Goal: Task Accomplishment & Management: Manage account settings

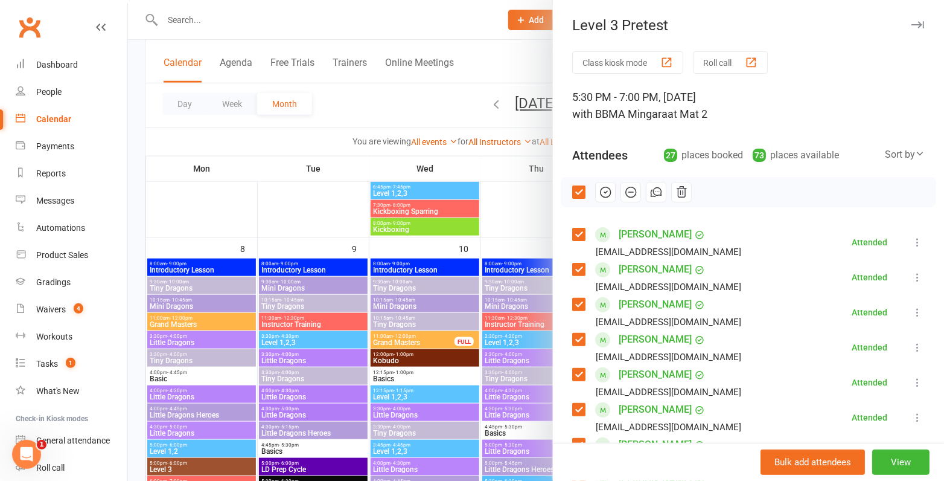
click at [331, 164] on div at bounding box center [536, 240] width 816 height 481
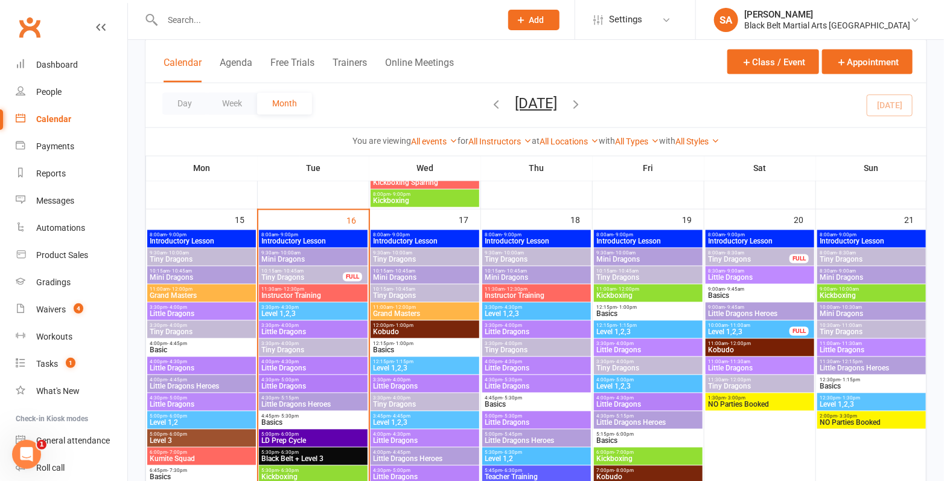
scroll to position [964, 0]
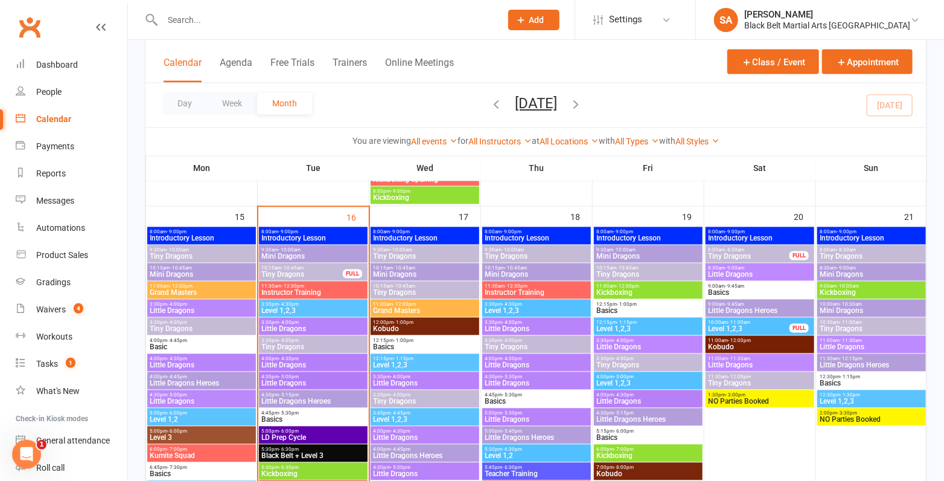
click at [319, 274] on span "Tiny Dragons" at bounding box center [302, 274] width 82 height 7
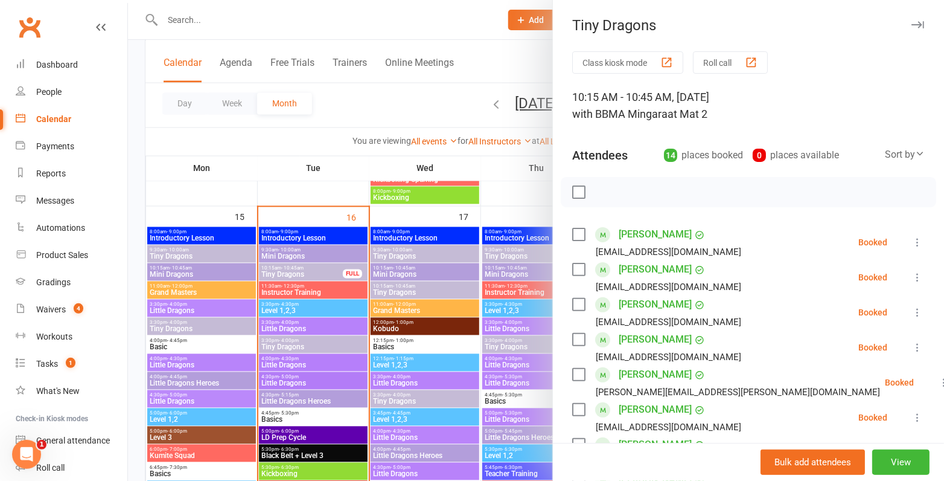
click at [583, 188] on label at bounding box center [578, 192] width 12 height 12
click at [578, 341] on label at bounding box center [578, 339] width 12 height 12
click at [578, 305] on label at bounding box center [578, 304] width 12 height 12
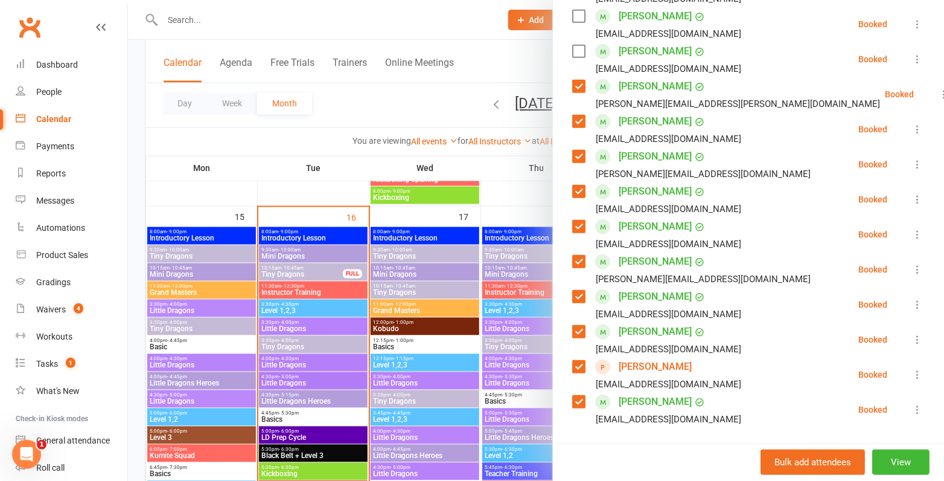
scroll to position [289, 0]
click at [576, 294] on label at bounding box center [578, 296] width 12 height 12
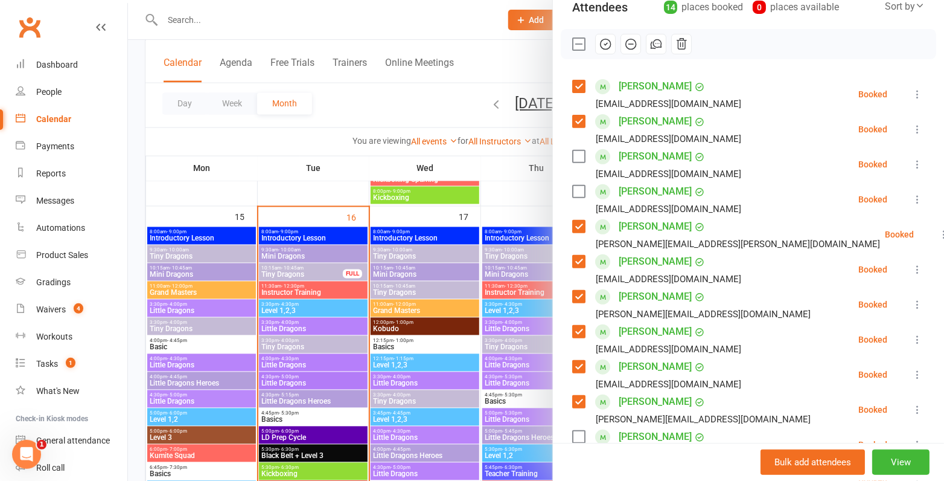
scroll to position [76, 0]
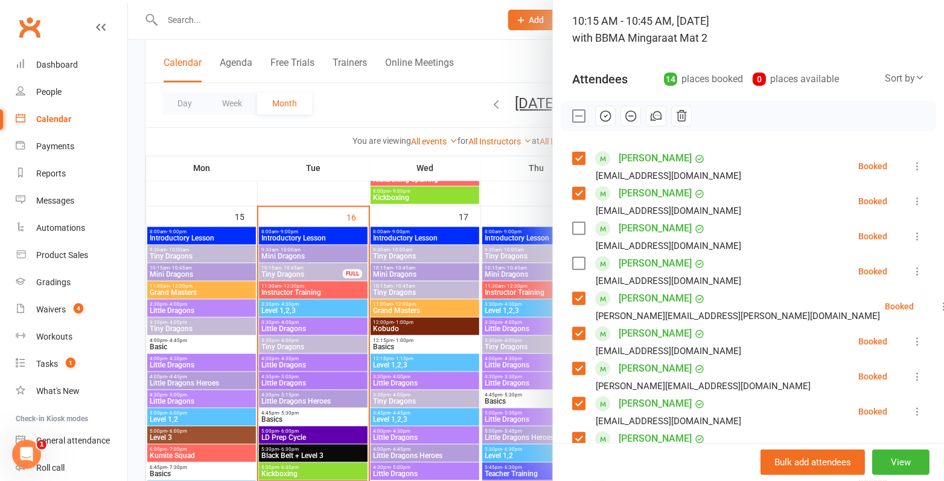
click at [607, 116] on icon "button" at bounding box center [605, 115] width 13 height 13
click at [578, 115] on label at bounding box center [578, 116] width 12 height 12
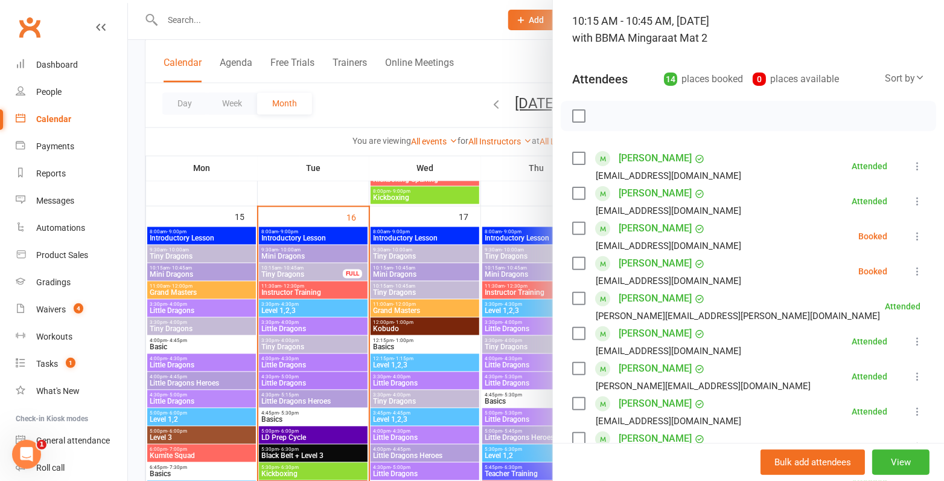
click at [580, 261] on label at bounding box center [578, 263] width 12 height 12
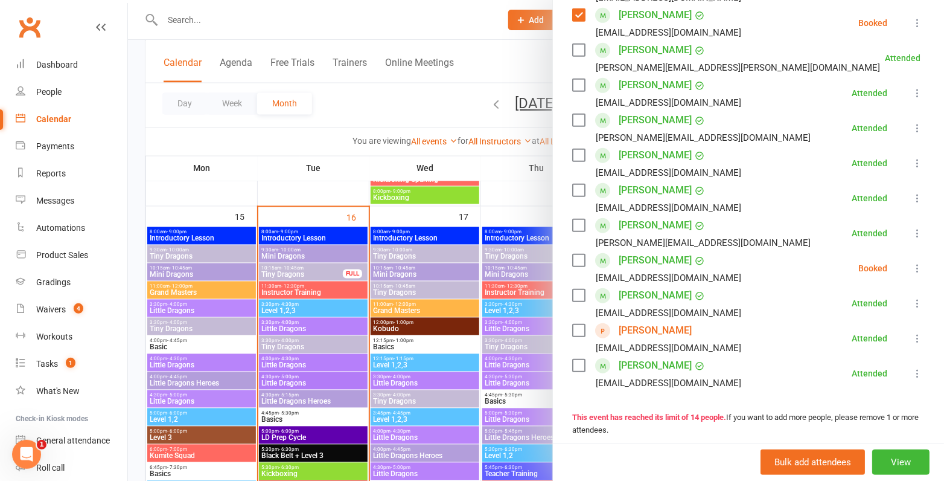
scroll to position [414, 0]
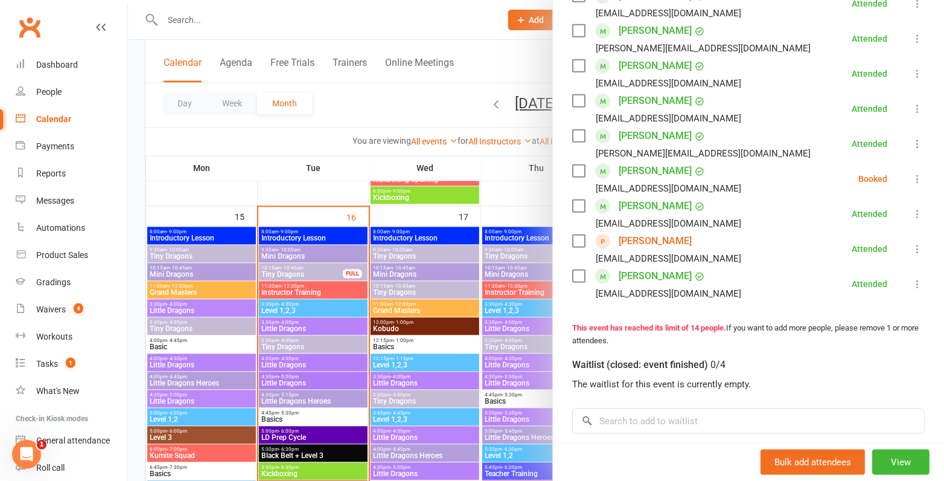
click at [578, 171] on label at bounding box center [578, 171] width 12 height 12
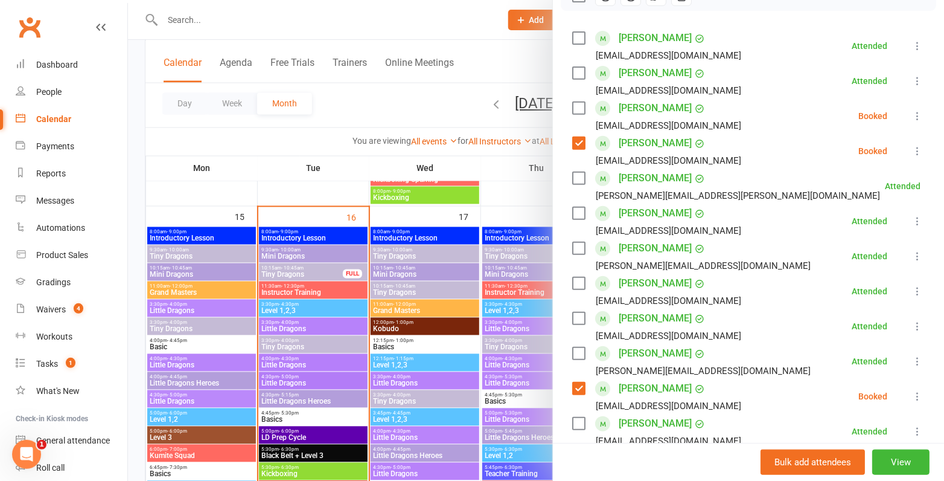
scroll to position [0, 0]
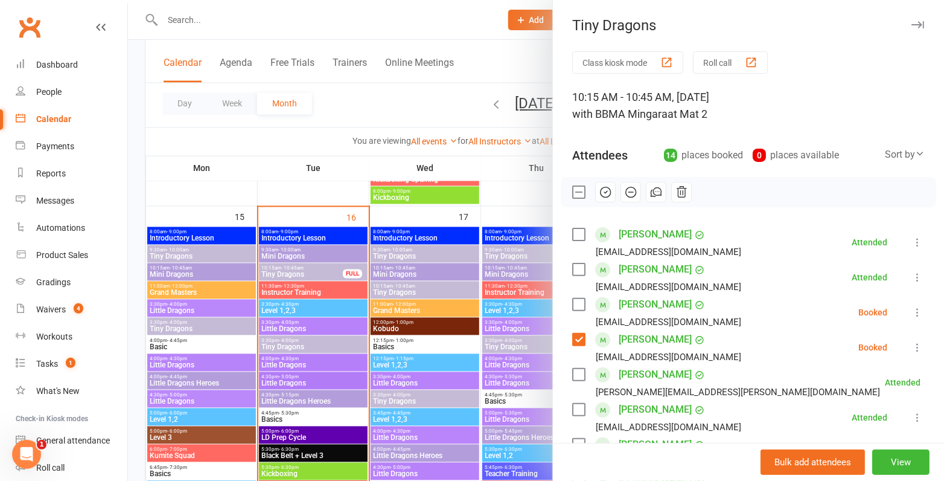
click at [638, 197] on button "button" at bounding box center [631, 192] width 21 height 21
click at [327, 293] on div at bounding box center [536, 240] width 816 height 481
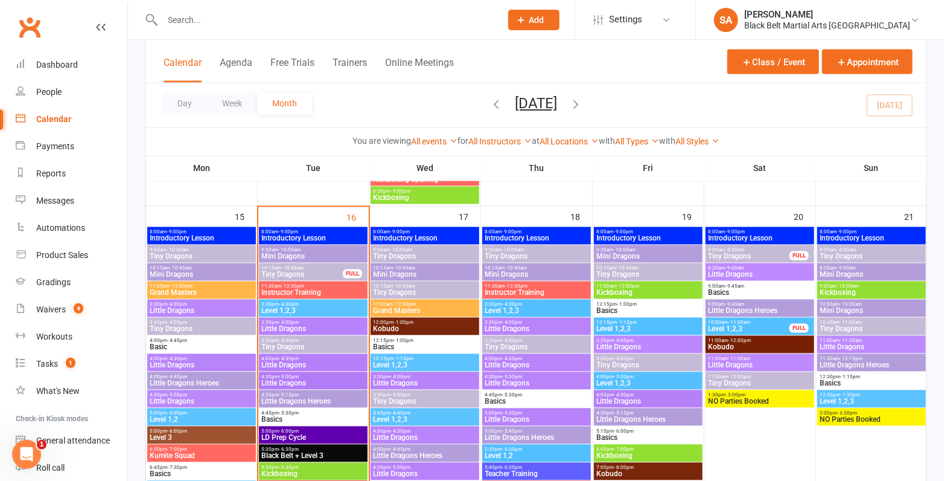
click at [317, 256] on span "Mini Dragons" at bounding box center [313, 256] width 104 height 7
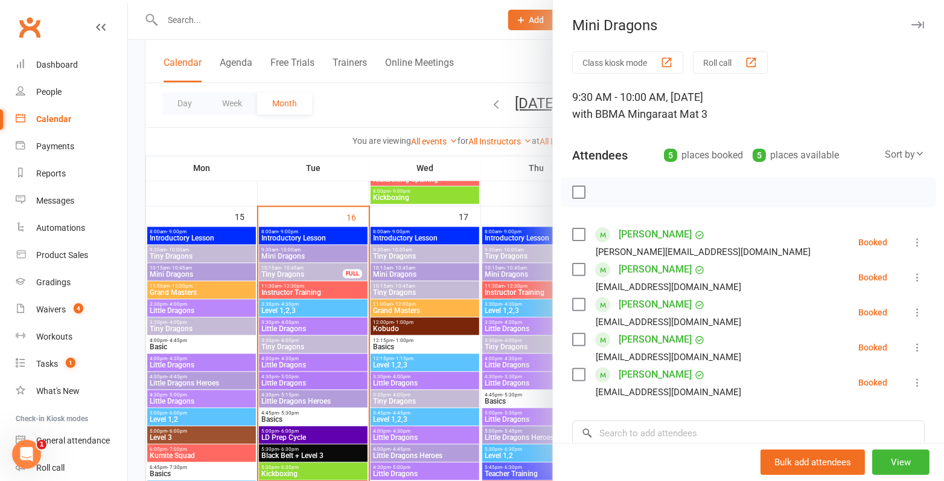
click at [577, 191] on label at bounding box center [578, 192] width 12 height 12
click at [601, 196] on icon "button" at bounding box center [605, 191] width 13 height 13
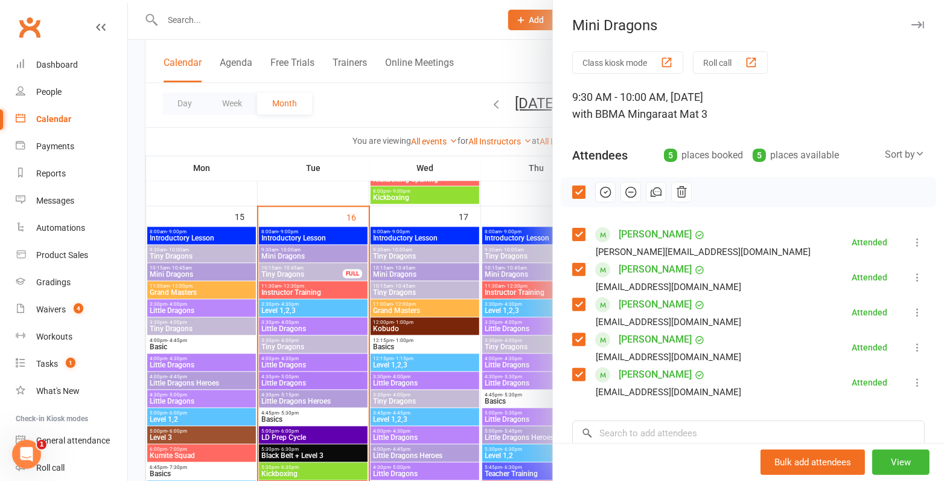
click at [406, 347] on div at bounding box center [536, 240] width 816 height 481
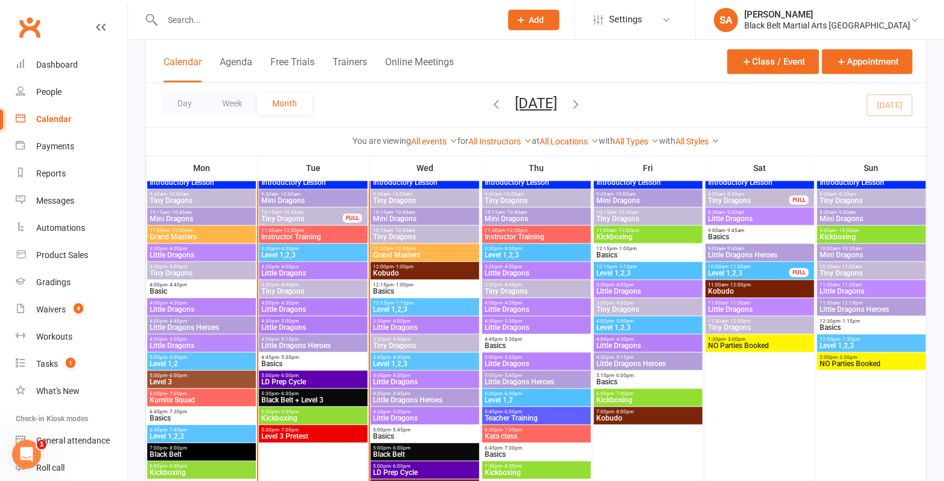
scroll to position [1022, 0]
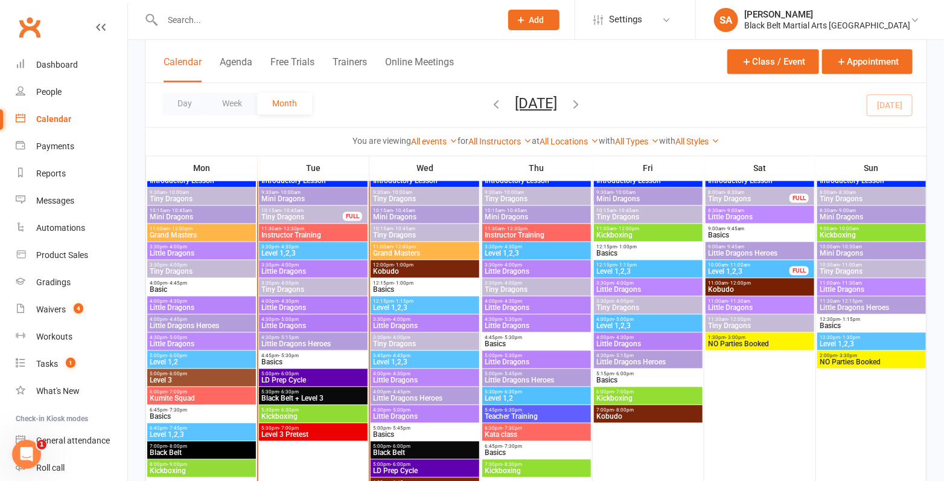
click at [311, 270] on span "Little Dragons" at bounding box center [313, 271] width 104 height 7
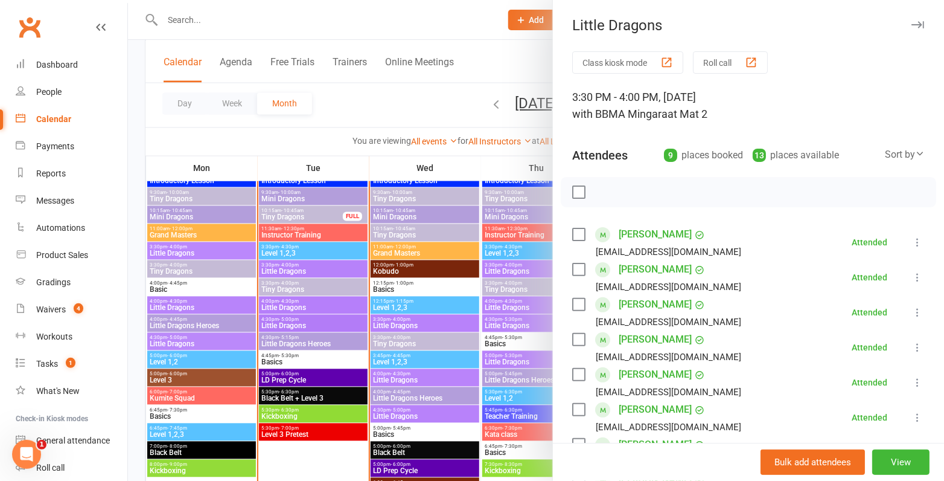
scroll to position [311, 0]
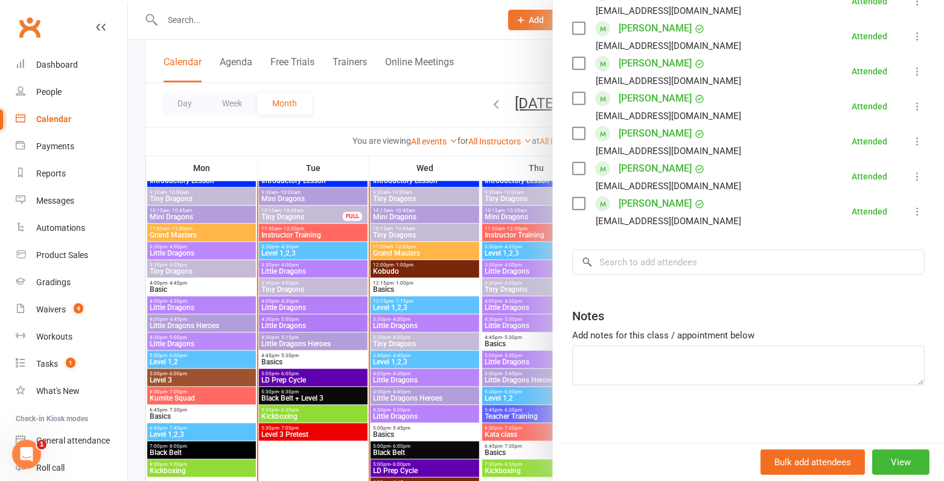
click at [421, 271] on div at bounding box center [536, 240] width 816 height 481
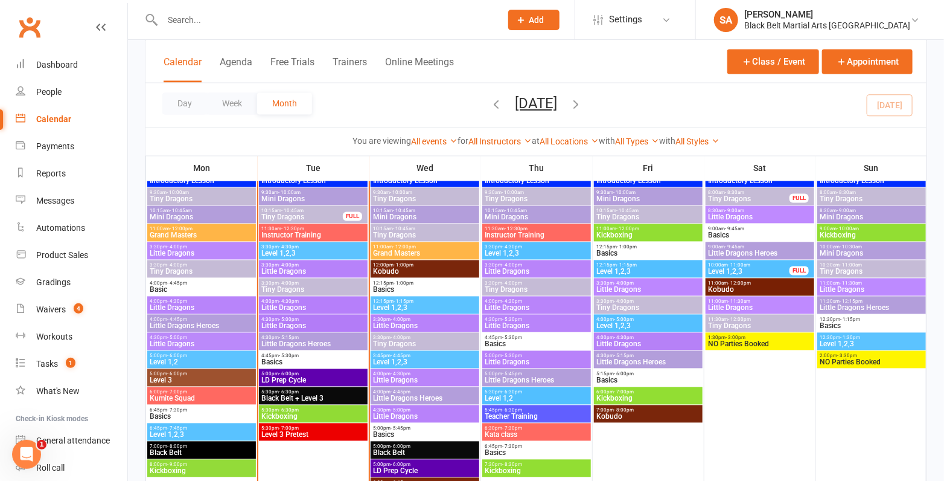
click at [299, 286] on span "Tiny Dragons" at bounding box center [313, 289] width 104 height 7
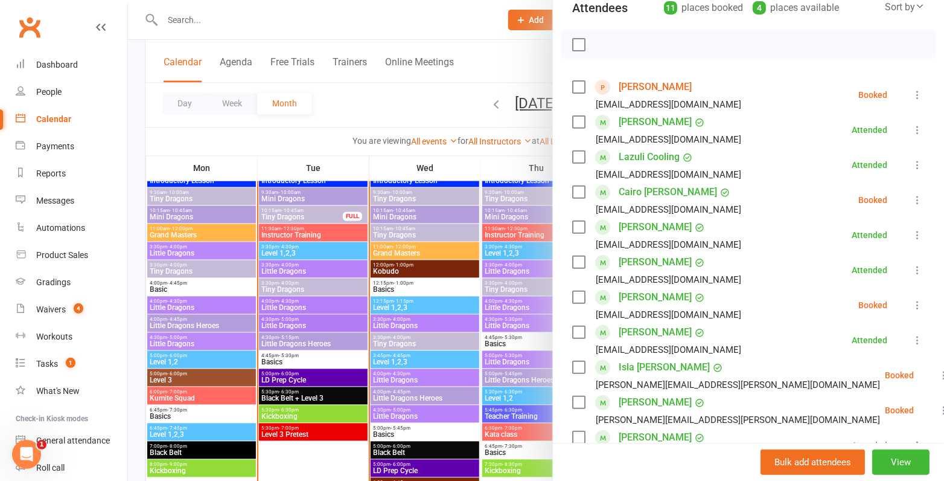
scroll to position [220, 0]
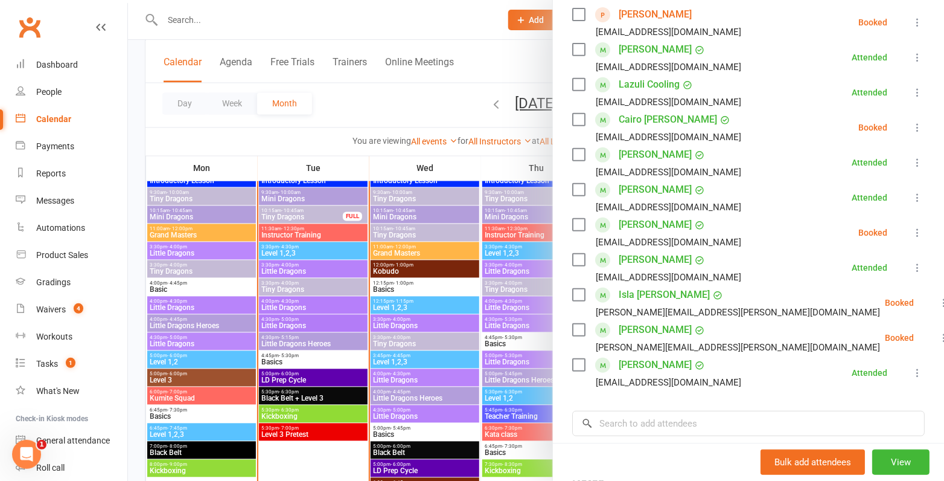
click at [580, 295] on label at bounding box center [578, 295] width 12 height 12
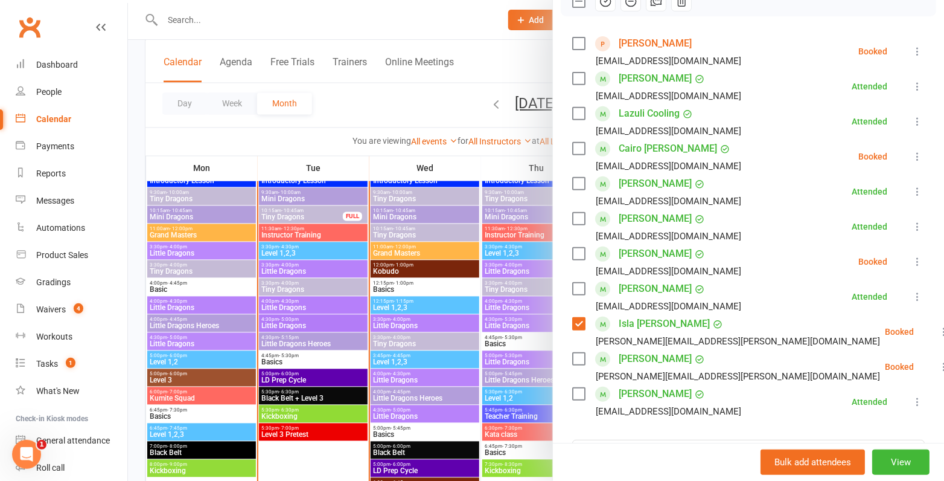
scroll to position [192, 0]
click at [581, 150] on label at bounding box center [578, 147] width 12 height 12
click at [631, 7] on button "button" at bounding box center [631, 0] width 21 height 21
click at [352, 206] on div at bounding box center [536, 240] width 816 height 481
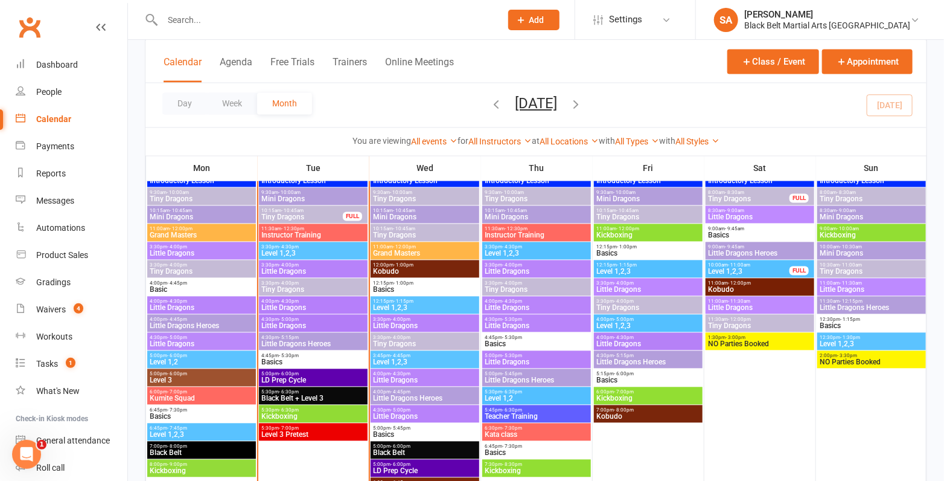
click at [299, 306] on span "Little Dragons" at bounding box center [313, 307] width 104 height 7
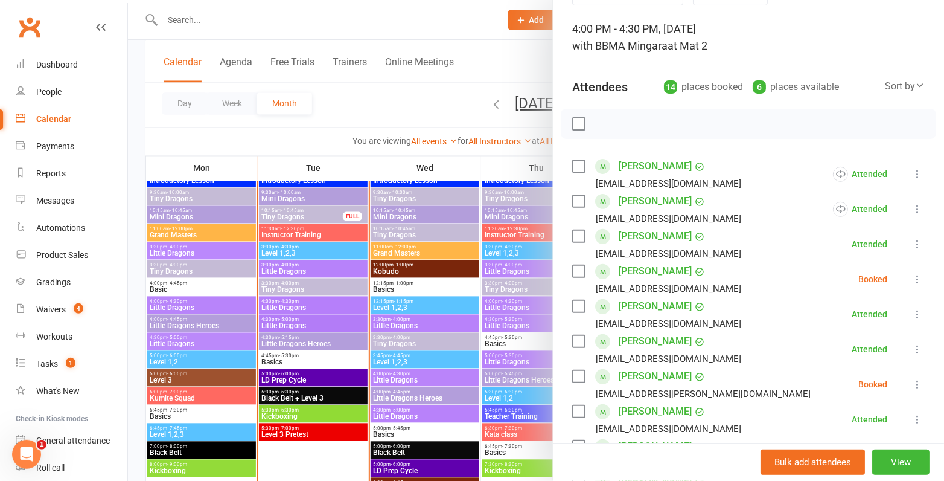
scroll to position [73, 0]
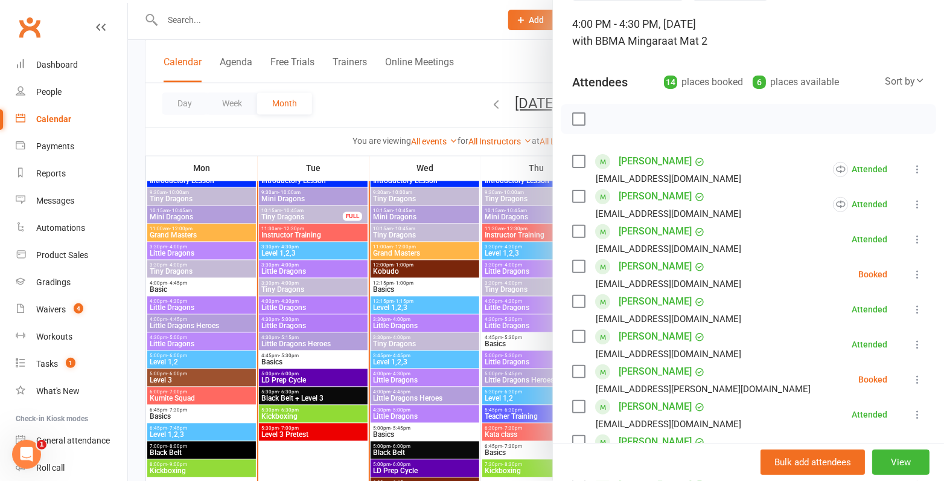
click at [577, 271] on label at bounding box center [578, 266] width 12 height 12
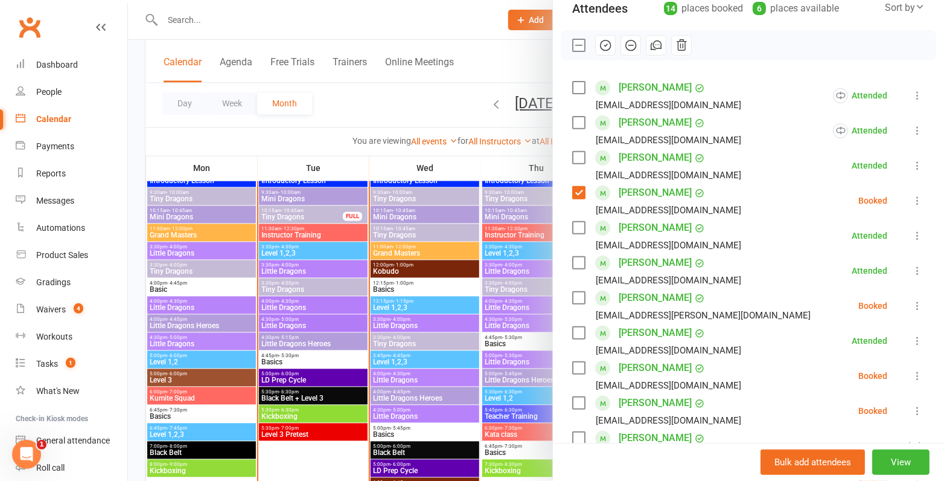
click at [575, 299] on label at bounding box center [578, 298] width 12 height 12
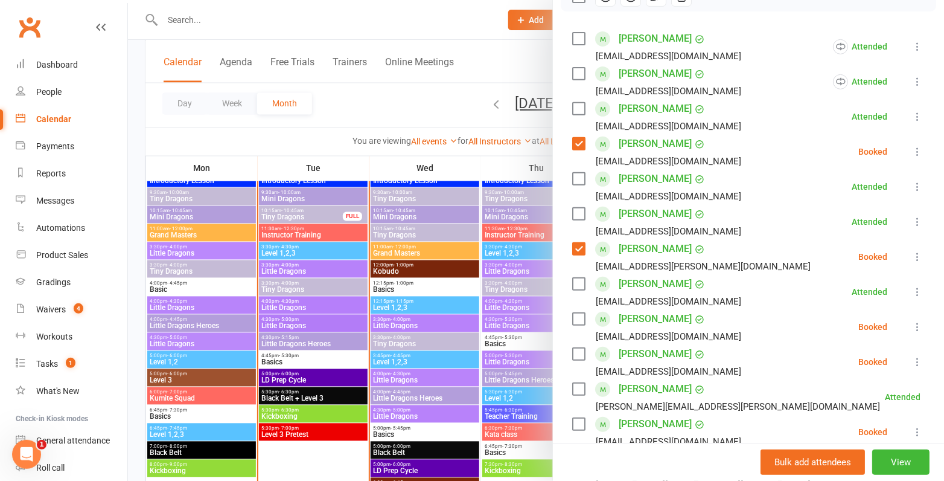
scroll to position [202, 0]
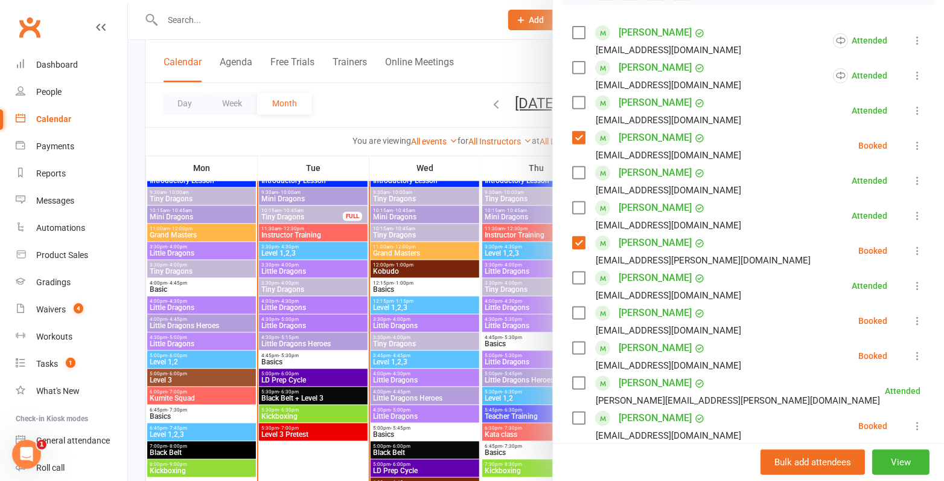
click at [575, 307] on label at bounding box center [578, 313] width 12 height 12
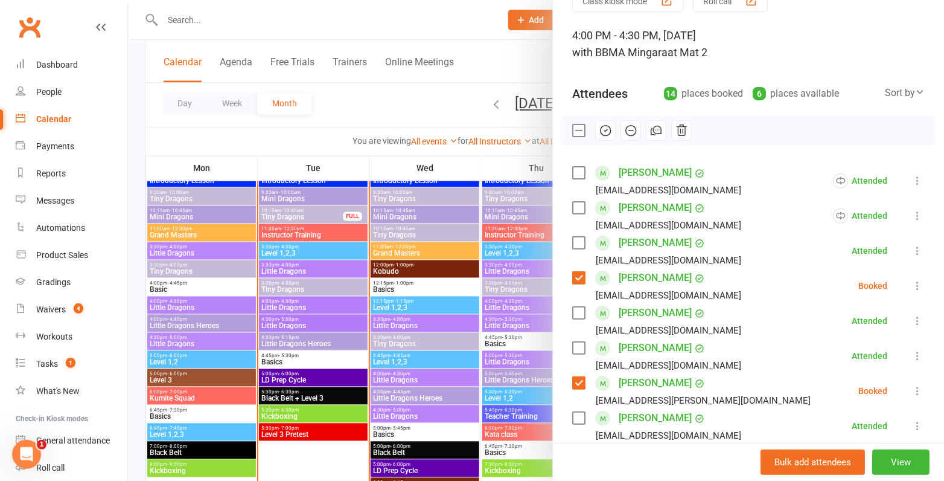
scroll to position [23, 0]
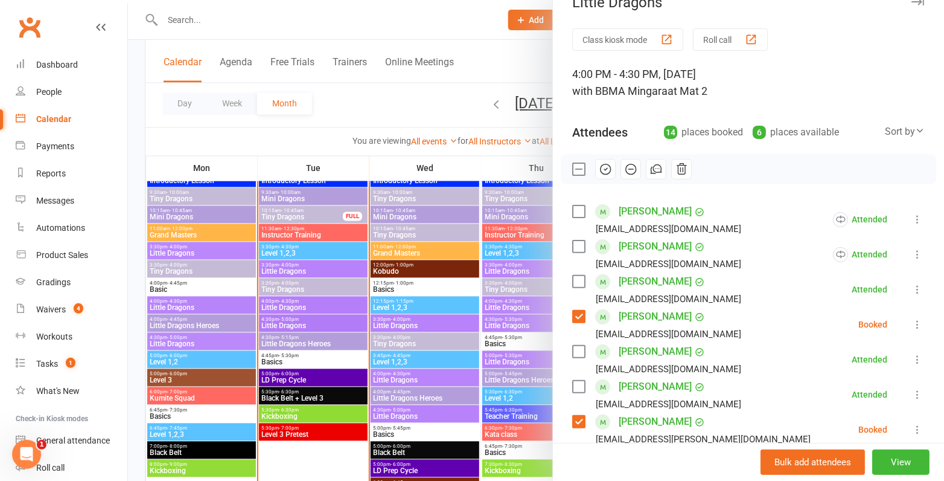
click at [607, 162] on icon "button" at bounding box center [605, 168] width 13 height 13
click at [575, 166] on label at bounding box center [578, 169] width 12 height 12
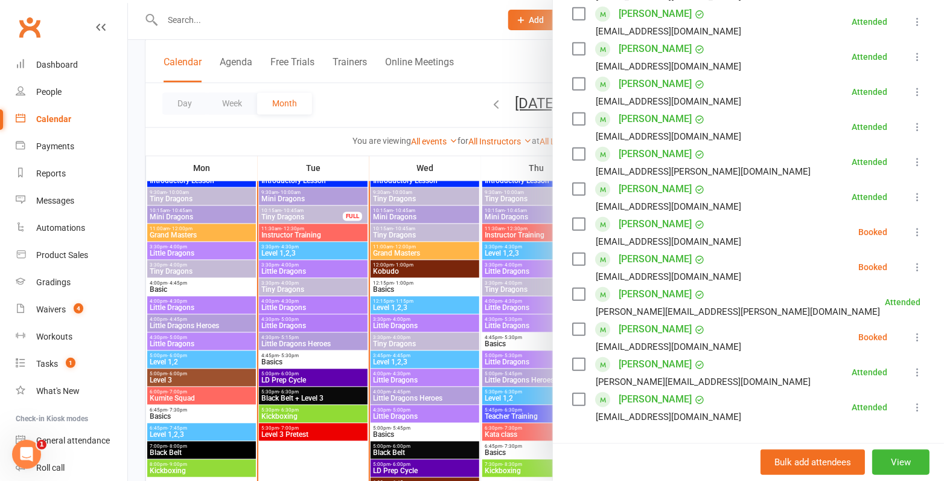
scroll to position [299, 0]
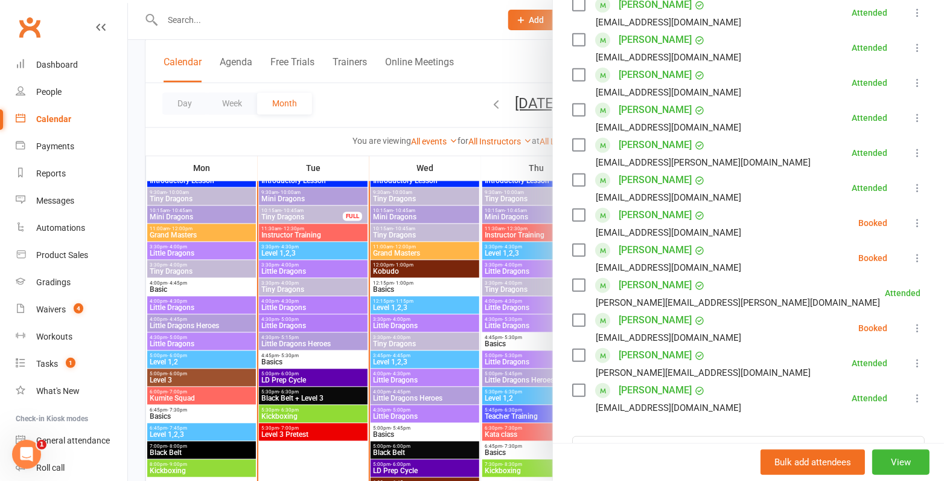
click at [578, 211] on label at bounding box center [578, 215] width 12 height 12
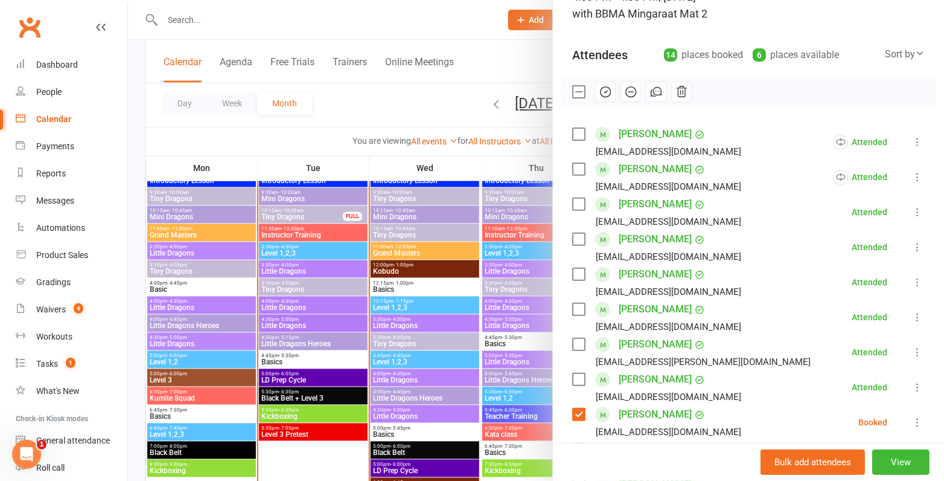
scroll to position [0, 0]
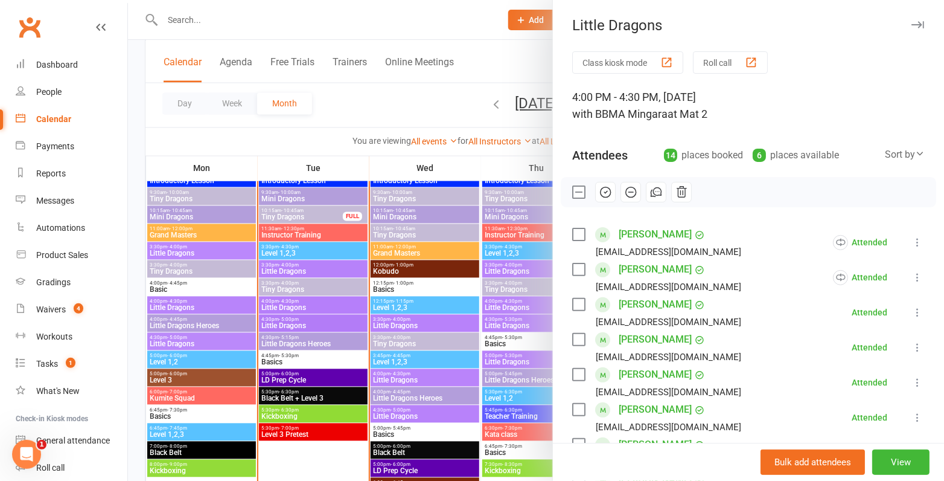
click at [621, 185] on button "button" at bounding box center [631, 192] width 21 height 21
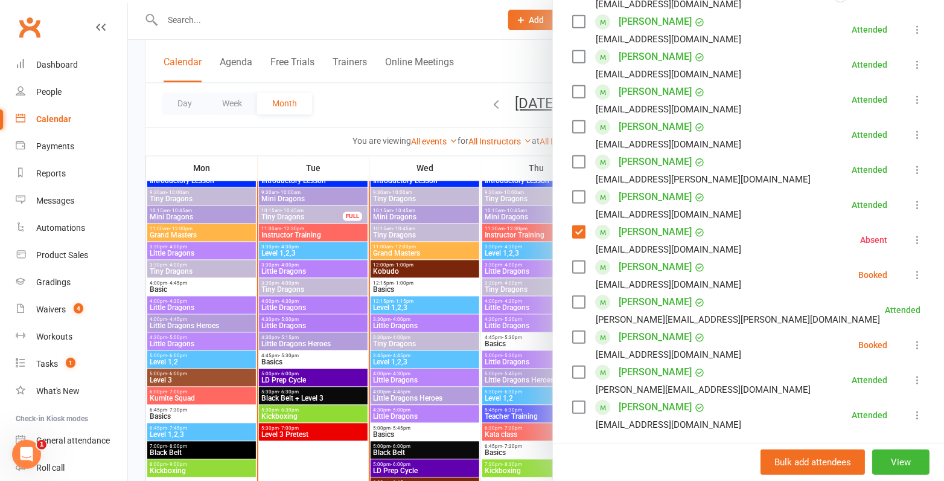
scroll to position [379, 0]
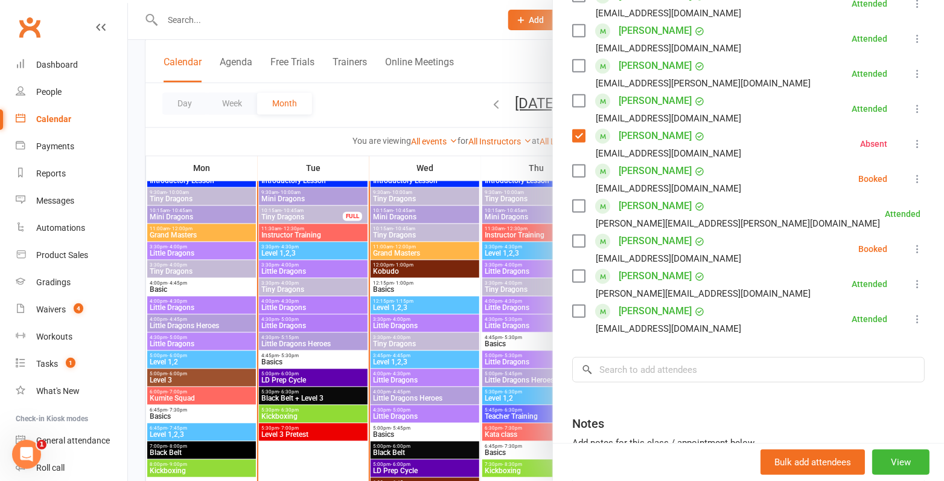
click at [435, 266] on div at bounding box center [536, 240] width 816 height 481
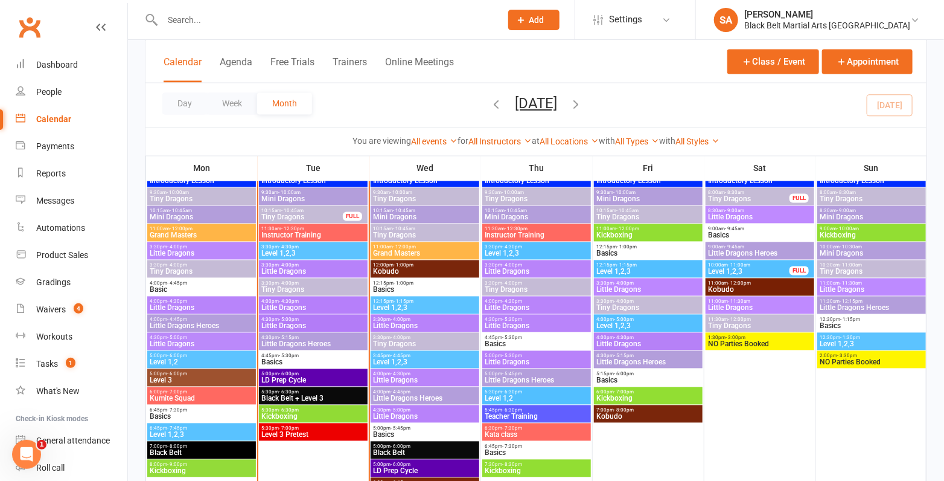
click at [292, 325] on span "Little Dragons" at bounding box center [313, 325] width 104 height 7
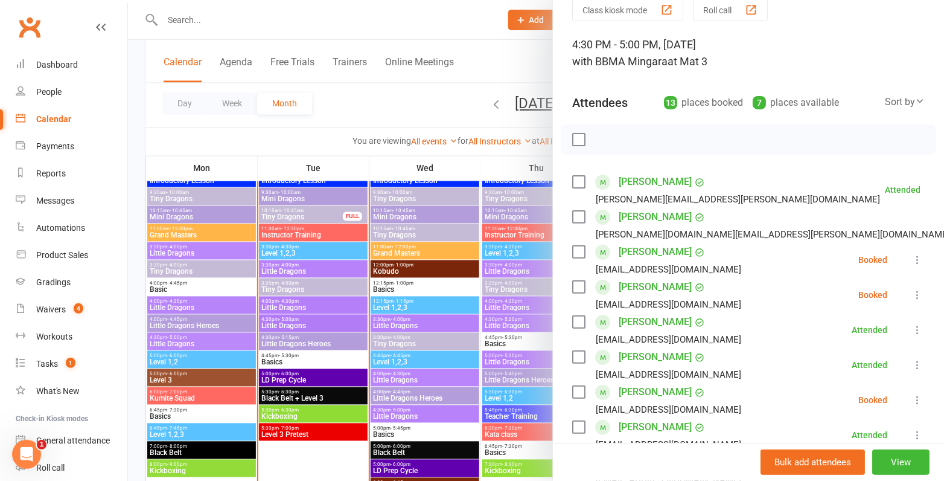
scroll to position [54, 0]
click at [580, 246] on label at bounding box center [578, 250] width 12 height 12
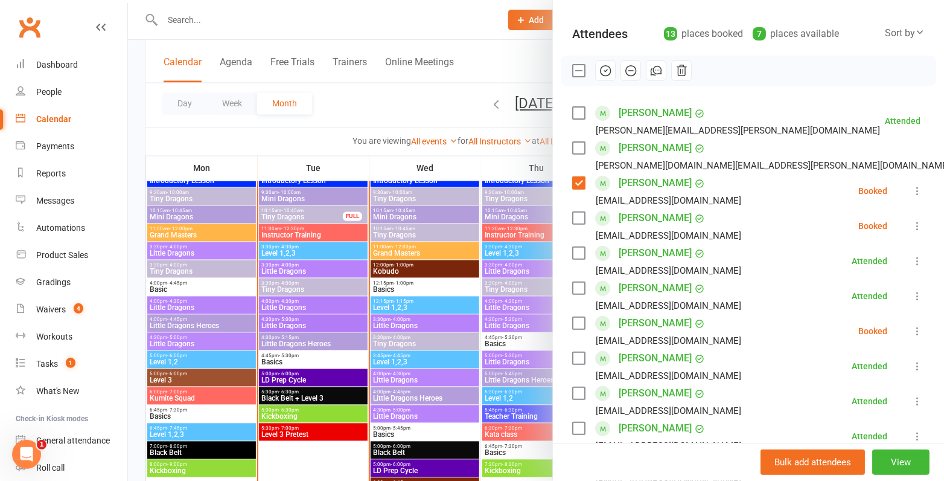
scroll to position [131, 0]
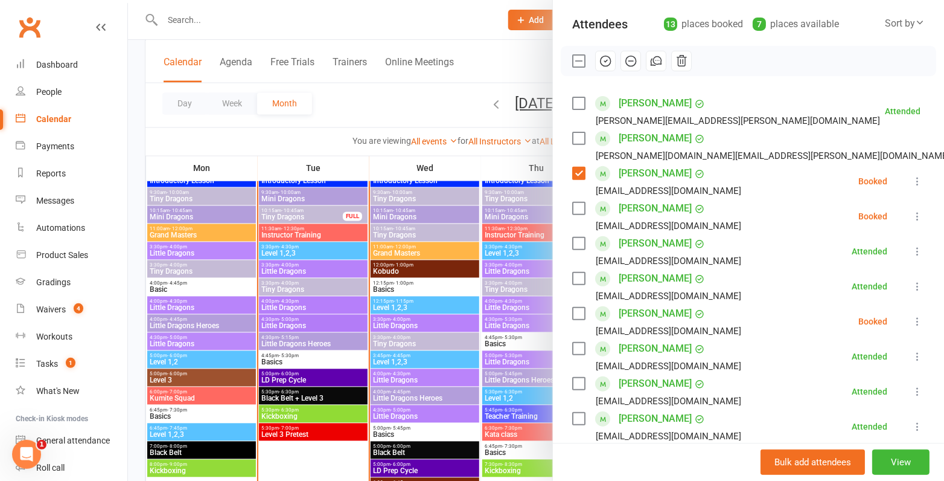
click at [577, 311] on label at bounding box center [578, 313] width 12 height 12
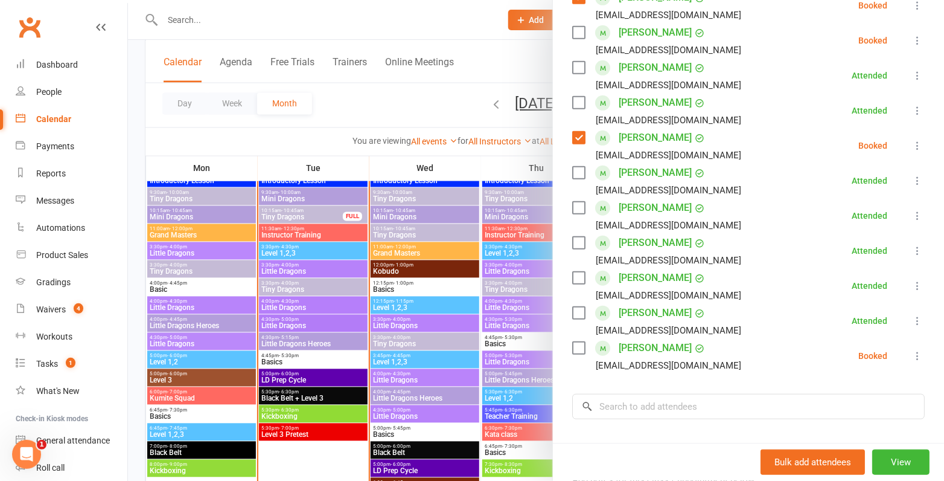
scroll to position [312, 0]
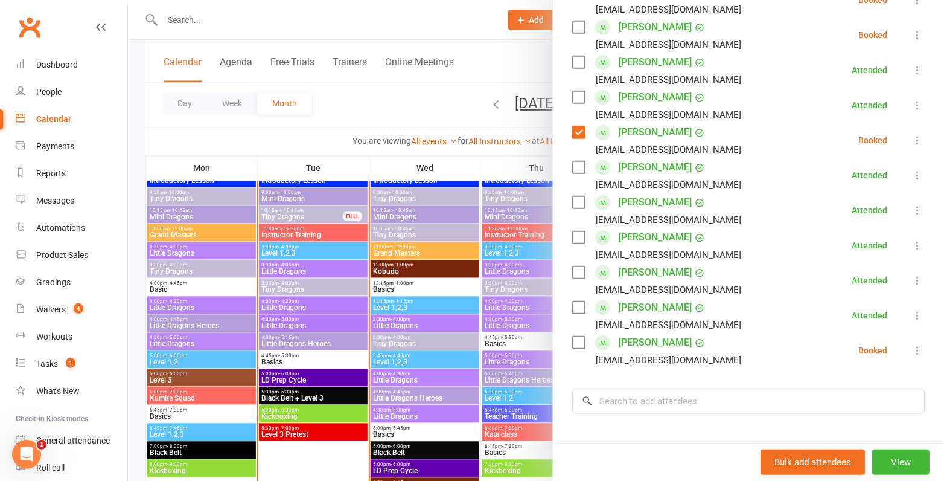
click at [576, 346] on label at bounding box center [578, 342] width 12 height 12
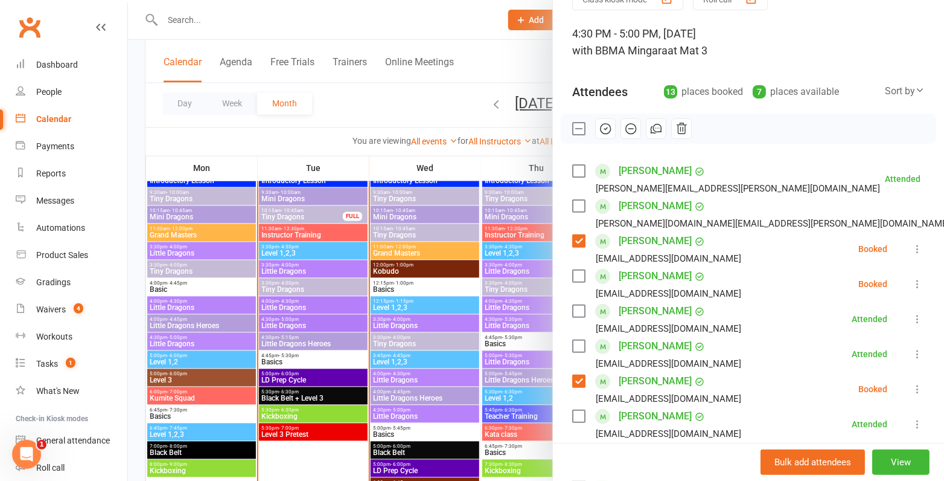
scroll to position [39, 0]
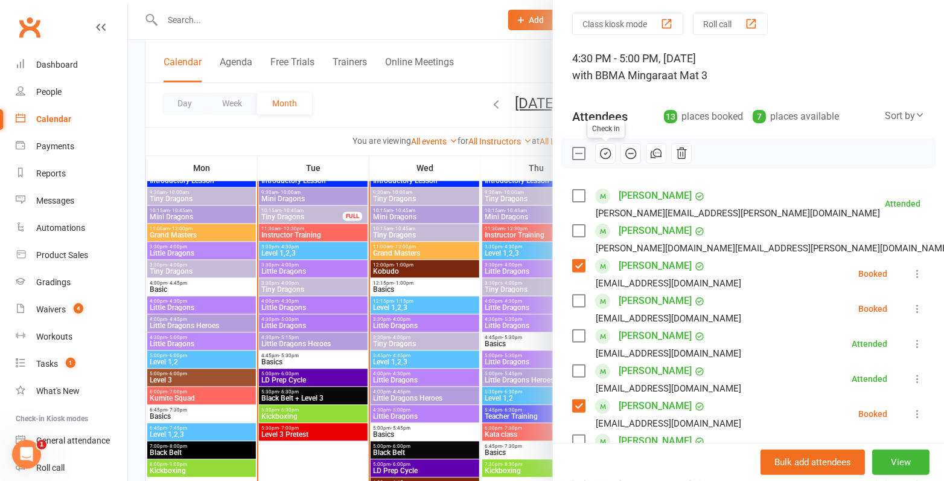
click at [600, 155] on icon "button" at bounding box center [605, 153] width 13 height 13
click at [431, 251] on div at bounding box center [536, 240] width 816 height 481
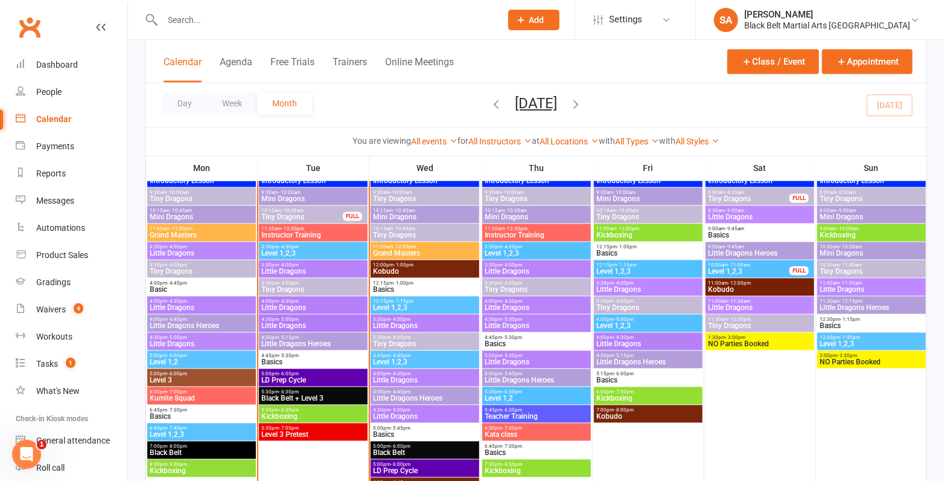
click at [313, 336] on span "4:30pm - 5:15pm" at bounding box center [313, 337] width 104 height 5
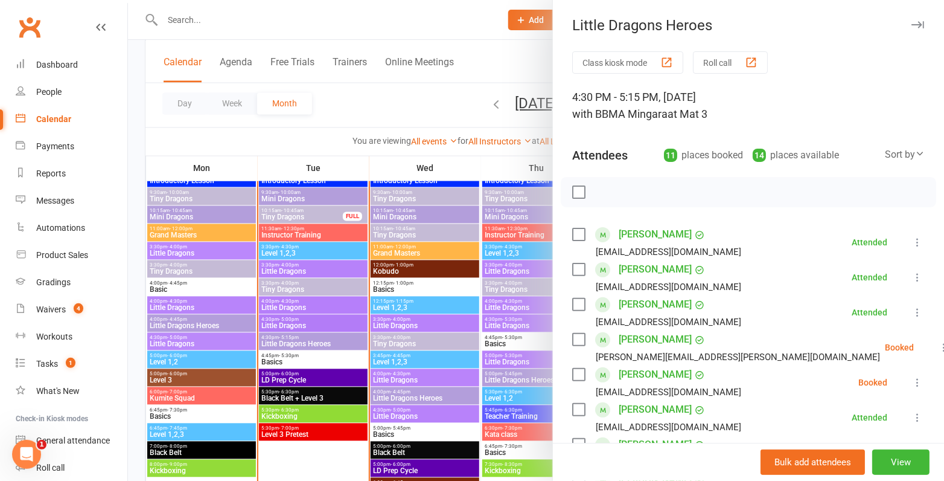
click at [313, 336] on div at bounding box center [536, 240] width 816 height 481
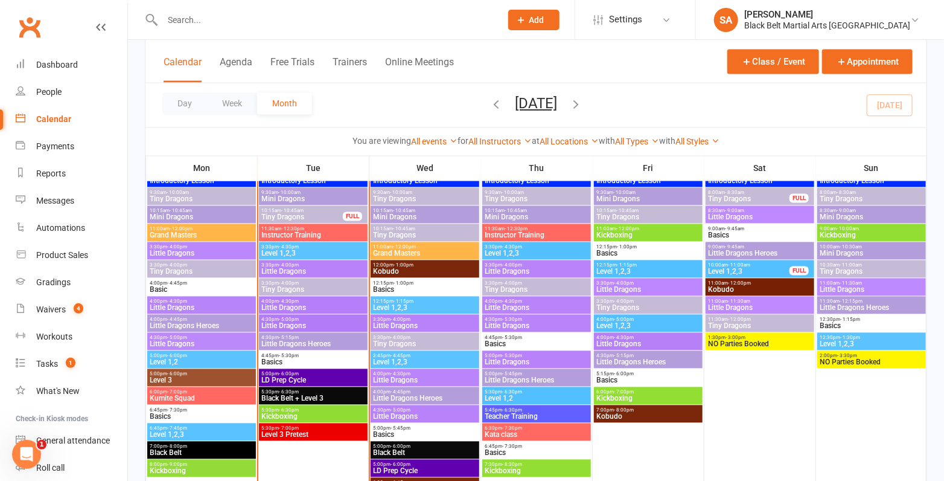
click at [301, 373] on span "5:00pm - 6:00pm" at bounding box center [313, 373] width 104 height 5
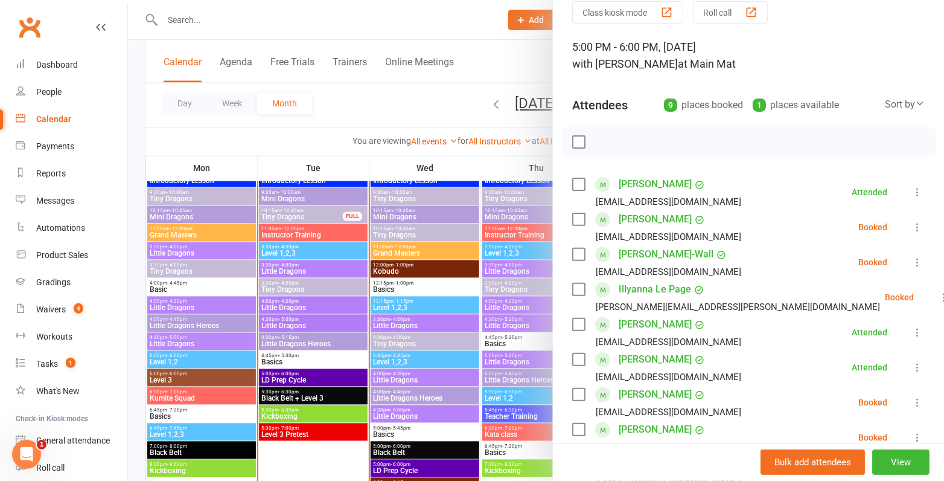
scroll to position [52, 0]
click at [577, 216] on label at bounding box center [578, 217] width 12 height 12
click at [577, 287] on label at bounding box center [578, 287] width 12 height 12
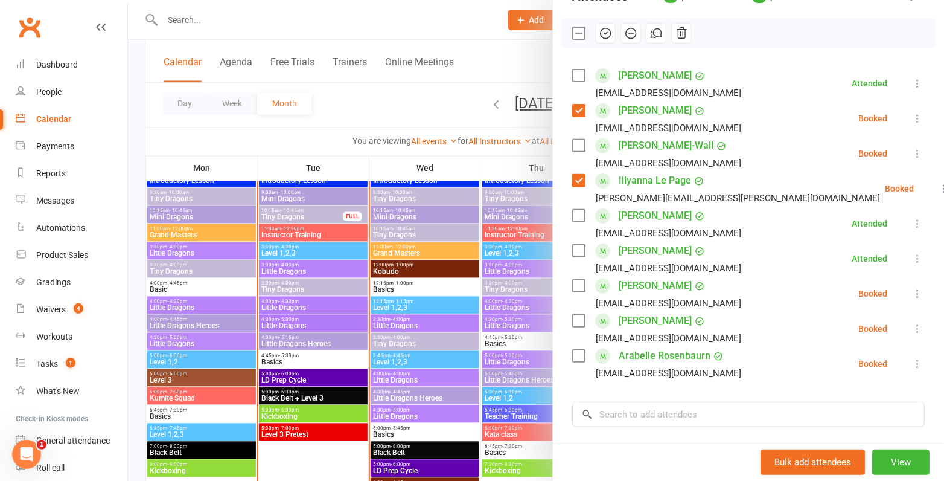
scroll to position [159, 0]
click at [577, 287] on label at bounding box center [578, 285] width 12 height 12
click at [576, 322] on label at bounding box center [578, 320] width 12 height 12
click at [577, 355] on label at bounding box center [578, 355] width 12 height 12
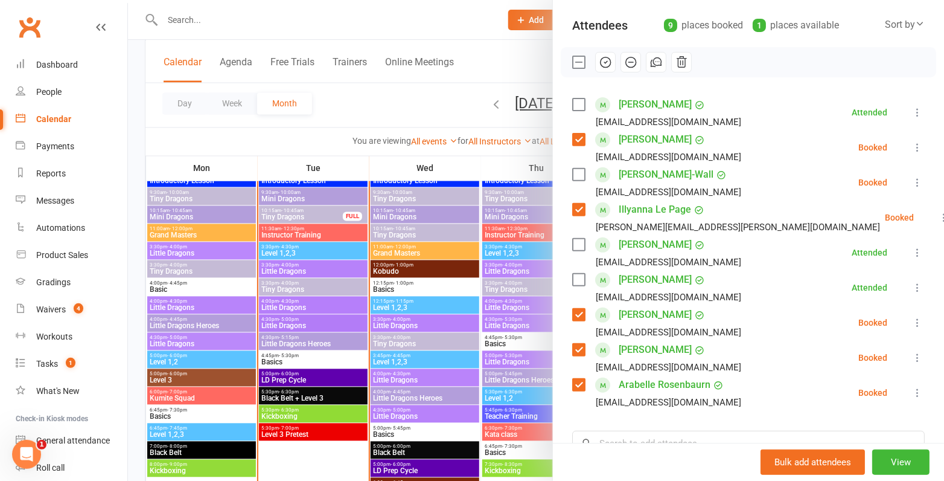
scroll to position [127, 0]
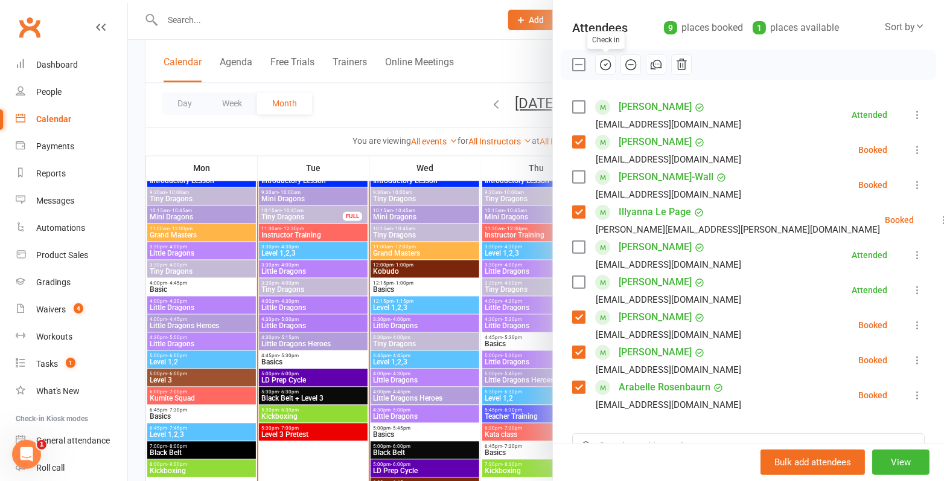
click at [608, 71] on button "button" at bounding box center [605, 64] width 21 height 21
click at [430, 253] on div at bounding box center [536, 240] width 816 height 481
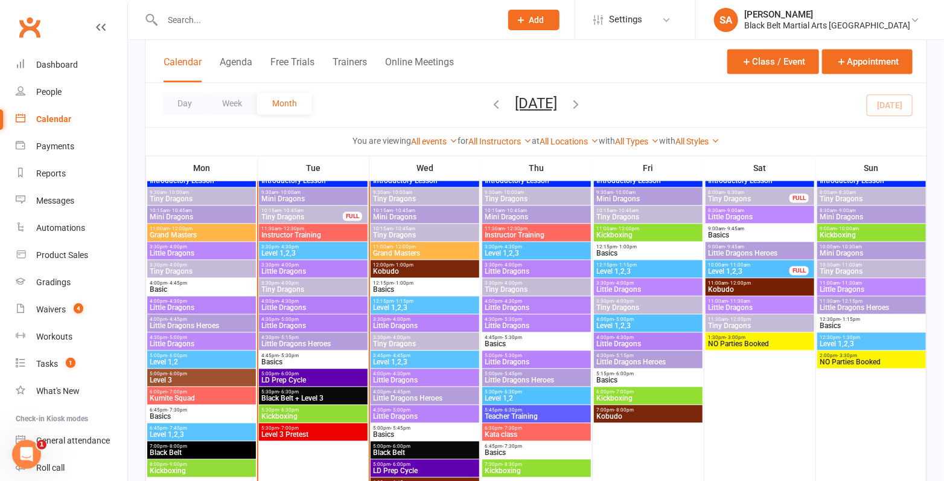
click at [307, 395] on span "Black Belt + Level 3" at bounding box center [313, 398] width 104 height 7
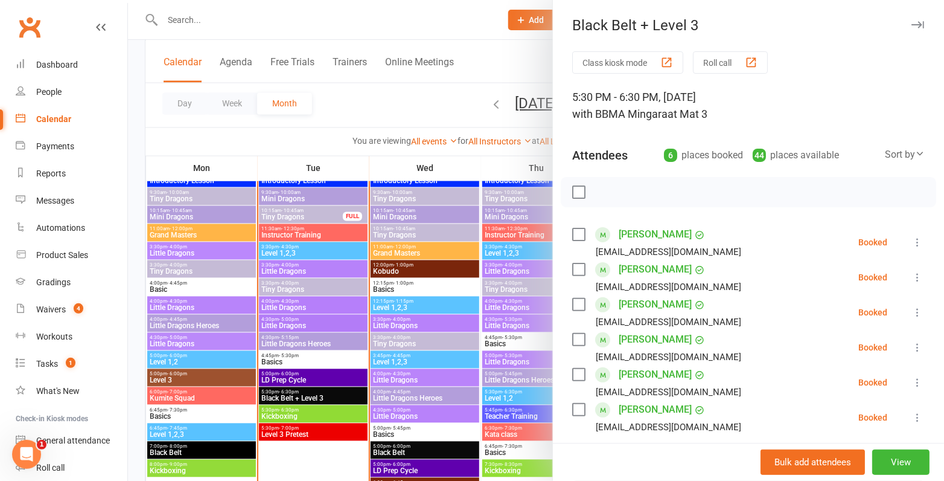
click at [312, 376] on div at bounding box center [536, 240] width 816 height 481
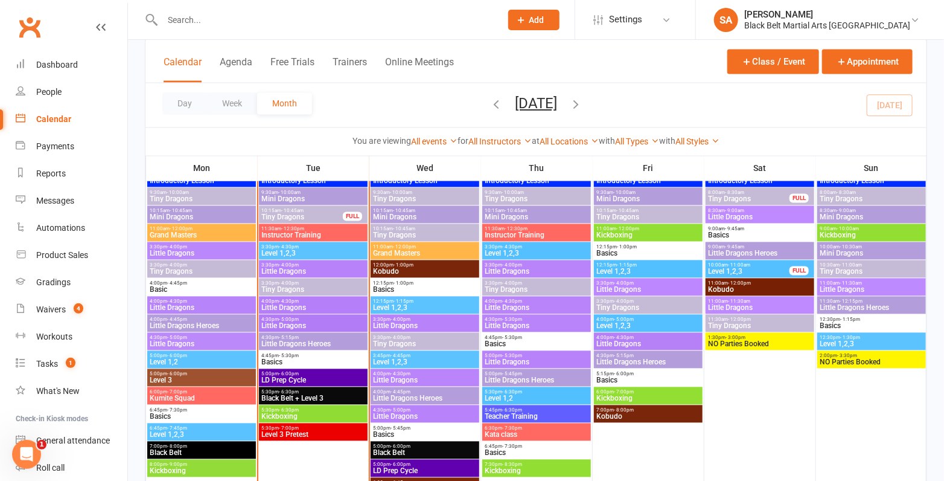
click at [306, 431] on span "Level 3 Pretest" at bounding box center [313, 434] width 104 height 7
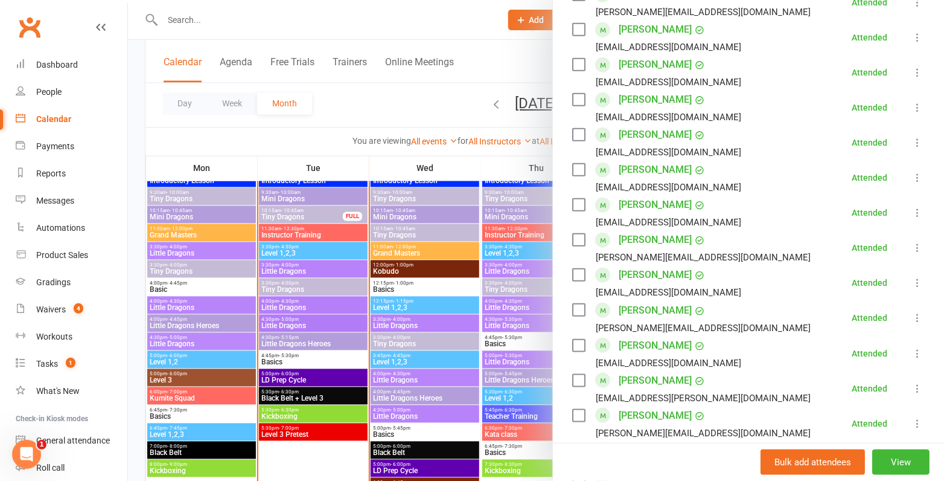
scroll to position [462, 0]
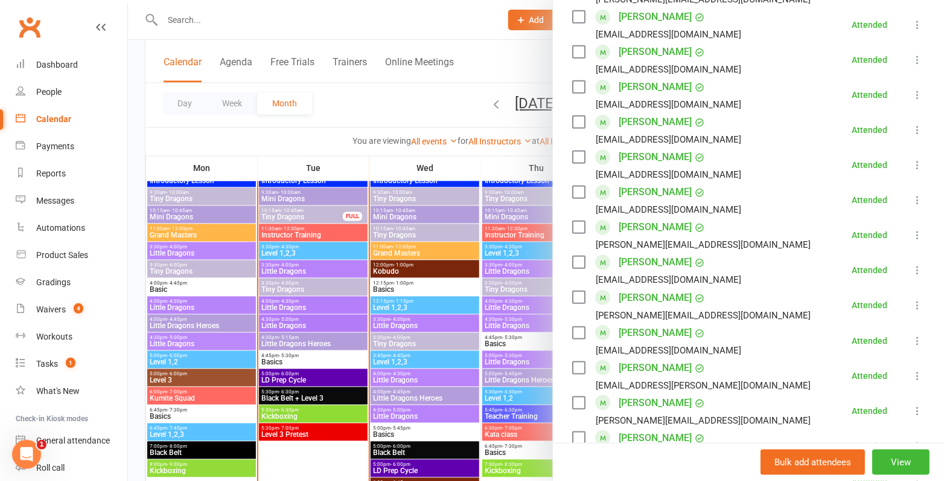
click at [376, 304] on div at bounding box center [536, 240] width 816 height 481
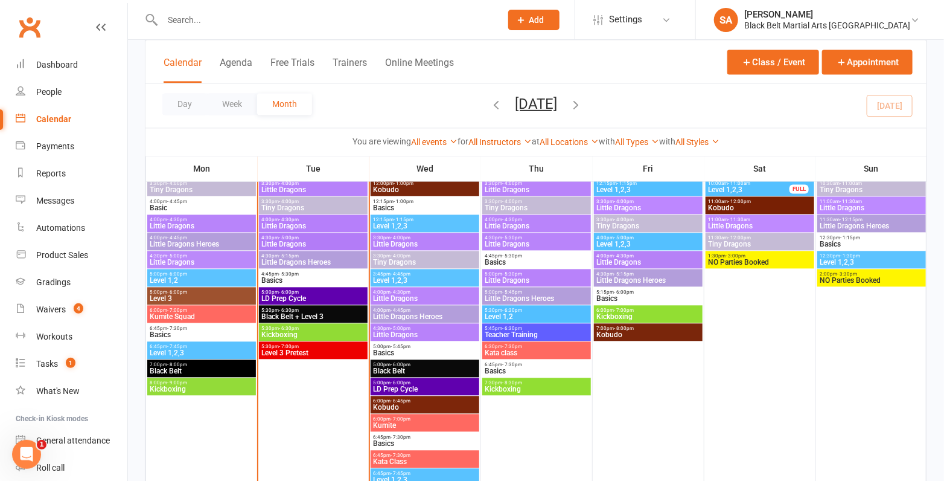
scroll to position [1104, 0]
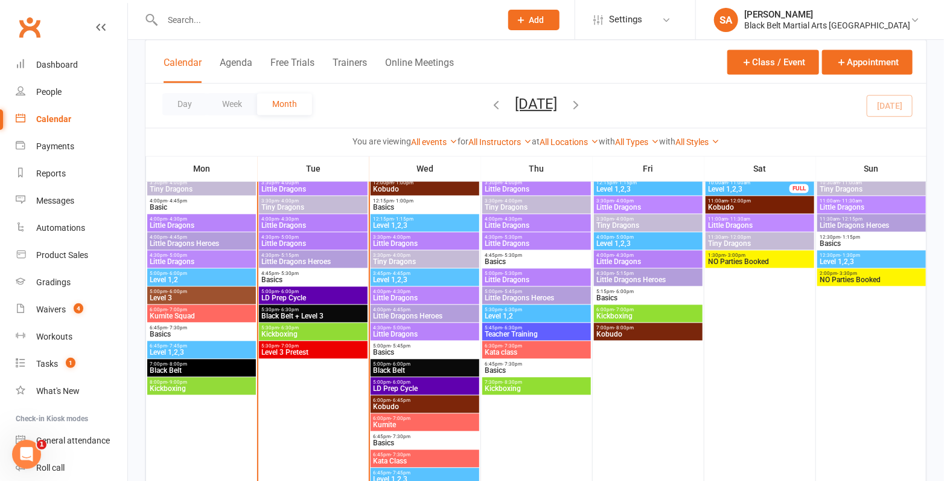
click at [313, 330] on span "Kickboxing" at bounding box center [313, 333] width 104 height 7
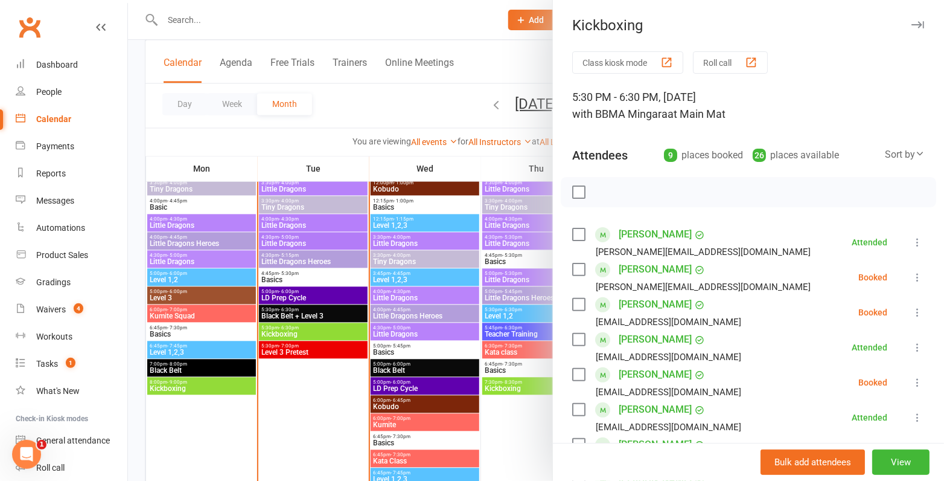
click at [313, 330] on div at bounding box center [536, 240] width 816 height 481
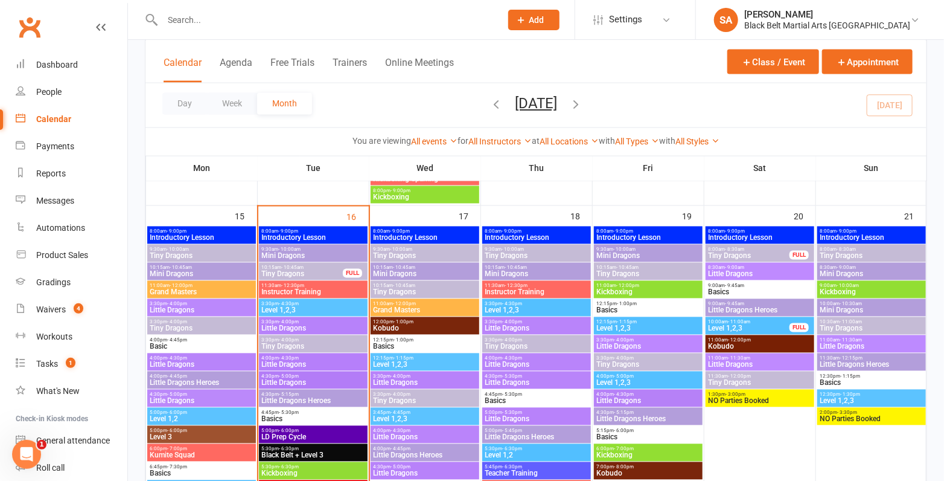
scroll to position [964, 0]
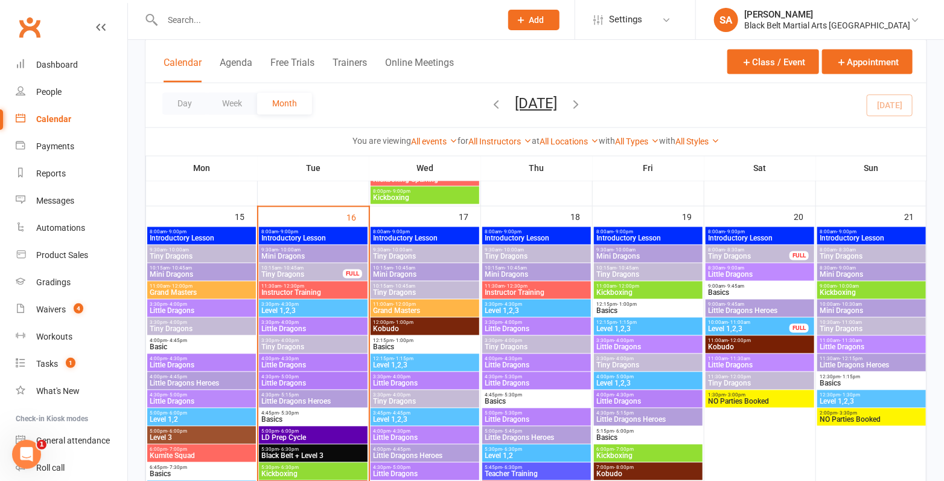
click at [322, 290] on span "Instructor Training" at bounding box center [313, 292] width 104 height 7
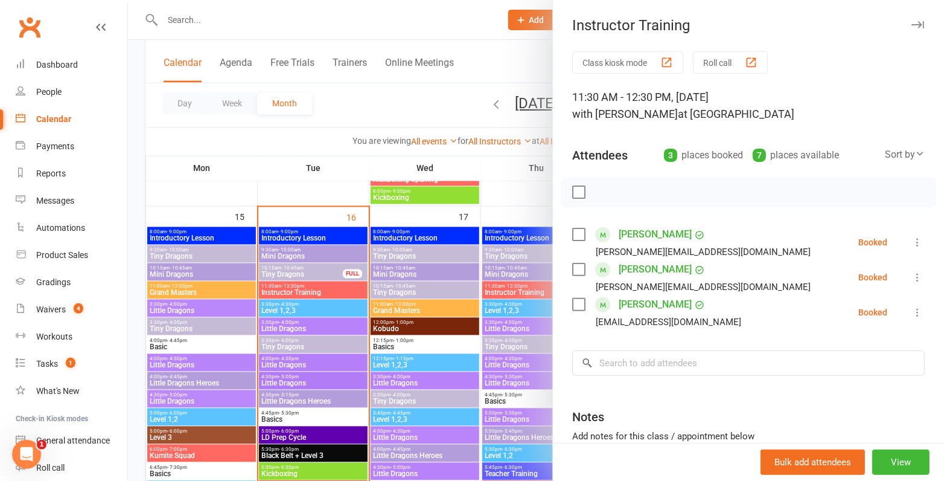
click at [322, 290] on div at bounding box center [536, 240] width 816 height 481
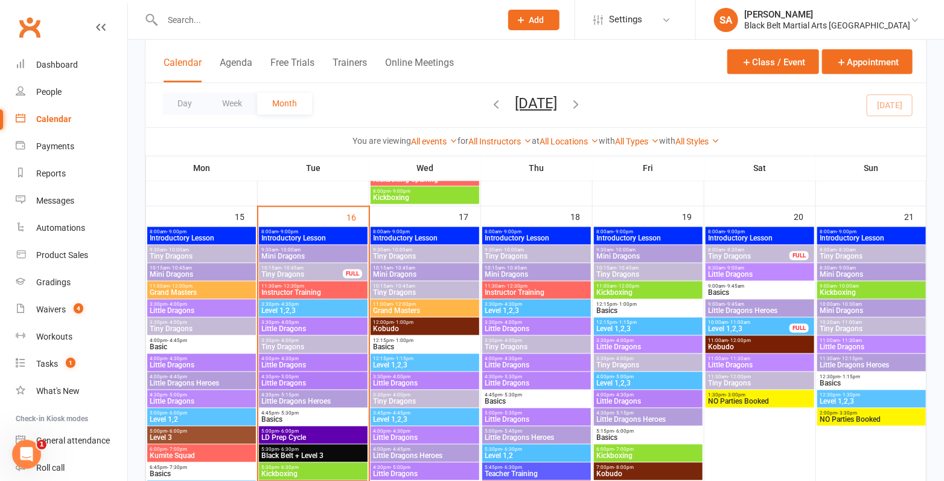
click at [322, 290] on span "Instructor Training" at bounding box center [313, 292] width 104 height 7
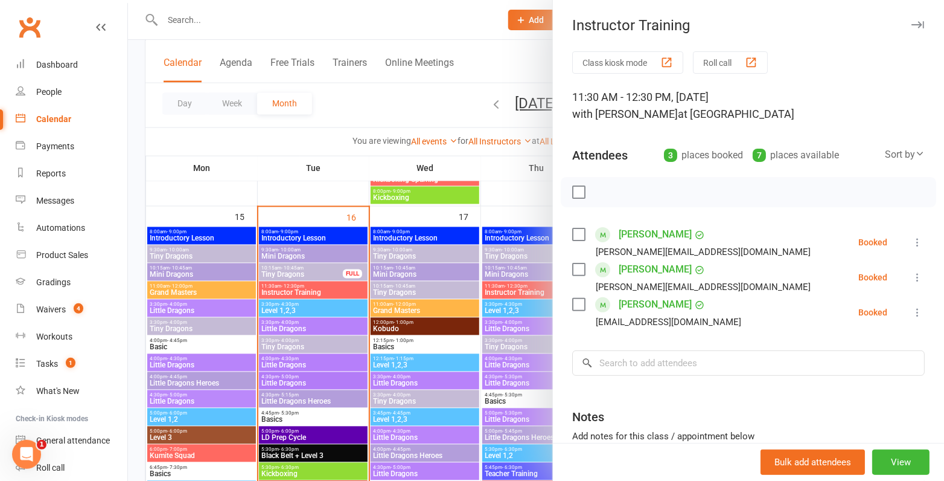
click at [577, 189] on label at bounding box center [578, 192] width 12 height 12
click at [606, 189] on icon "button" at bounding box center [605, 191] width 13 height 13
click at [302, 321] on div at bounding box center [536, 240] width 816 height 481
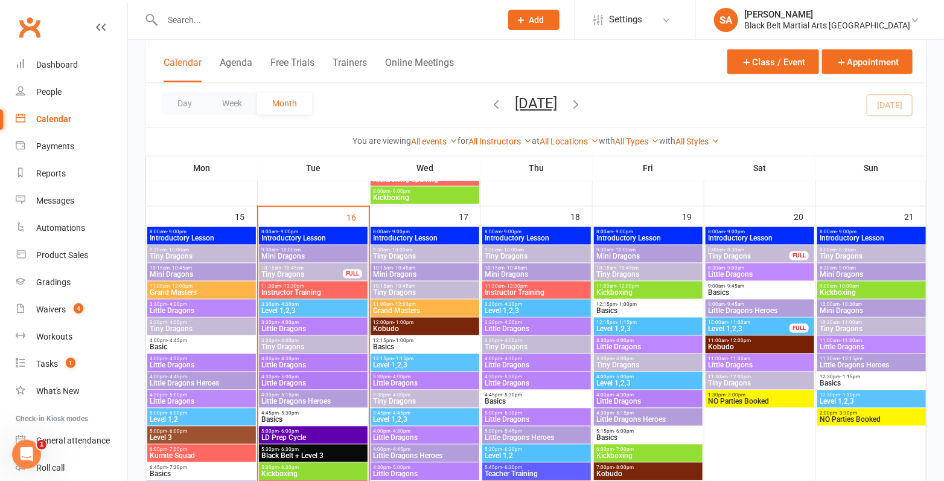
click at [185, 326] on span "Tiny Dragons" at bounding box center [202, 328] width 104 height 7
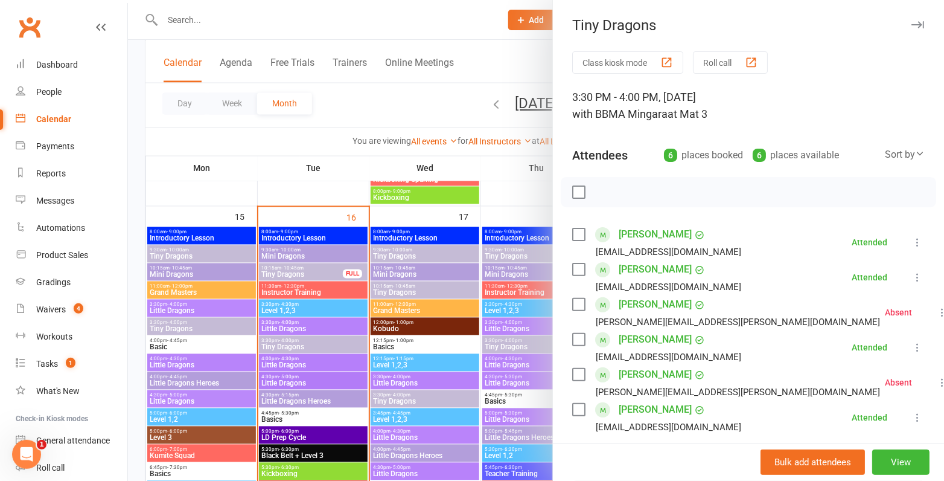
click at [185, 326] on div at bounding box center [536, 240] width 816 height 481
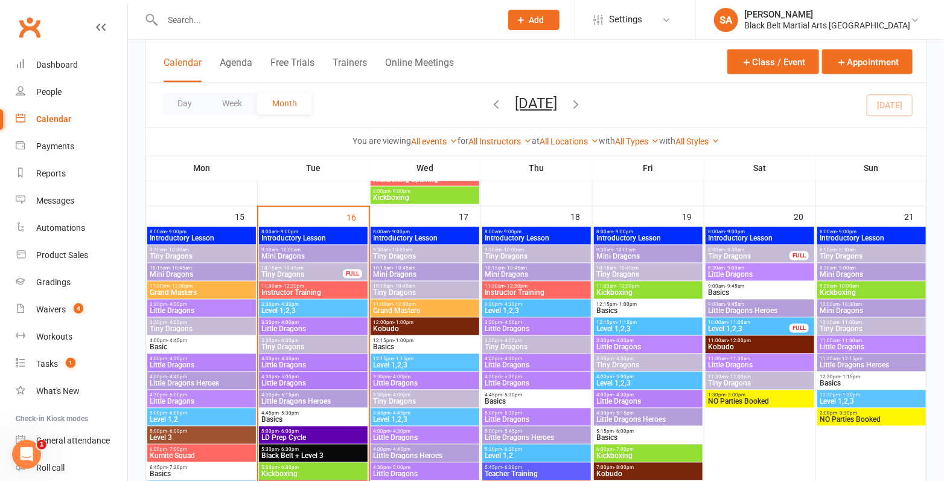
click at [185, 313] on span "Little Dragons" at bounding box center [202, 310] width 104 height 7
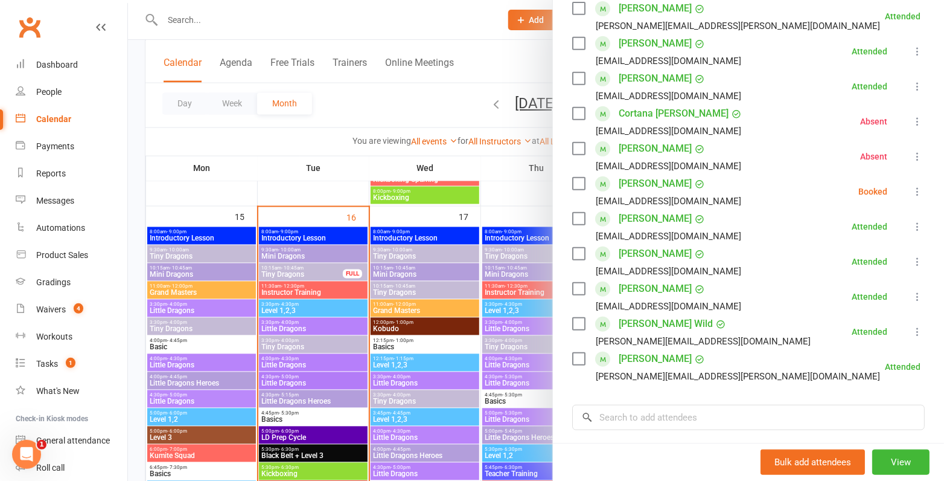
scroll to position [264, 0]
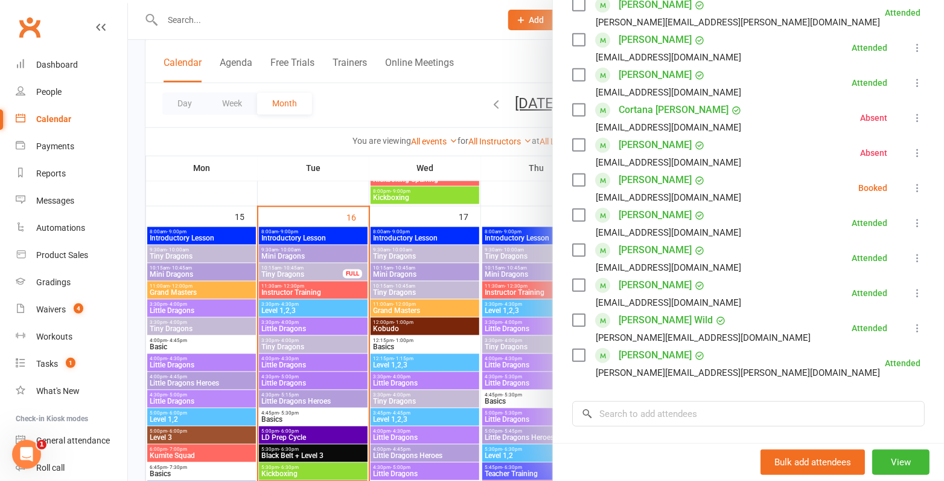
click at [383, 285] on div at bounding box center [536, 240] width 816 height 481
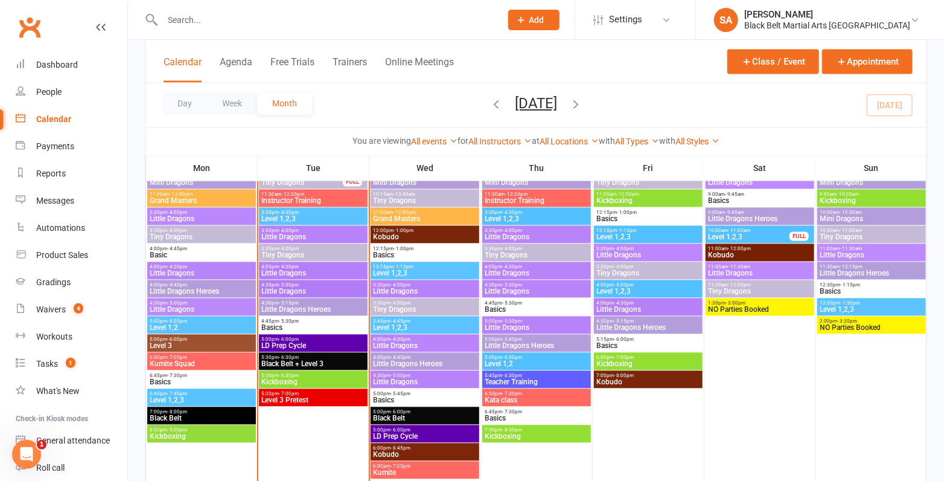
scroll to position [1058, 0]
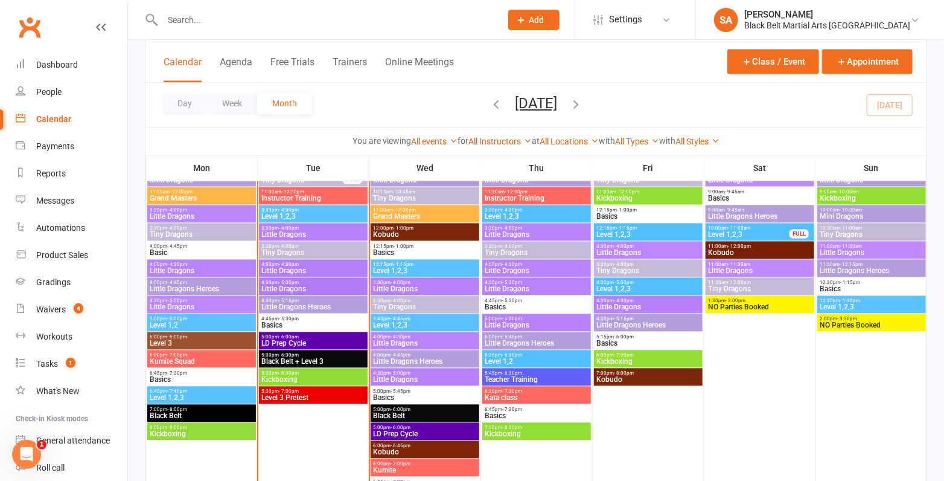
click at [185, 337] on span "- 6:00pm" at bounding box center [178, 336] width 20 height 5
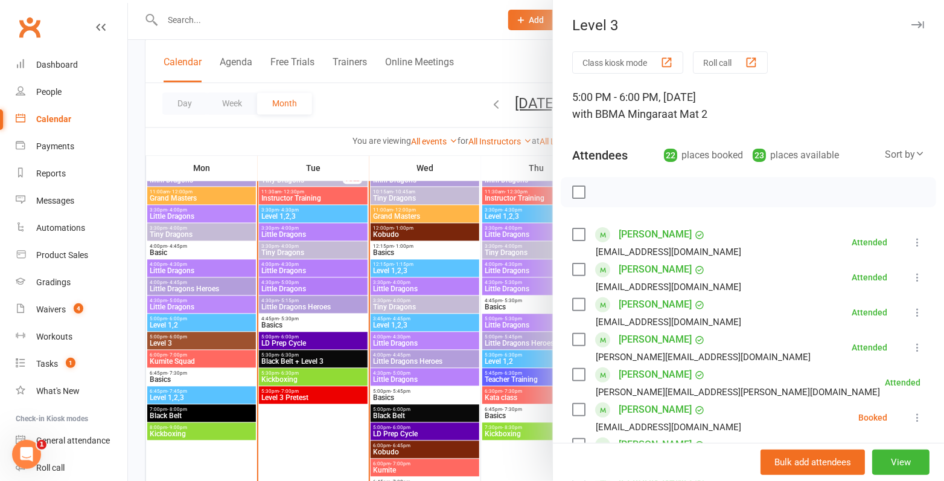
click at [185, 337] on div at bounding box center [536, 240] width 816 height 481
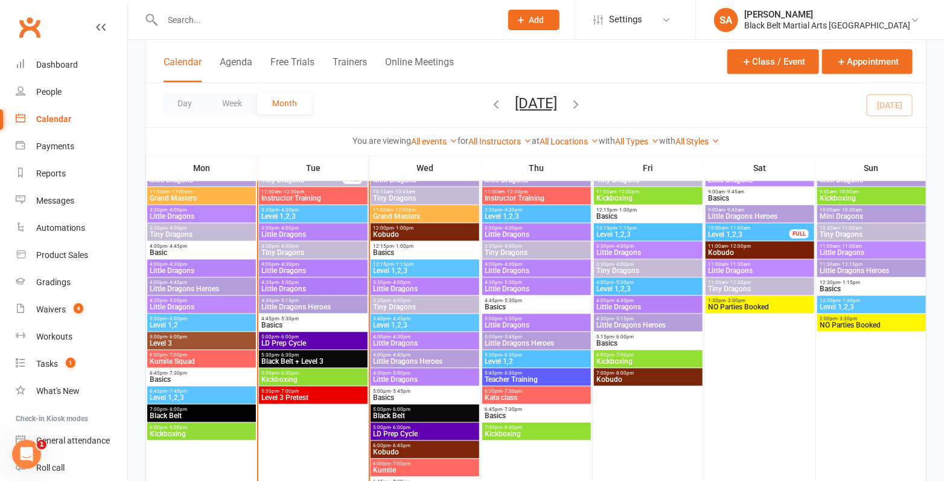
click at [182, 354] on span "- 7:00pm" at bounding box center [178, 355] width 20 height 5
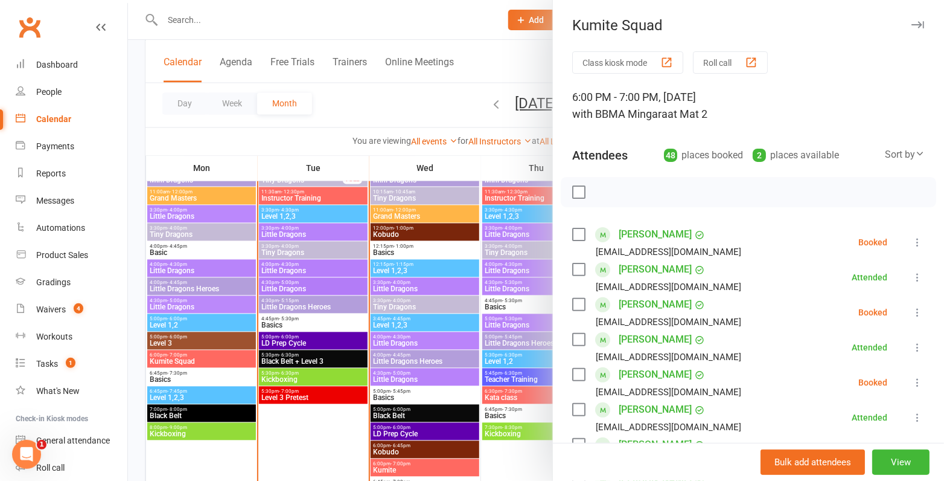
click at [182, 354] on div at bounding box center [536, 240] width 816 height 481
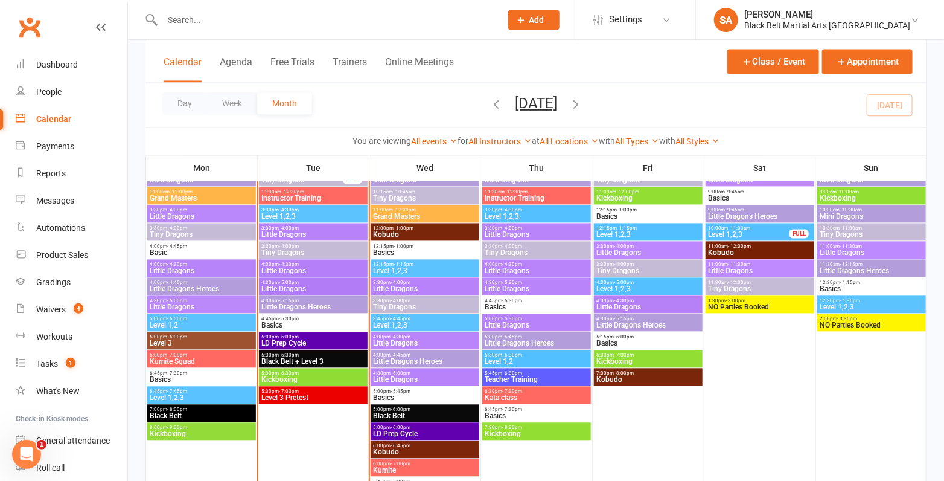
click at [175, 376] on span "Basics" at bounding box center [202, 379] width 104 height 7
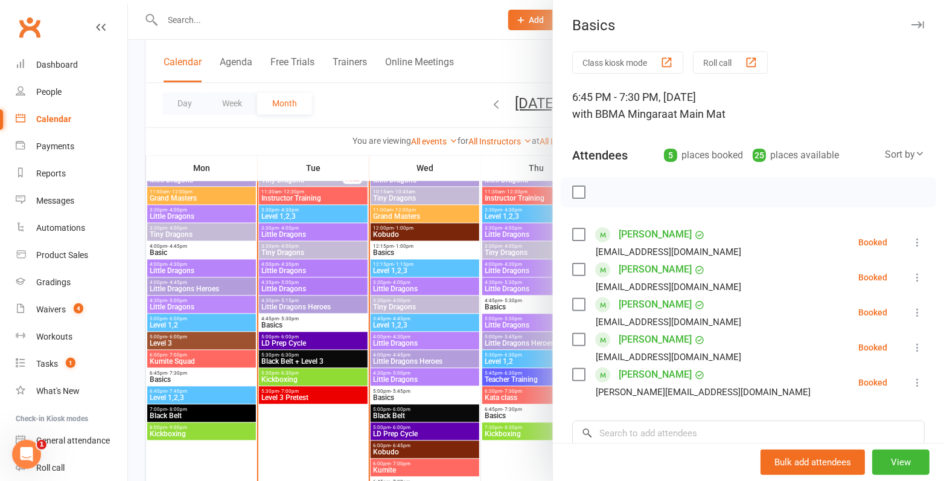
click at [582, 186] on label at bounding box center [578, 192] width 12 height 12
click at [577, 232] on label at bounding box center [578, 234] width 12 height 12
click at [578, 270] on label at bounding box center [578, 269] width 12 height 12
click at [580, 374] on label at bounding box center [578, 374] width 12 height 12
click at [578, 341] on label at bounding box center [578, 339] width 12 height 12
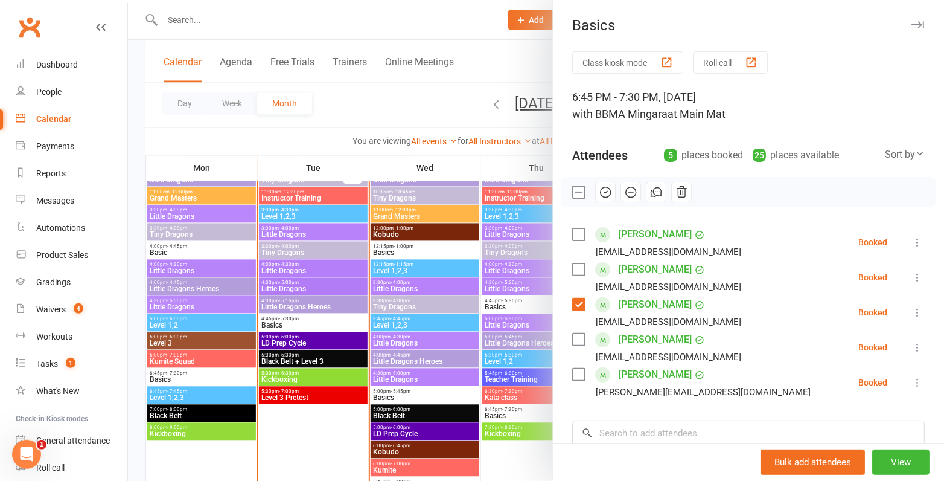
click at [606, 189] on icon "button" at bounding box center [605, 191] width 13 height 13
click at [179, 194] on div at bounding box center [536, 240] width 816 height 481
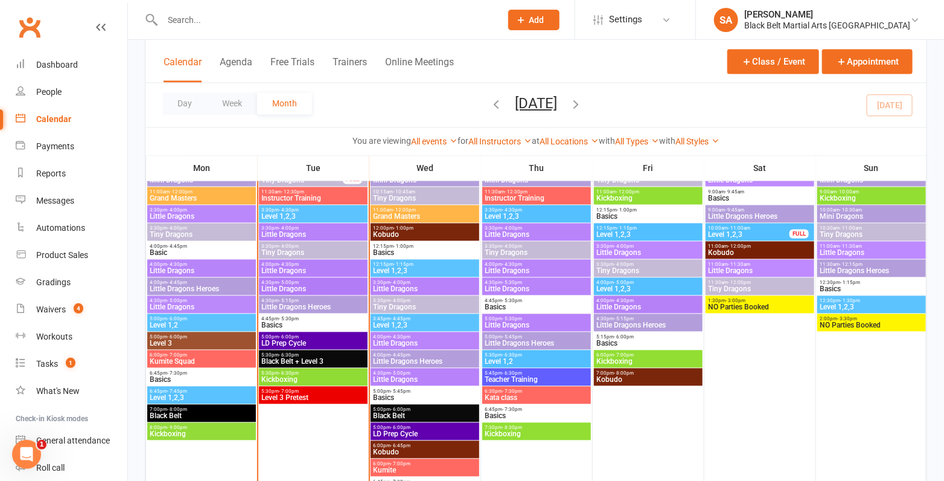
click at [212, 376] on span "Basics" at bounding box center [202, 379] width 104 height 7
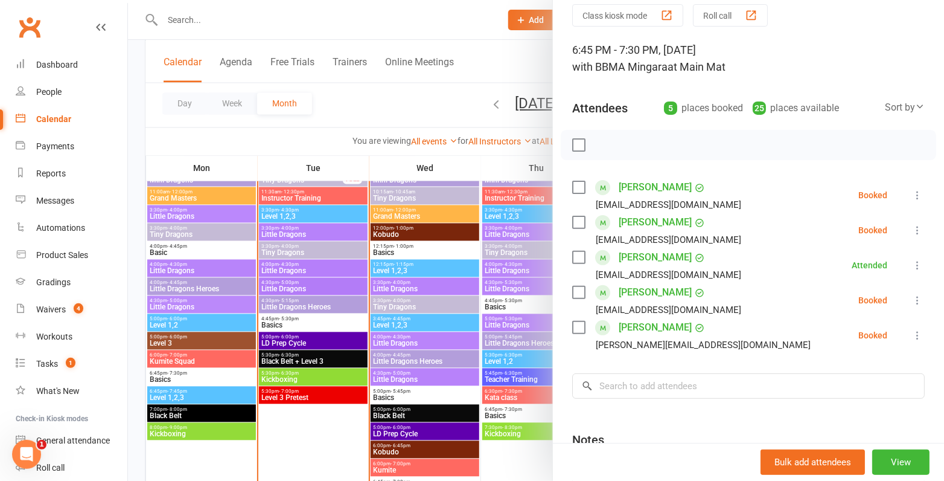
scroll to position [50, 0]
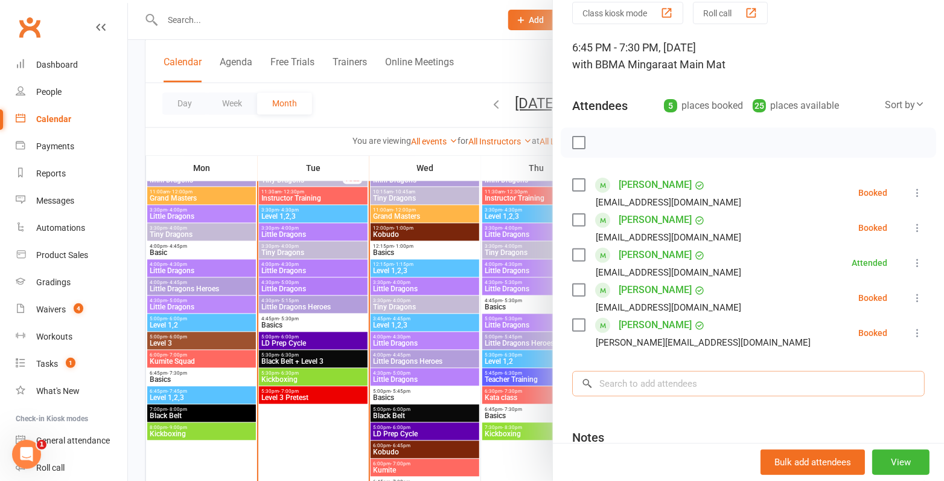
click at [662, 380] on input "search" at bounding box center [748, 383] width 353 height 25
paste input "Mitchell McDonell Nathaniel Walden"
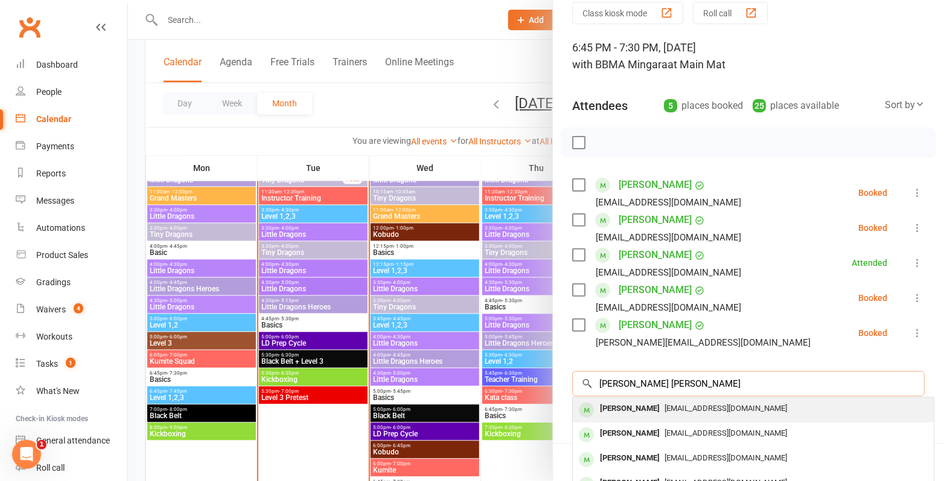
type input "Mitchell McDonell Nathaniel Walden"
click at [675, 414] on div "Pretty_tash_16@hotmail.com" at bounding box center [753, 409] width 351 height 18
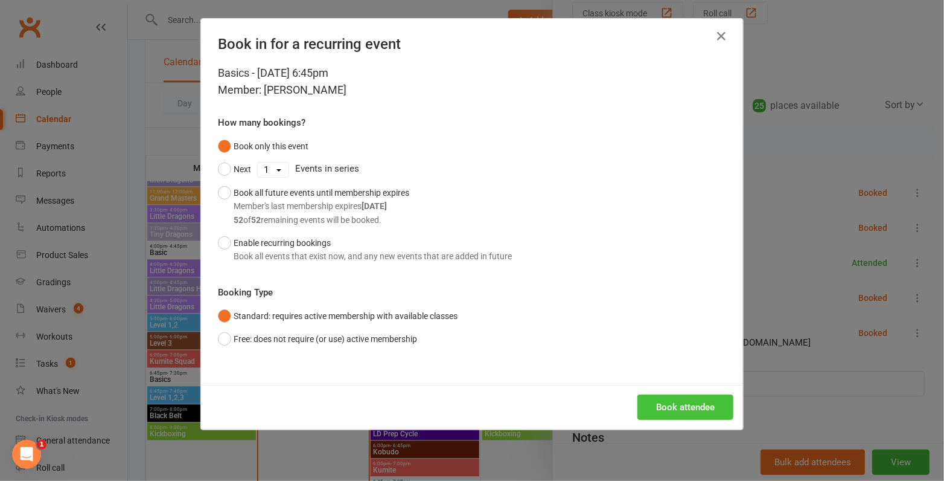
click at [660, 398] on button "Book attendee" at bounding box center [686, 406] width 96 height 25
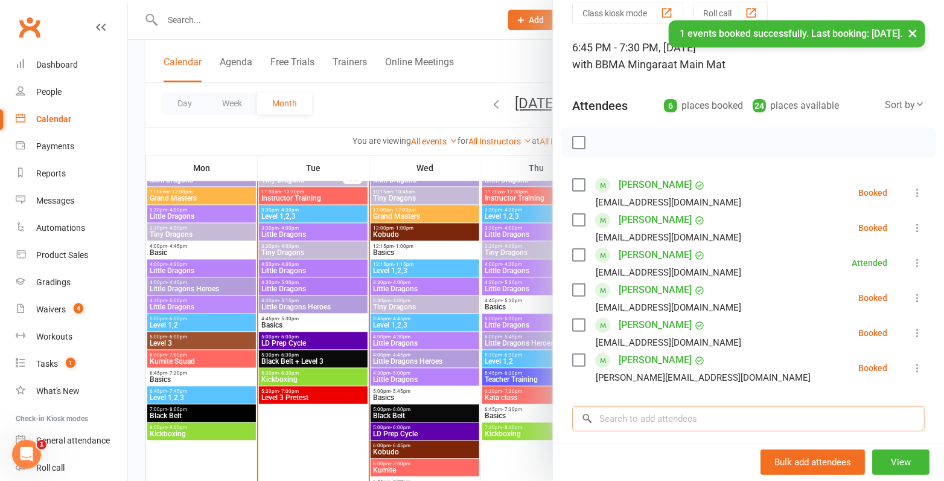
click at [652, 418] on input "search" at bounding box center [748, 418] width 353 height 25
paste input "Mitchell McDonell Nathaniel Walden"
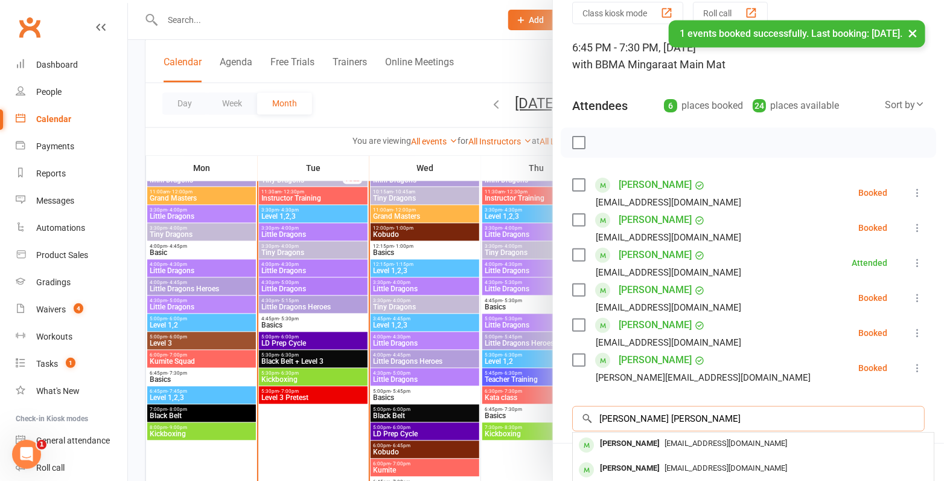
scroll to position [109, 0]
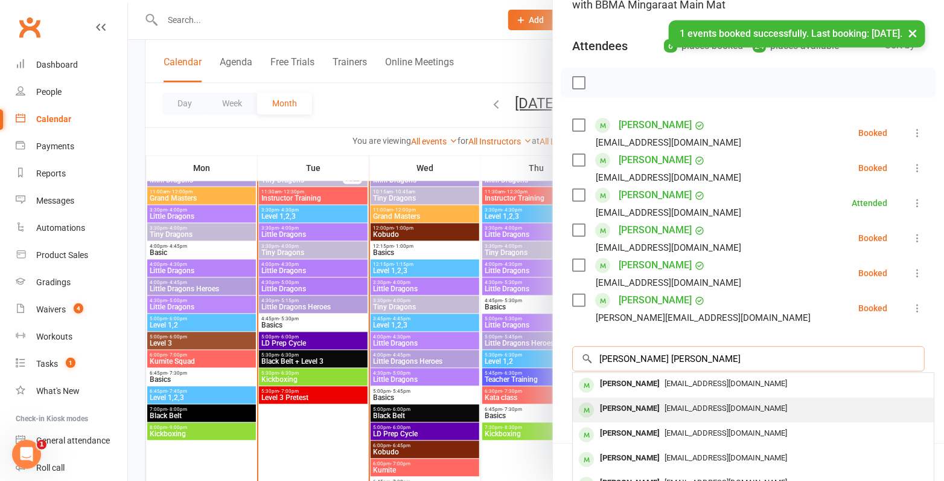
type input "Mitchell McDonell Nathaniel Walden"
click at [647, 410] on div "[PERSON_NAME]" at bounding box center [629, 409] width 69 height 18
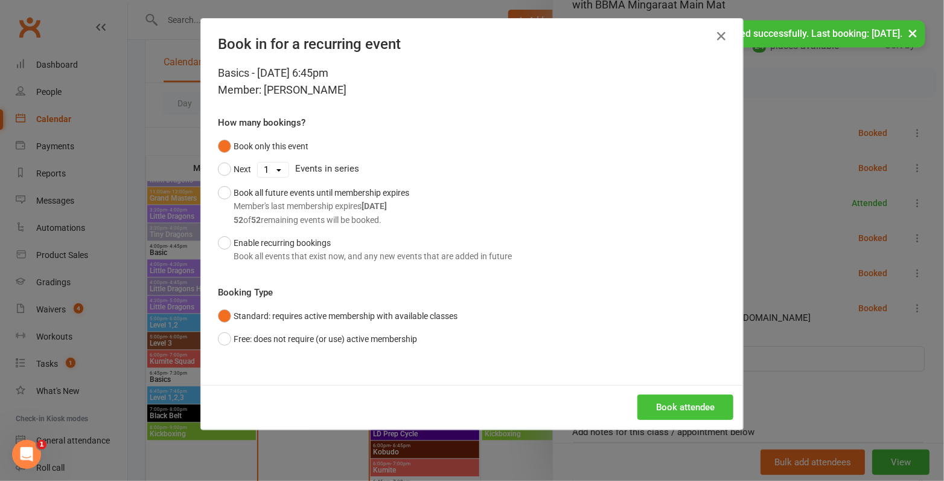
click at [671, 408] on button "Book attendee" at bounding box center [686, 406] width 96 height 25
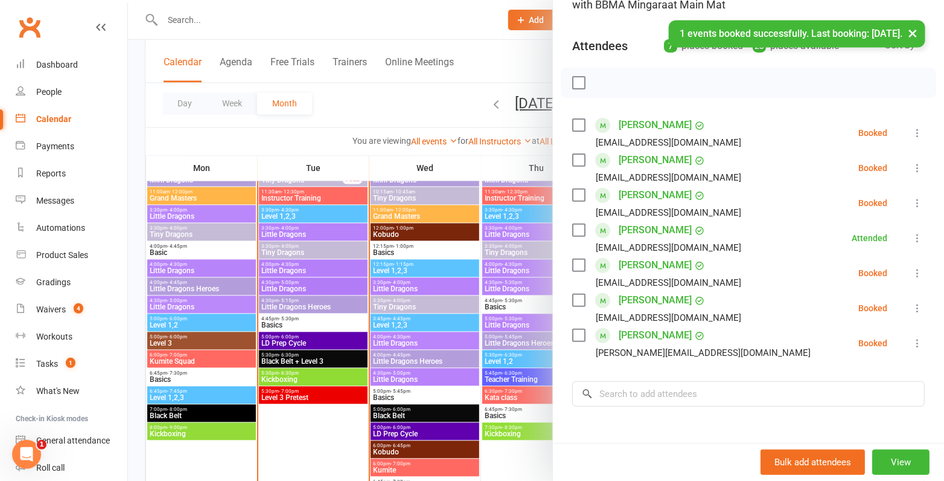
click at [575, 298] on label at bounding box center [578, 300] width 12 height 12
click at [574, 190] on label at bounding box center [578, 195] width 12 height 12
click at [603, 82] on icon "button" at bounding box center [605, 82] width 13 height 13
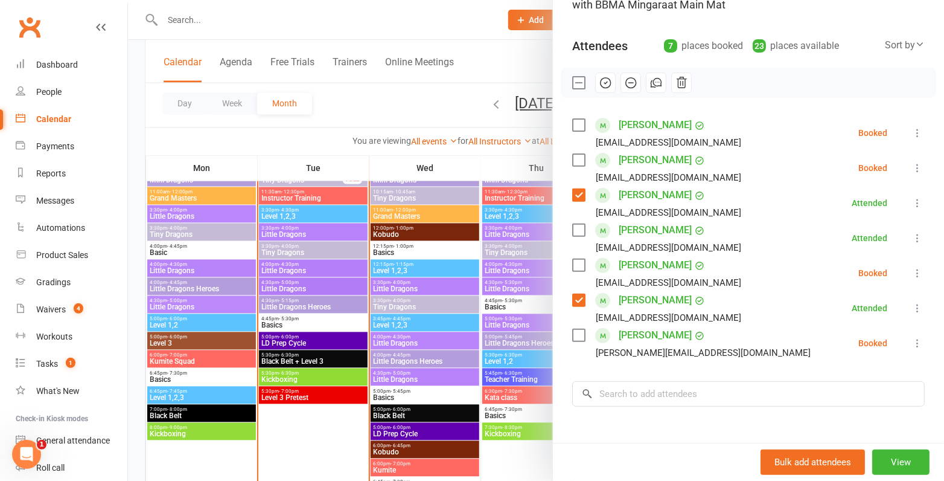
click at [304, 260] on div at bounding box center [536, 240] width 816 height 481
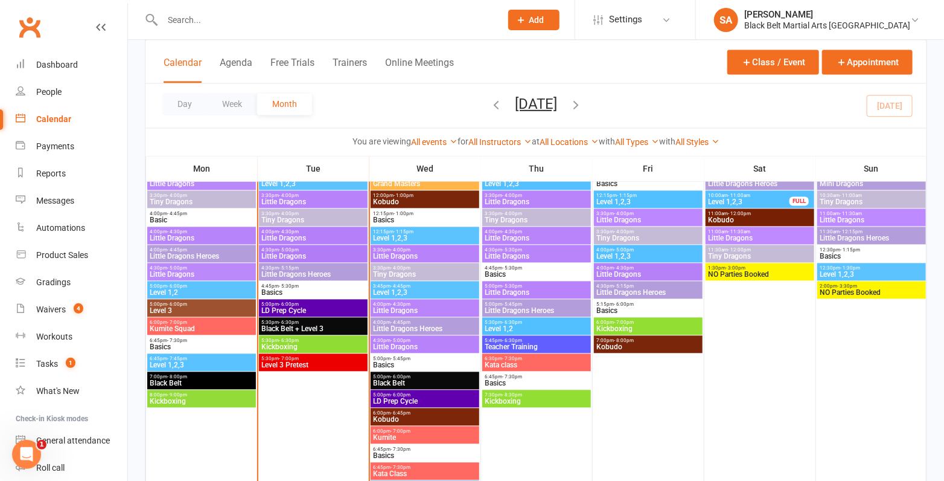
scroll to position [1093, 0]
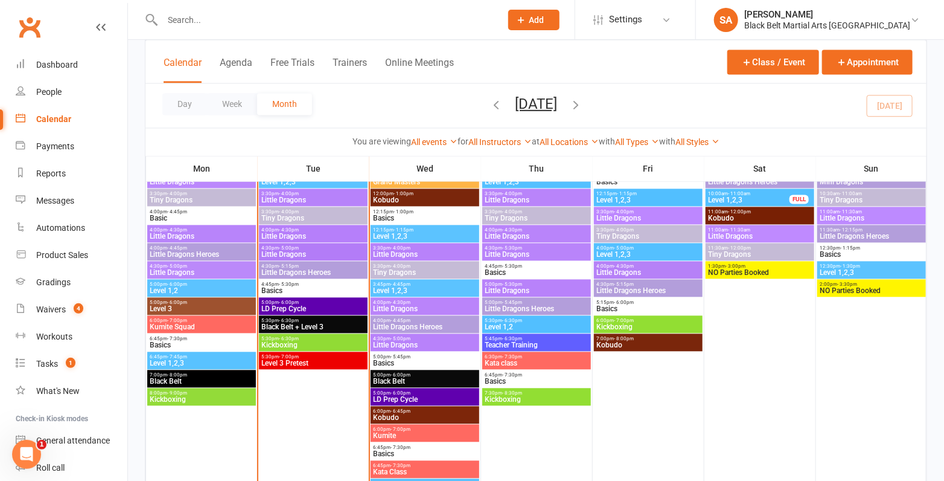
click at [179, 366] on div "6:45pm - 7:45pm Level 1,2,3" at bounding box center [201, 360] width 109 height 18
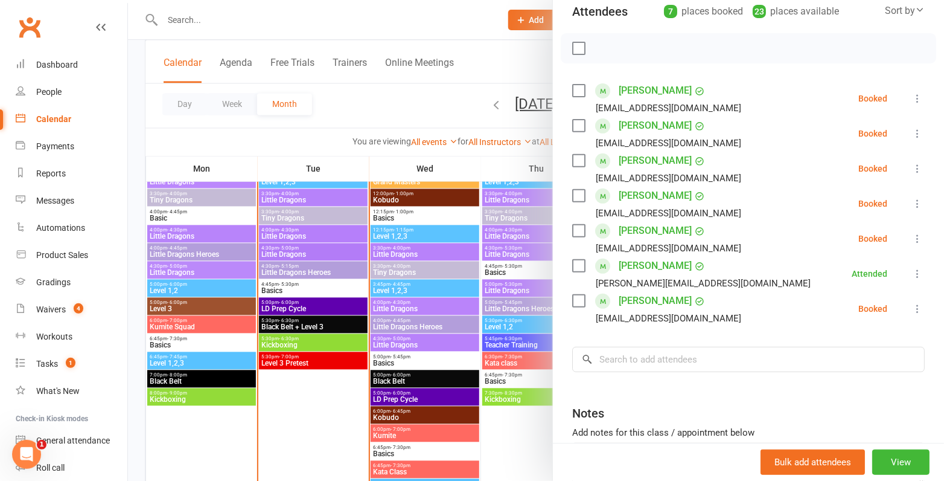
scroll to position [140, 0]
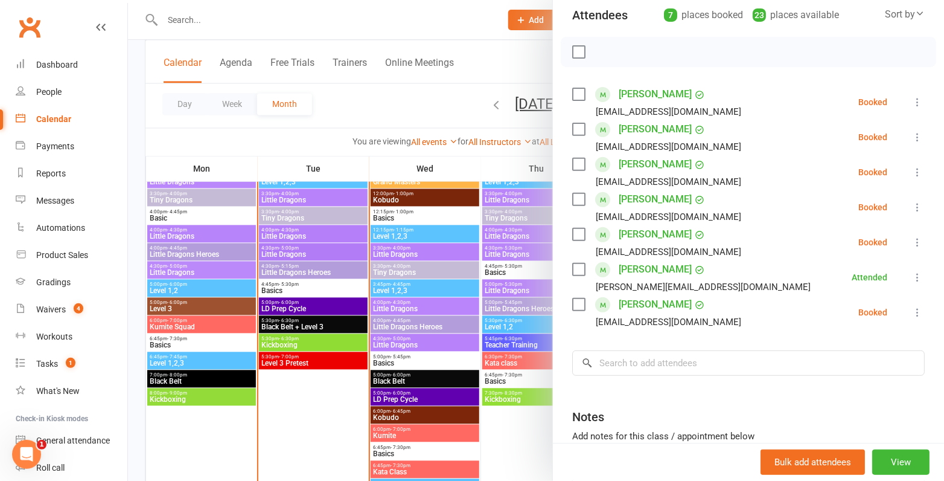
click at [573, 304] on label at bounding box center [578, 304] width 12 height 12
click at [577, 201] on label at bounding box center [578, 199] width 12 height 12
click at [578, 161] on label at bounding box center [578, 164] width 12 height 12
click at [578, 126] on label at bounding box center [578, 129] width 12 height 12
click at [603, 51] on icon "button" at bounding box center [605, 51] width 13 height 13
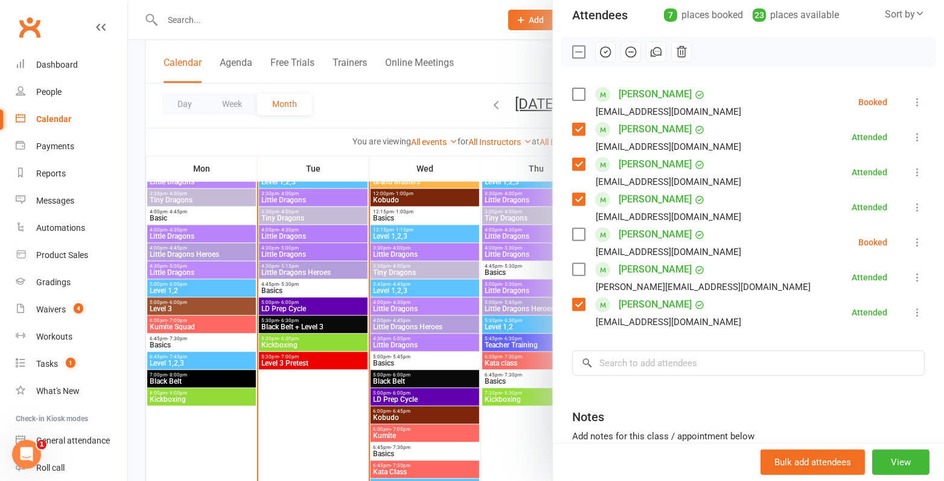
click at [655, 379] on div "Class kiosk mode Roll call 6:45 PM - 7:45 PM, Monday, September, 15, 2025 with …" at bounding box center [748, 228] width 391 height 635
click at [655, 362] on input "search" at bounding box center [748, 362] width 353 height 25
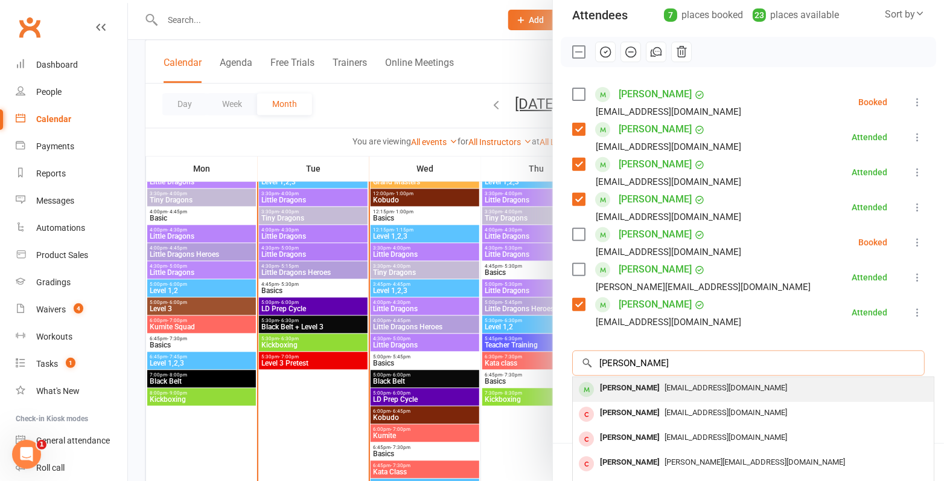
type input "brenda"
click at [661, 397] on div "Brenda Edwards djaluc08@gmail.com" at bounding box center [753, 389] width 361 height 25
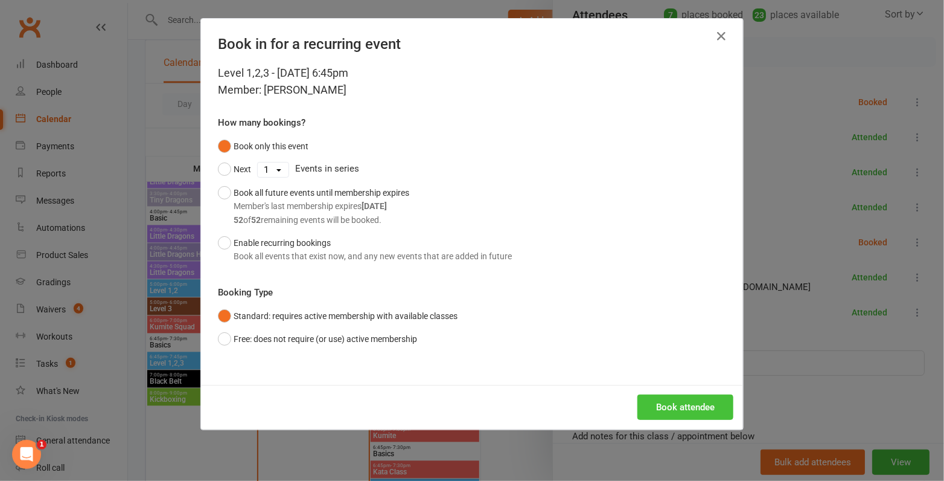
click at [656, 407] on button "Book attendee" at bounding box center [686, 406] width 96 height 25
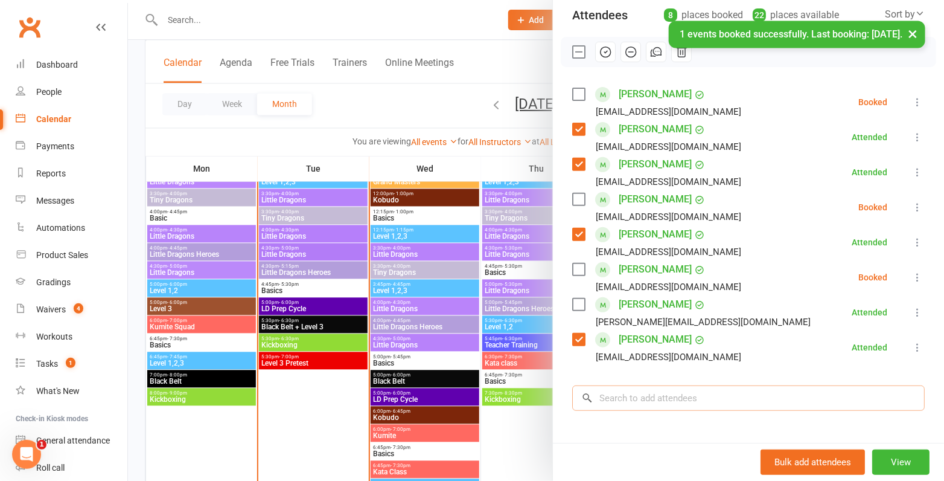
click at [650, 394] on input "search" at bounding box center [748, 397] width 353 height 25
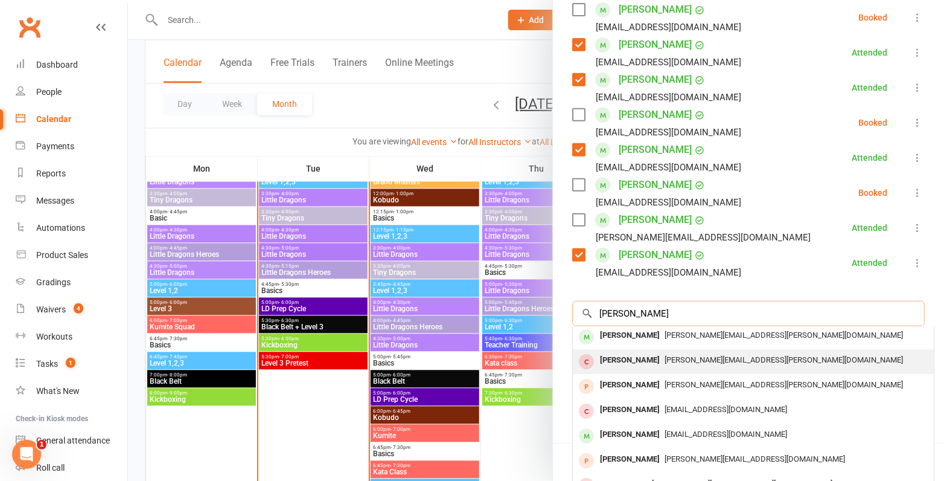
scroll to position [37, 0]
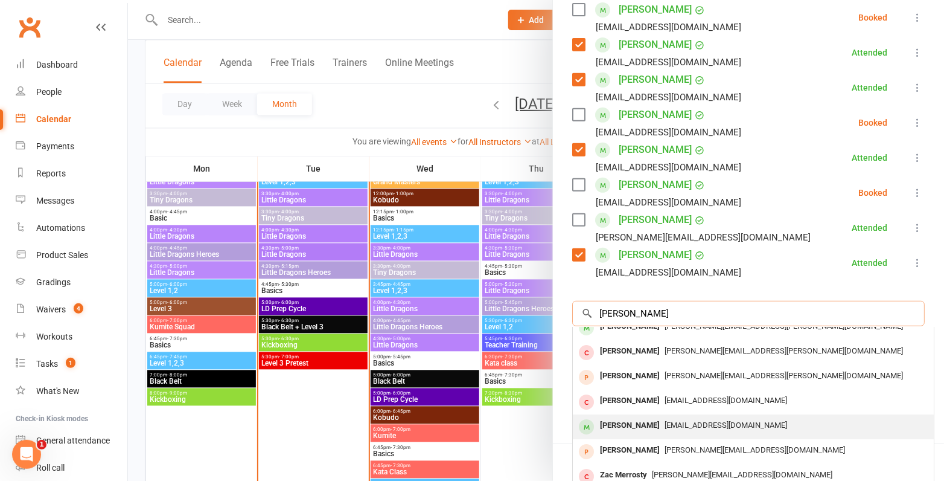
type input "simone"
click at [634, 420] on div "[PERSON_NAME]" at bounding box center [629, 426] width 69 height 18
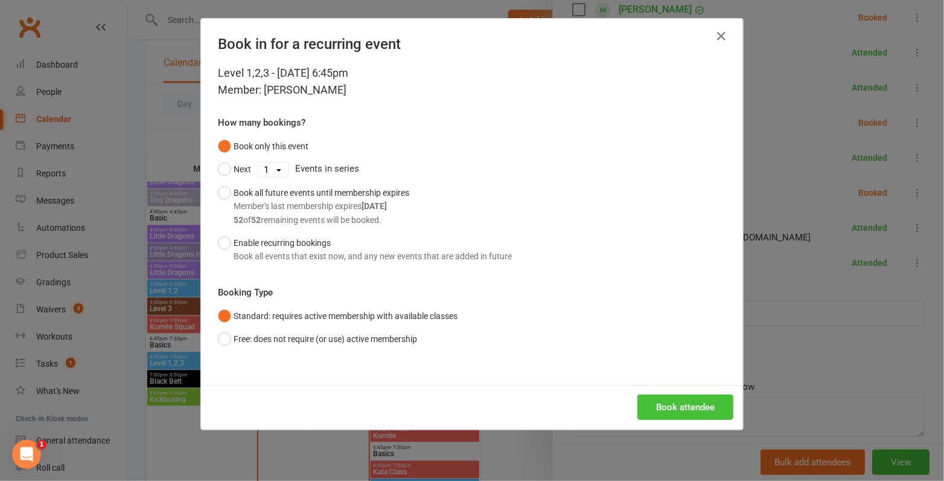
click at [670, 409] on button "Book attendee" at bounding box center [686, 406] width 96 height 25
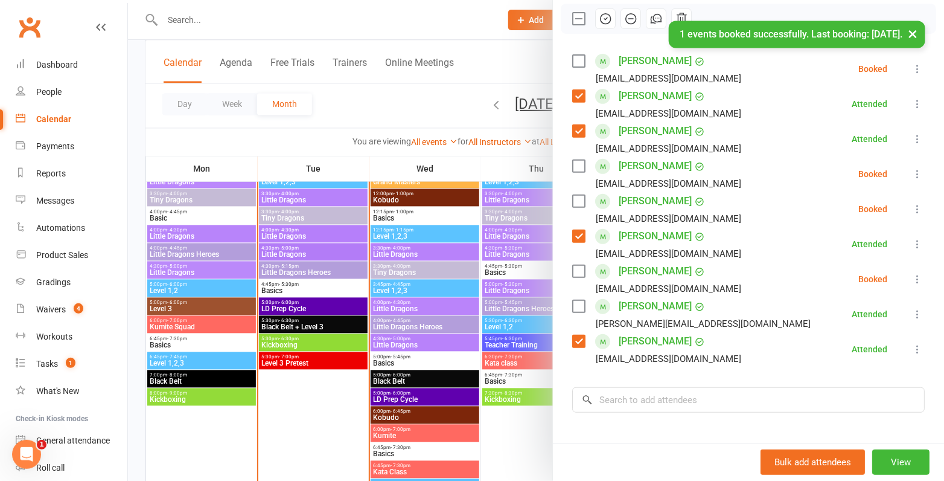
scroll to position [144, 0]
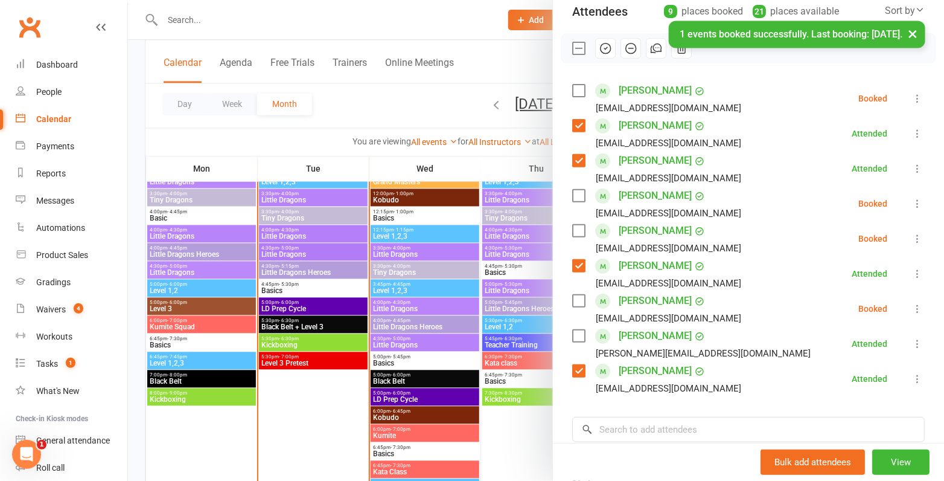
click at [574, 226] on label at bounding box center [578, 231] width 12 height 12
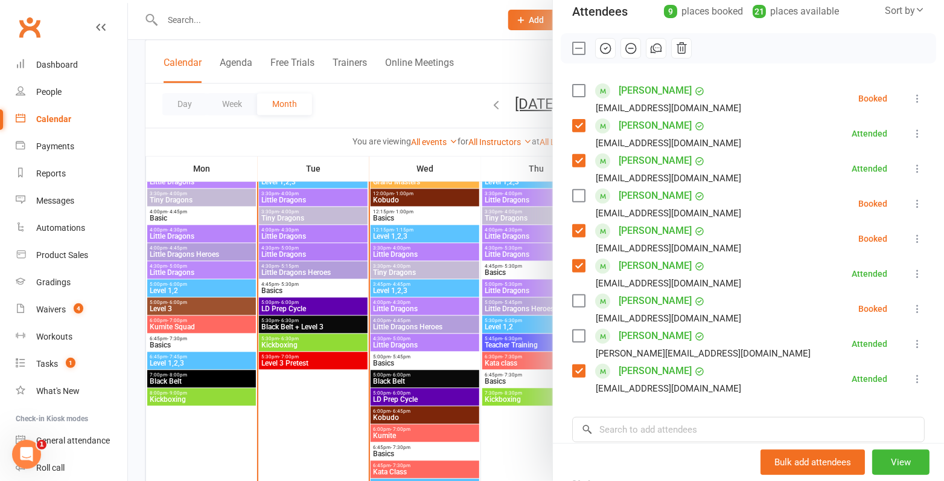
click at [576, 197] on label at bounding box center [578, 196] width 12 height 12
click at [612, 44] on button "button" at bounding box center [605, 48] width 21 height 21
click at [682, 431] on input "search" at bounding box center [748, 429] width 353 height 25
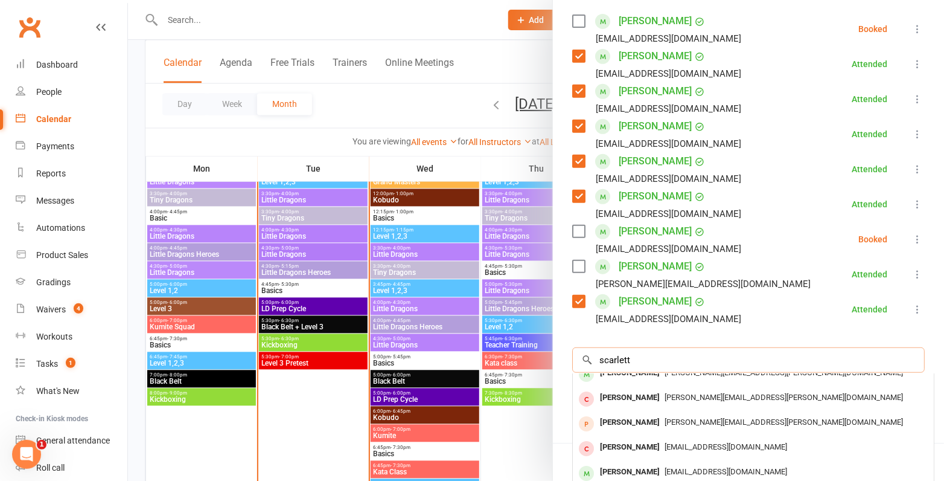
scroll to position [231, 0]
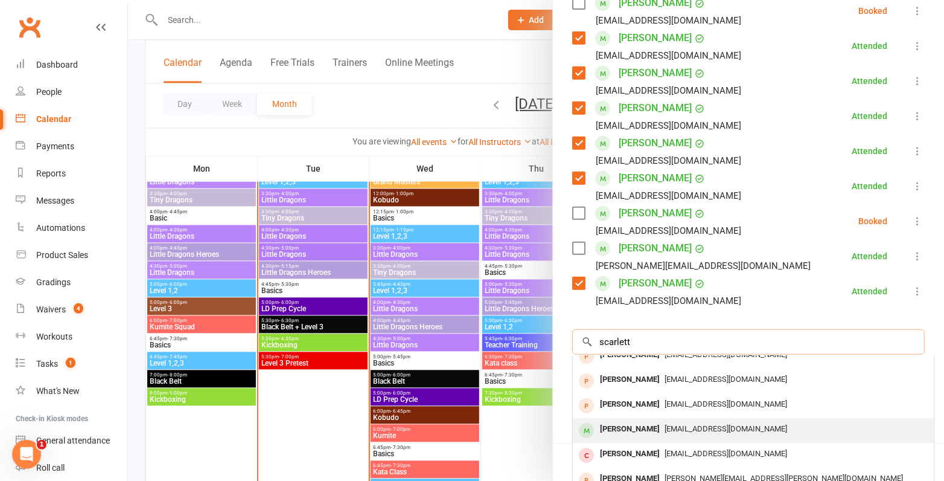
type input "scarlett"
click at [663, 424] on div "[PERSON_NAME]" at bounding box center [629, 429] width 69 height 18
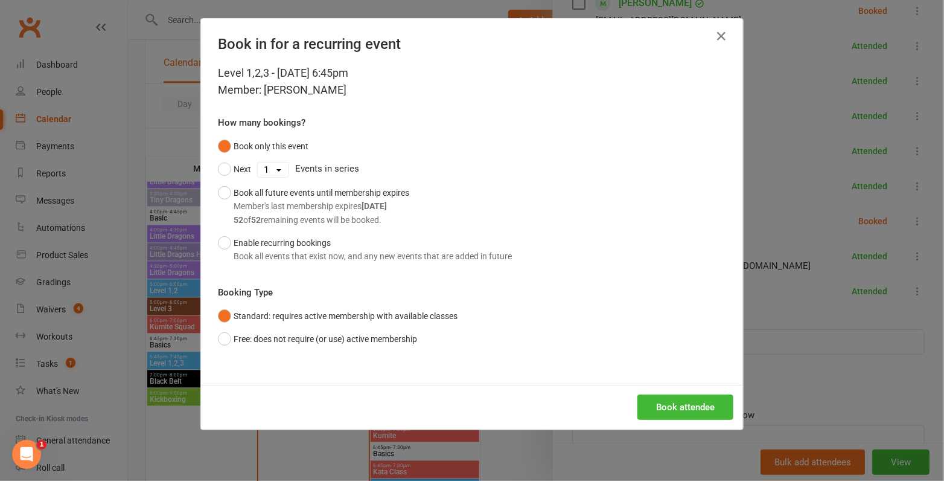
click at [662, 420] on div "Book attendee" at bounding box center [472, 407] width 542 height 45
click at [663, 406] on button "Book attendee" at bounding box center [686, 406] width 96 height 25
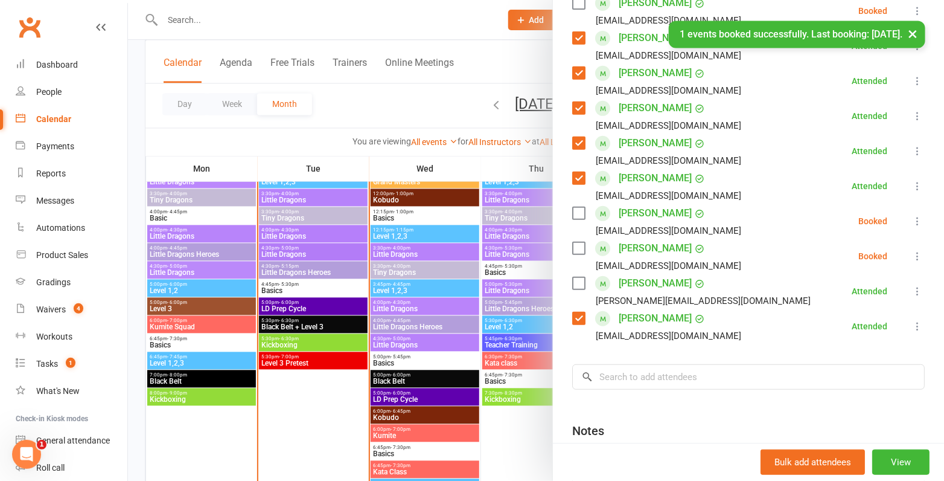
click at [579, 246] on label at bounding box center [578, 248] width 12 height 12
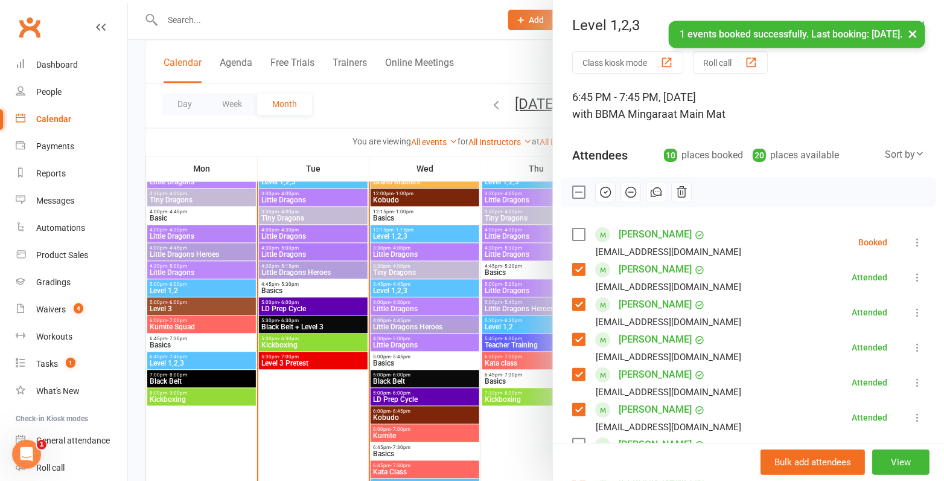
click at [604, 191] on icon "button" at bounding box center [605, 191] width 13 height 13
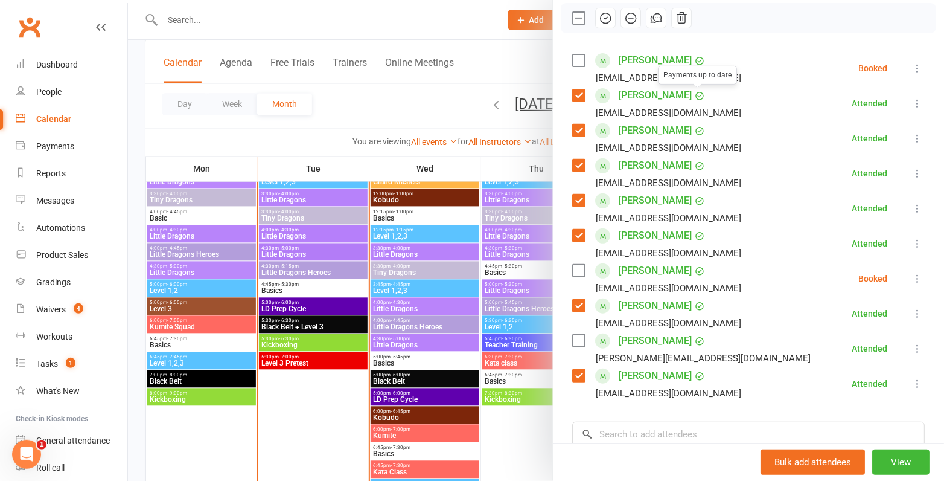
scroll to position [176, 0]
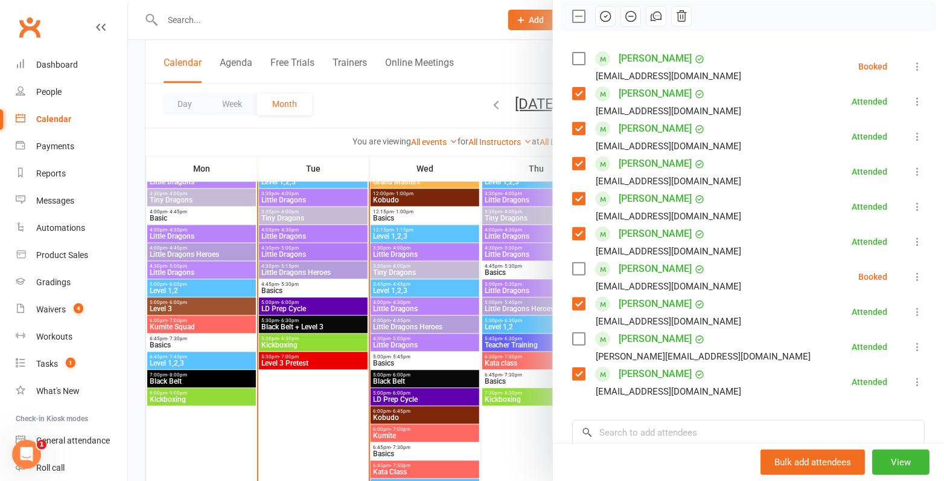
click at [351, 291] on div at bounding box center [536, 240] width 816 height 481
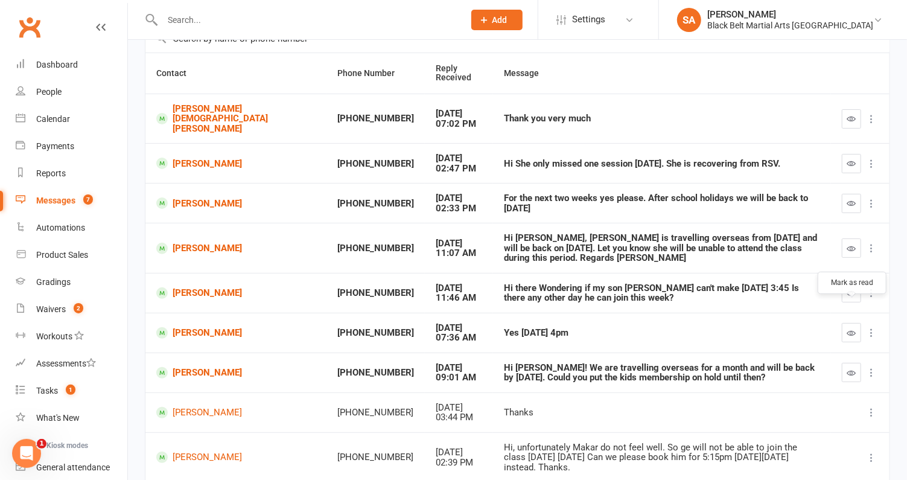
click at [845, 323] on button "button" at bounding box center [851, 332] width 19 height 19
click at [852, 199] on icon "button" at bounding box center [852, 203] width 9 height 9
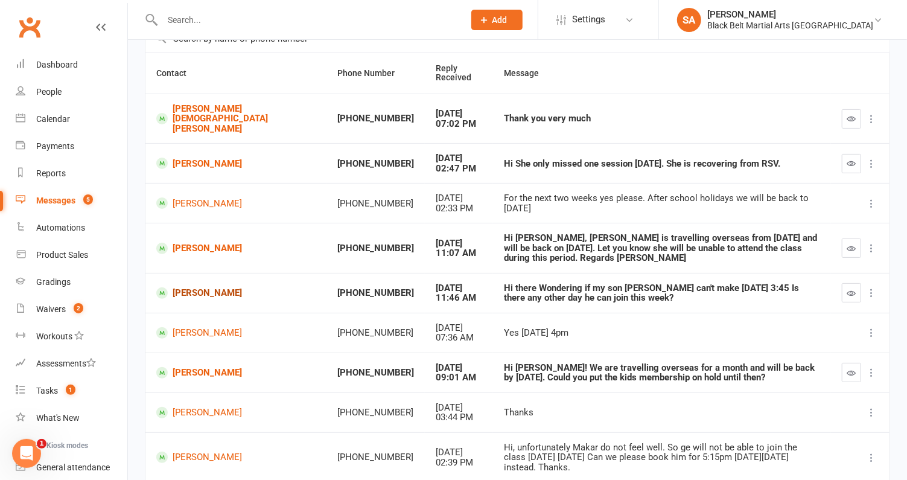
click at [203, 287] on link "[PERSON_NAME]" at bounding box center [235, 292] width 159 height 11
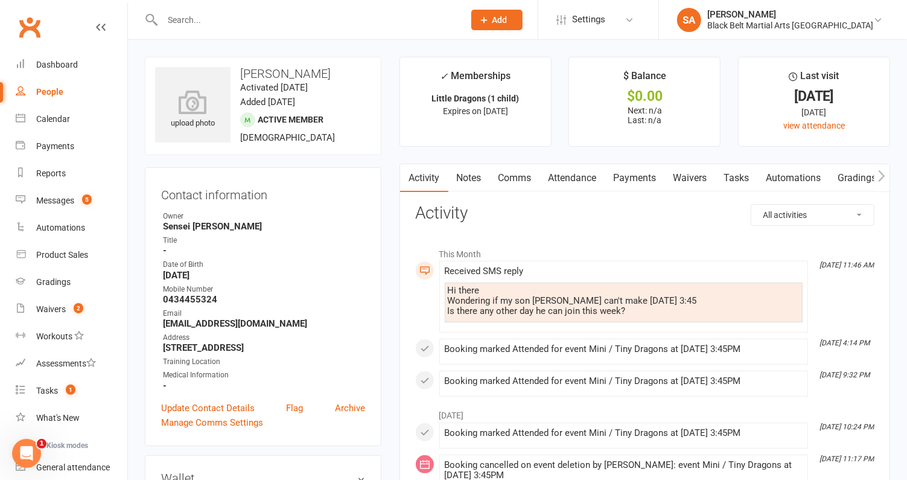
click at [509, 178] on link "Comms" at bounding box center [515, 178] width 50 height 28
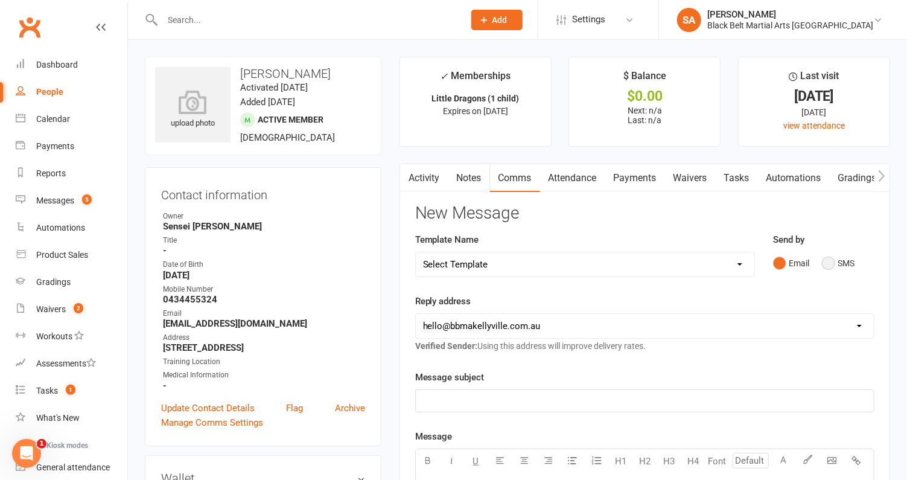
click at [830, 261] on button "SMS" at bounding box center [838, 263] width 33 height 23
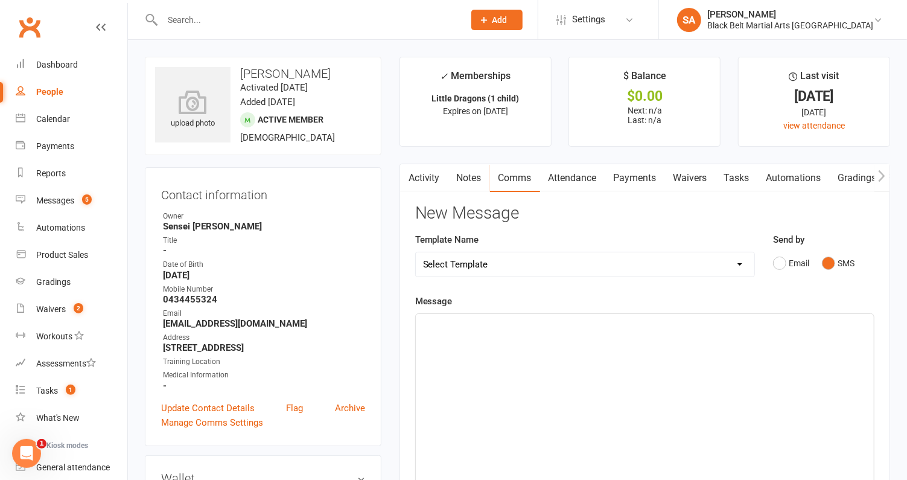
click at [588, 375] on div "﻿" at bounding box center [645, 404] width 458 height 181
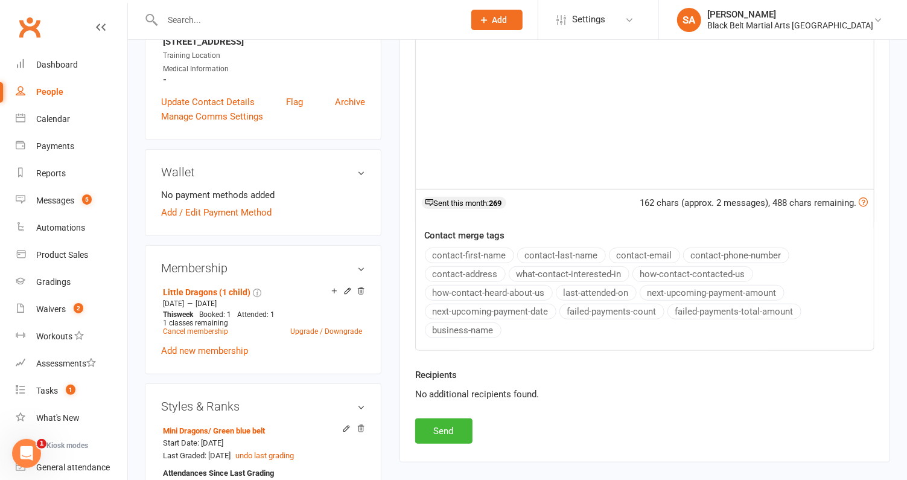
scroll to position [338, 0]
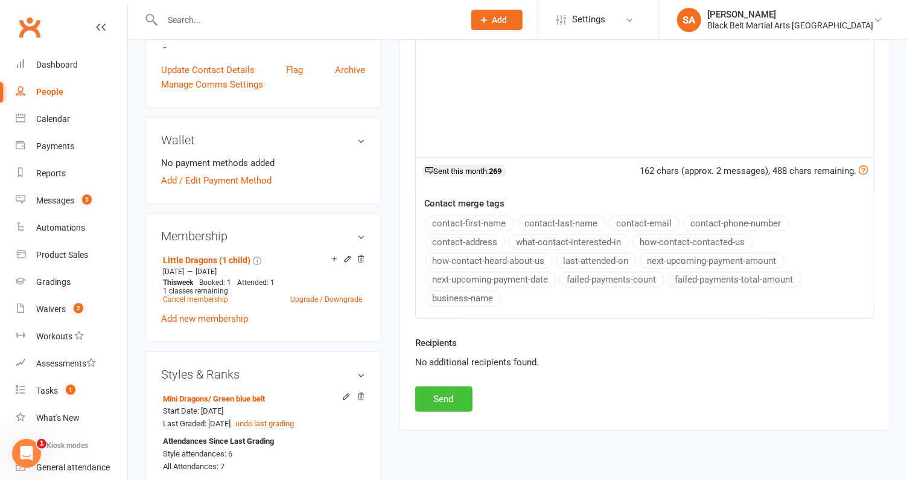
click at [427, 386] on button "Send" at bounding box center [443, 398] width 57 height 25
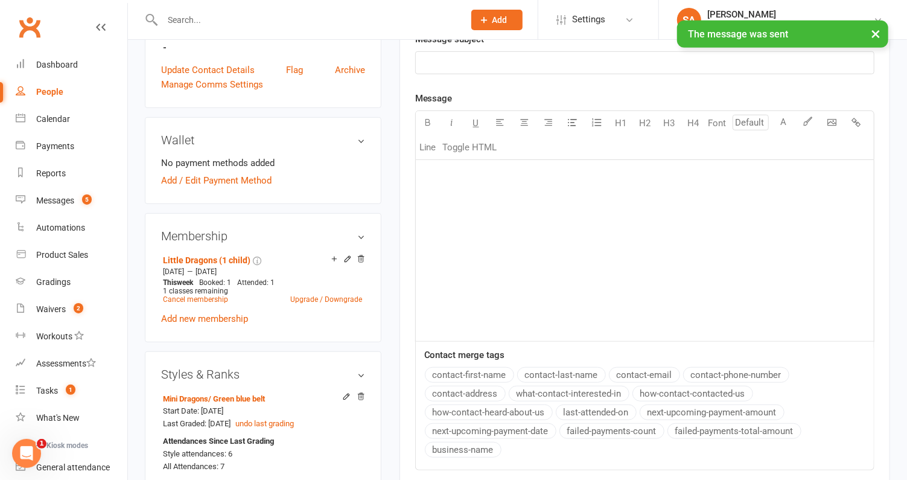
scroll to position [0, 0]
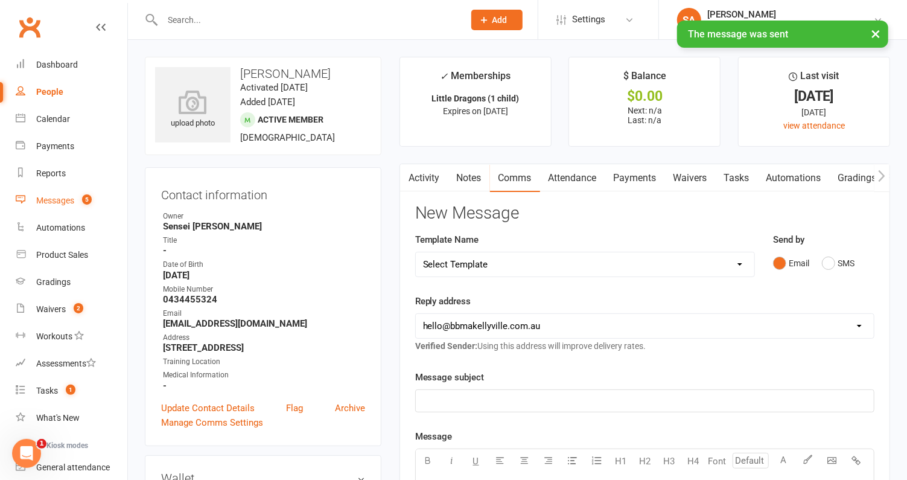
click at [61, 201] on div "Messages" at bounding box center [55, 201] width 38 height 10
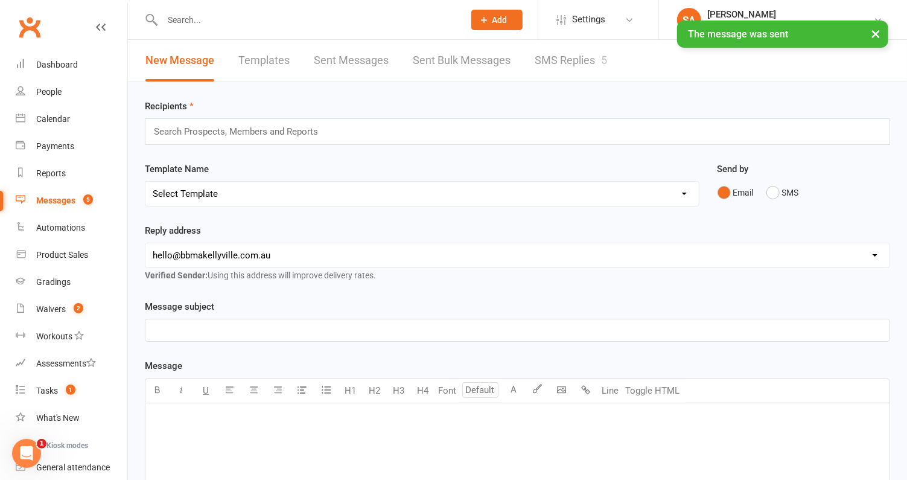
click at [564, 59] on link "SMS Replies 5" at bounding box center [571, 61] width 72 height 42
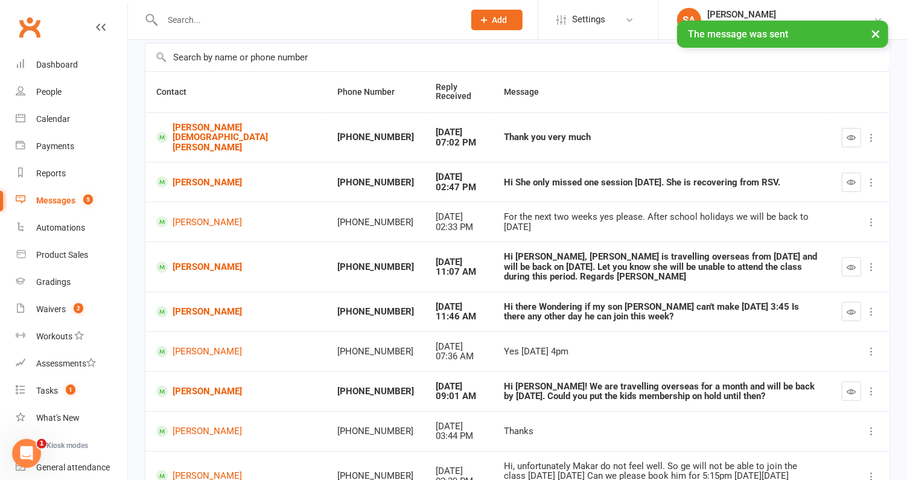
scroll to position [86, 0]
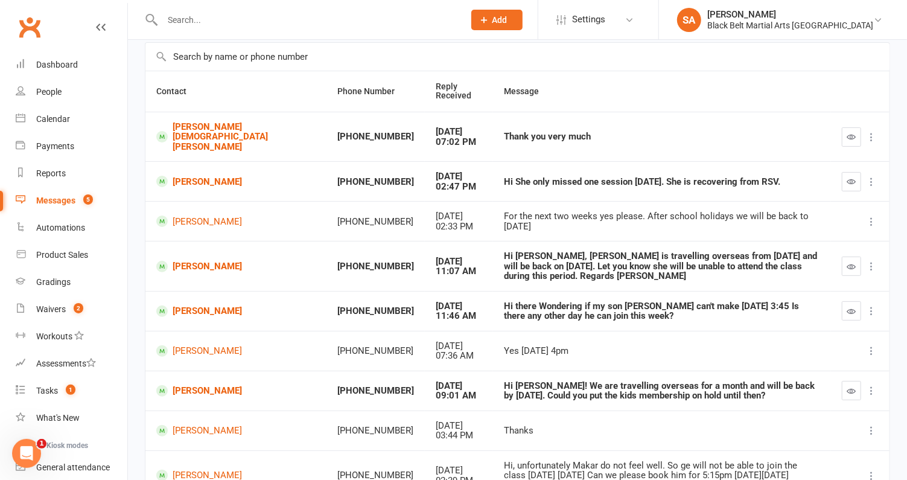
click at [846, 301] on button "button" at bounding box center [851, 310] width 19 height 19
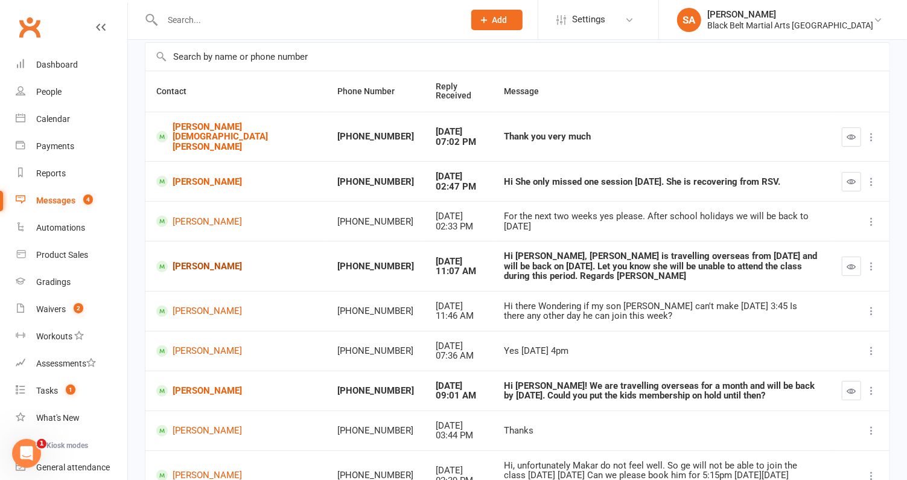
click at [199, 261] on link "Zainab Adil" at bounding box center [235, 266] width 159 height 11
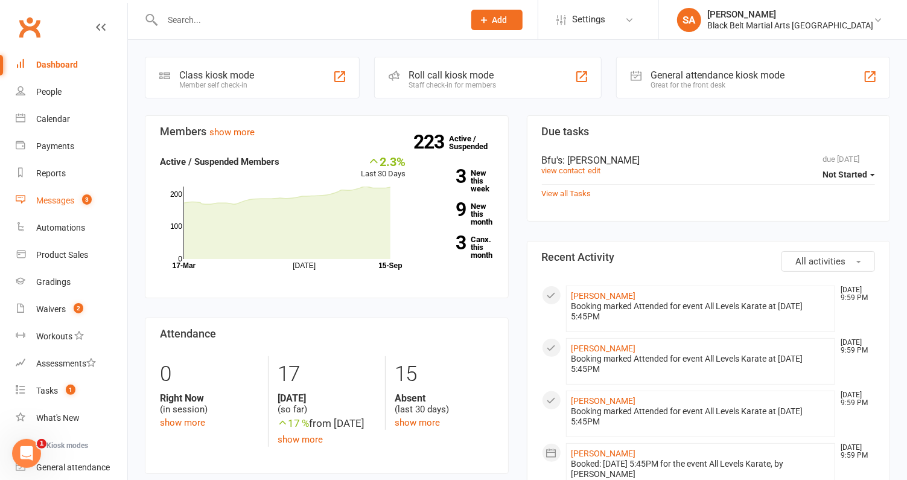
click at [71, 196] on div "Messages" at bounding box center [55, 201] width 38 height 10
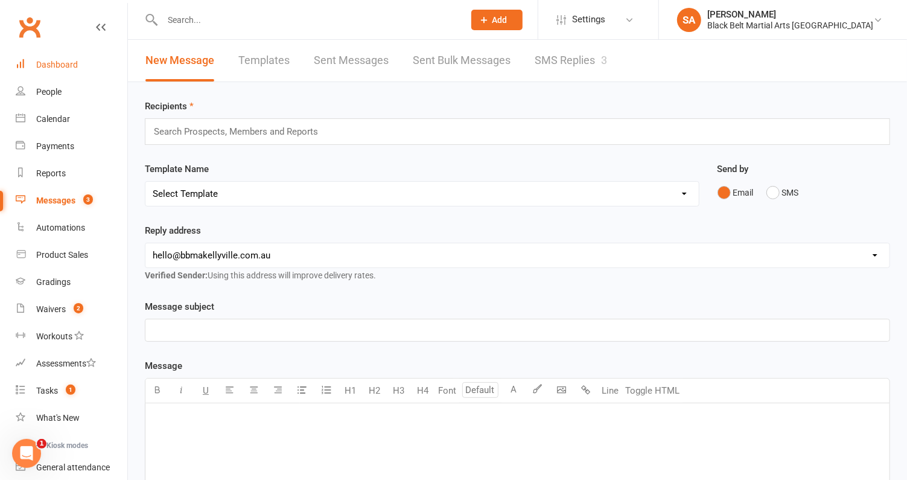
click at [41, 65] on div "Dashboard" at bounding box center [57, 65] width 42 height 10
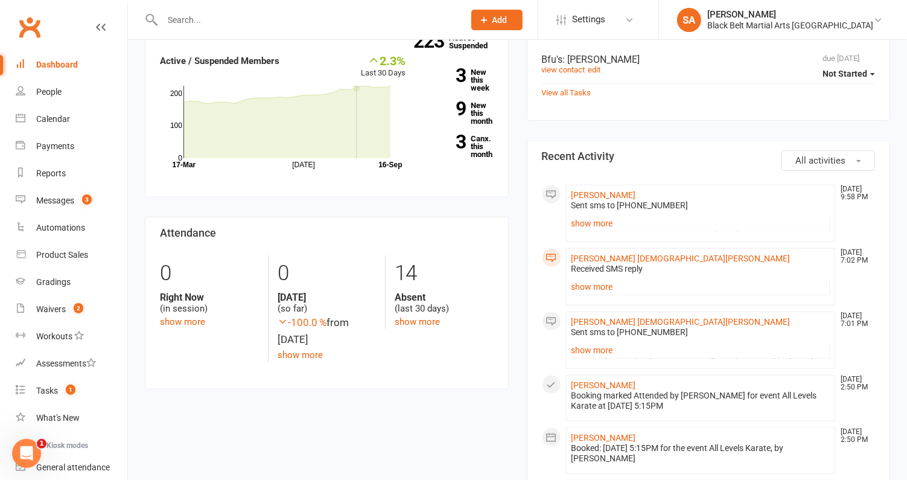
scroll to position [121, 0]
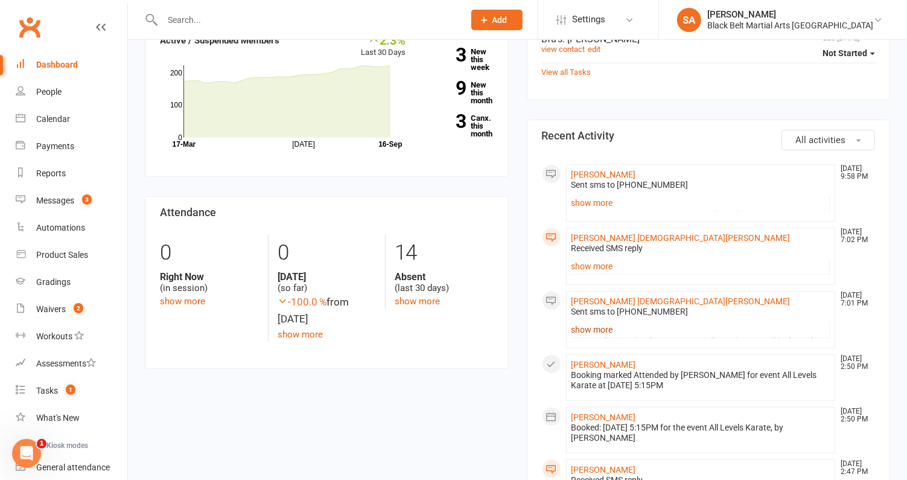
click at [584, 332] on link "show more" at bounding box center [701, 329] width 259 height 17
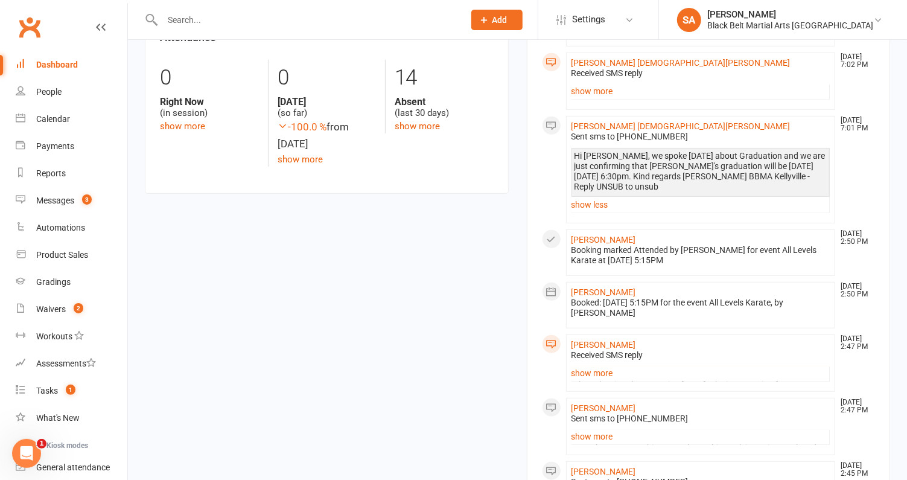
scroll to position [298, 0]
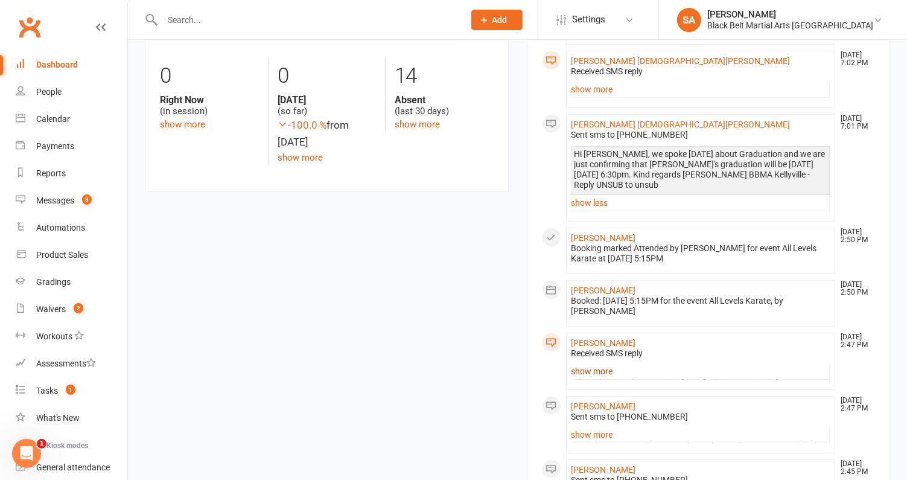
click at [590, 371] on link "show more" at bounding box center [701, 371] width 259 height 17
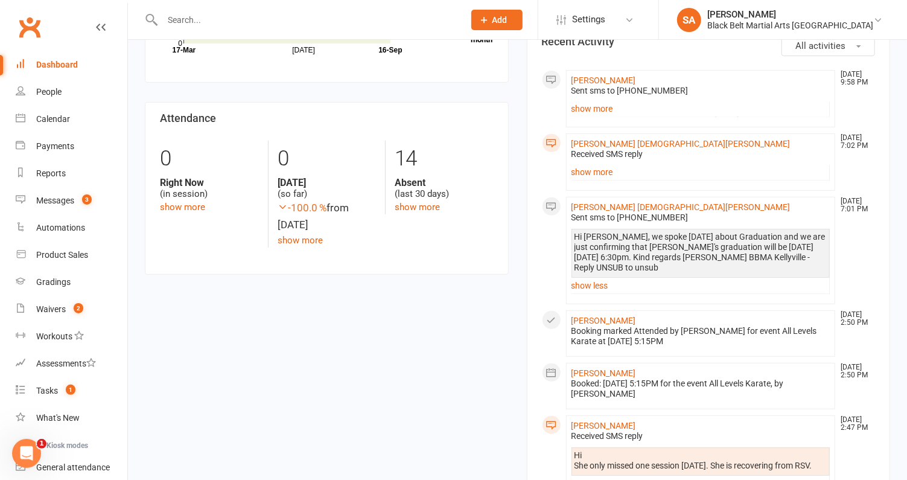
scroll to position [214, 0]
click at [591, 173] on link "show more" at bounding box center [701, 173] width 259 height 17
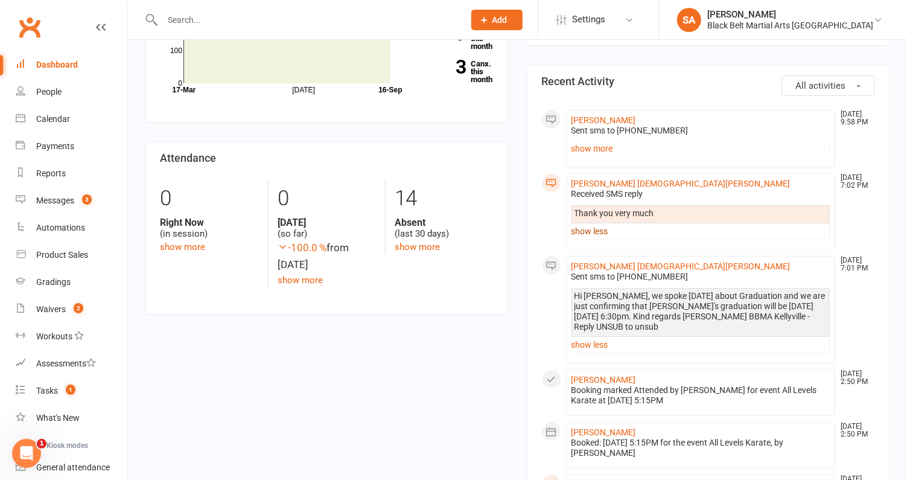
scroll to position [167, 0]
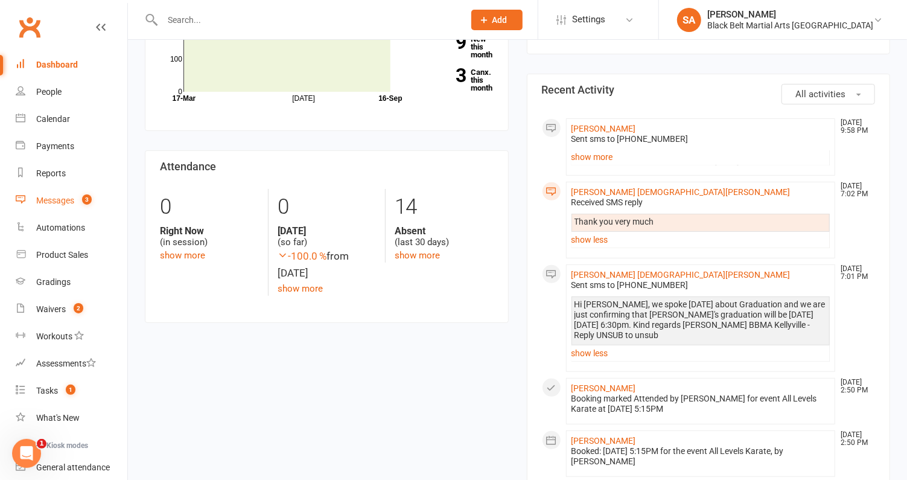
click at [57, 206] on link "Messages 3" at bounding box center [72, 200] width 112 height 27
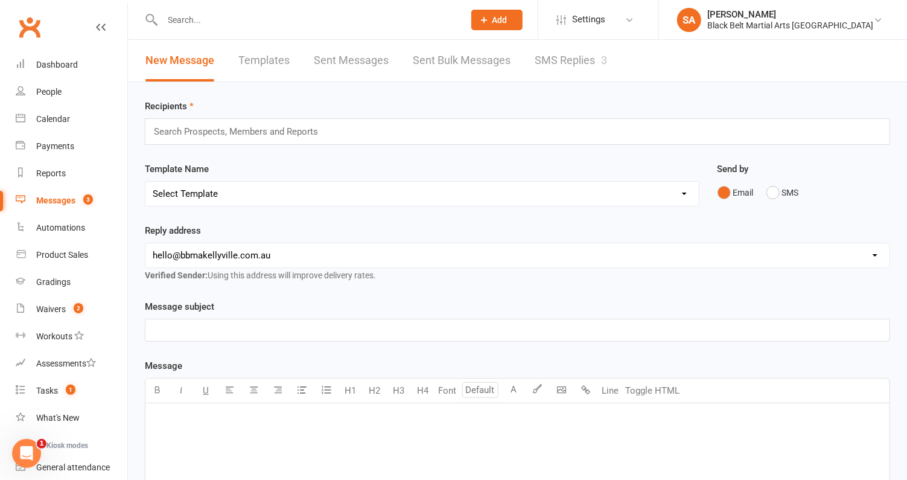
click at [558, 59] on link "SMS Replies 3" at bounding box center [571, 61] width 72 height 42
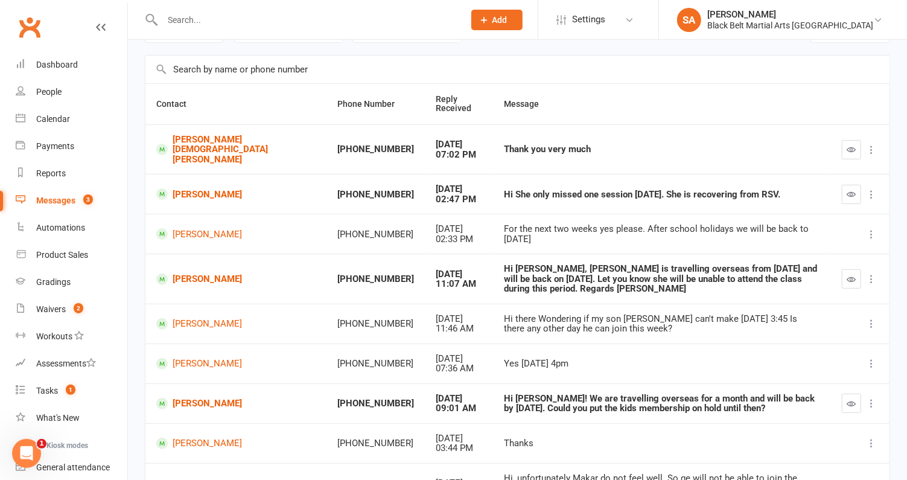
scroll to position [74, 0]
click at [845, 393] on button "button" at bounding box center [851, 402] width 19 height 19
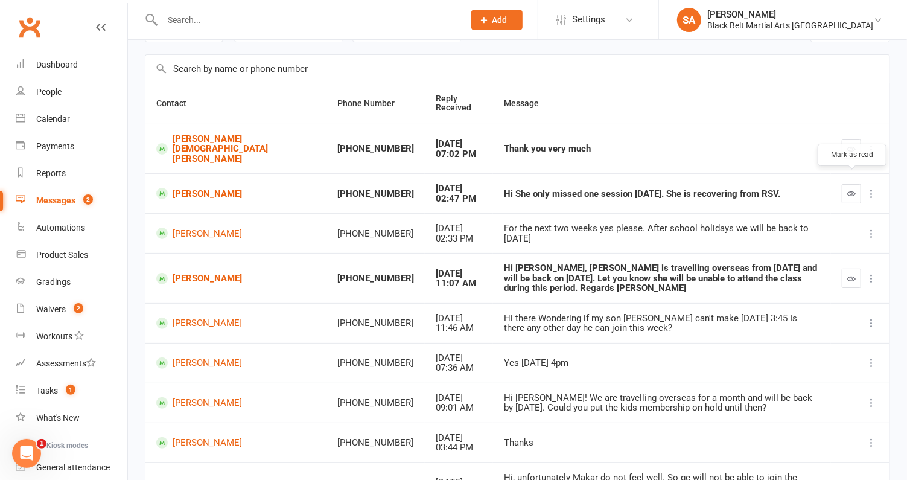
click at [847, 184] on button "button" at bounding box center [851, 193] width 19 height 19
click at [846, 144] on button "button" at bounding box center [851, 148] width 19 height 19
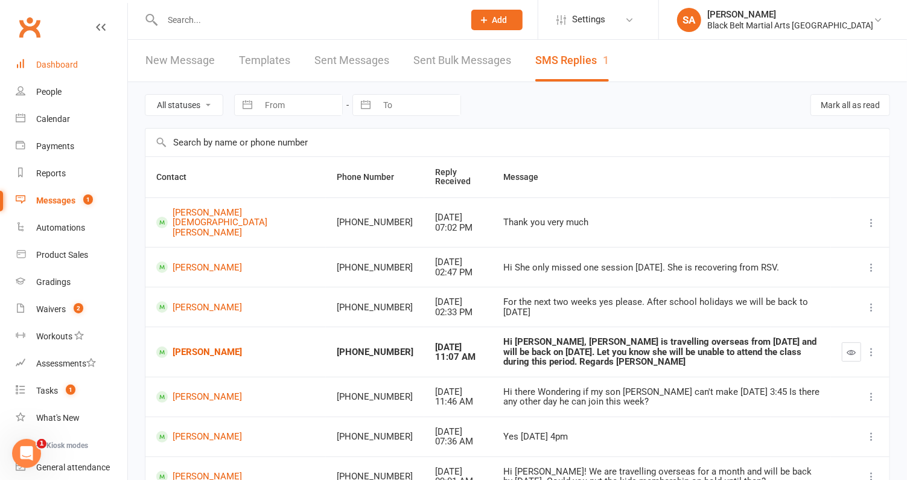
click at [48, 65] on div "Dashboard" at bounding box center [57, 65] width 42 height 10
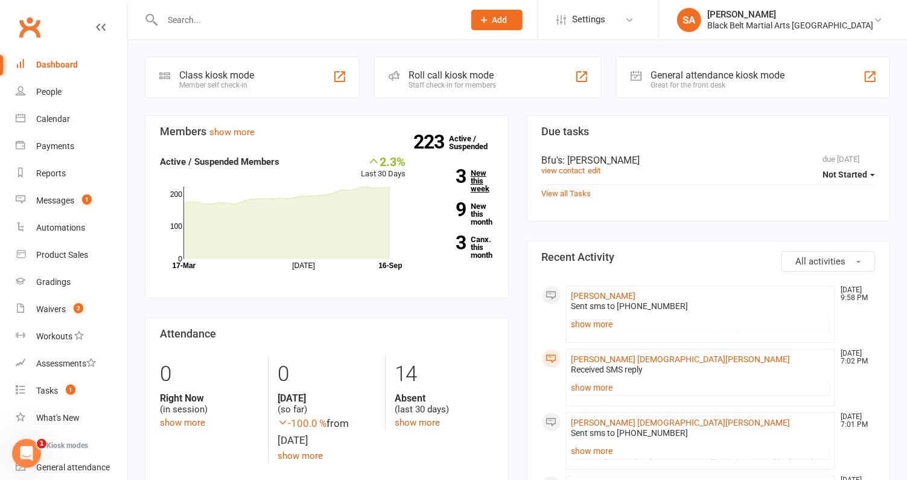
click at [480, 183] on link "3 New this week" at bounding box center [459, 181] width 70 height 24
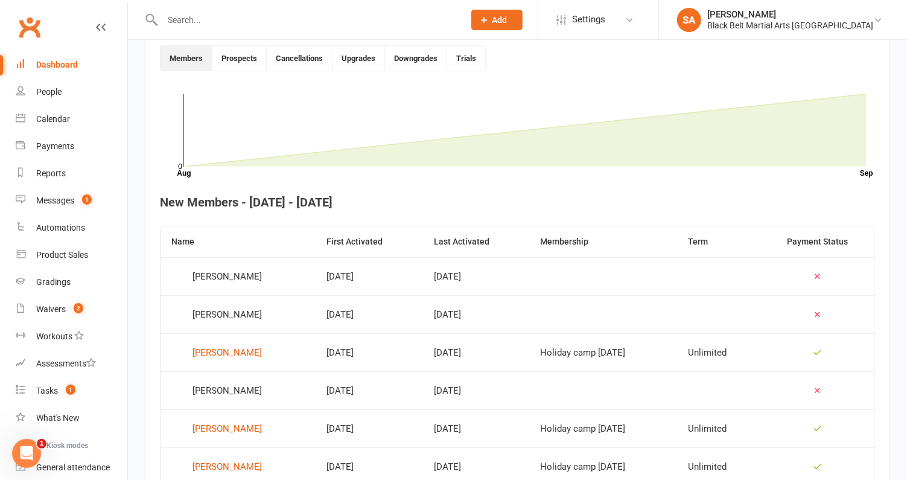
scroll to position [414, 0]
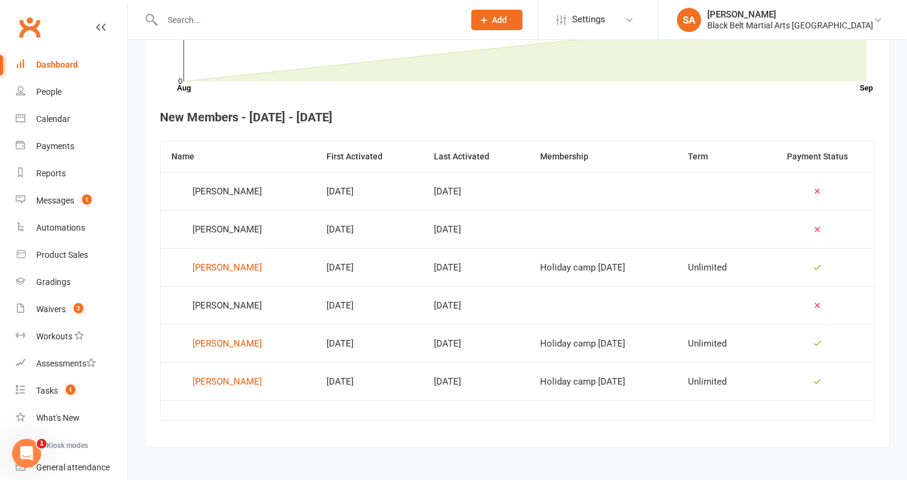
click at [53, 64] on div "Dashboard" at bounding box center [57, 65] width 42 height 10
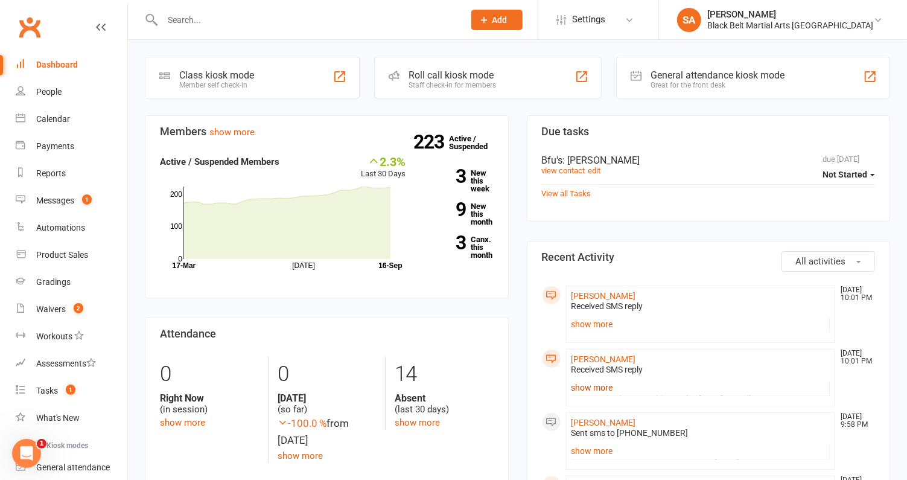
click at [583, 384] on link "show more" at bounding box center [701, 387] width 259 height 17
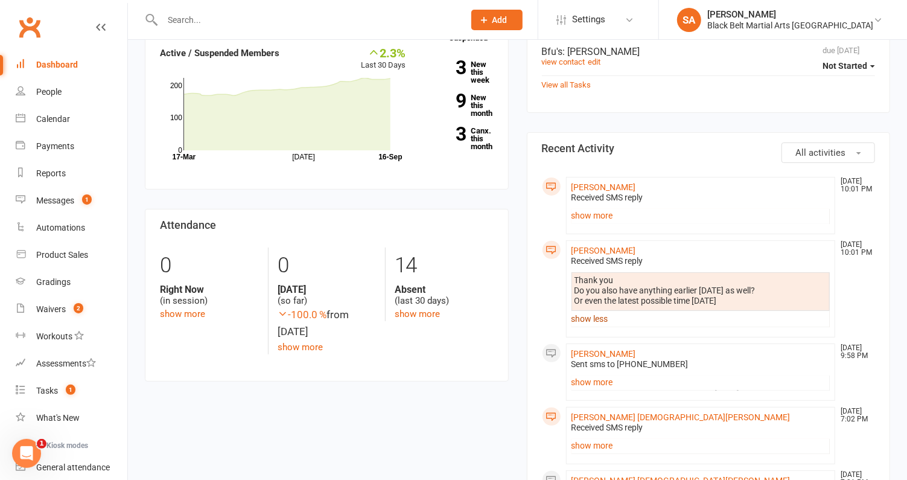
scroll to position [109, 0]
click at [597, 211] on link "show more" at bounding box center [701, 214] width 259 height 17
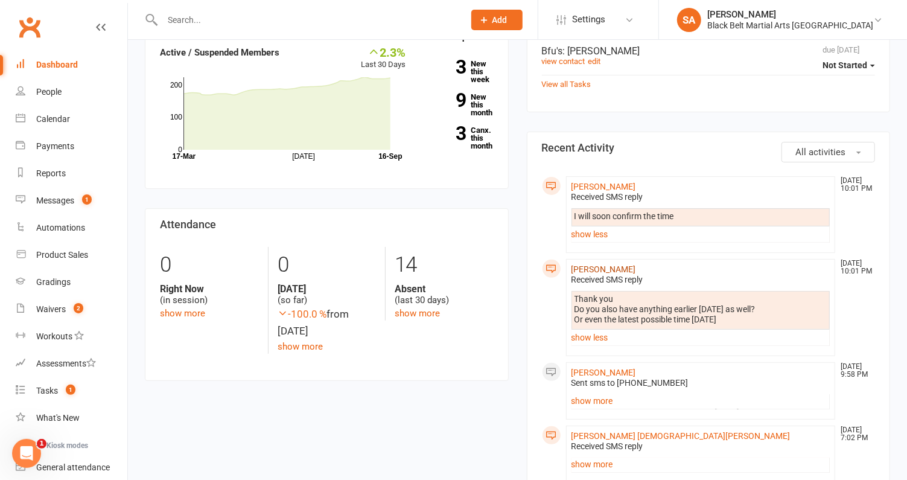
click at [599, 268] on link "[PERSON_NAME]" at bounding box center [604, 269] width 65 height 10
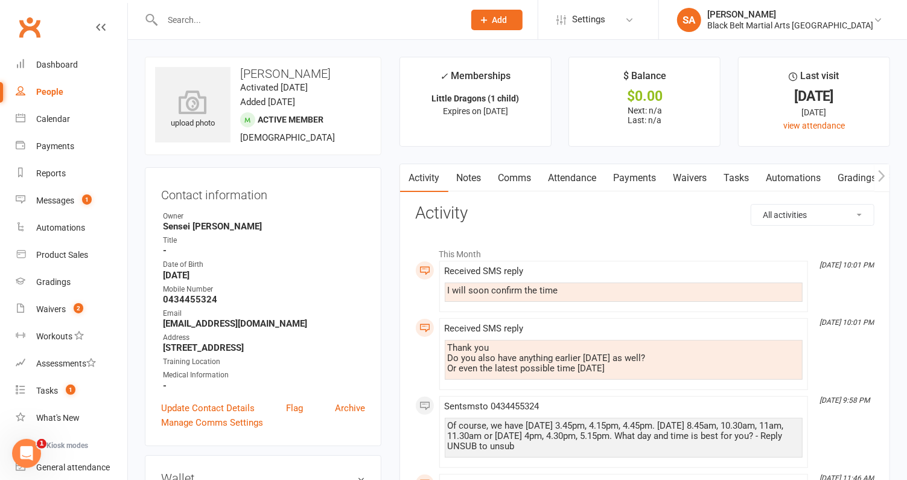
click at [516, 176] on link "Comms" at bounding box center [515, 178] width 50 height 28
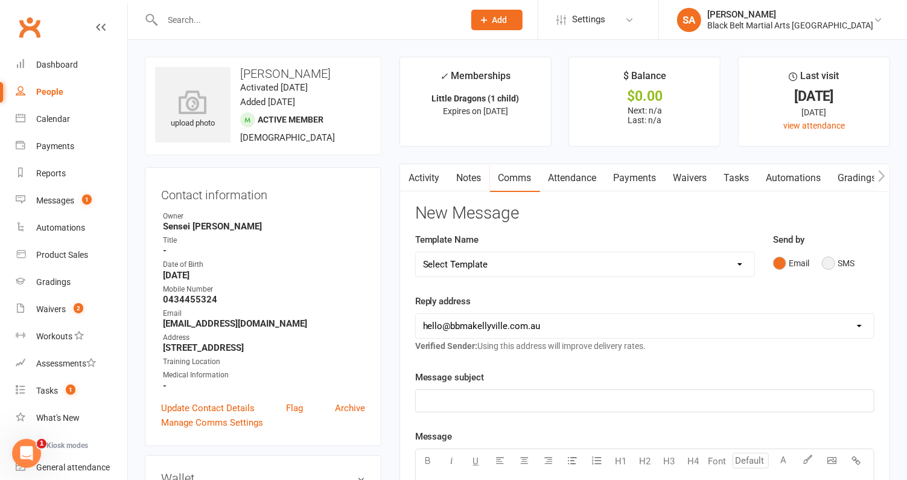
click at [824, 265] on button "SMS" at bounding box center [838, 263] width 33 height 23
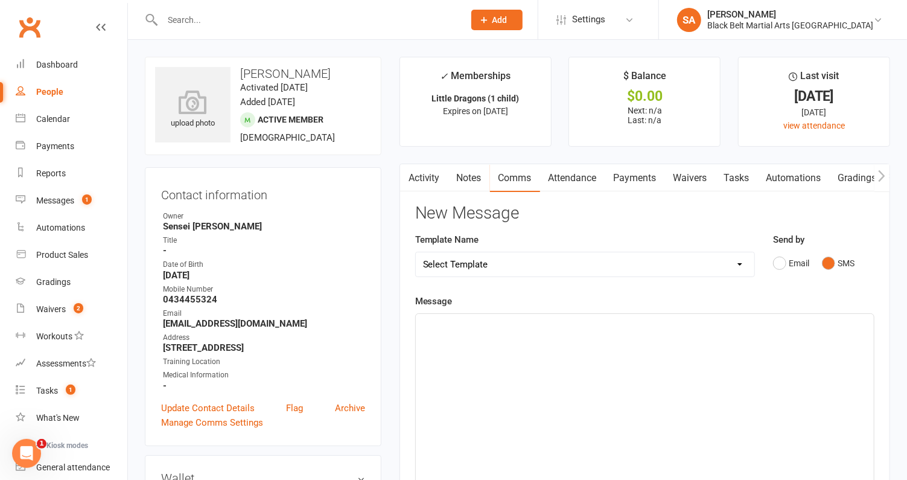
click at [634, 374] on div "﻿" at bounding box center [645, 404] width 458 height 181
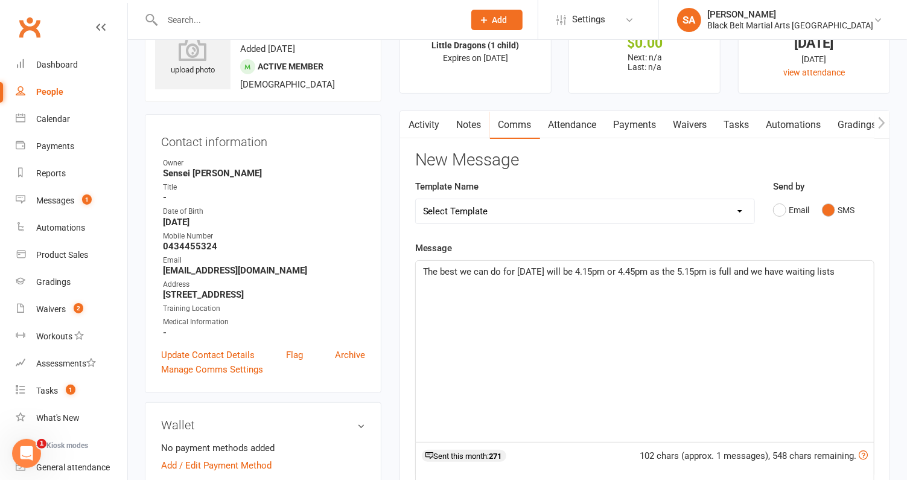
scroll to position [56, 0]
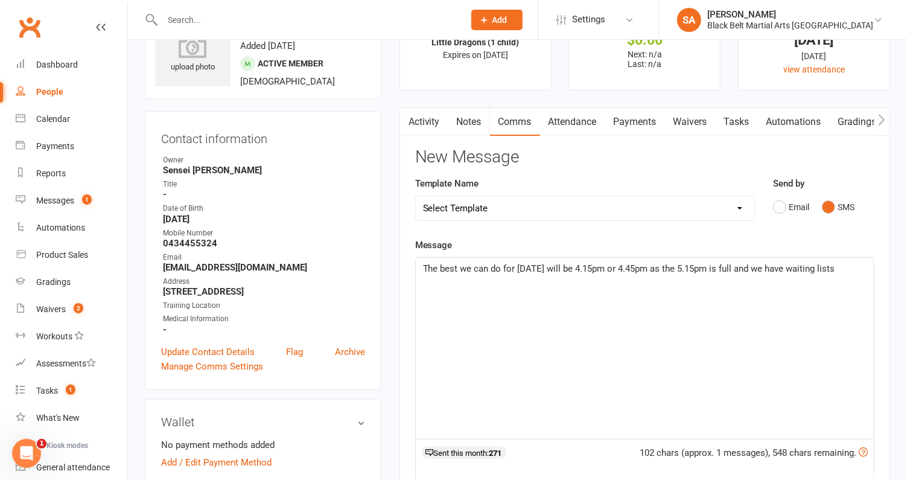
click at [782, 267] on span "The best we can do for [DATE] will be 4.15pm or 4.45pm as the 5.15pm is full an…" at bounding box center [629, 268] width 412 height 11
click at [848, 261] on p "The best we can do for Friday will be 4.15pm or 4.45pm as the 5.15pm is full an…" at bounding box center [645, 268] width 444 height 14
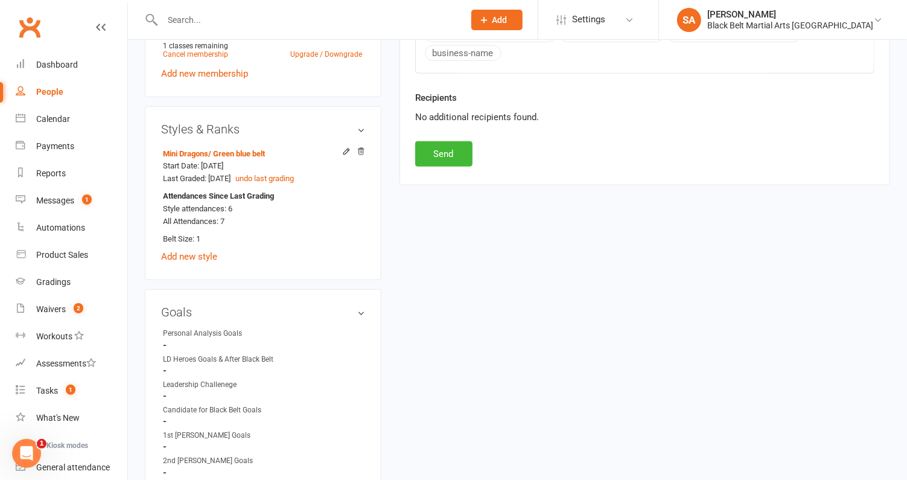
scroll to position [581, 0]
click at [447, 143] on button "Send" at bounding box center [443, 155] width 57 height 25
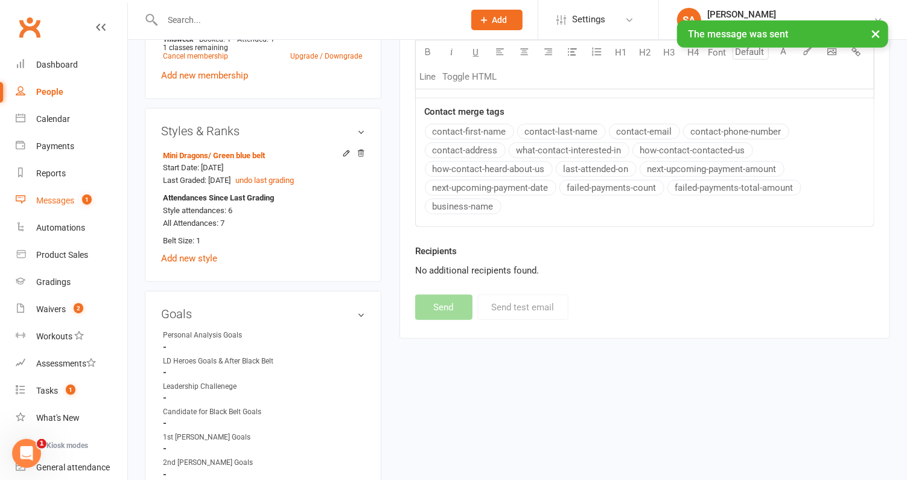
click at [69, 203] on div "Messages" at bounding box center [55, 201] width 38 height 10
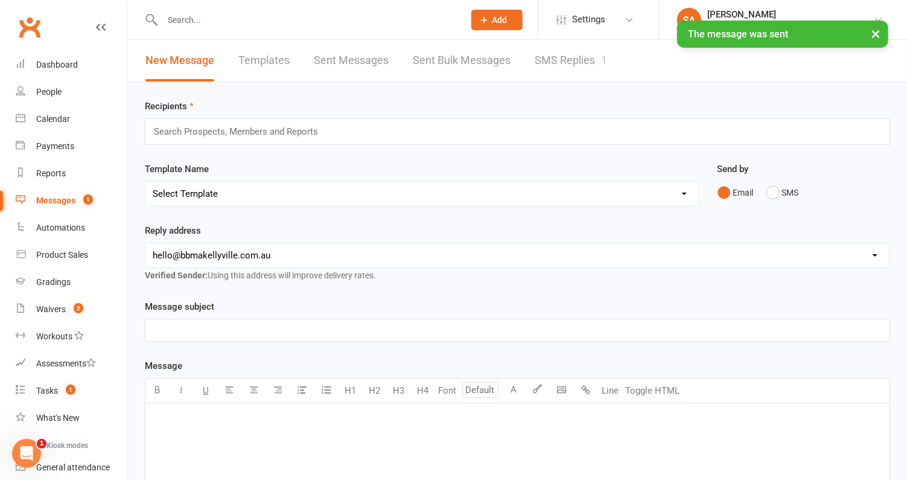
click at [592, 53] on link "SMS Replies 1" at bounding box center [571, 61] width 72 height 42
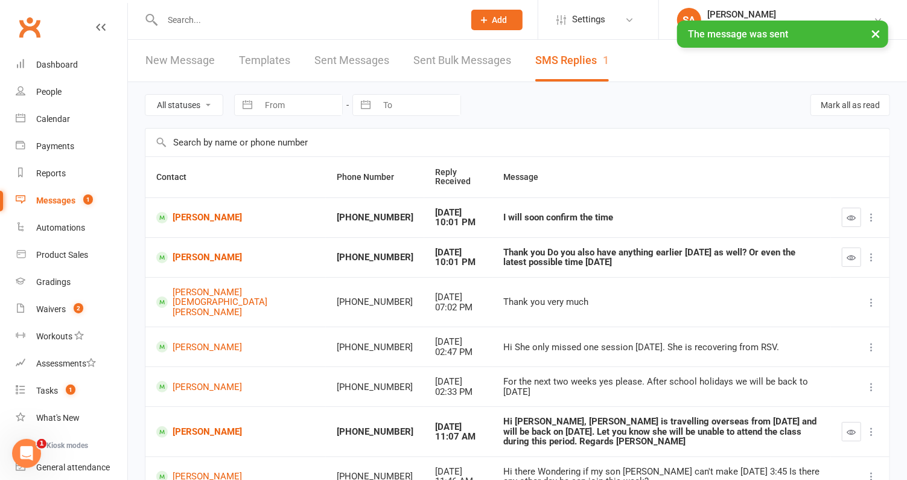
click at [853, 255] on icon "button" at bounding box center [852, 257] width 9 height 9
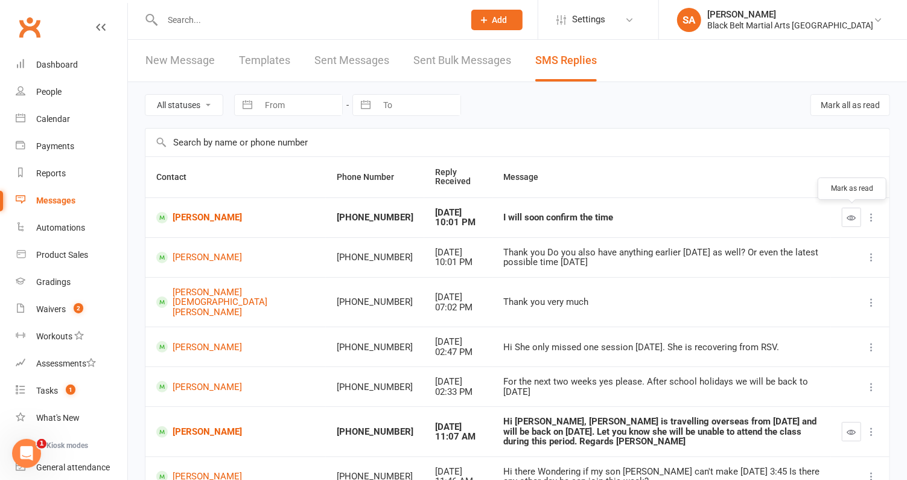
click at [851, 214] on icon "button" at bounding box center [852, 217] width 9 height 9
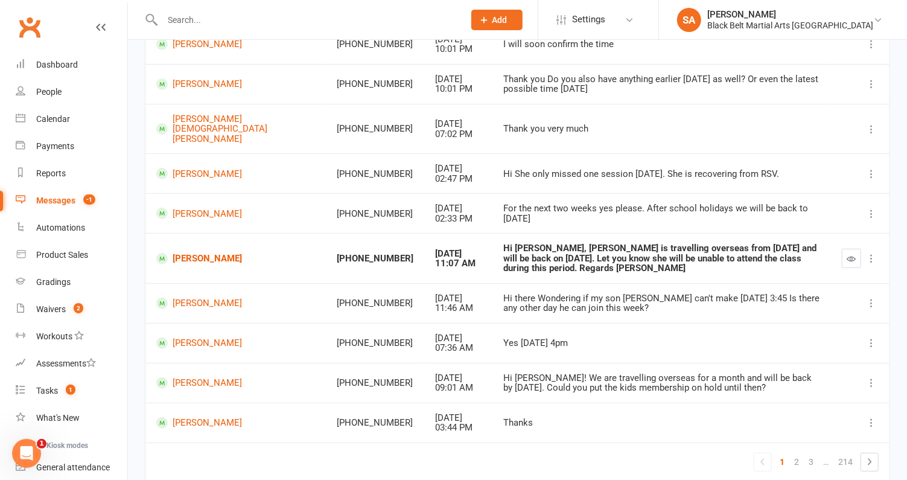
scroll to position [191, 0]
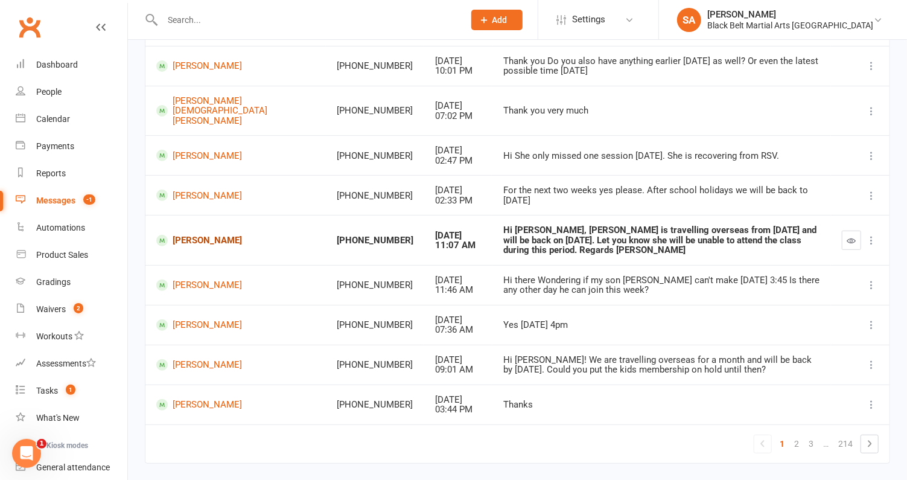
click at [184, 235] on link "Zainab Adil" at bounding box center [235, 240] width 159 height 11
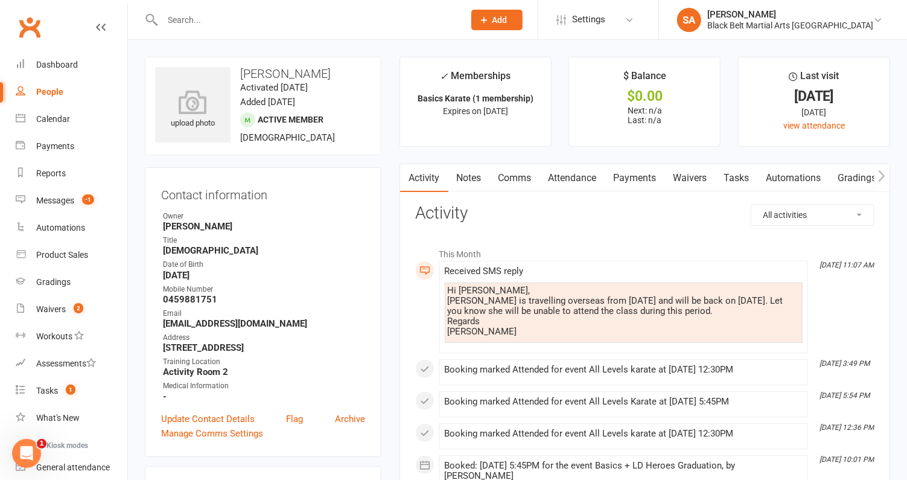
click at [502, 181] on link "Comms" at bounding box center [515, 178] width 50 height 28
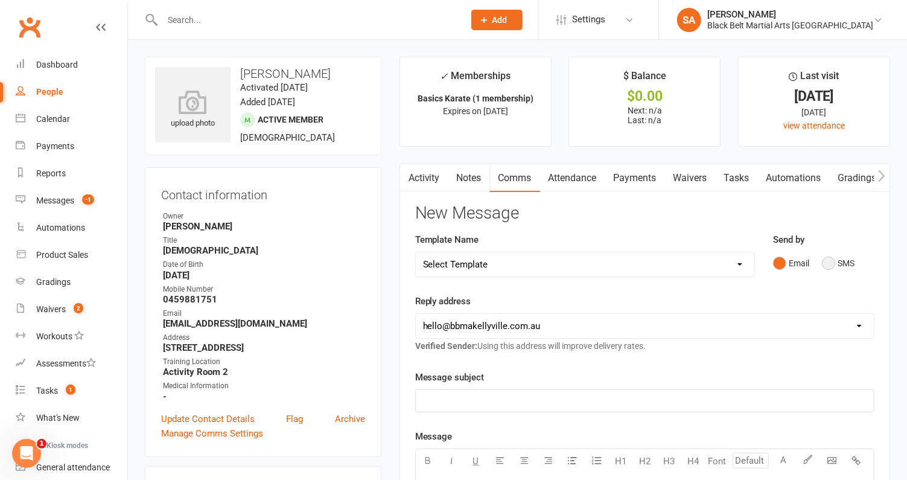
click at [830, 267] on button "SMS" at bounding box center [838, 263] width 33 height 23
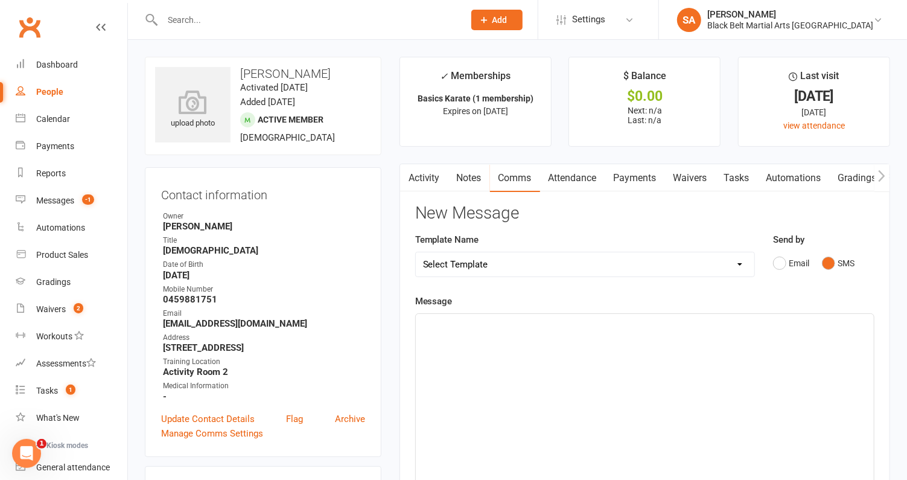
click at [541, 364] on div "﻿" at bounding box center [645, 404] width 458 height 181
click at [457, 325] on span "We have classes on Monday, Thursday" at bounding box center [487, 324] width 129 height 11
click at [499, 327] on span "We have 2 classes on Monday, Thursday" at bounding box center [491, 324] width 136 height 11
click at [673, 324] on p "We have 2 classes running for her level on Monday, Thursday" at bounding box center [645, 325] width 444 height 14
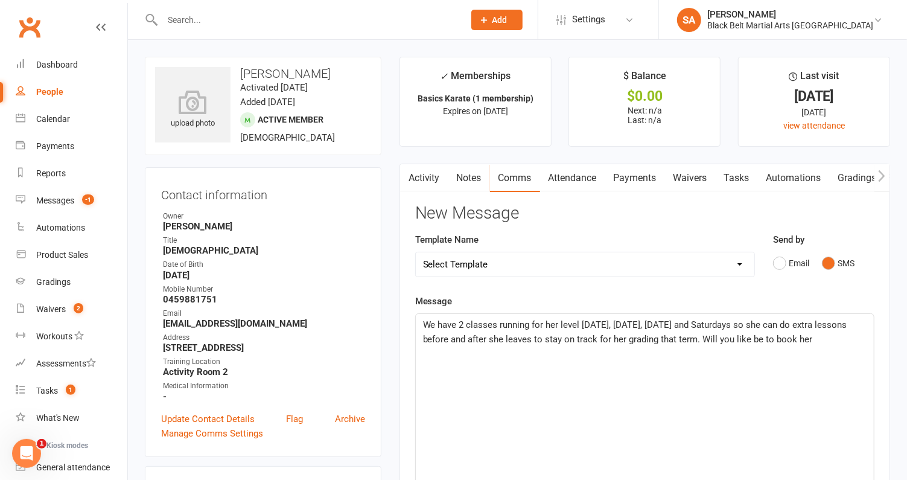
click at [626, 321] on span "We have 2 classes running for her level on Monday, Thursday, Friday and Saturda…" at bounding box center [636, 331] width 427 height 25
click at [751, 323] on span "We have 2 classes running for her level on Mondays at 5.45pm and 7pm. Thursday,…" at bounding box center [644, 339] width 443 height 40
click at [447, 339] on span "We have 2 classes running for her level on Mondays at 5.45pm and 7pm. Thursdays…" at bounding box center [644, 339] width 443 height 40
click at [539, 340] on span "We have 2 classes running for her level on Mondays at 5.45pm and 7pm. Thursdays…" at bounding box center [638, 339] width 430 height 40
click at [566, 340] on span "We have 2 classes running for her level on Mondays at 5.45pm and 7pm. Thursdays…" at bounding box center [642, 339] width 438 height 40
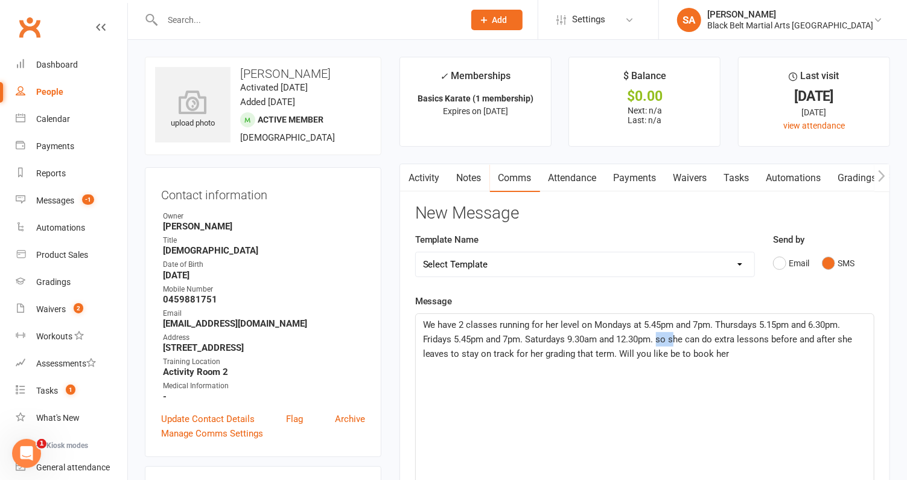
drag, startPoint x: 677, startPoint y: 337, endPoint x: 660, endPoint y: 337, distance: 16.9
click at [660, 337] on span "We have 2 classes running for her level on Mondays at 5.45pm and 7pm. Thursdays…" at bounding box center [639, 339] width 432 height 40
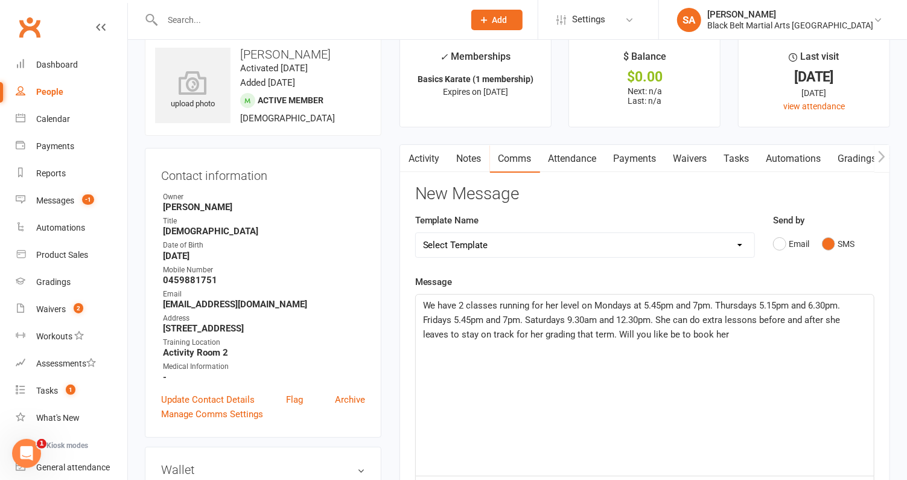
scroll to position [21, 0]
drag, startPoint x: 843, startPoint y: 316, endPoint x: 830, endPoint y: 317, distance: 13.3
click at [830, 317] on span "We have 2 classes running for her level on Mondays at 5.45pm and 7pm. Thursdays…" at bounding box center [633, 319] width 420 height 40
click at [448, 333] on span "We have 2 classes running for her level on Mondays at 5.45pm and 7pm. Thursdays…" at bounding box center [633, 319] width 420 height 40
click at [729, 331] on span "We have 2 classes running for her level on Mondays at 5.45pm and 7pm. Thursdays…" at bounding box center [645, 319] width 444 height 40
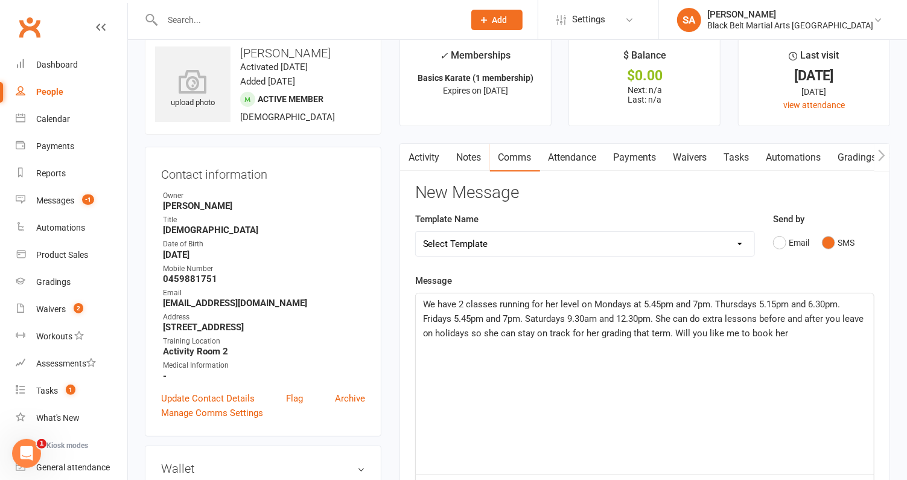
click at [784, 333] on p "We have 2 classes running for her level on Mondays at 5.45pm and 7pm. Thursdays…" at bounding box center [645, 318] width 444 height 43
drag, startPoint x: 870, startPoint y: 331, endPoint x: 680, endPoint y: 335, distance: 190.2
click at [680, 335] on div "We have 2 classes running for her level on Mondays at 5.45pm and 7pm. Thursdays…" at bounding box center [645, 383] width 458 height 181
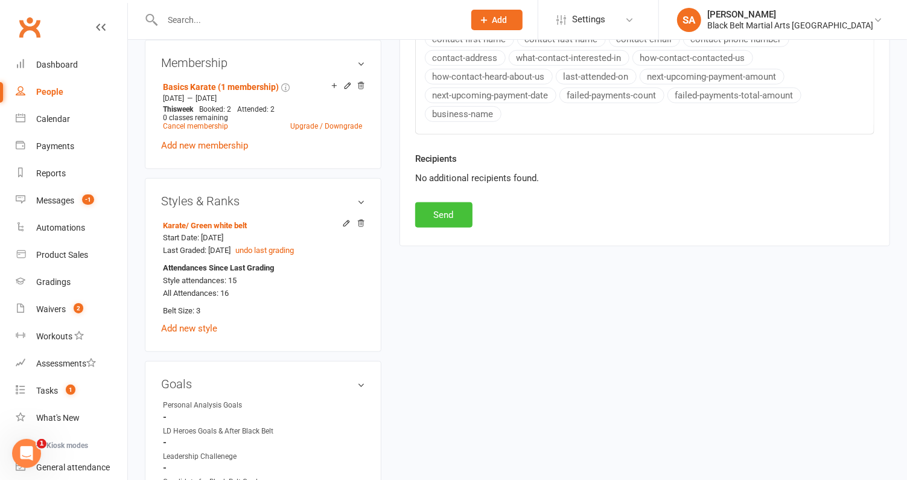
click at [441, 202] on button "Send" at bounding box center [443, 214] width 57 height 25
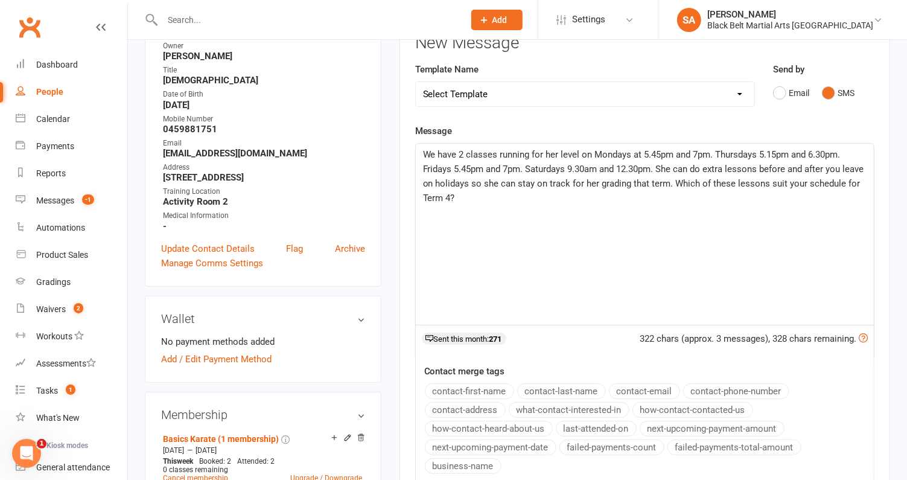
scroll to position [0, 0]
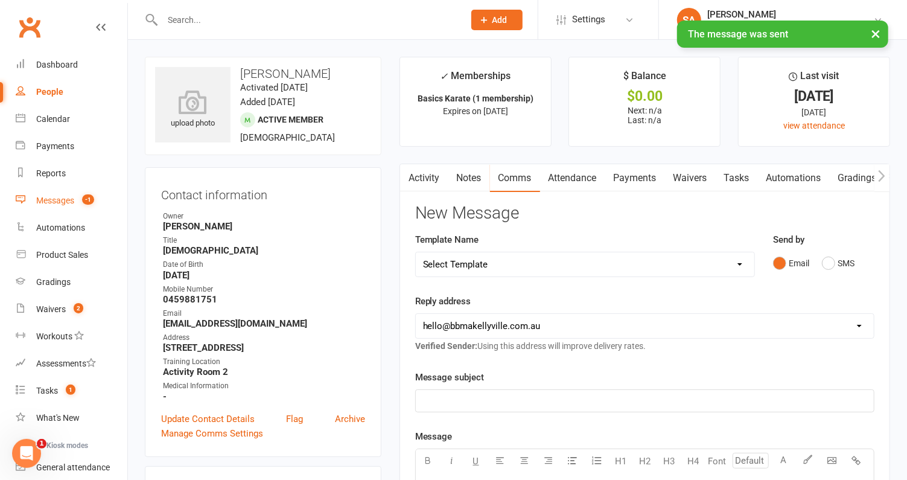
click at [37, 198] on div "Messages" at bounding box center [55, 201] width 38 height 10
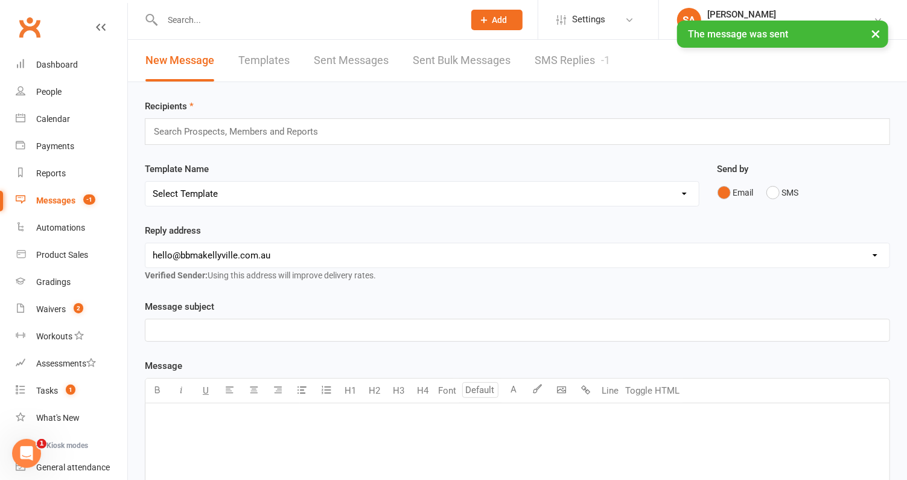
click at [583, 67] on link "SMS Replies -1" at bounding box center [572, 61] width 75 height 42
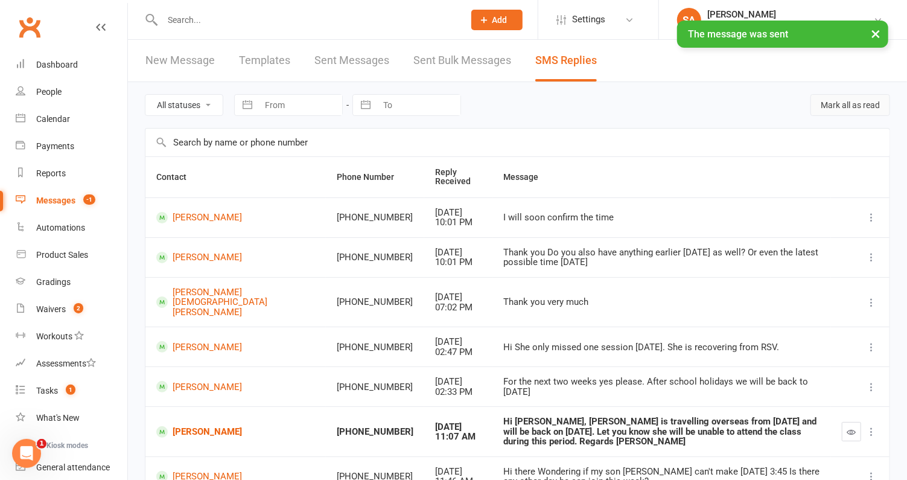
click at [833, 110] on button "Mark all as read" at bounding box center [851, 105] width 80 height 22
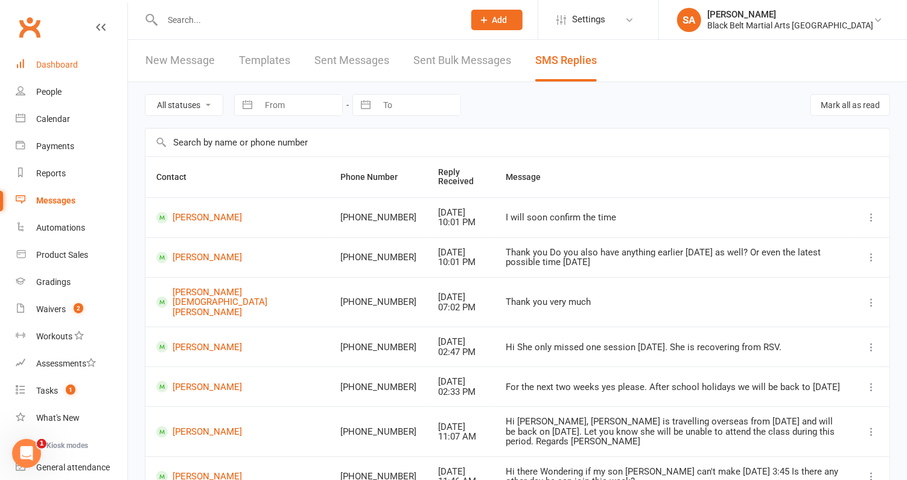
click at [40, 61] on div "Dashboard" at bounding box center [57, 65] width 42 height 10
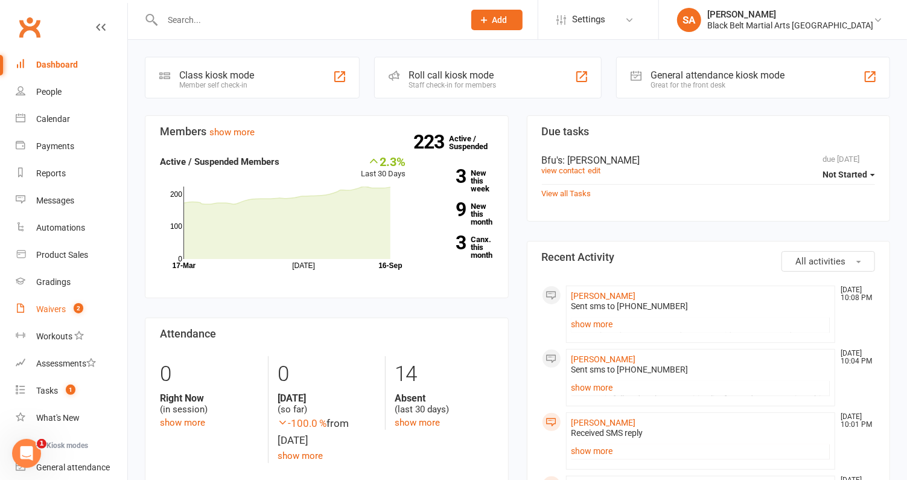
click at [52, 309] on div "Waivers" at bounding box center [51, 309] width 30 height 10
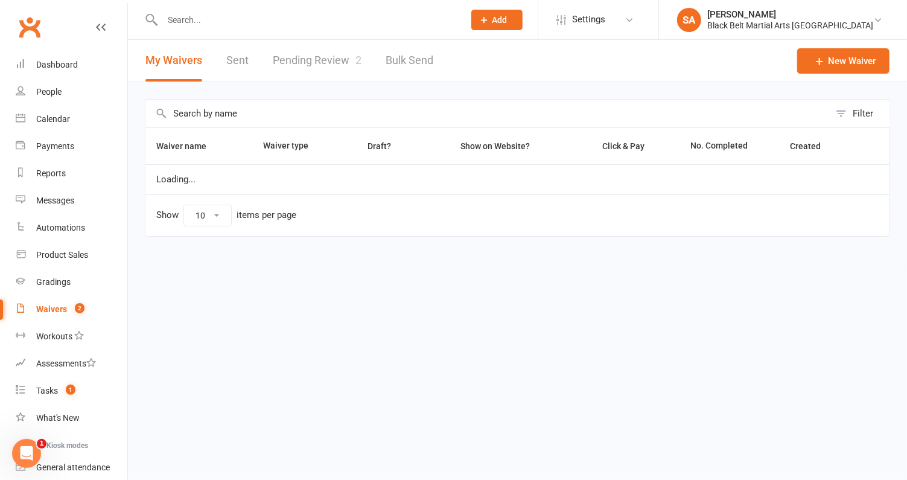
select select "100"
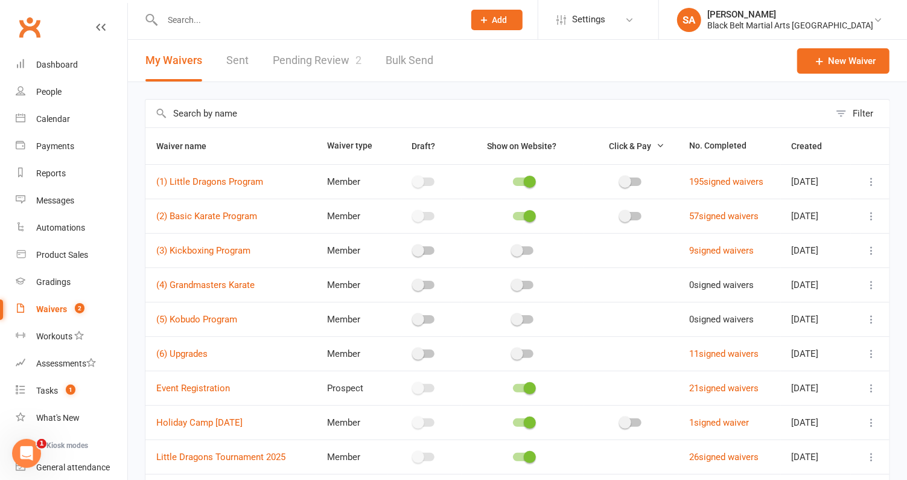
click at [330, 52] on link "Pending Review 2" at bounding box center [317, 61] width 89 height 42
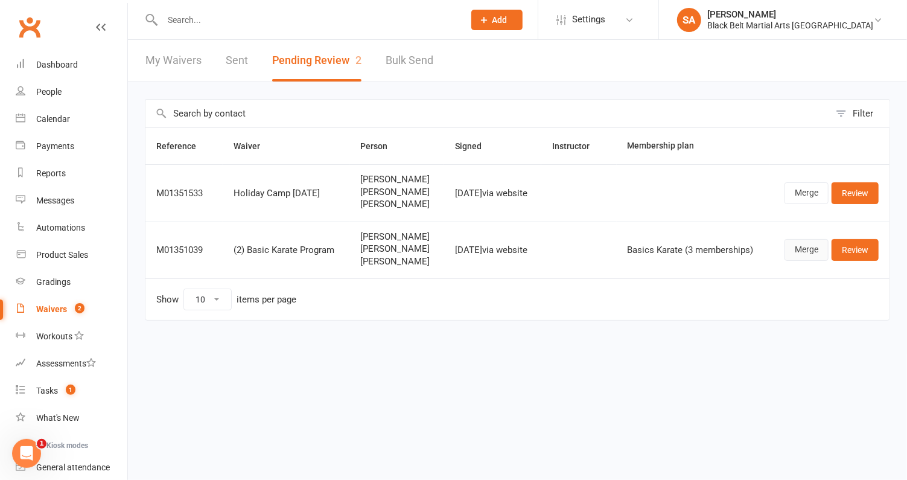
click at [804, 256] on link "Merge" at bounding box center [807, 250] width 44 height 22
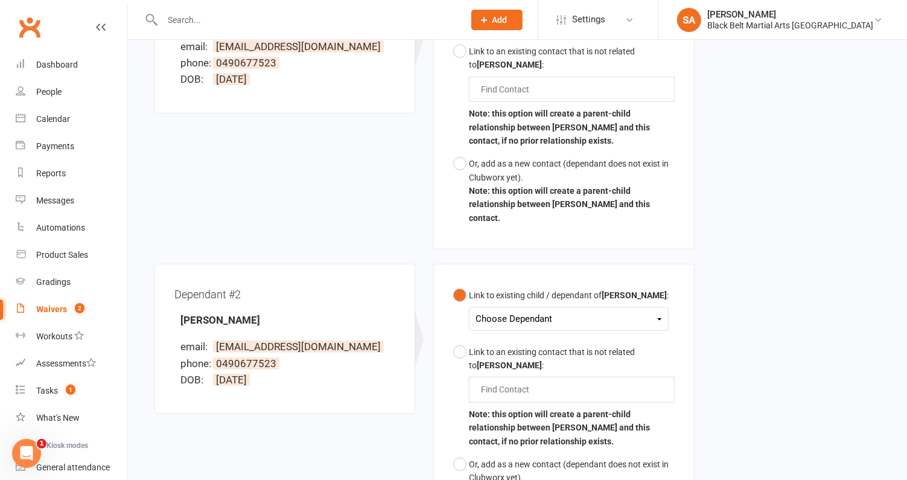
scroll to position [322, 0]
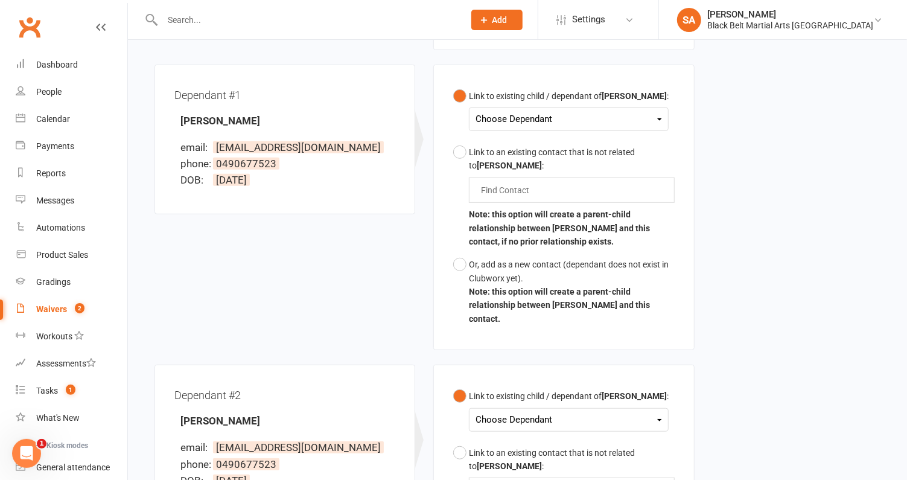
click at [575, 116] on div "Choose Dependant" at bounding box center [569, 119] width 187 height 16
click at [560, 150] on link "Gemma Smith" at bounding box center [536, 148] width 120 height 26
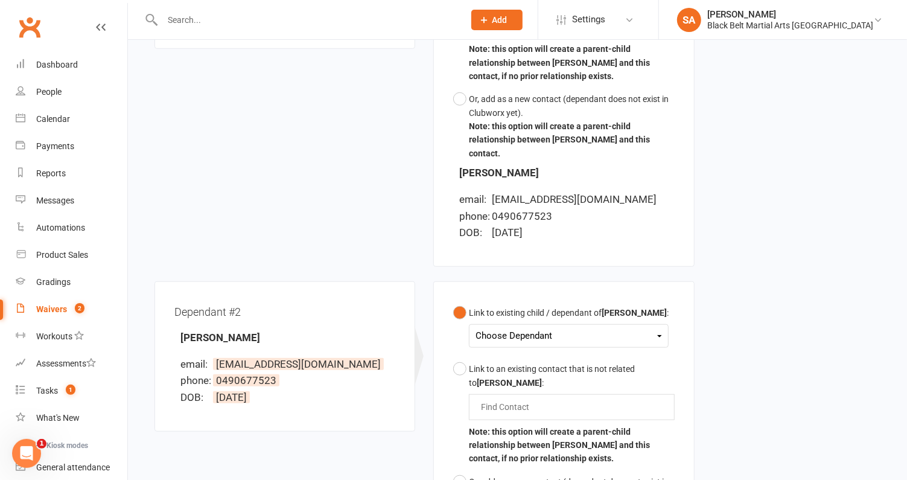
scroll to position [490, 0]
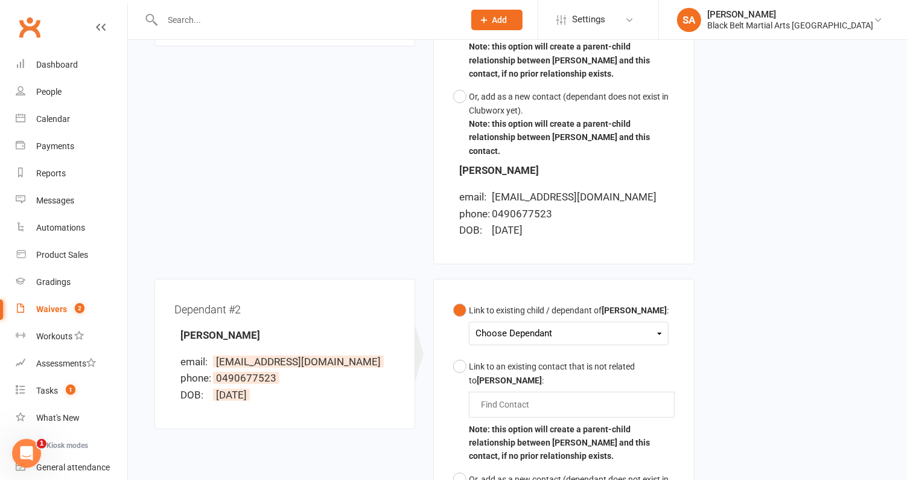
click at [540, 327] on div "Choose Dependant Gemma Smith Owen Smith" at bounding box center [569, 334] width 200 height 24
click at [546, 304] on div "Link to existing child / dependant of Damian Smith :" at bounding box center [569, 310] width 200 height 13
click at [546, 325] on div "Choose Dependant" at bounding box center [569, 333] width 187 height 16
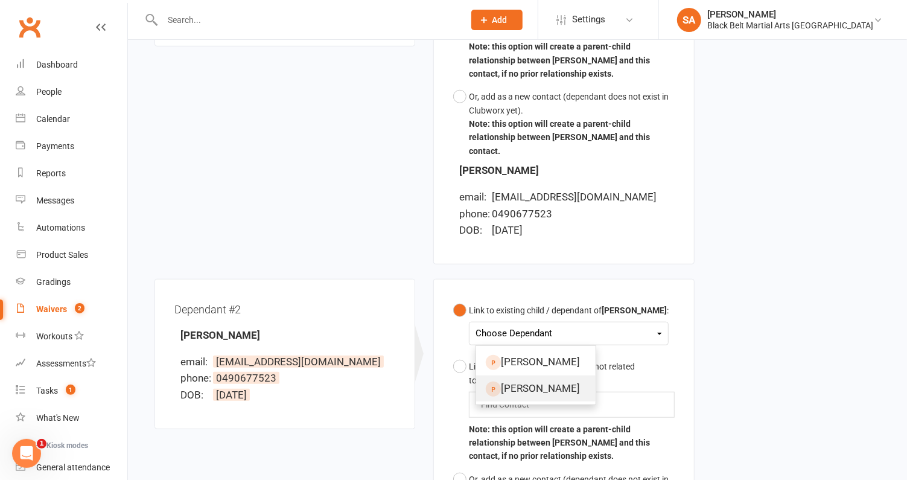
click at [528, 376] on link "Owen Smith" at bounding box center [536, 389] width 120 height 26
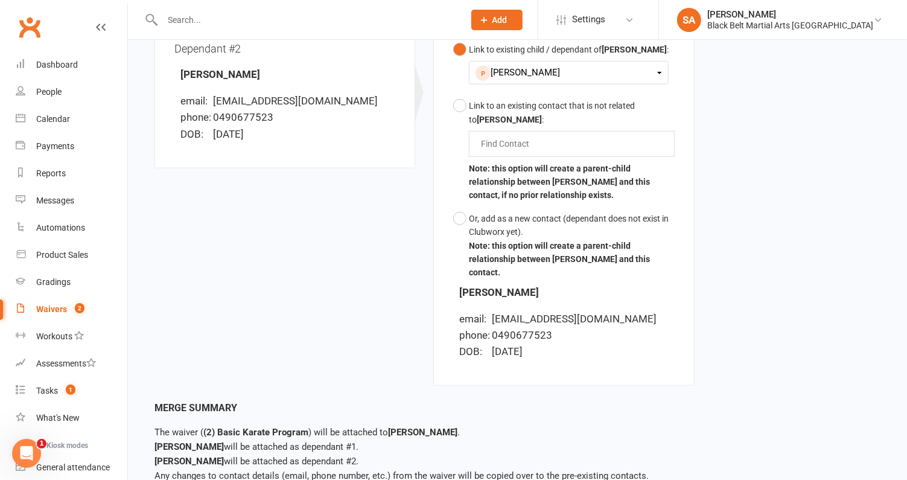
scroll to position [795, 0]
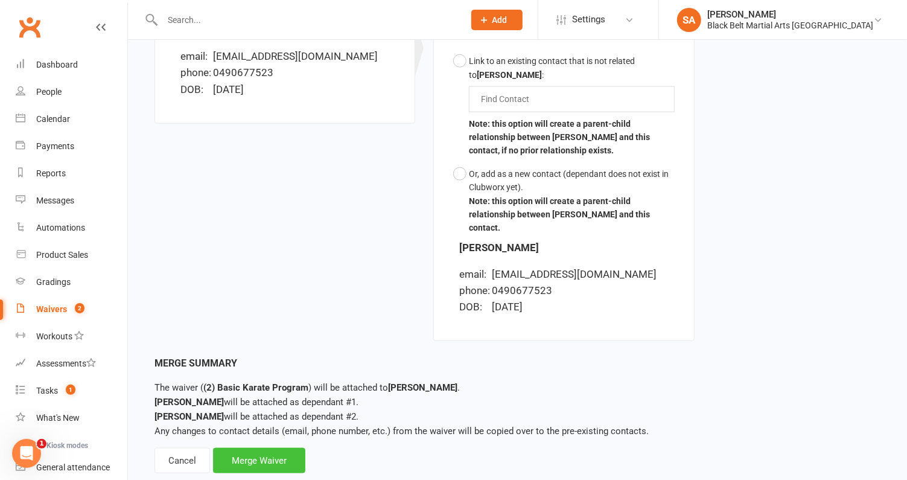
click at [273, 448] on div "Merge Waiver" at bounding box center [259, 460] width 92 height 25
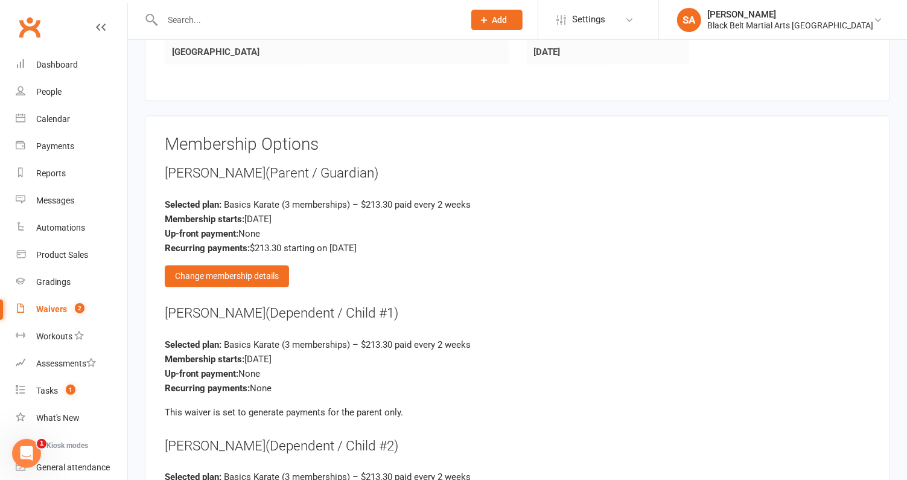
scroll to position [1336, 0]
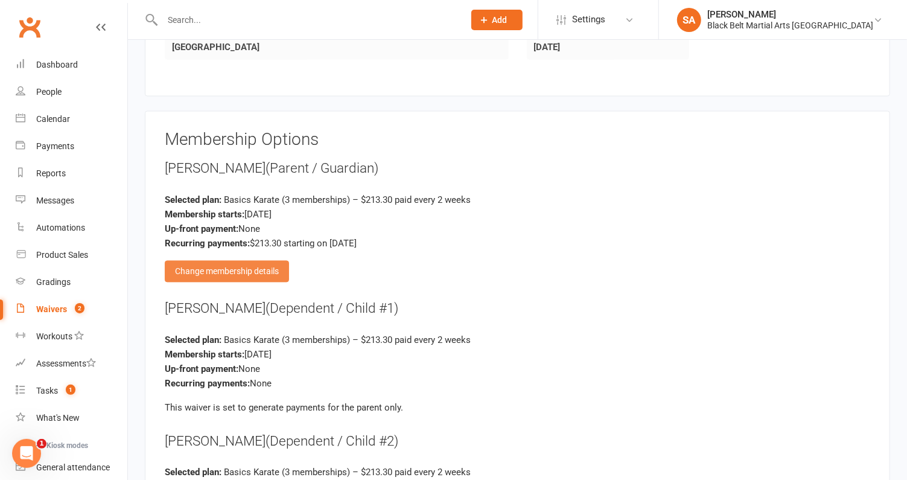
click at [245, 261] on div "Change membership details" at bounding box center [227, 272] width 124 height 22
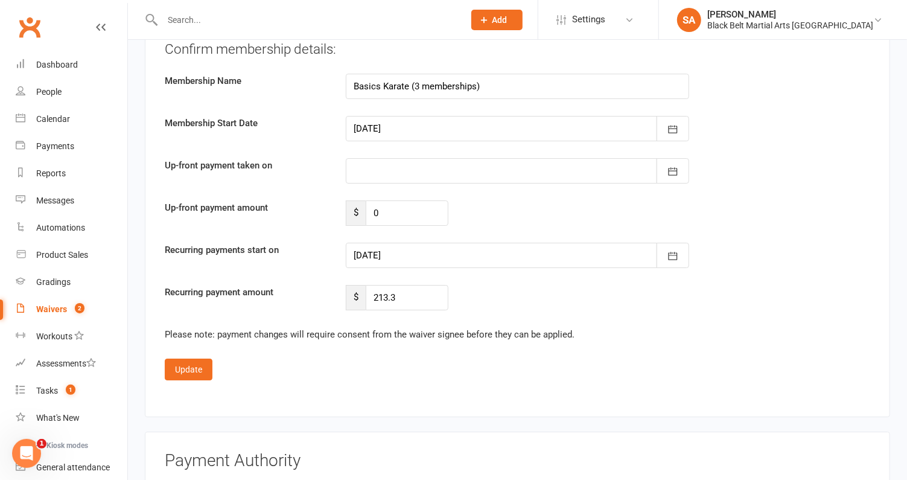
scroll to position [2440, 0]
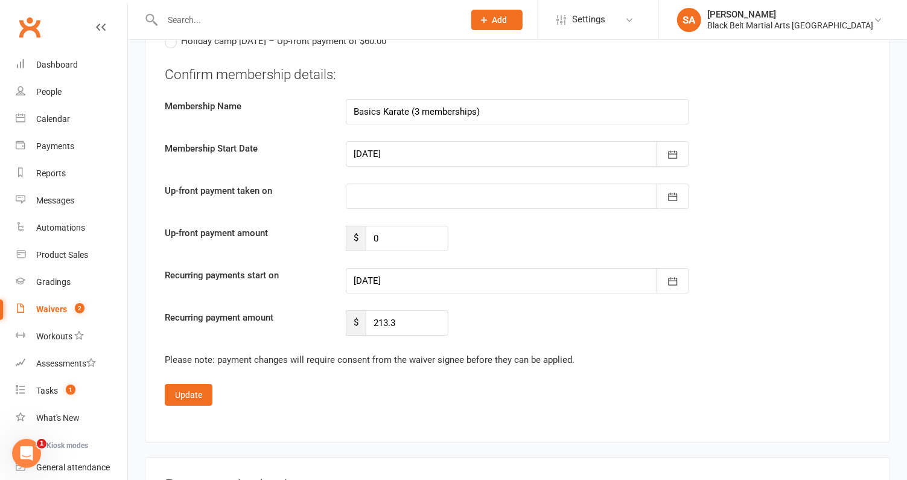
click at [412, 268] on div at bounding box center [518, 280] width 344 height 25
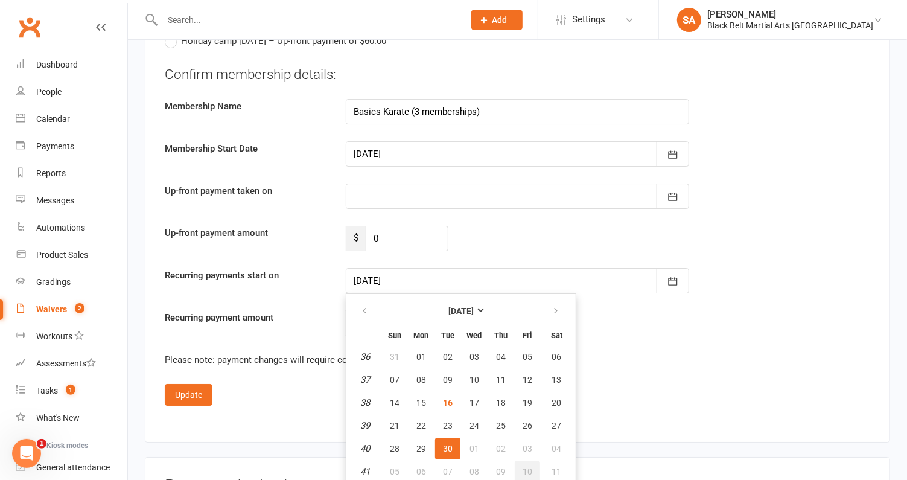
click at [523, 461] on button "10" at bounding box center [527, 472] width 25 height 22
type input "10 Oct 2025"
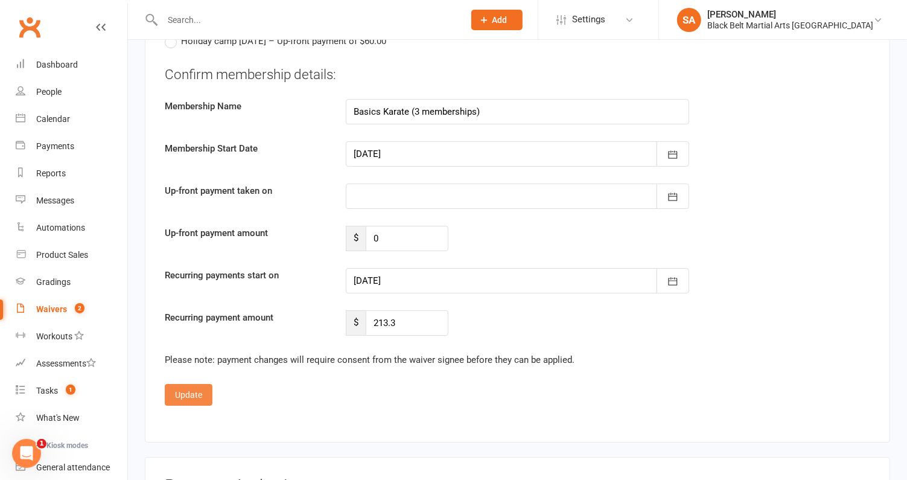
click at [195, 384] on button "Update" at bounding box center [189, 395] width 48 height 22
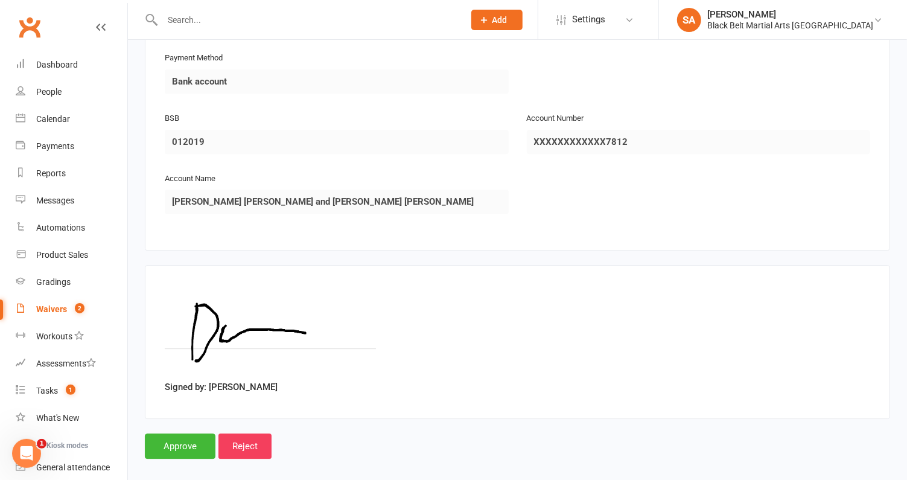
click at [176, 435] on input "Approve" at bounding box center [180, 446] width 71 height 25
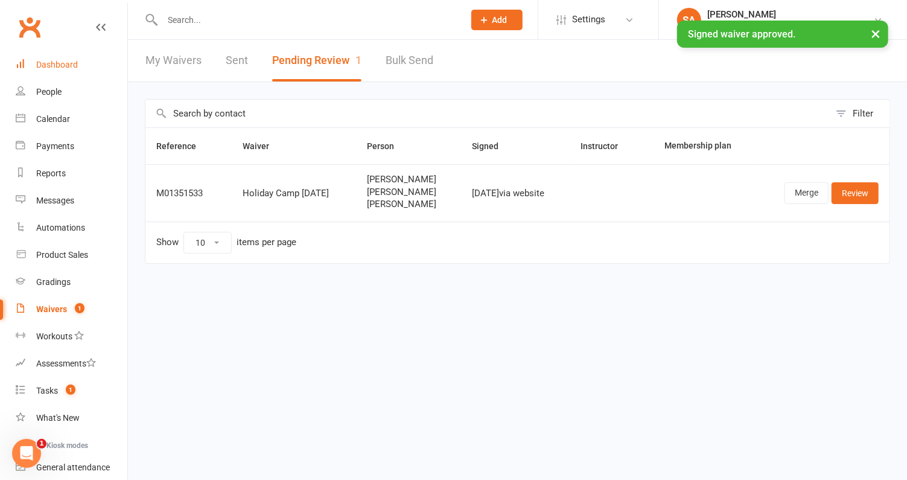
click at [43, 63] on div "Dashboard" at bounding box center [57, 65] width 42 height 10
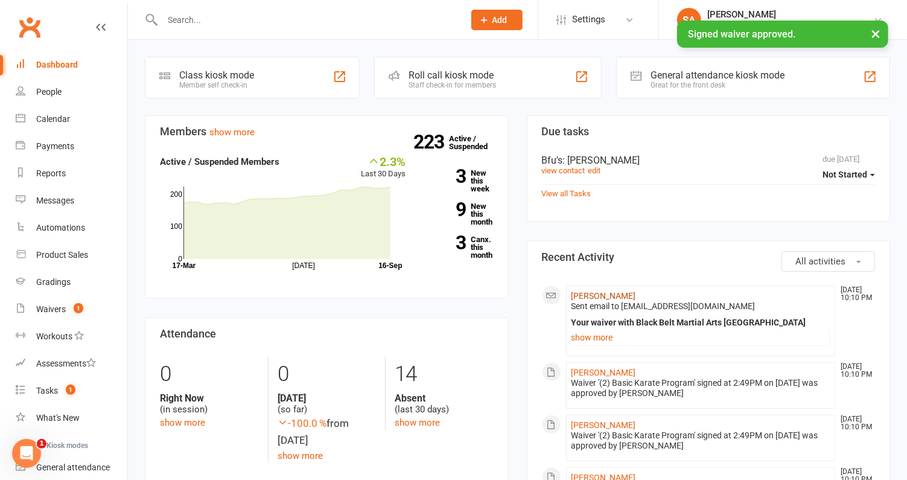
click at [588, 292] on link "Damian Smith" at bounding box center [604, 296] width 65 height 10
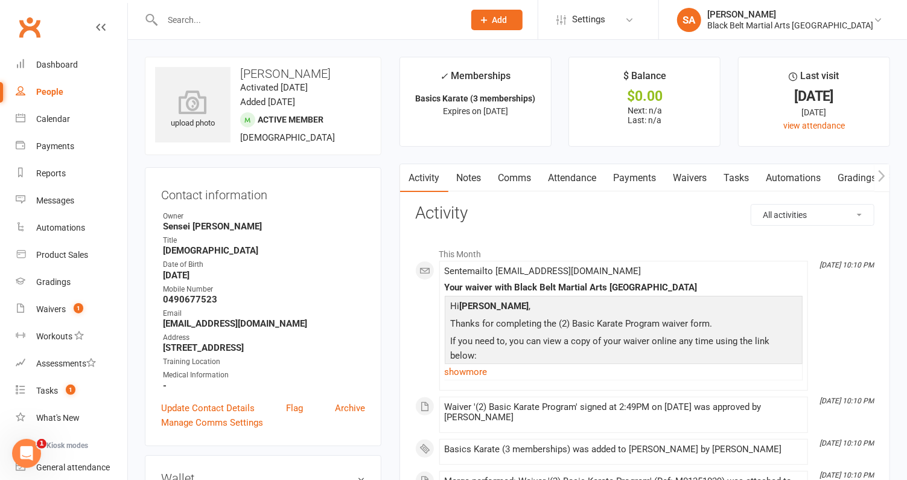
click at [569, 176] on link "Attendance" at bounding box center [572, 178] width 65 height 28
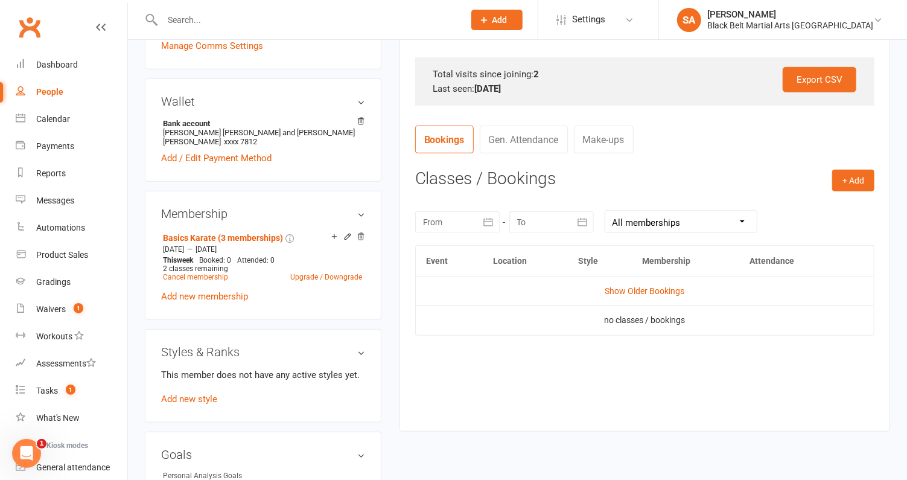
scroll to position [405, 0]
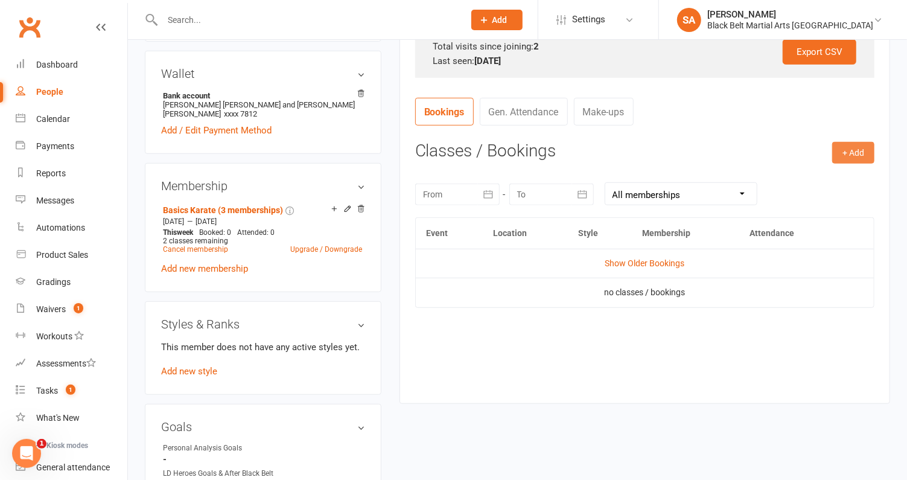
click at [841, 155] on button "+ Add" at bounding box center [854, 153] width 42 height 22
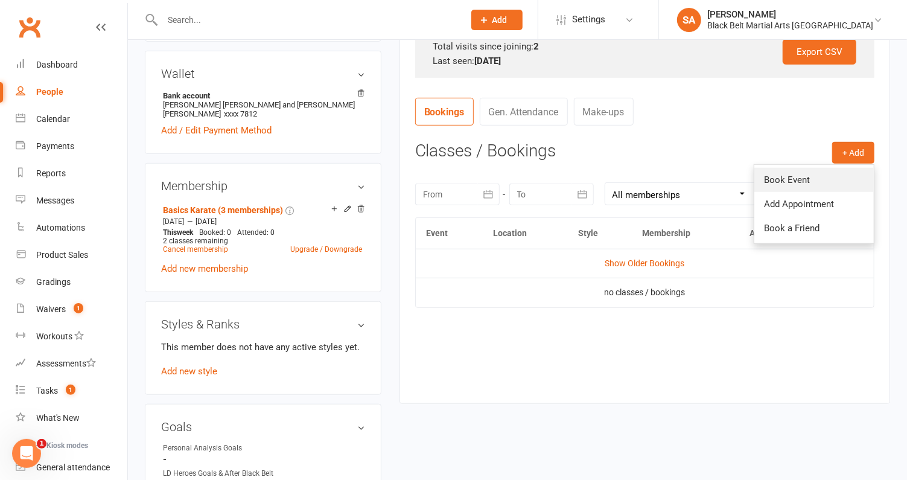
click at [805, 171] on link "Book Event" at bounding box center [815, 180] width 120 height 24
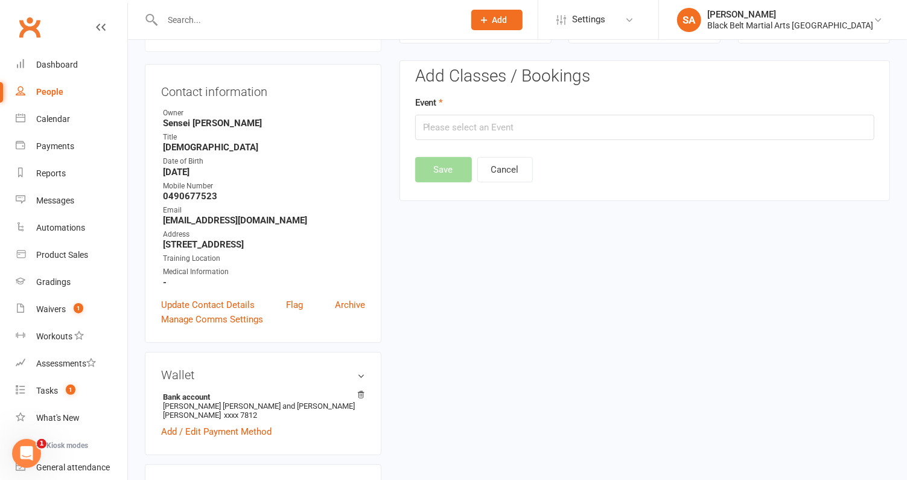
scroll to position [103, 0]
click at [556, 111] on div "Event" at bounding box center [644, 118] width 459 height 45
click at [551, 125] on input "text" at bounding box center [644, 127] width 459 height 25
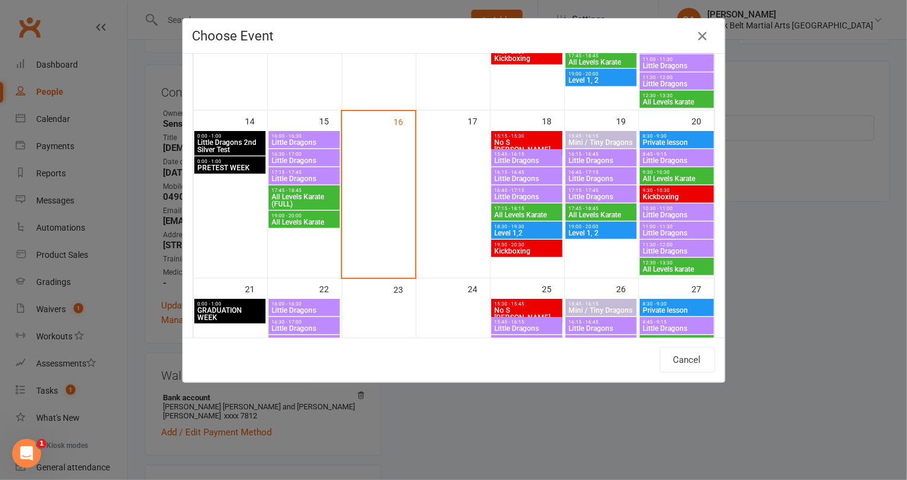
scroll to position [455, 0]
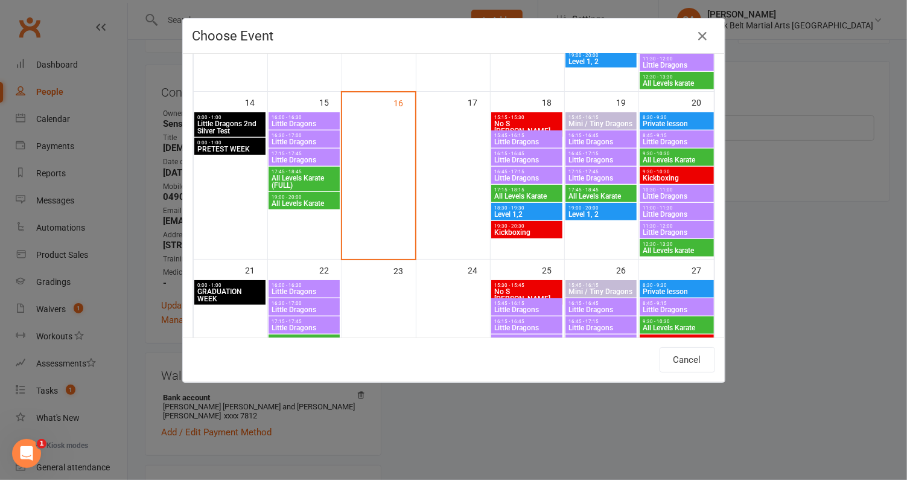
click at [653, 243] on span "12:30 - 13:30" at bounding box center [676, 244] width 69 height 5
type input "All Levels karate - Sep 20, 2025 12:30:00 PM"
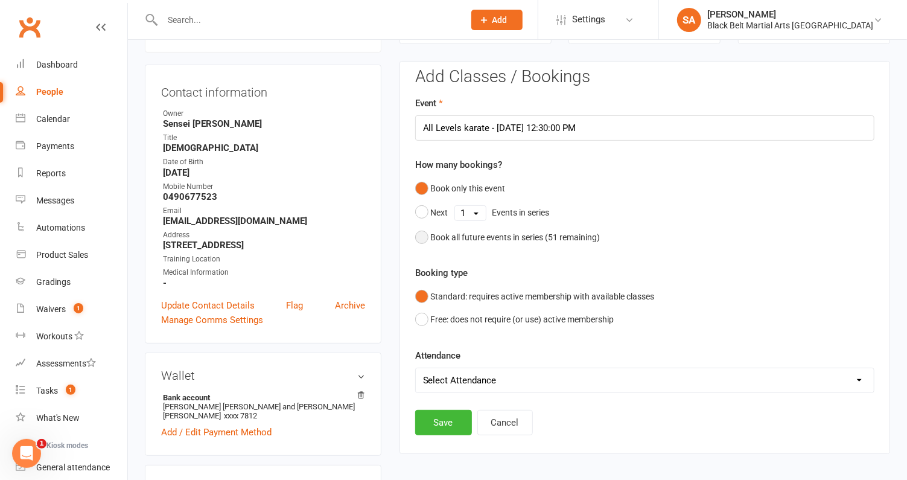
click at [438, 241] on div "Book all future events in series ( 51 remaining)" at bounding box center [516, 237] width 170 height 13
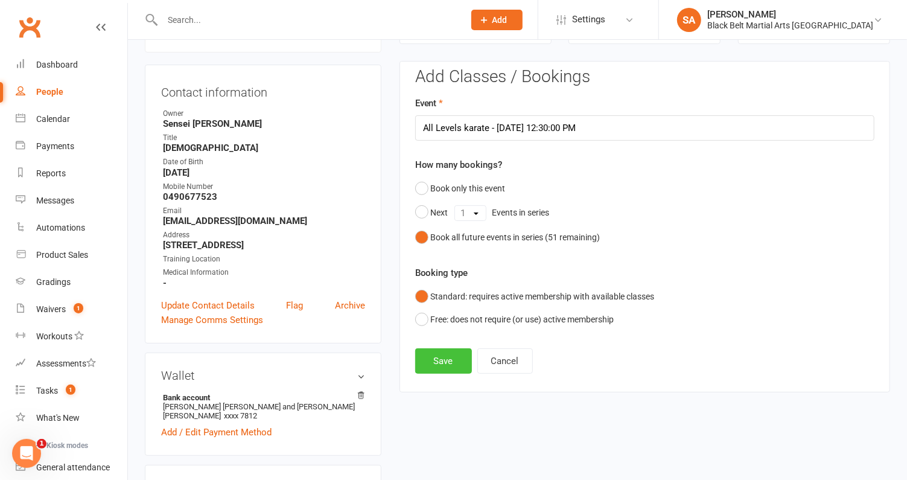
click at [434, 353] on button "Save" at bounding box center [443, 360] width 57 height 25
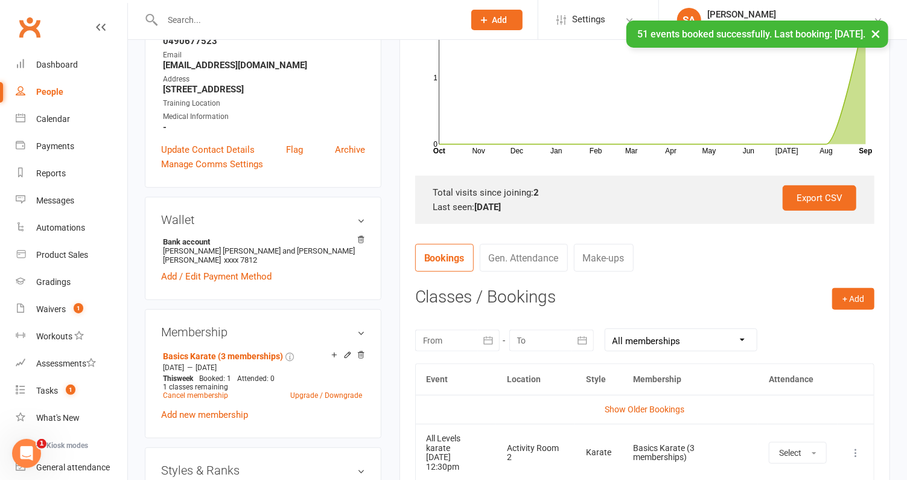
scroll to position [327, 0]
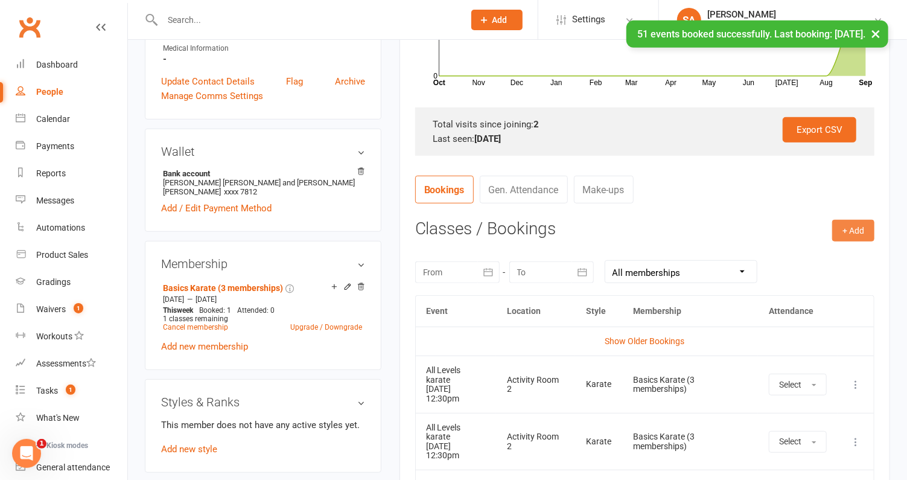
click at [853, 227] on button "+ Add" at bounding box center [854, 231] width 42 height 22
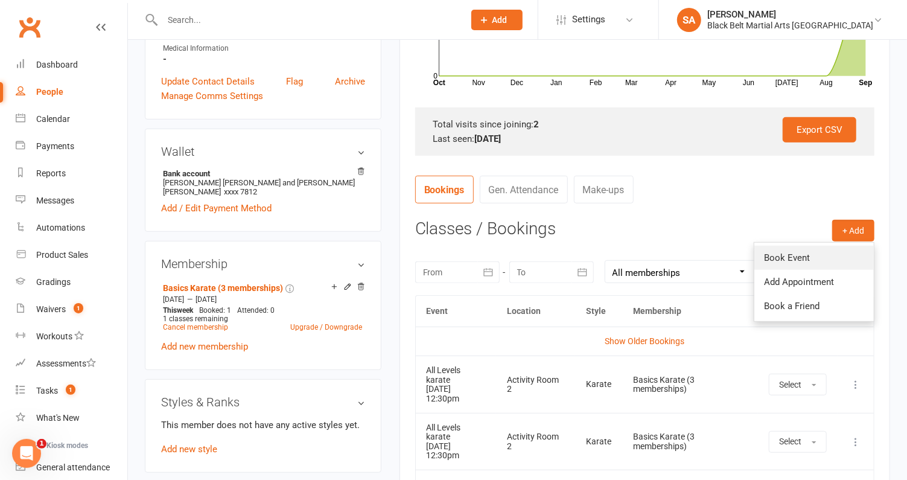
click at [795, 255] on link "Book Event" at bounding box center [815, 258] width 120 height 24
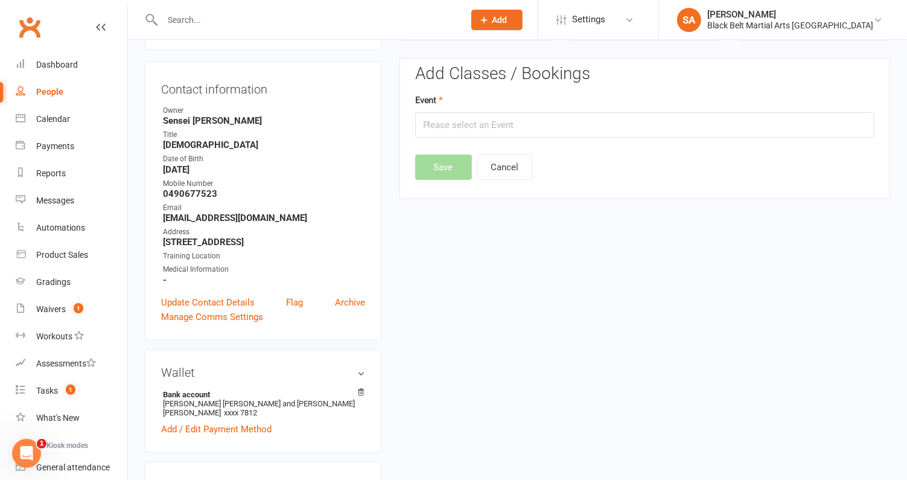
scroll to position [103, 0]
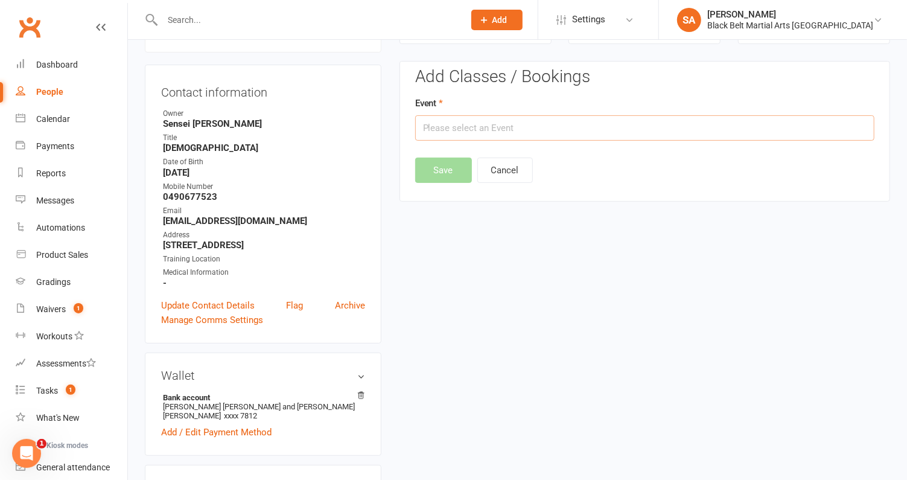
click at [557, 134] on input "text" at bounding box center [644, 127] width 459 height 25
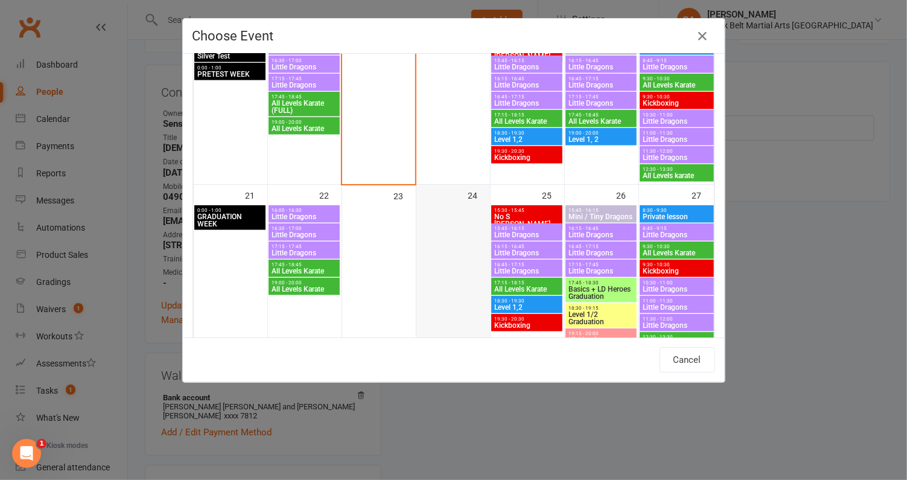
scroll to position [532, 0]
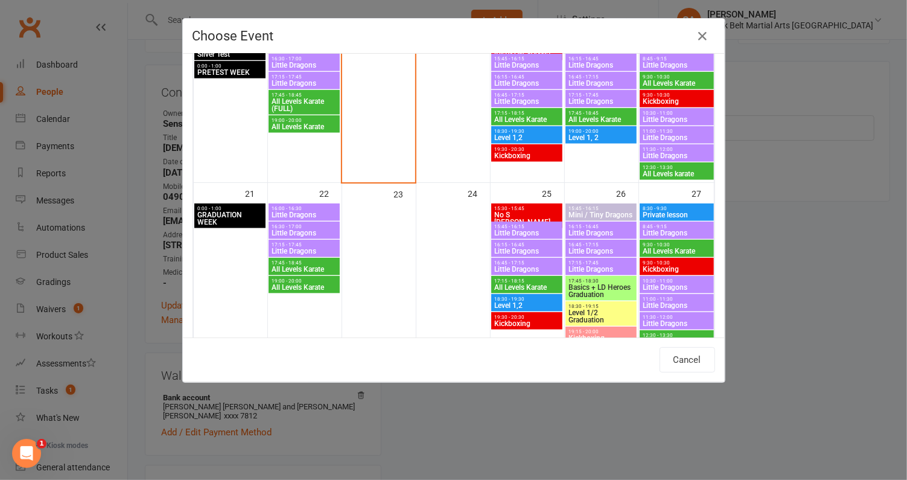
click at [286, 267] on span "All Levels Karate" at bounding box center [304, 269] width 66 height 7
type input "All Levels Karate - Sep 22, 2025 5:45:00 PM"
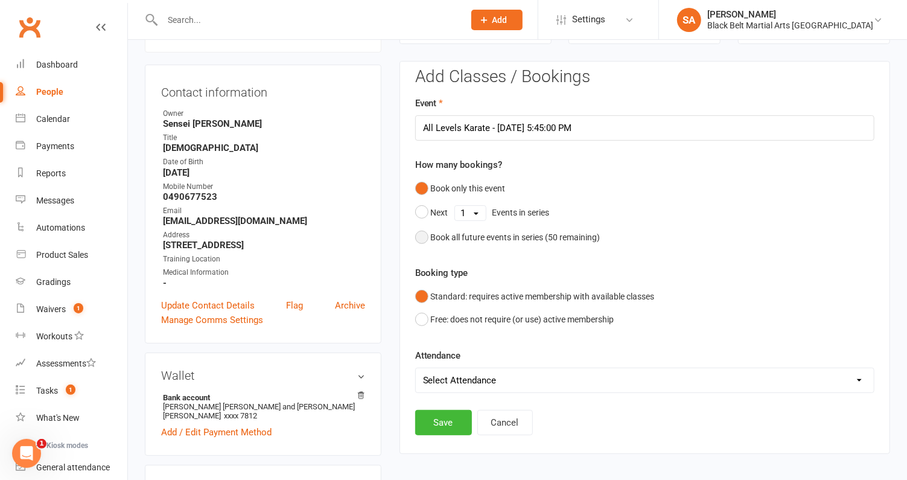
click at [450, 235] on div "Book all future events in series ( 50 remaining)" at bounding box center [516, 237] width 170 height 13
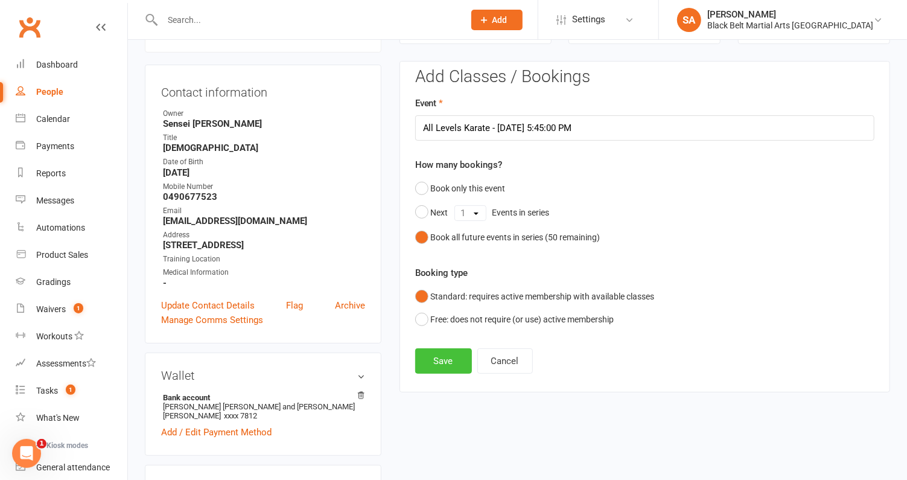
click at [449, 348] on button "Save" at bounding box center [443, 360] width 57 height 25
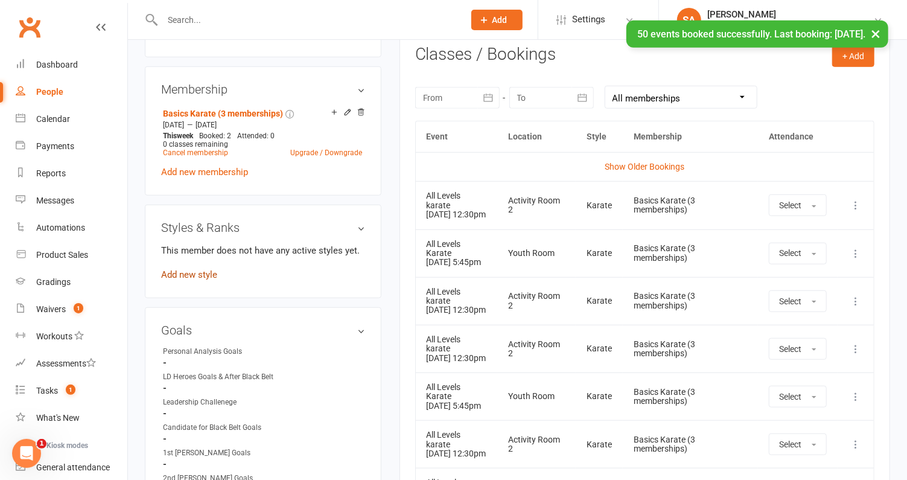
click at [207, 274] on link "Add new style" at bounding box center [189, 274] width 56 height 11
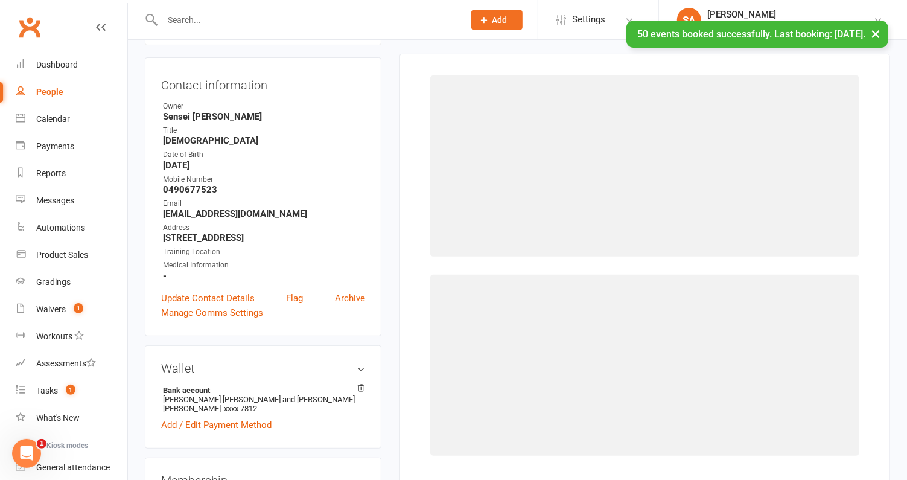
scroll to position [103, 0]
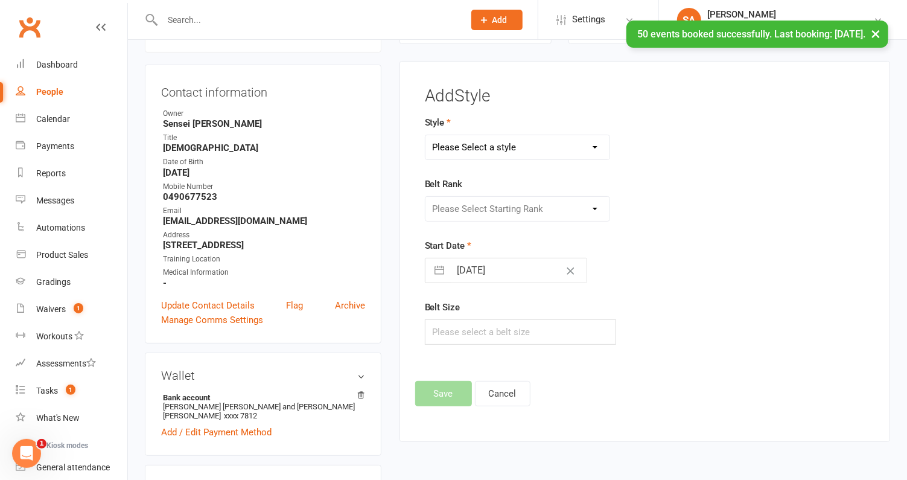
click at [516, 143] on select "Please Select a style Karate Kickboxing Little Dragons Mini Dragons Tiny Dragons" at bounding box center [518, 147] width 184 height 24
select select "2915"
click at [426, 135] on select "Please Select a style Karate Kickboxing Little Dragons Mini Dragons Tiny Dragons" at bounding box center [518, 147] width 184 height 24
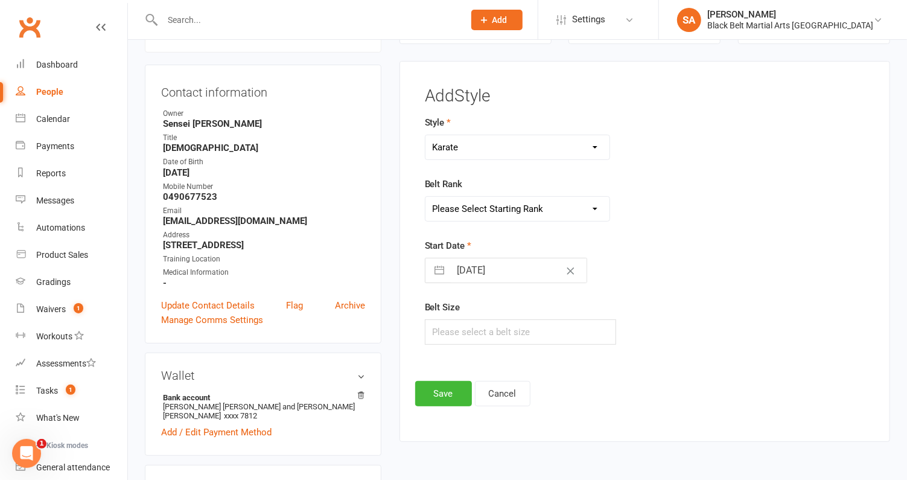
click at [484, 206] on select "Please Select Starting Rank White belt Green white belt Green belt Green advanc…" at bounding box center [518, 209] width 184 height 24
select select "31542"
click at [426, 197] on select "Please Select Starting Rank White belt Green white belt Green belt Green advanc…" at bounding box center [518, 209] width 184 height 24
click at [453, 329] on input "text" at bounding box center [520, 331] width 191 height 25
type input "5"
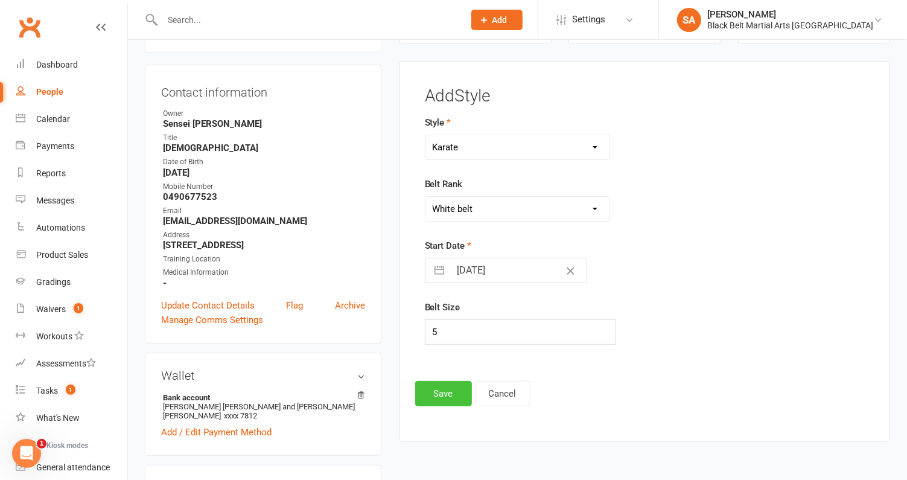
click at [439, 397] on button "Save" at bounding box center [443, 393] width 57 height 25
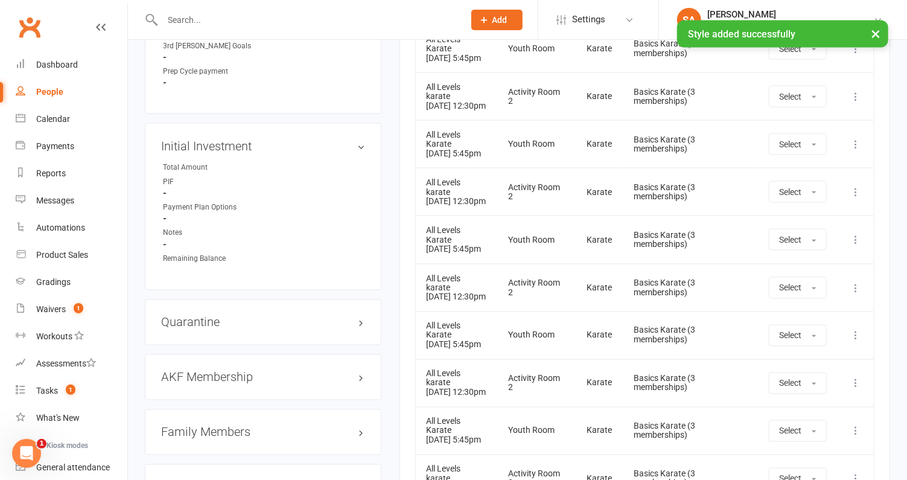
scroll to position [1043, 0]
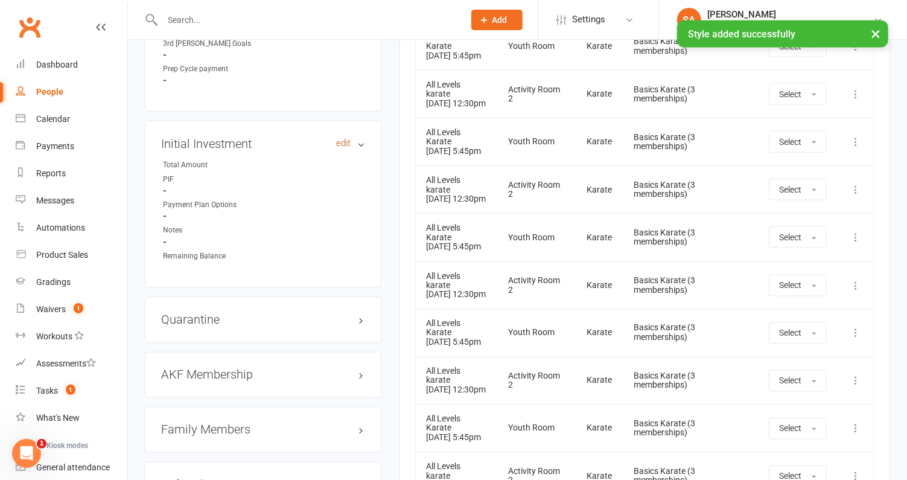
click at [341, 138] on link "edit" at bounding box center [343, 143] width 14 height 10
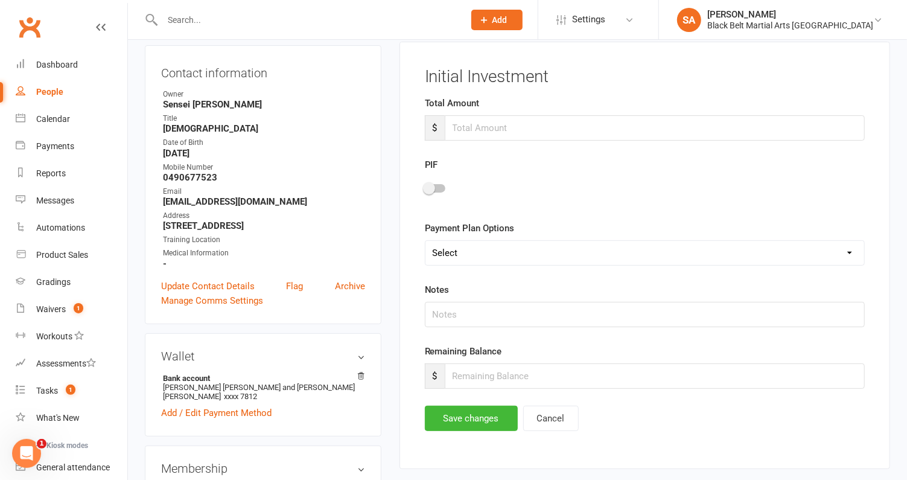
scroll to position [103, 0]
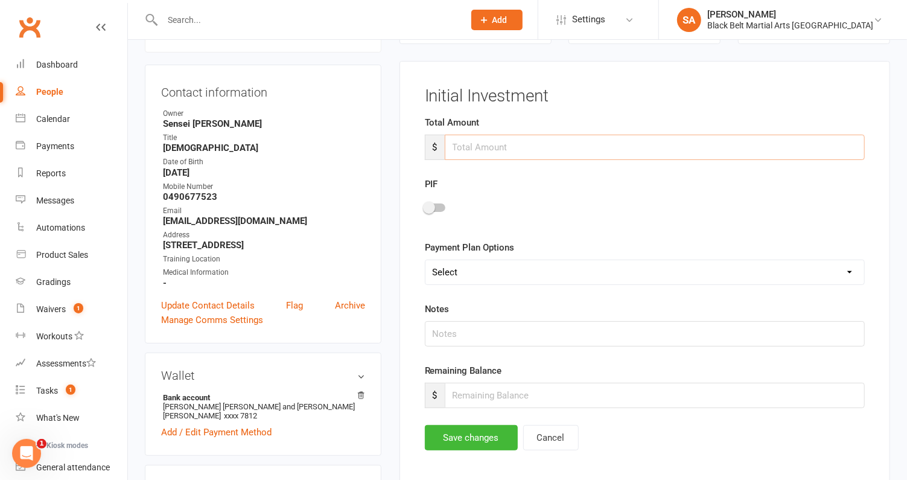
click at [465, 144] on input "number" at bounding box center [655, 147] width 420 height 25
type input "450"
click at [454, 274] on select "Select $50 Per Fortnight (4 instalments) $100 Per Fortnight (2 instalments) $20…" at bounding box center [645, 272] width 439 height 24
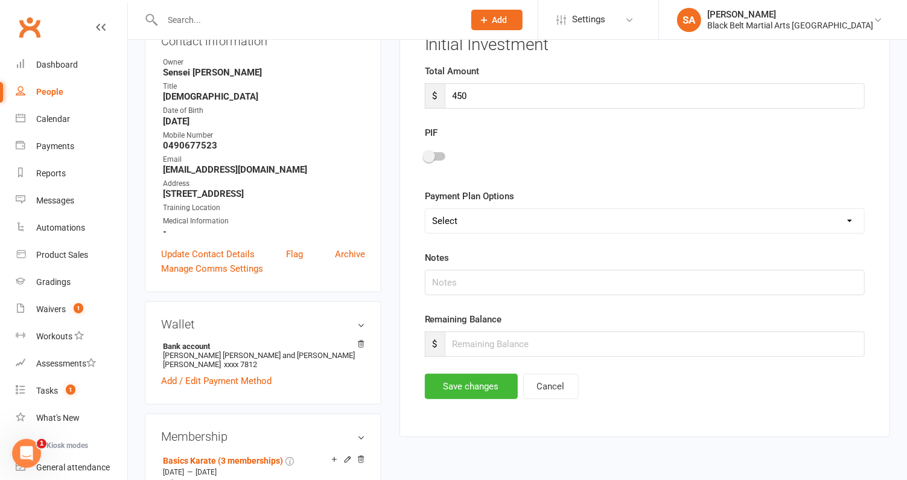
scroll to position [162, 0]
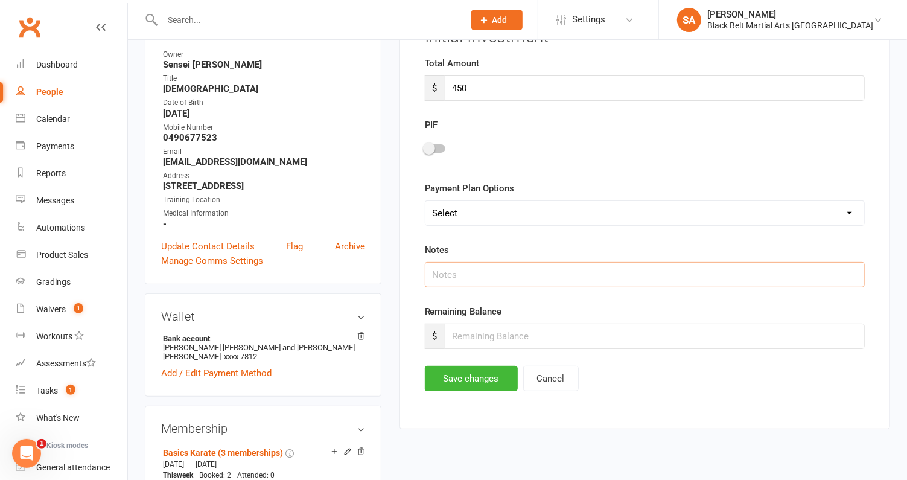
click at [476, 270] on input "text" at bounding box center [645, 274] width 440 height 25
click at [455, 327] on input "number" at bounding box center [655, 336] width 420 height 25
type input "450"
click at [441, 382] on button "Save changes" at bounding box center [471, 378] width 93 height 25
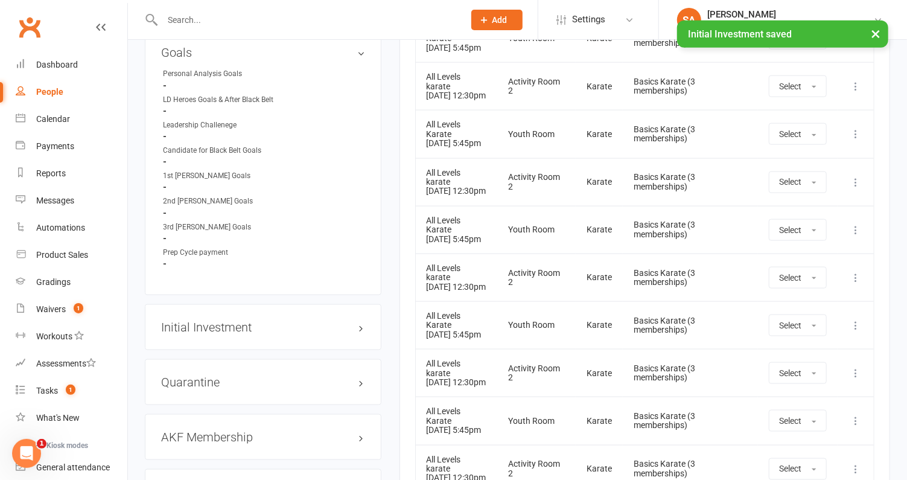
scroll to position [894, 0]
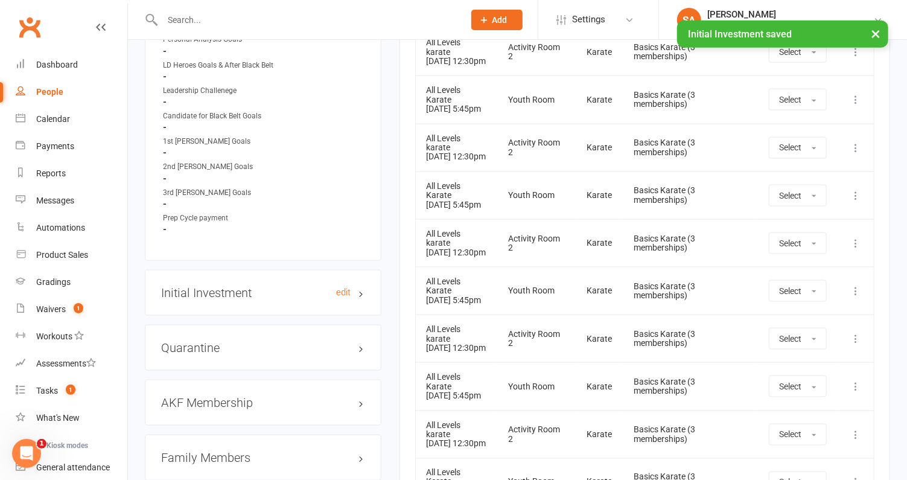
click at [269, 286] on h3 "Initial Investment edit" at bounding box center [263, 292] width 204 height 13
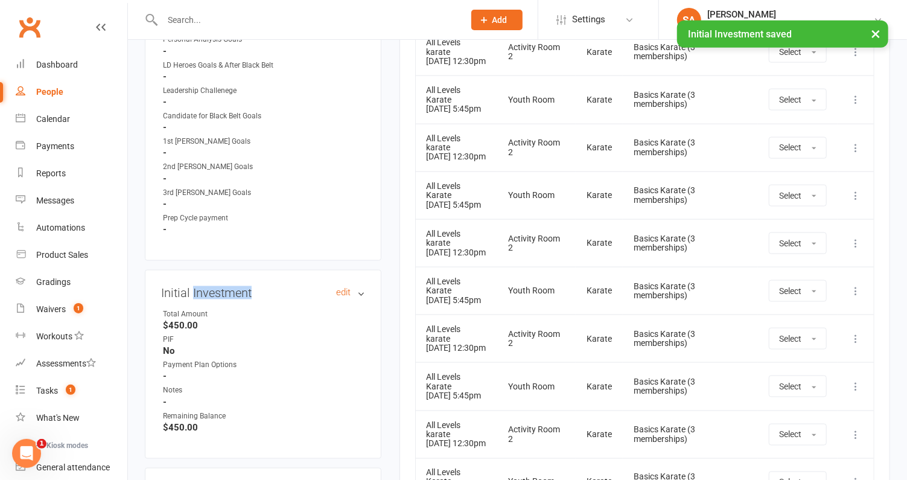
click at [269, 286] on h3 "Initial Investment edit" at bounding box center [263, 292] width 204 height 13
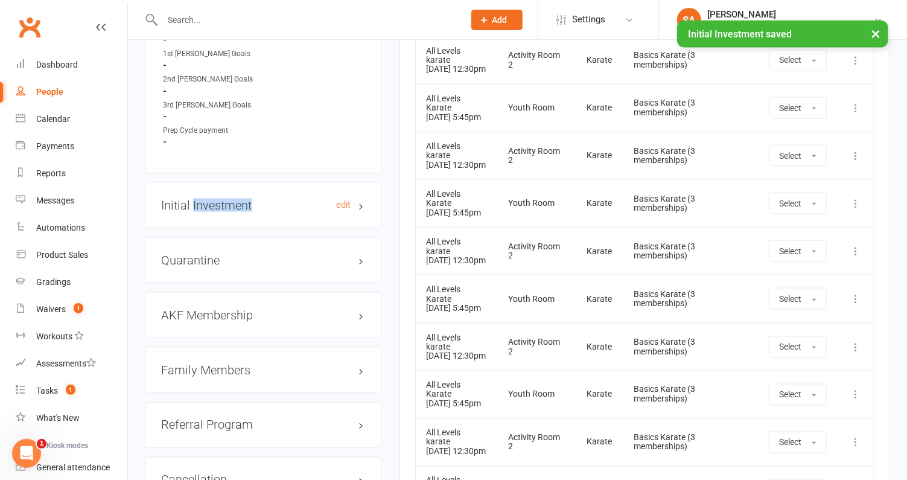
scroll to position [996, 0]
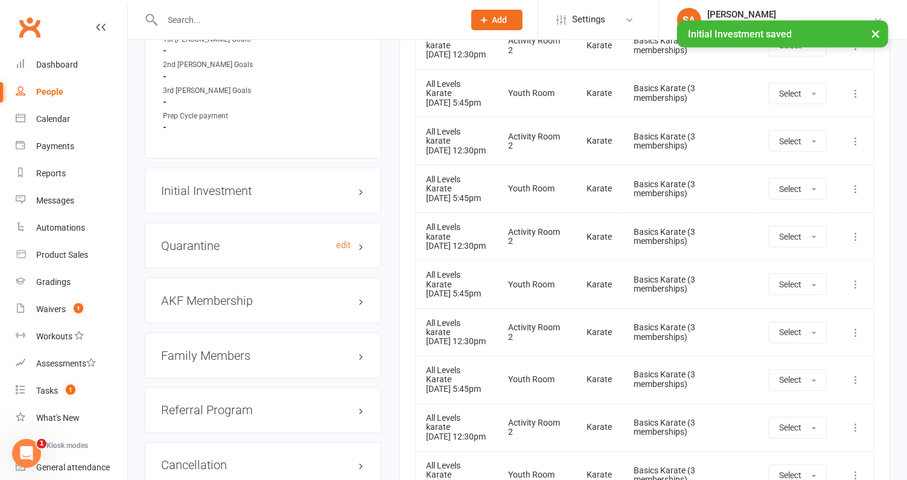
click at [248, 239] on h3 "Quarantine edit" at bounding box center [263, 245] width 204 height 13
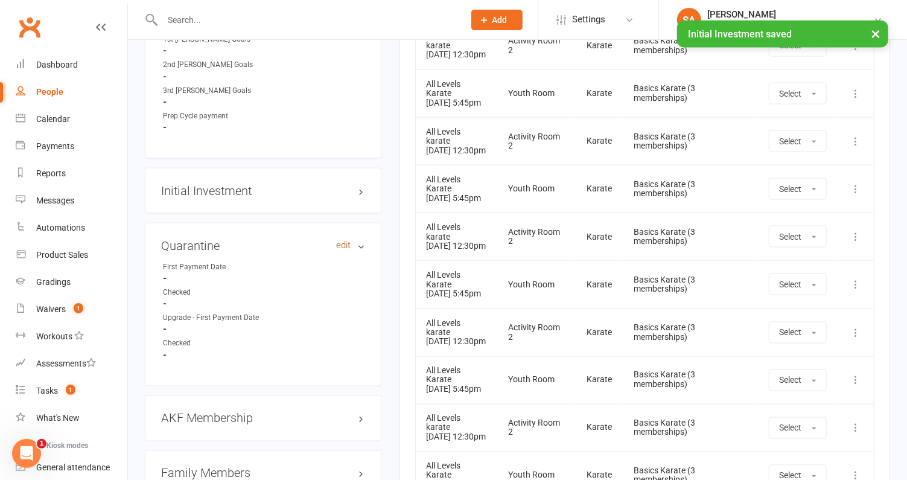
click at [348, 243] on link "edit" at bounding box center [343, 245] width 14 height 10
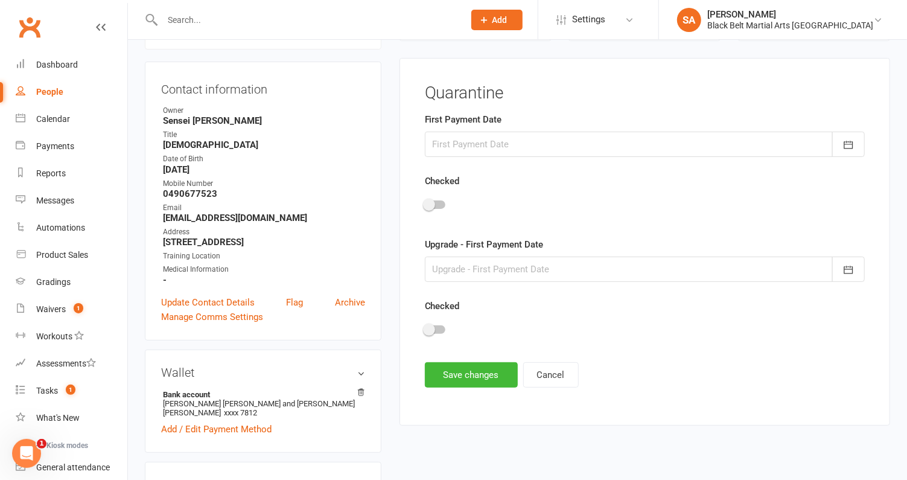
scroll to position [103, 0]
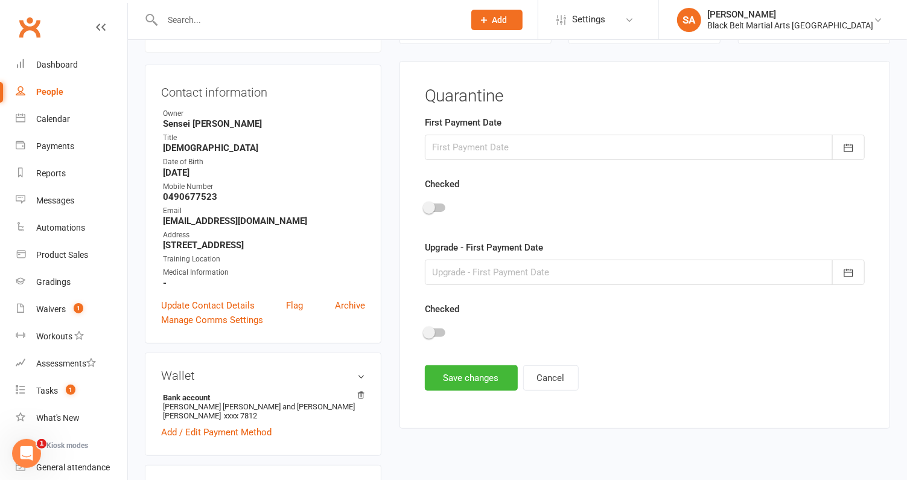
click at [467, 153] on div at bounding box center [645, 147] width 440 height 25
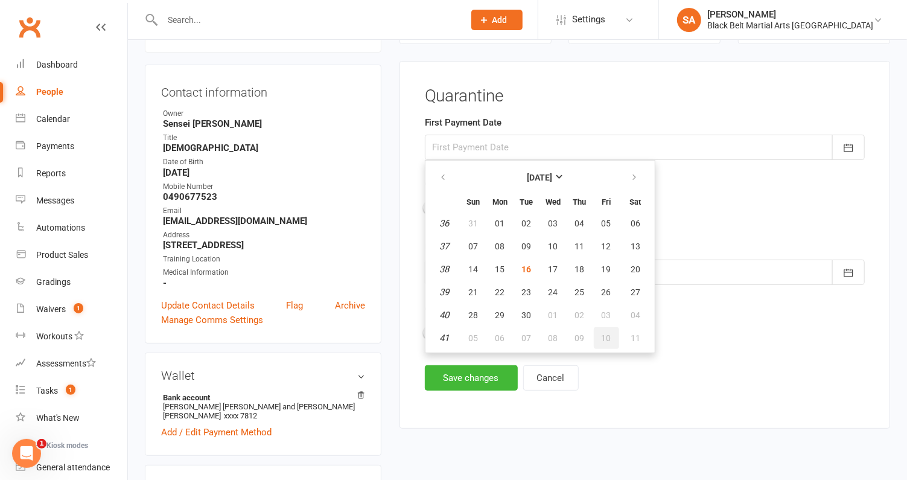
click at [606, 333] on span "10" at bounding box center [607, 338] width 10 height 10
type input "10 Oct 2025"
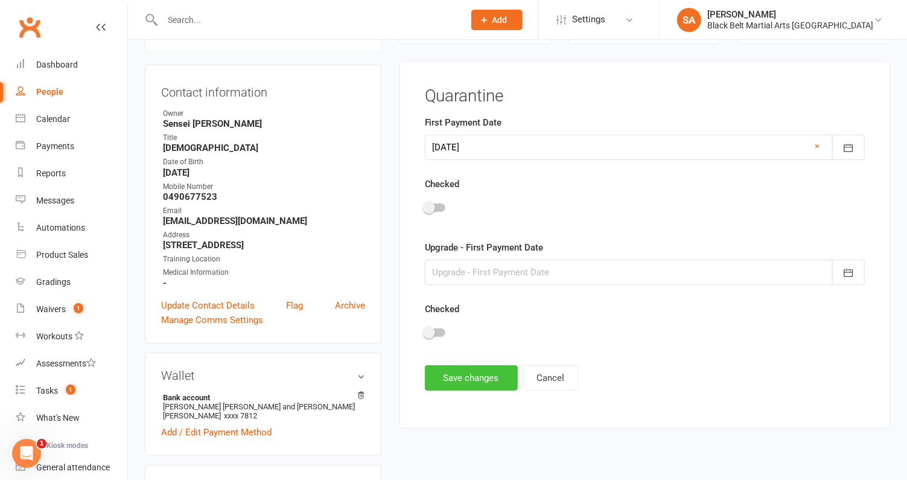
click at [459, 367] on button "Save changes" at bounding box center [471, 377] width 93 height 25
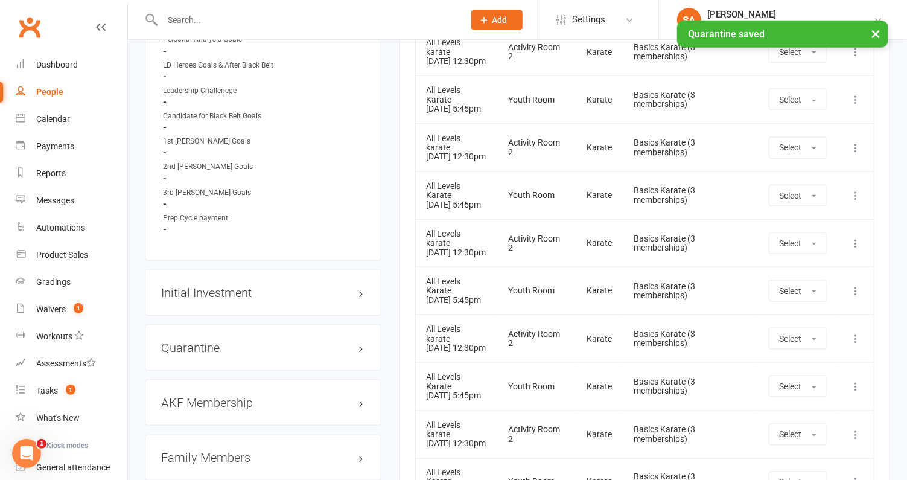
scroll to position [894, 0]
click at [210, 333] on div "Quarantine edit" at bounding box center [263, 347] width 237 height 46
click at [210, 342] on h3 "Quarantine edit" at bounding box center [263, 347] width 204 height 13
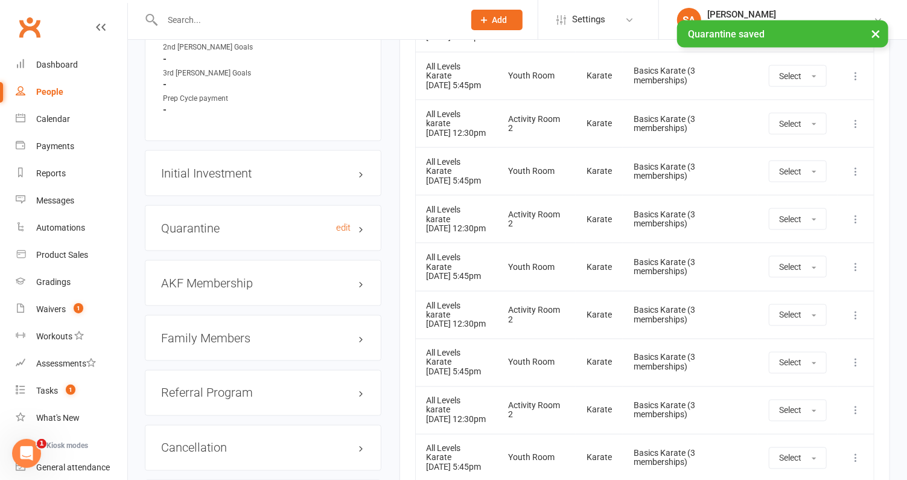
scroll to position [1017, 0]
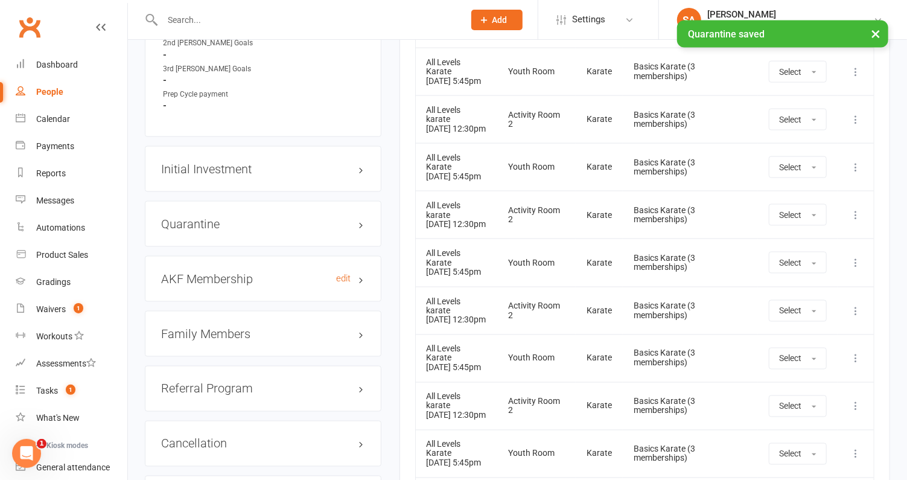
click at [206, 272] on h3 "AKF Membership edit" at bounding box center [263, 278] width 204 height 13
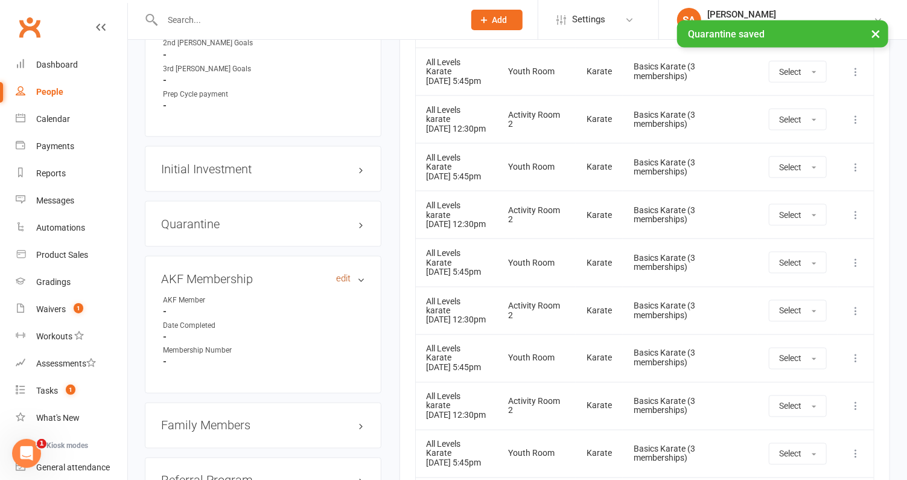
click at [347, 274] on link "edit" at bounding box center [343, 279] width 14 height 10
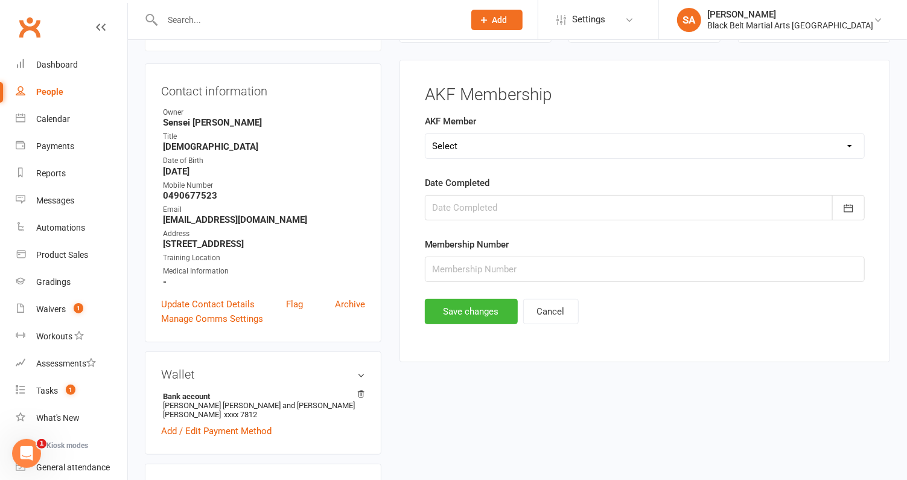
scroll to position [103, 0]
click at [465, 153] on select "Select Yes No Cancelled" at bounding box center [645, 147] width 439 height 24
select select "Yes"
click at [426, 135] on select "Select Yes No Cancelled" at bounding box center [645, 147] width 439 height 24
click at [458, 209] on div at bounding box center [645, 208] width 440 height 25
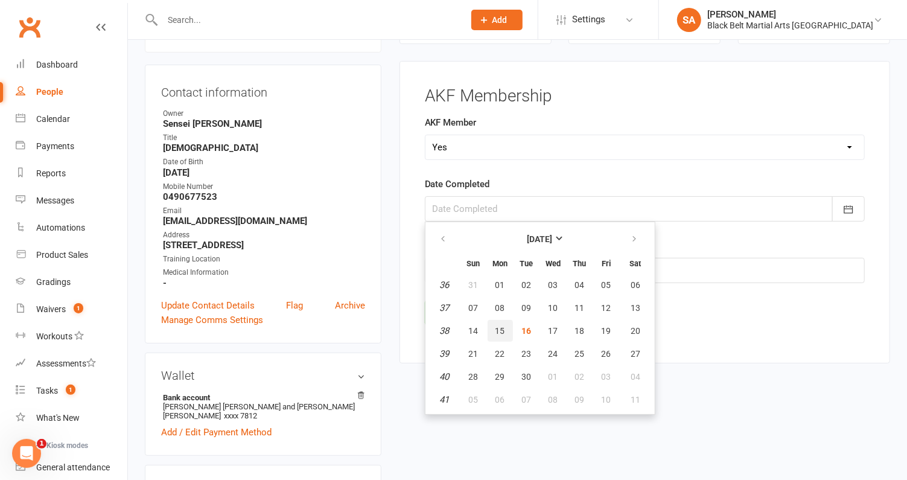
click at [498, 331] on span "15" at bounding box center [501, 331] width 10 height 10
type input "15 Sep 2025"
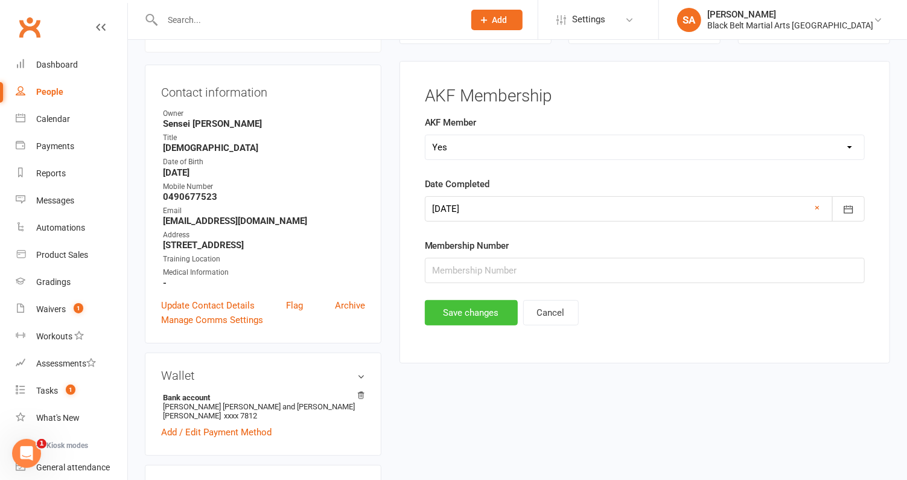
click at [474, 309] on button "Save changes" at bounding box center [471, 312] width 93 height 25
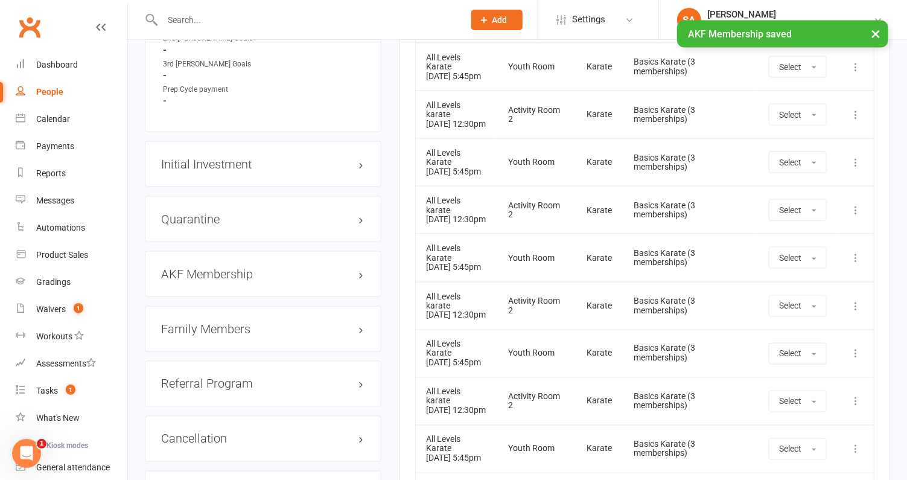
scroll to position [1022, 0]
click at [230, 270] on h3 "AKF Membership edit" at bounding box center [263, 274] width 204 height 13
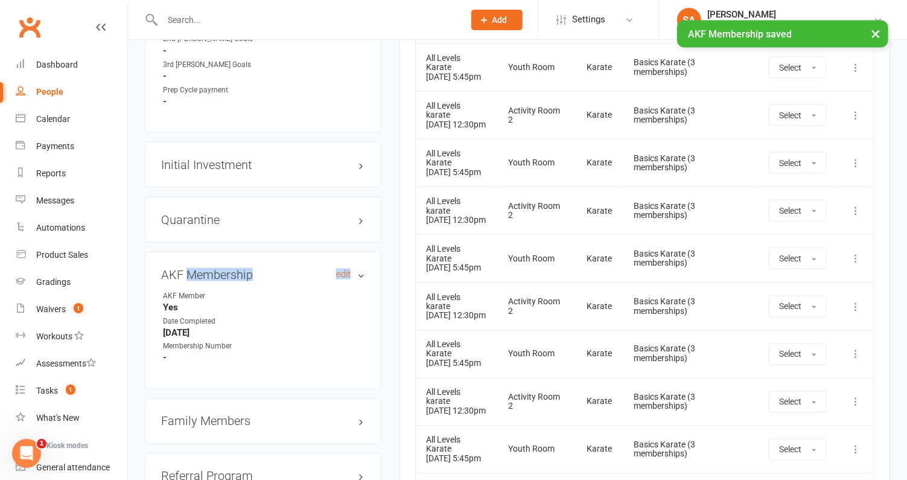
click at [230, 270] on h3 "AKF Membership edit" at bounding box center [263, 274] width 204 height 13
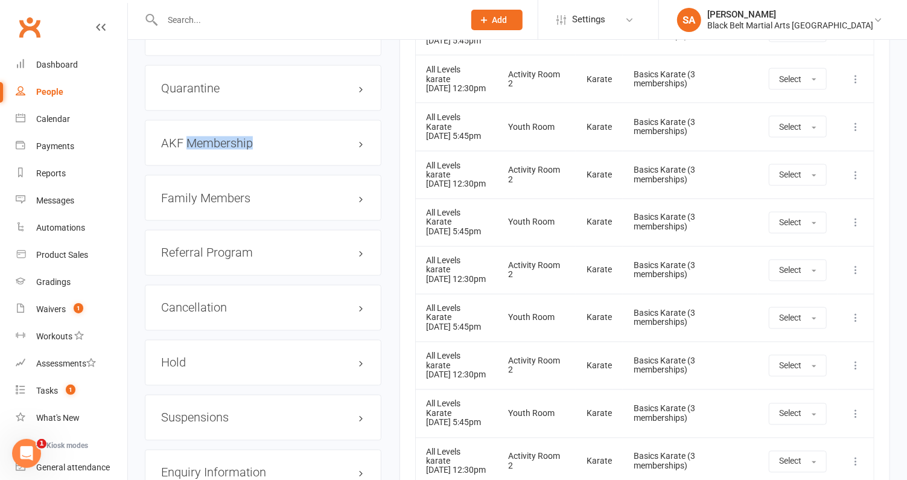
scroll to position [1155, 0]
click at [221, 191] on h3 "Family Members" at bounding box center [263, 196] width 204 height 13
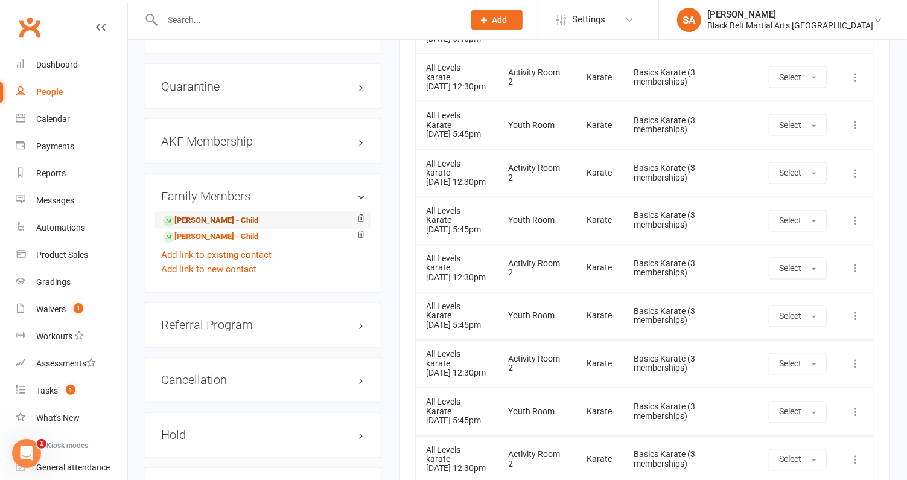
click at [219, 215] on link "Gemma Smith - Child" at bounding box center [210, 221] width 95 height 13
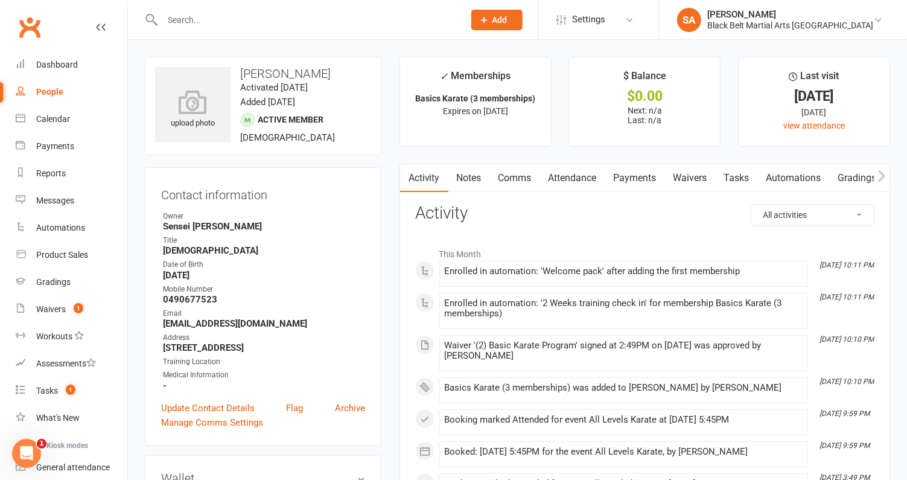
click at [562, 182] on link "Attendance" at bounding box center [572, 178] width 65 height 28
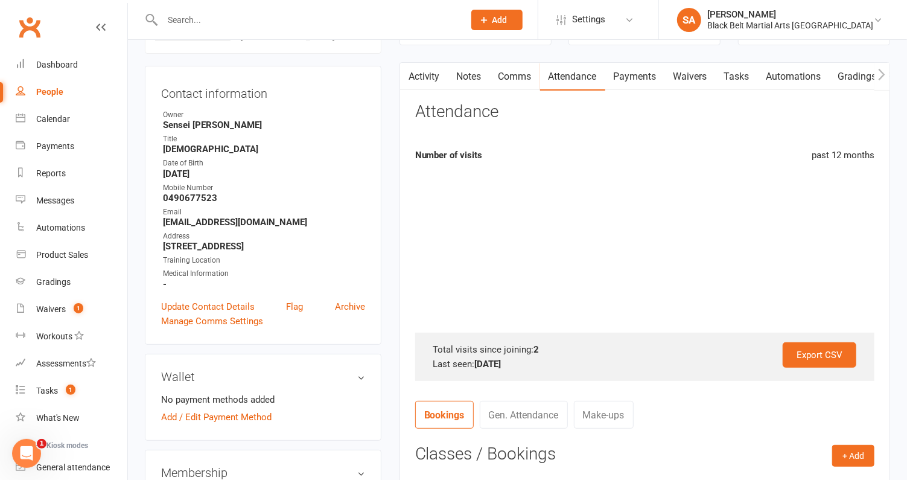
scroll to position [376, 0]
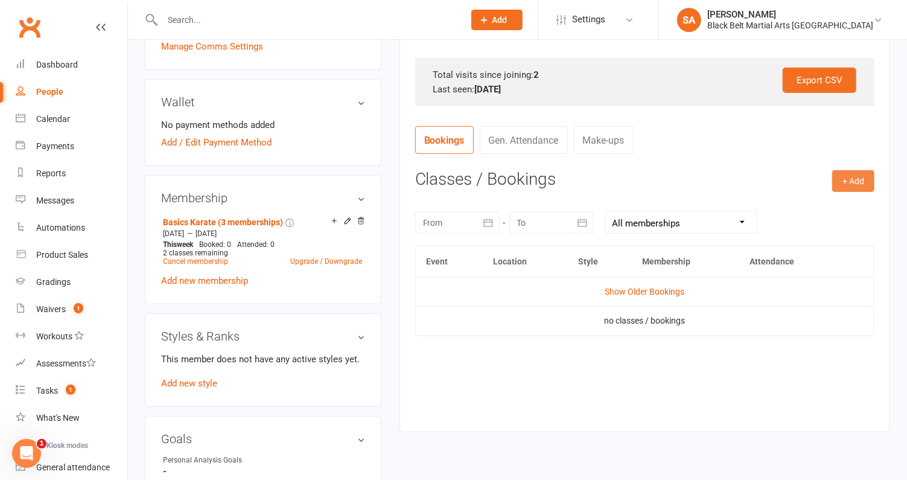
click at [852, 178] on button "+ Add" at bounding box center [854, 181] width 42 height 22
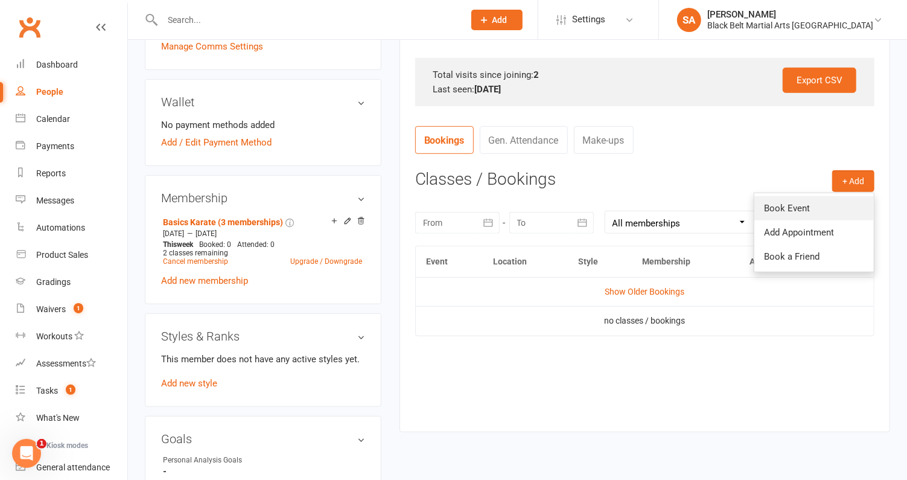
click at [810, 210] on link "Book Event" at bounding box center [815, 208] width 120 height 24
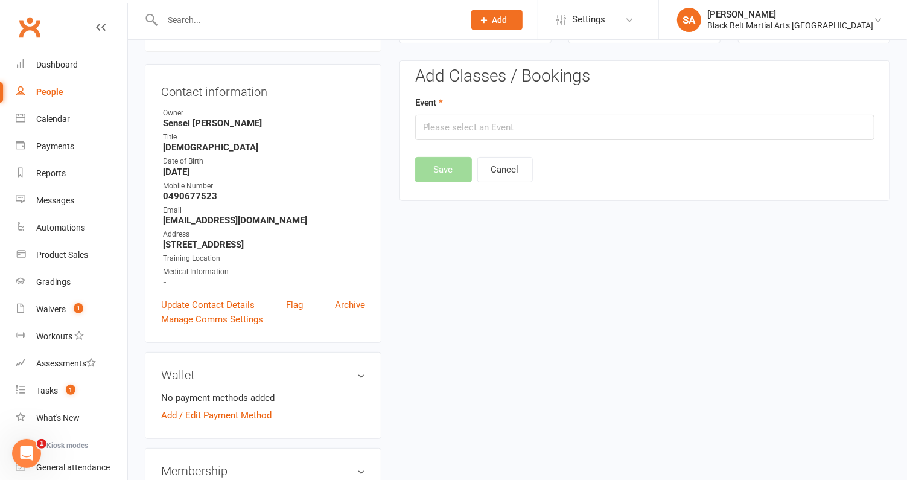
scroll to position [103, 0]
click at [743, 135] on input "text" at bounding box center [644, 127] width 459 height 25
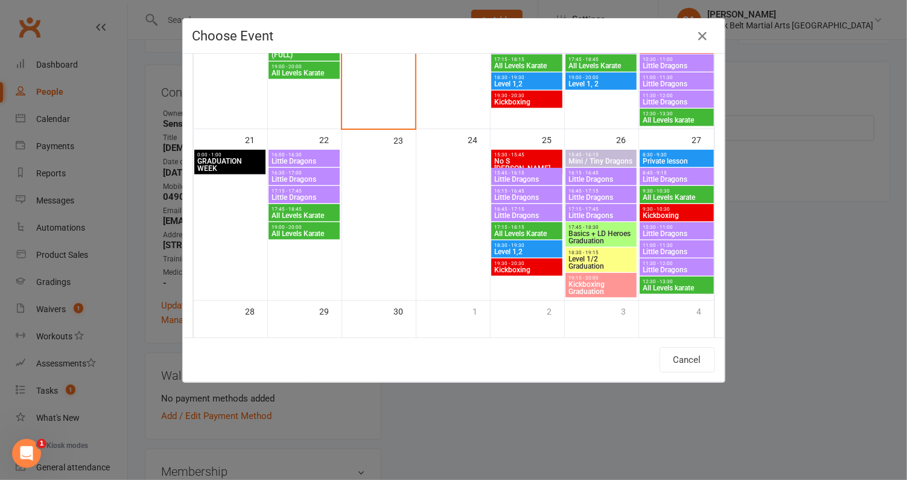
scroll to position [486, 0]
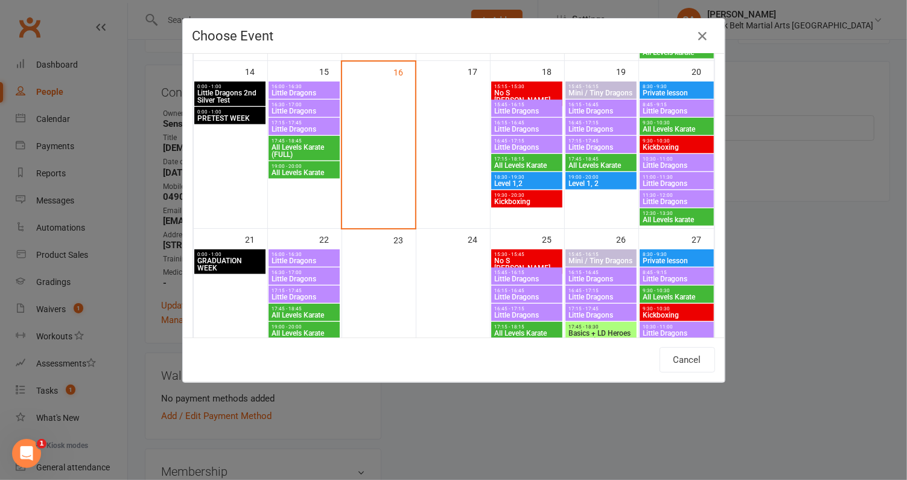
click at [676, 212] on span "12:30 - 13:30" at bounding box center [676, 213] width 69 height 5
type input "All Levels karate - Sep 20, 2025 12:30:00 PM"
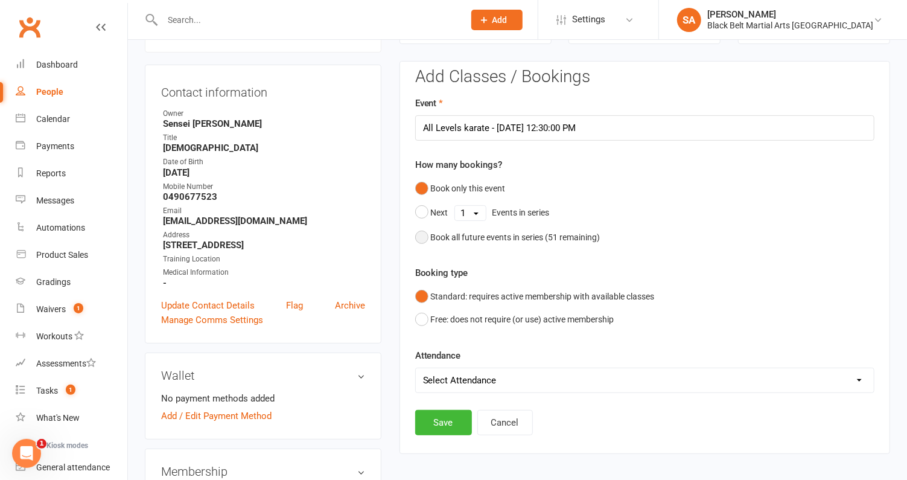
click at [491, 235] on div "Book all future events in series ( 51 remaining)" at bounding box center [516, 237] width 170 height 13
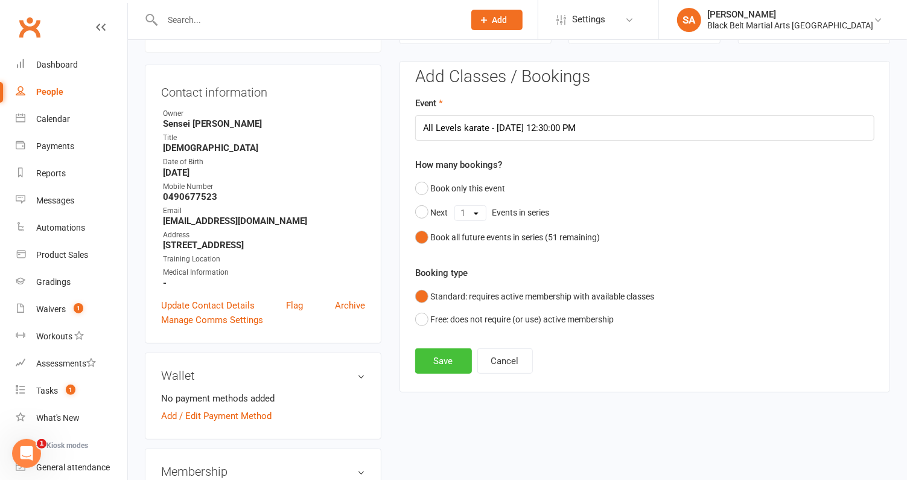
click at [438, 360] on button "Save" at bounding box center [443, 360] width 57 height 25
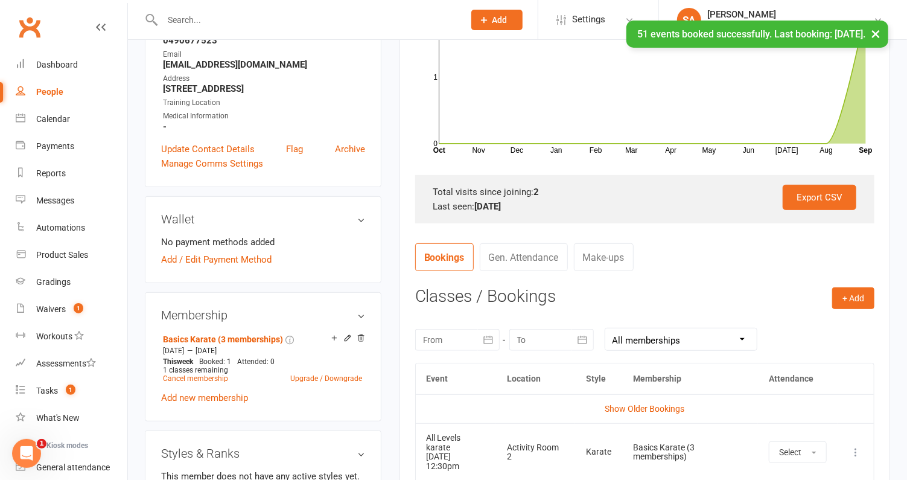
scroll to position [266, 0]
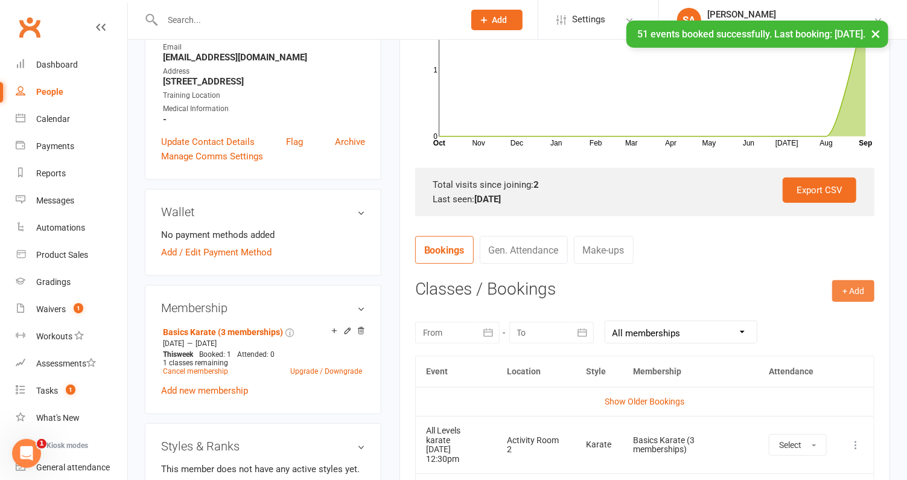
click at [859, 299] on button "+ Add" at bounding box center [854, 291] width 42 height 22
click at [821, 370] on link "Book a Friend" at bounding box center [815, 366] width 120 height 24
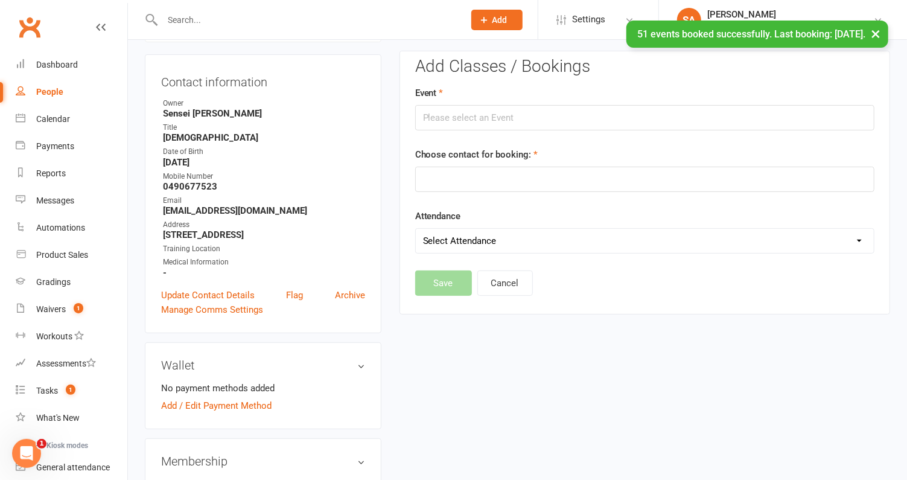
scroll to position [103, 0]
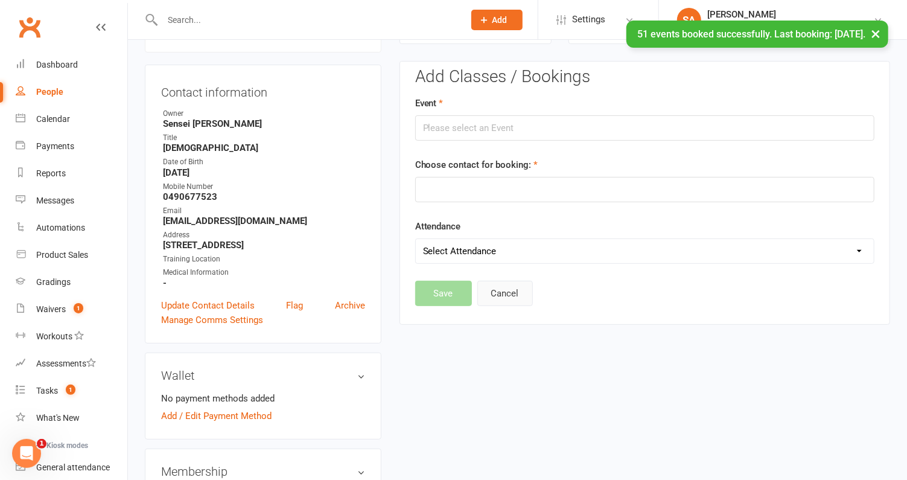
click at [498, 287] on button "Cancel" at bounding box center [506, 293] width 56 height 25
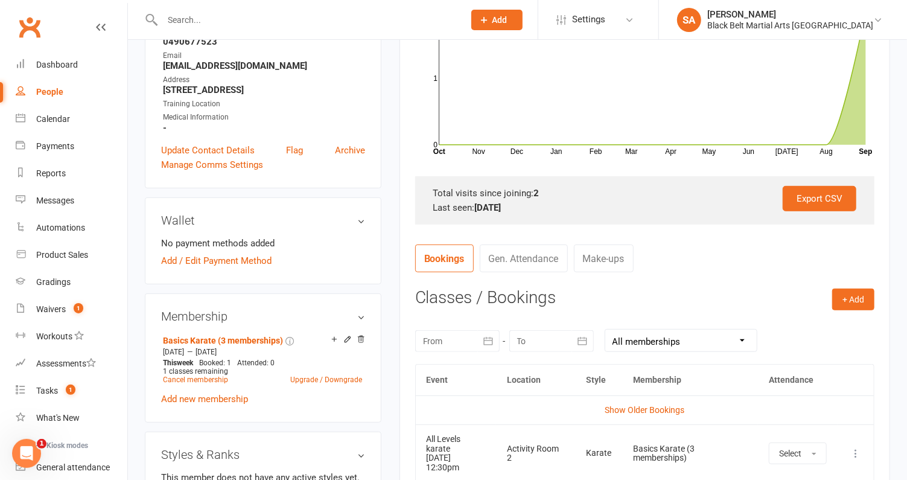
scroll to position [299, 0]
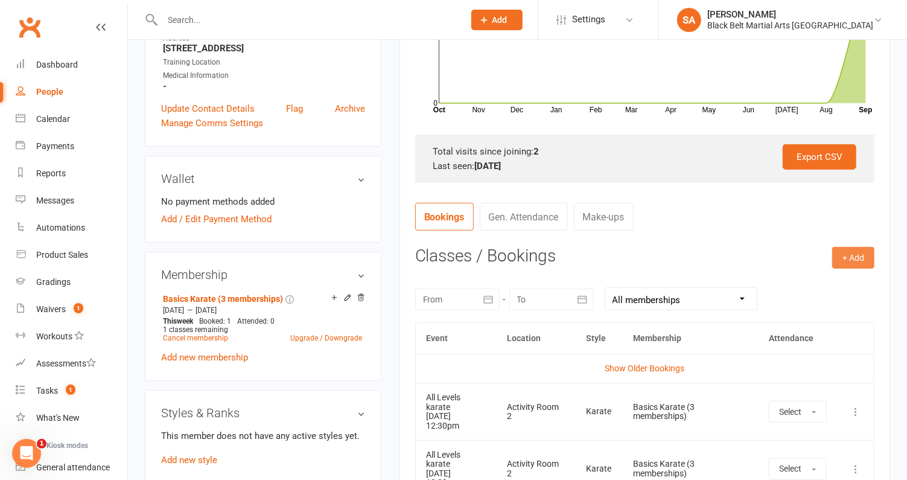
click at [860, 252] on button "+ Add" at bounding box center [854, 258] width 42 height 22
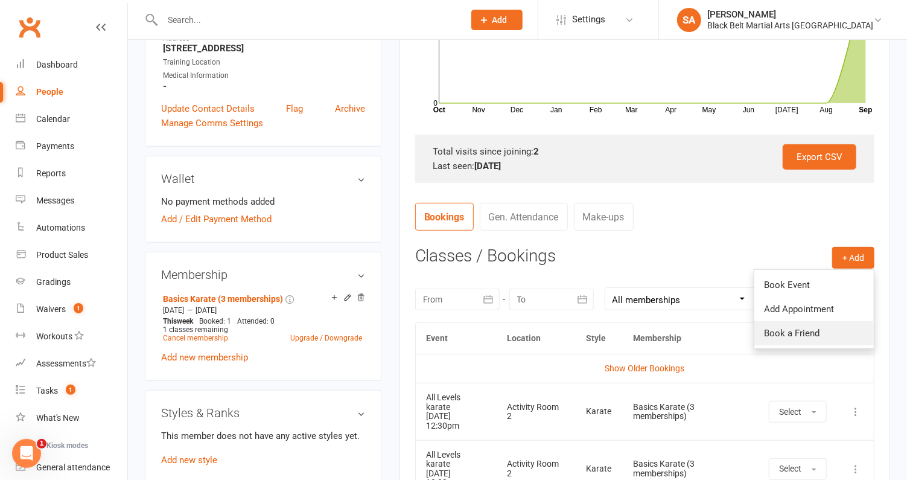
click at [827, 322] on link "Book a Friend" at bounding box center [815, 333] width 120 height 24
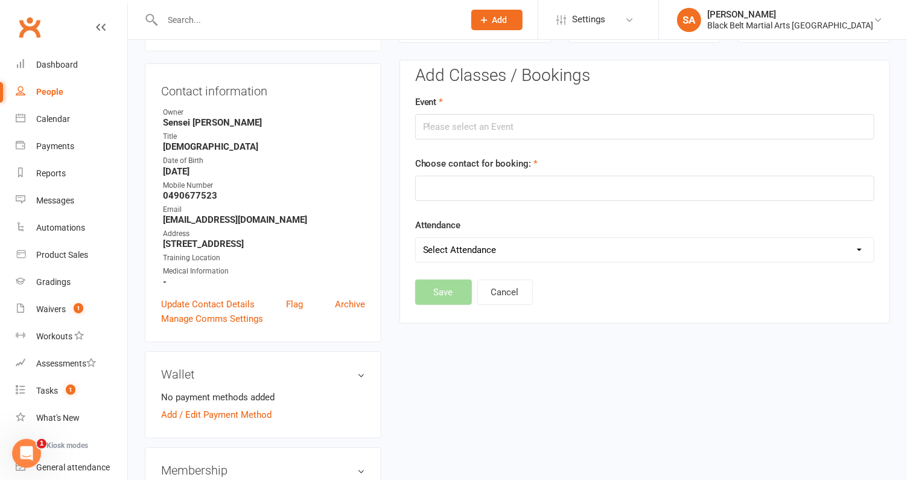
scroll to position [103, 0]
click at [574, 188] on input "text" at bounding box center [644, 189] width 459 height 25
click at [493, 126] on input "text" at bounding box center [644, 127] width 459 height 25
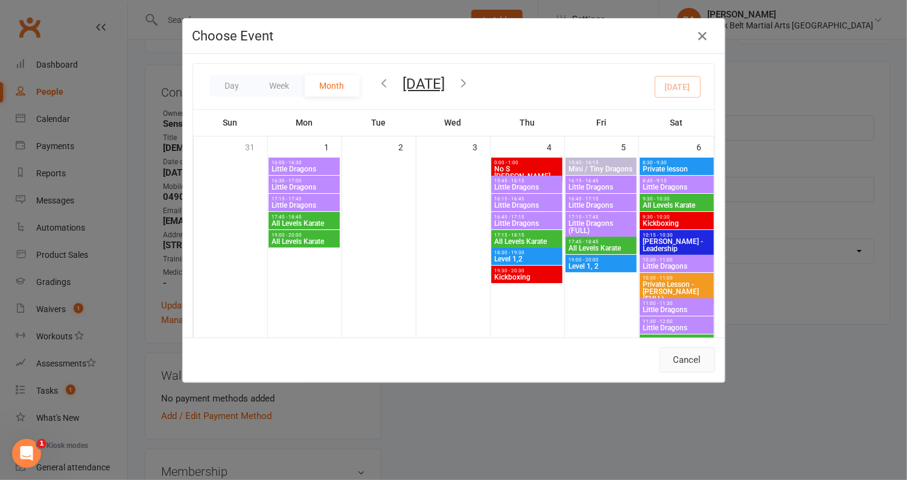
click at [682, 356] on button "Cancel" at bounding box center [688, 359] width 56 height 25
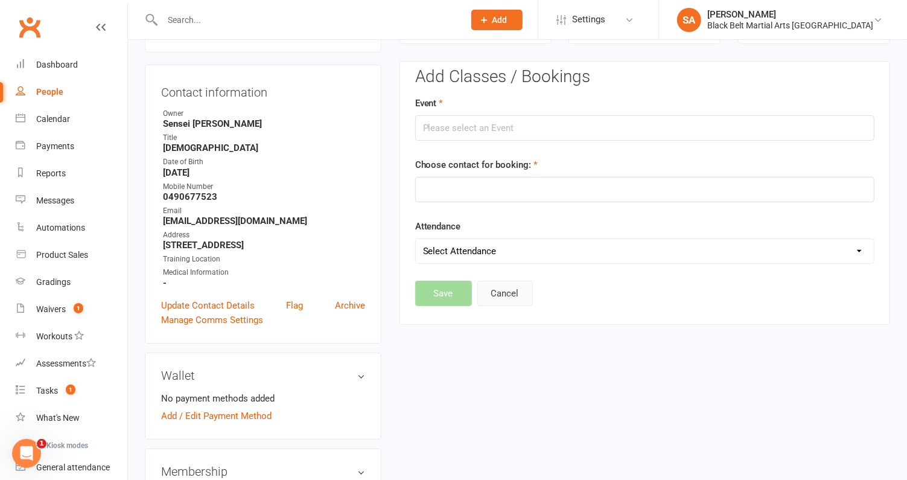
click at [488, 281] on button "Cancel" at bounding box center [506, 293] width 56 height 25
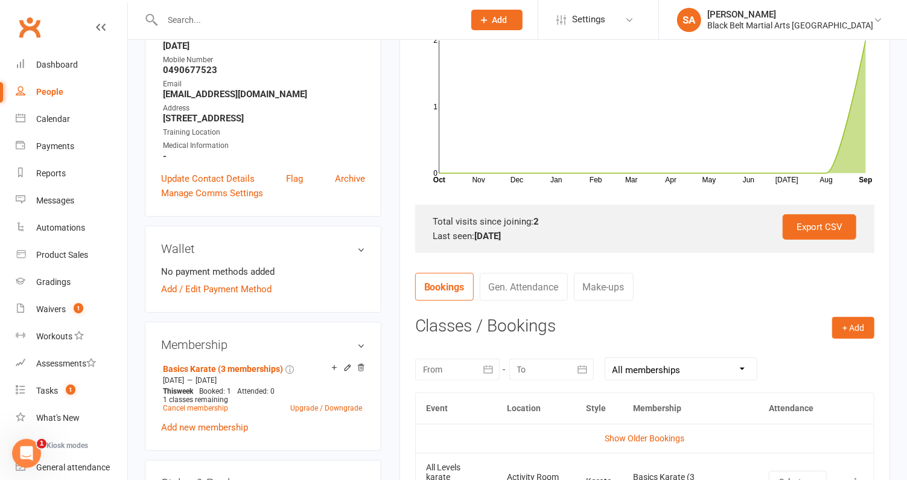
scroll to position [258, 0]
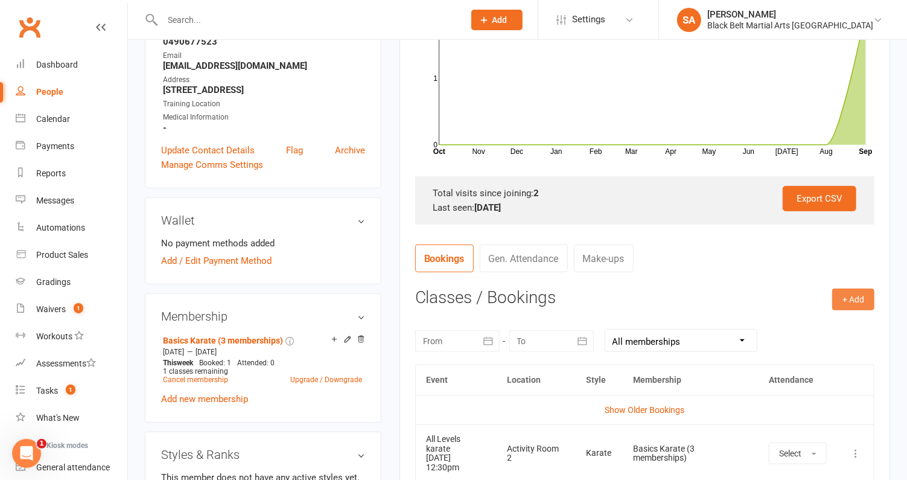
click at [850, 293] on button "+ Add" at bounding box center [854, 300] width 42 height 22
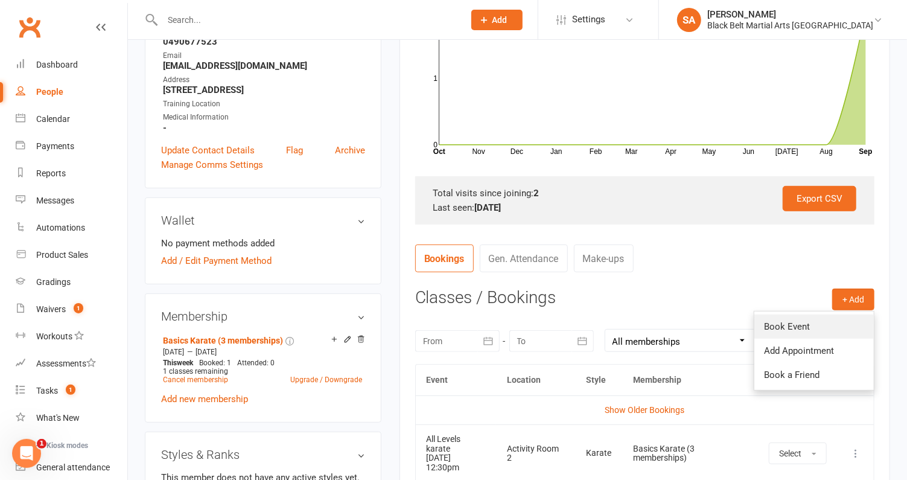
click at [825, 317] on link "Book Event" at bounding box center [815, 327] width 120 height 24
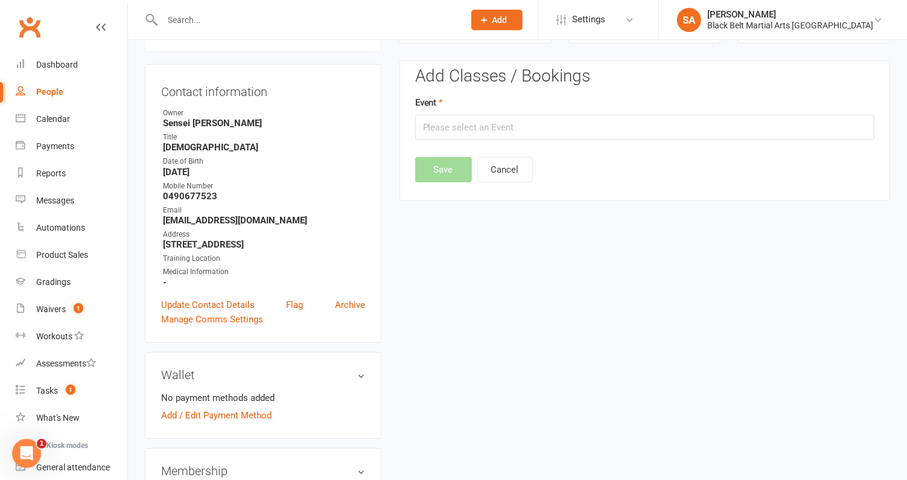
scroll to position [103, 0]
click at [547, 128] on input "text" at bounding box center [644, 127] width 459 height 25
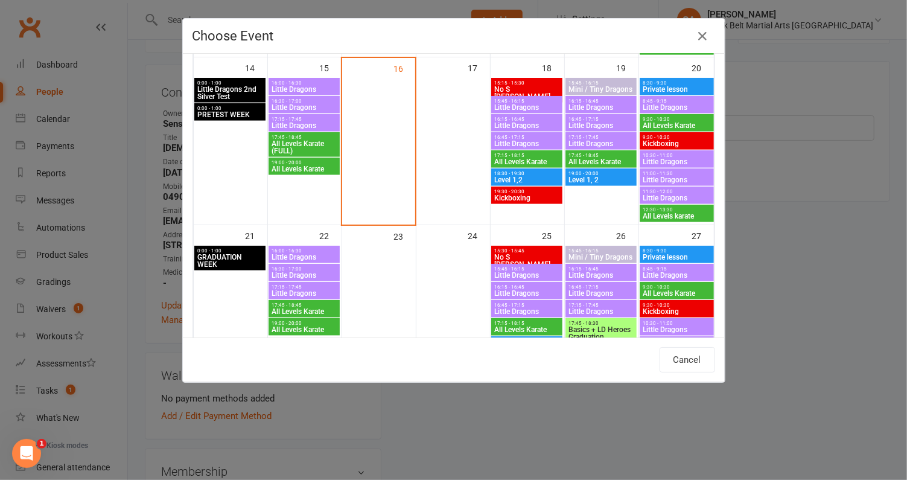
scroll to position [502, 0]
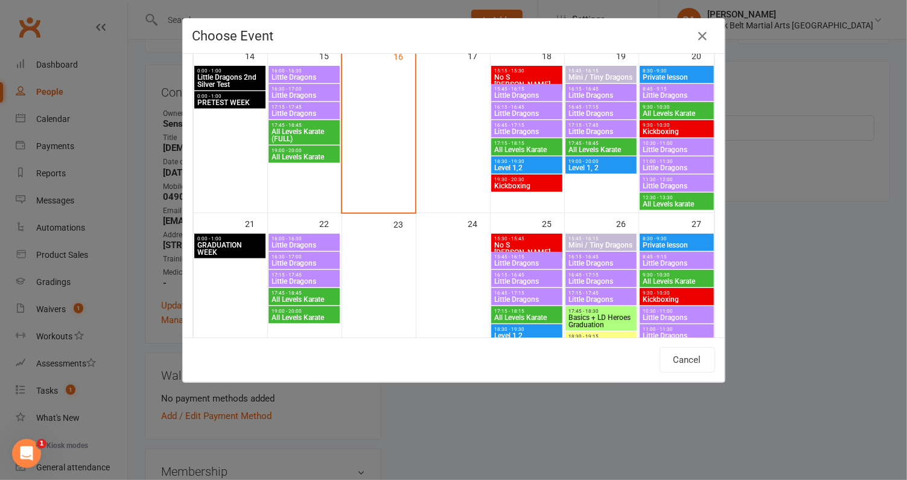
click at [312, 296] on span "All Levels Karate" at bounding box center [304, 299] width 66 height 7
type input "All Levels Karate - Sep 22, 2025 5:45:00 PM"
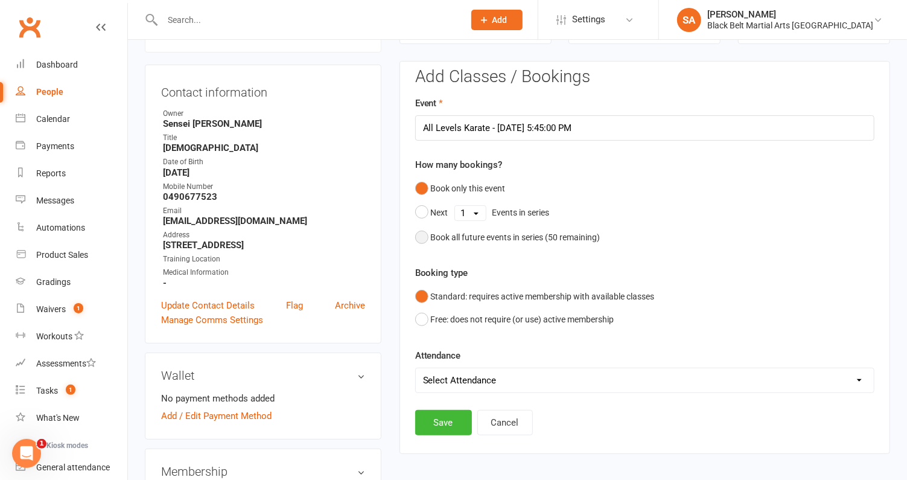
click at [478, 226] on button "Book all future events in series ( 50 remaining)" at bounding box center [507, 237] width 185 height 23
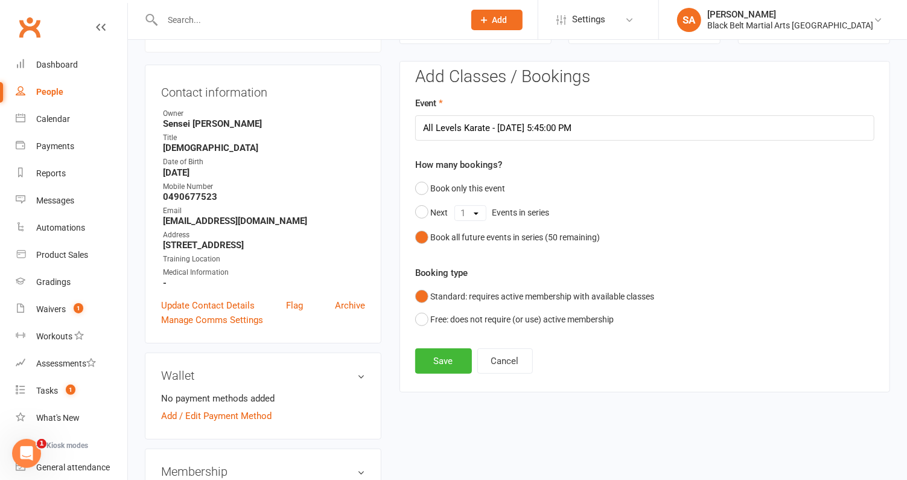
click at [440, 385] on div "Add Classes / Bookings Event All Levels Karate - Sep 22, 2025 5:45:00 PM How ma…" at bounding box center [645, 226] width 491 height 331
click at [440, 355] on button "Save" at bounding box center [443, 360] width 57 height 25
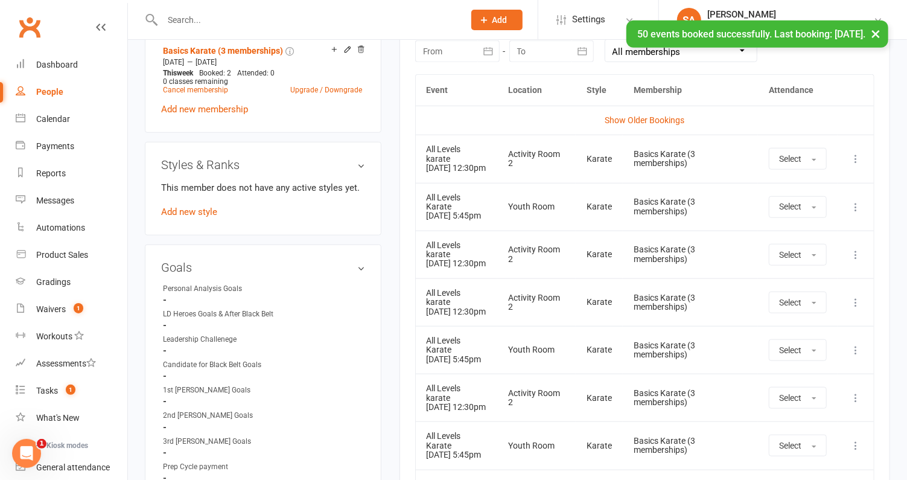
scroll to position [580, 0]
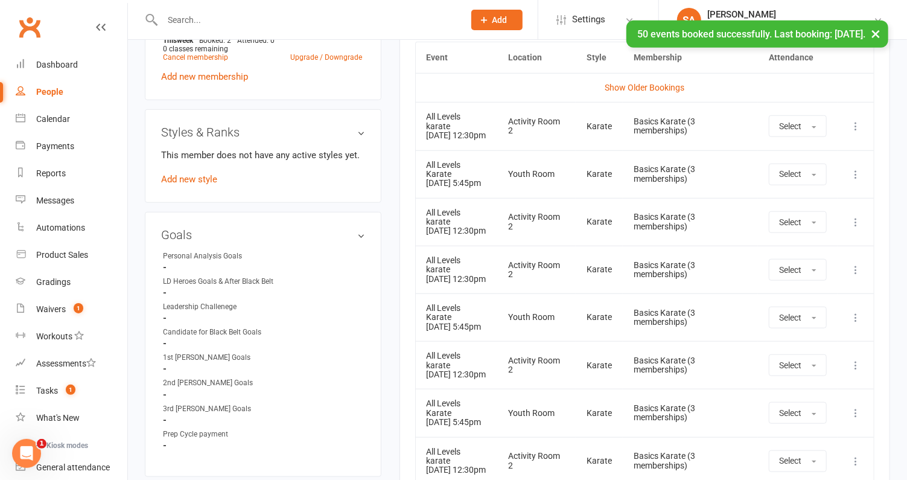
click at [169, 181] on div "This member does not have any active styles yet. Add new style" at bounding box center [263, 167] width 204 height 39
click at [173, 177] on link "Add new style" at bounding box center [189, 179] width 56 height 11
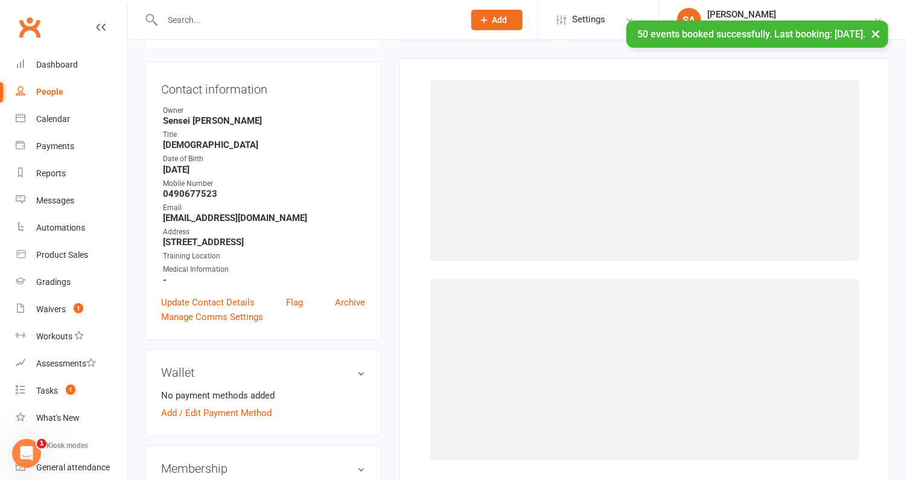
scroll to position [103, 0]
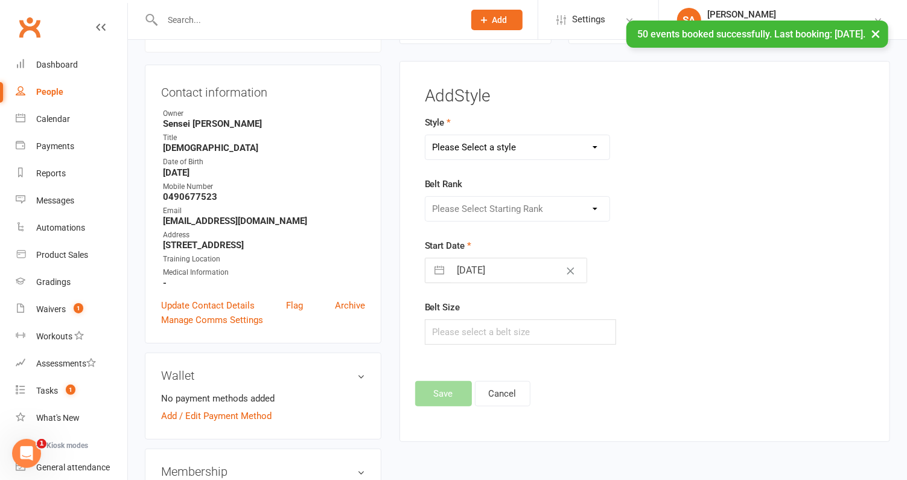
click at [523, 155] on select "Please Select a style Karate Kickboxing Little Dragons Mini Dragons Tiny Dragons" at bounding box center [518, 147] width 184 height 24
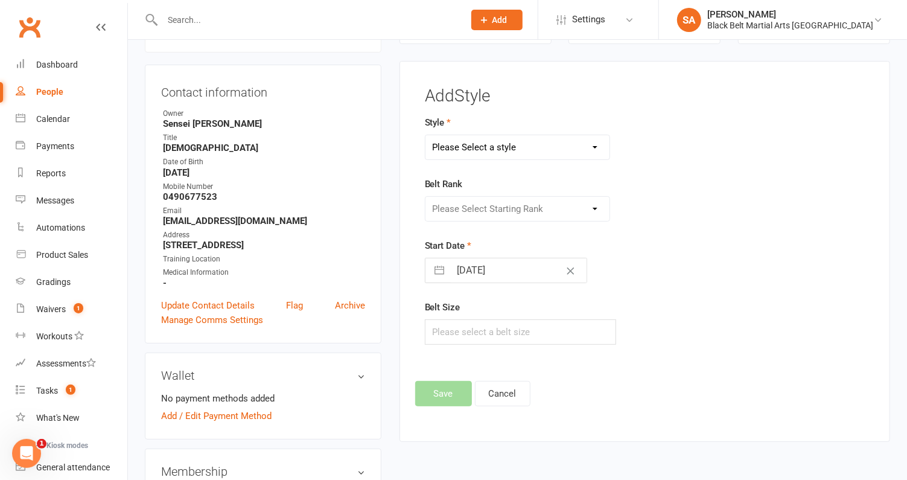
select select "2915"
click at [426, 135] on select "Please Select a style Karate Kickboxing Little Dragons Mini Dragons Tiny Dragons" at bounding box center [518, 147] width 184 height 24
click at [501, 208] on select "Please Select Starting Rank" at bounding box center [518, 209] width 184 height 24
select select "31542"
click at [426, 197] on select "Please Select Starting Rank White belt Green white belt Green belt Green advanc…" at bounding box center [518, 209] width 184 height 24
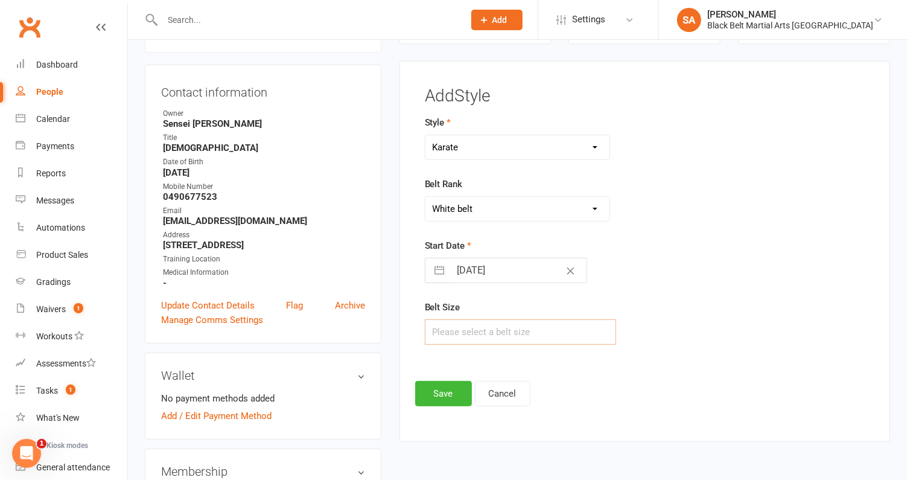
click at [452, 328] on input "text" at bounding box center [520, 331] width 191 height 25
type input "3"
click at [439, 389] on button "Save" at bounding box center [443, 393] width 57 height 25
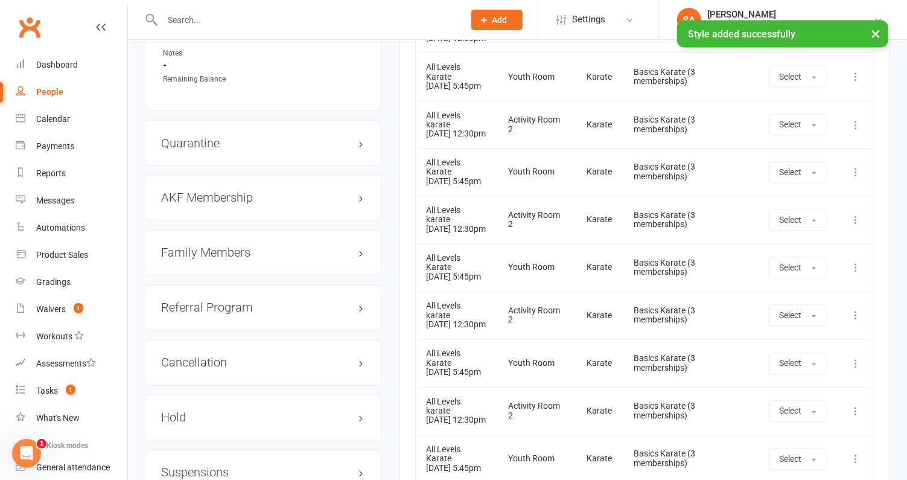
scroll to position [1217, 0]
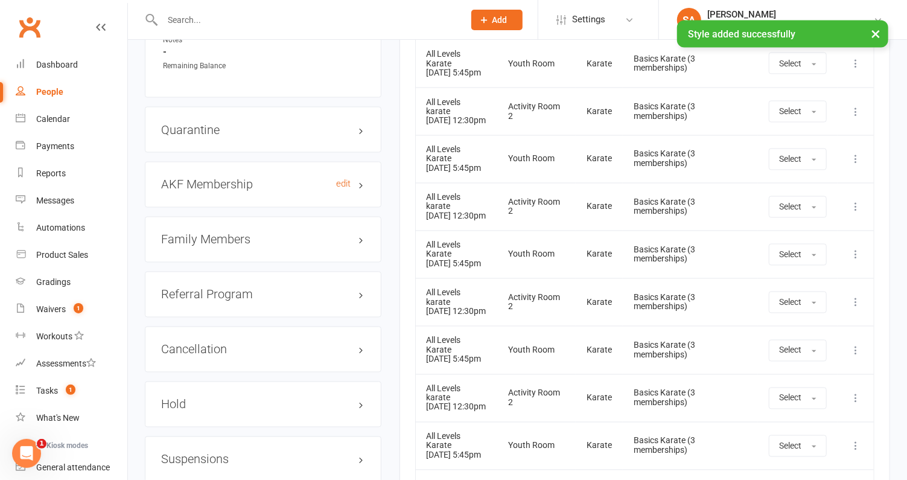
click at [214, 178] on h3 "AKF Membership edit" at bounding box center [263, 184] width 204 height 13
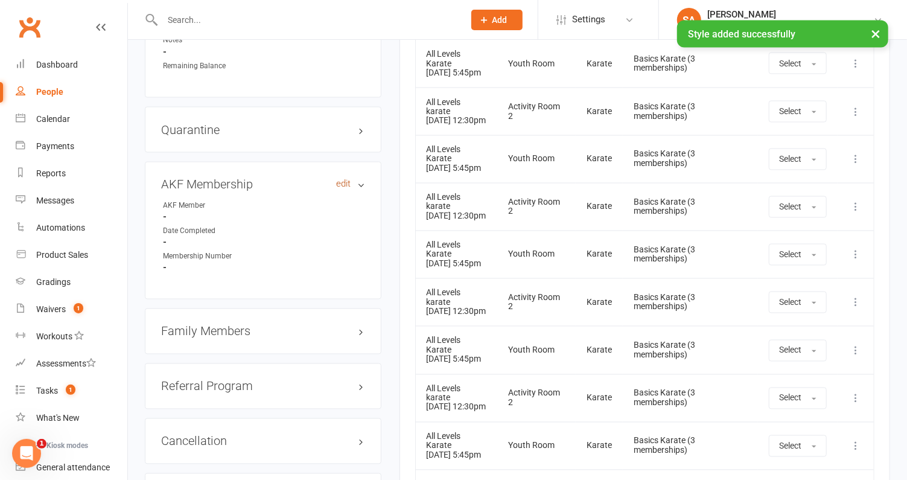
click at [344, 179] on link "edit" at bounding box center [343, 184] width 14 height 10
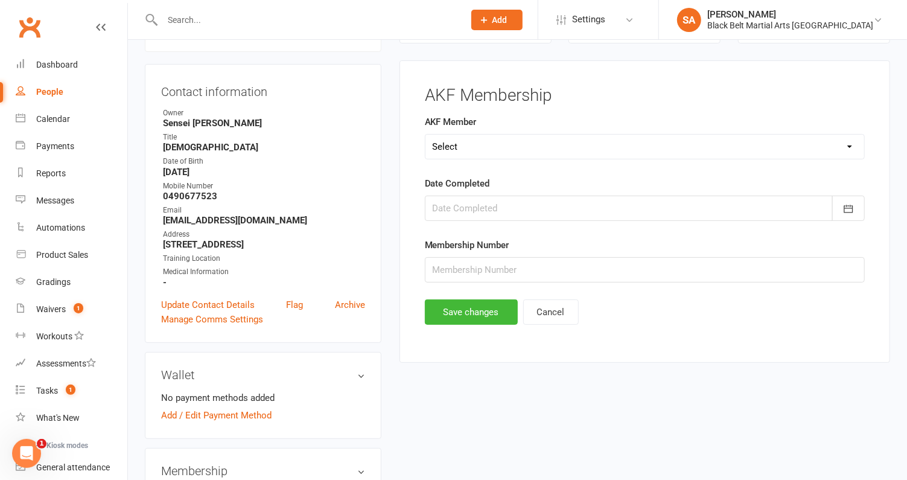
scroll to position [103, 0]
click at [488, 149] on select "Select Yes No Cancelled" at bounding box center [645, 147] width 439 height 24
select select "Yes"
click at [426, 135] on select "Select Yes No Cancelled" at bounding box center [645, 147] width 439 height 24
click at [483, 210] on div at bounding box center [645, 208] width 440 height 25
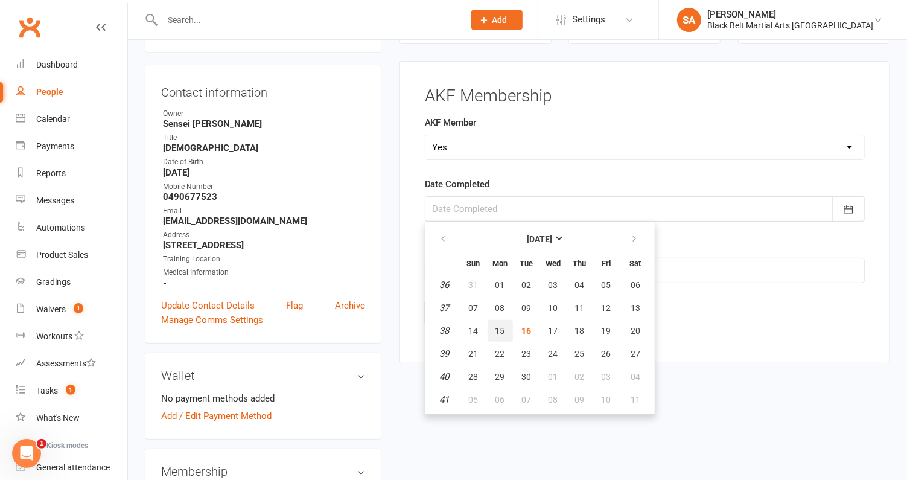
click at [496, 330] on span "15" at bounding box center [501, 331] width 10 height 10
type input "15 Sep 2025"
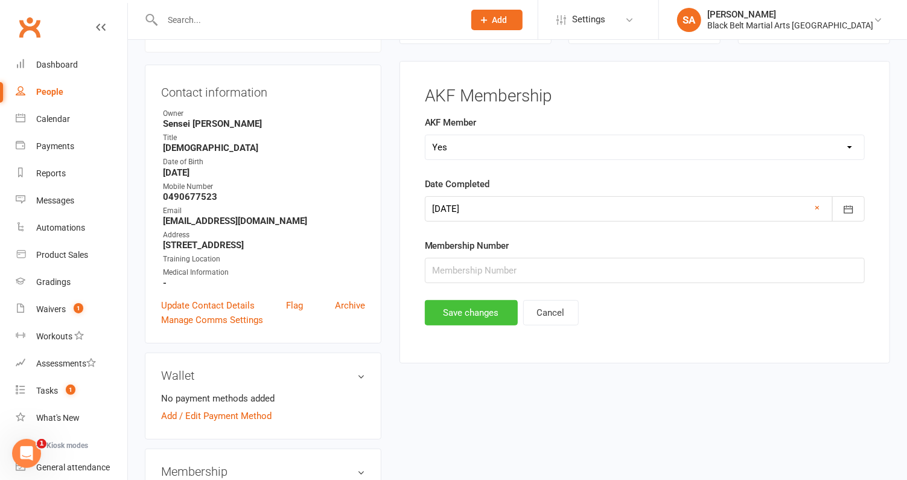
click at [465, 310] on button "Save changes" at bounding box center [471, 312] width 93 height 25
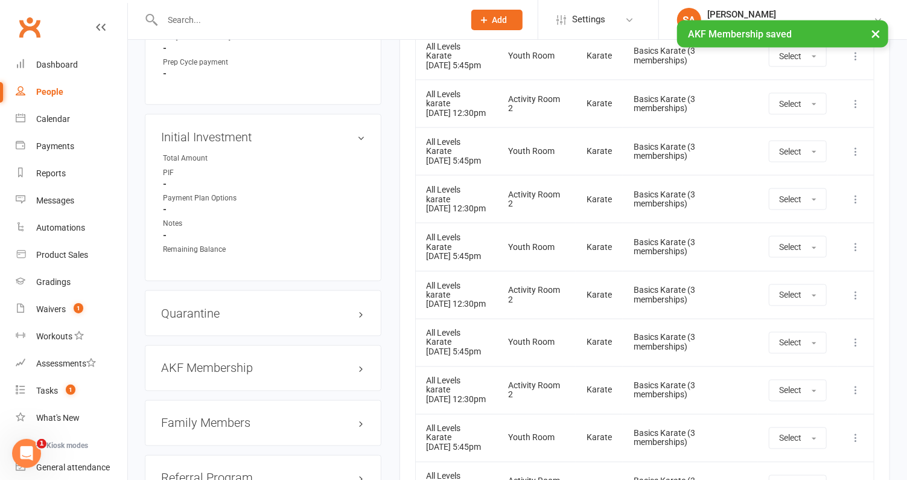
scroll to position [1034, 0]
click at [264, 306] on h3 "Quarantine edit" at bounding box center [263, 312] width 204 height 13
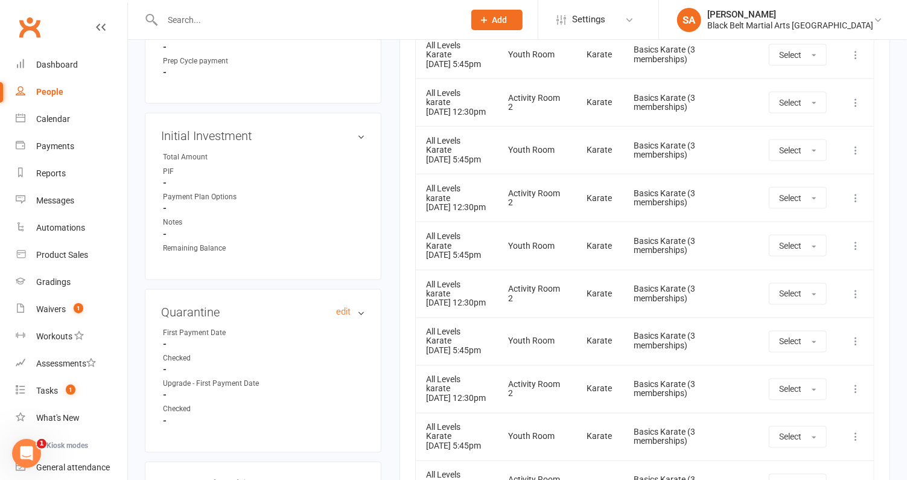
click at [264, 306] on h3 "Quarantine edit" at bounding box center [263, 312] width 204 height 13
click at [240, 352] on div "AKF Membership edit" at bounding box center [263, 367] width 237 height 46
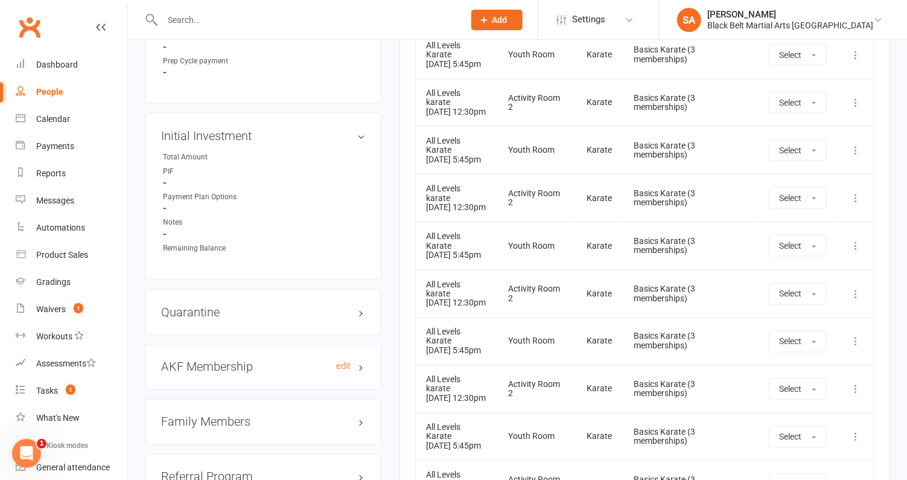
click at [240, 360] on h3 "AKF Membership edit" at bounding box center [263, 366] width 204 height 13
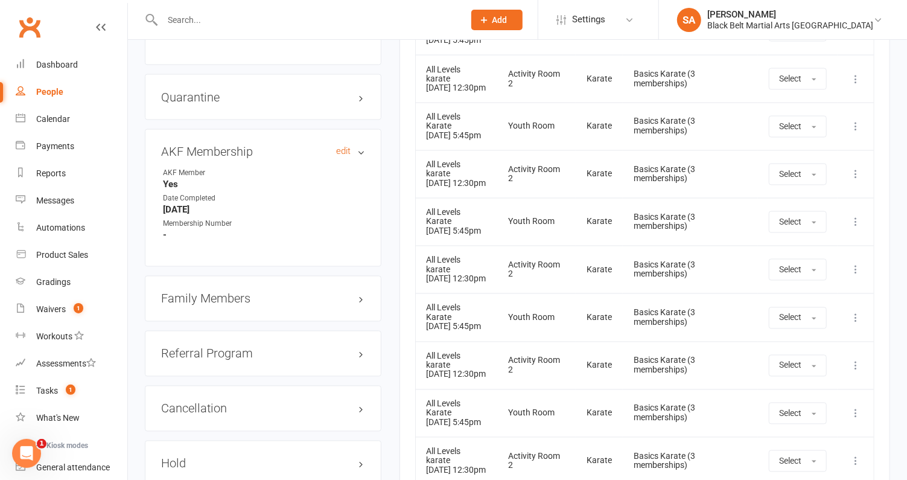
scroll to position [1359, 0]
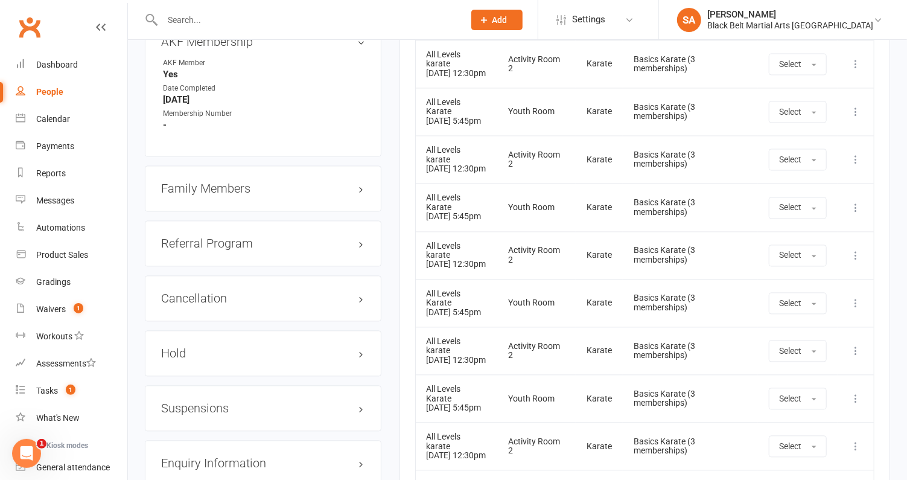
click at [214, 182] on h3 "Family Members" at bounding box center [263, 188] width 204 height 13
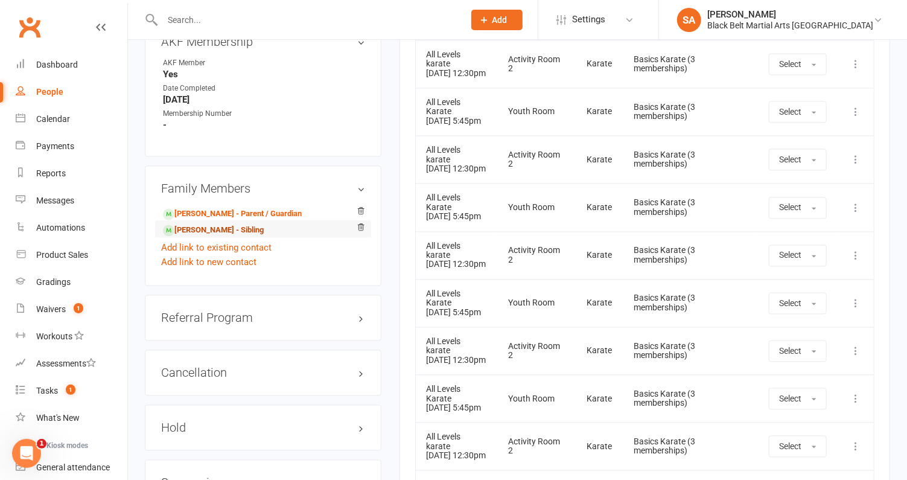
click at [211, 225] on link "Owen Smith - Sibling" at bounding box center [213, 231] width 101 height 13
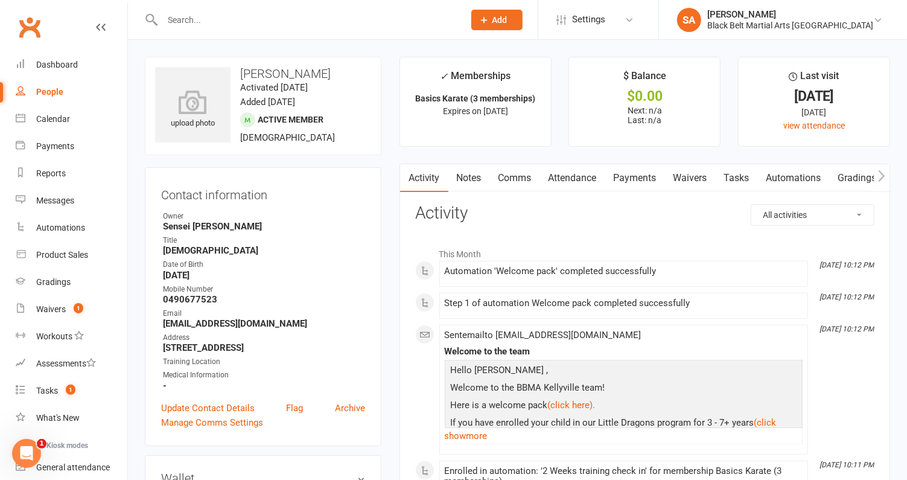
click at [577, 178] on link "Attendance" at bounding box center [572, 178] width 65 height 28
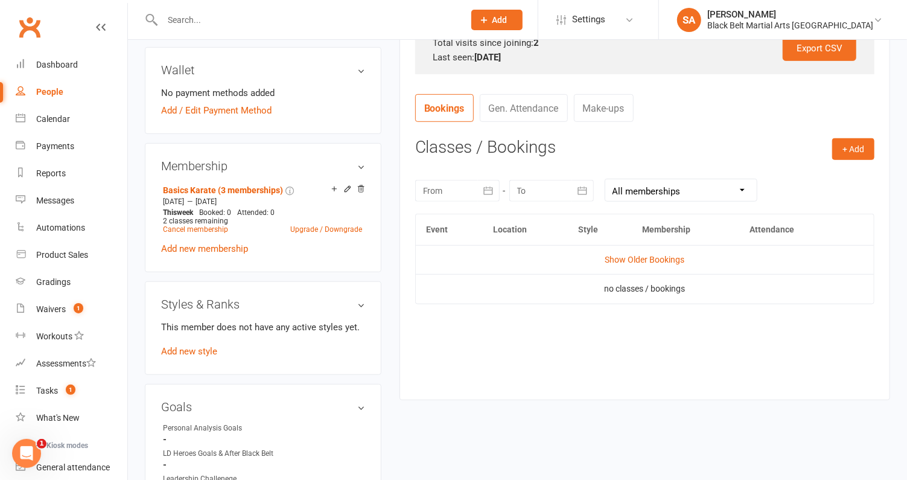
scroll to position [411, 0]
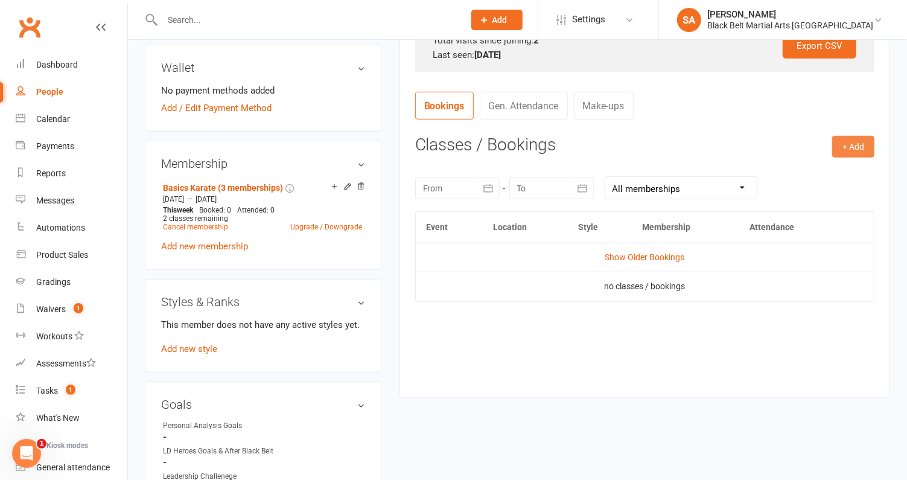
click at [860, 136] on button "+ Add" at bounding box center [854, 147] width 42 height 22
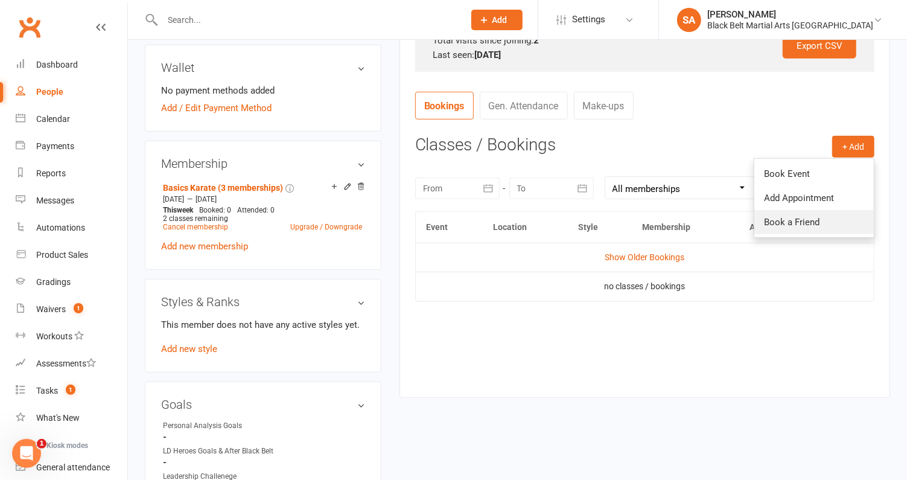
click at [801, 232] on link "Book a Friend" at bounding box center [815, 222] width 120 height 24
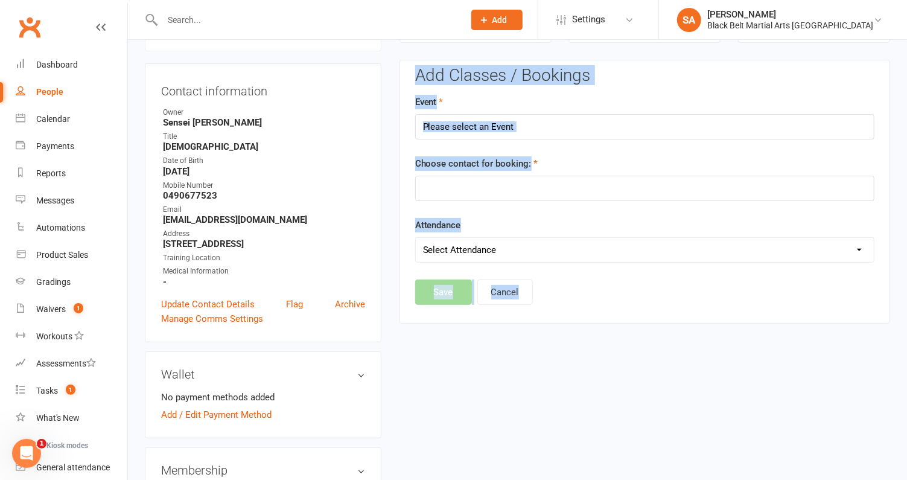
scroll to position [103, 0]
click at [502, 287] on button "Cancel" at bounding box center [506, 293] width 56 height 25
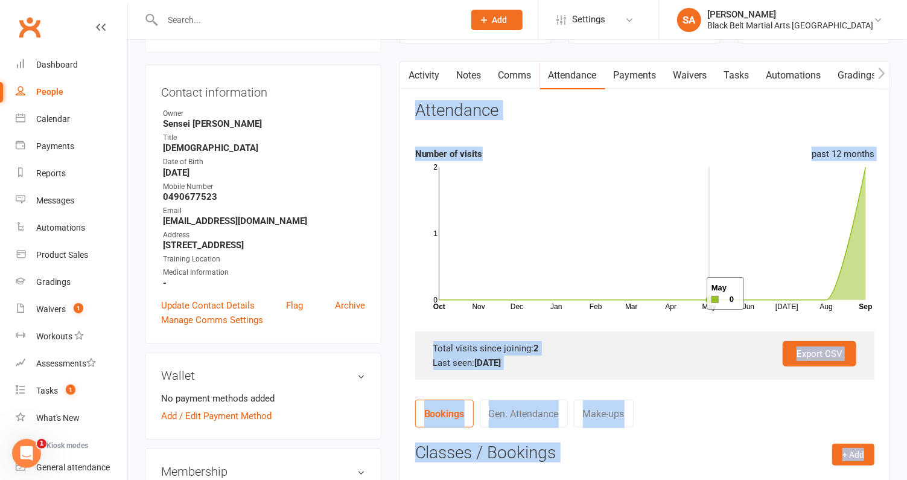
click at [692, 293] on rect at bounding box center [653, 233] width 427 height 133
click at [688, 327] on section "Attendance Number of visits past 12 months Nov Dec Jan Feb Mar Apr May Jun Jul …" at bounding box center [644, 240] width 459 height 278
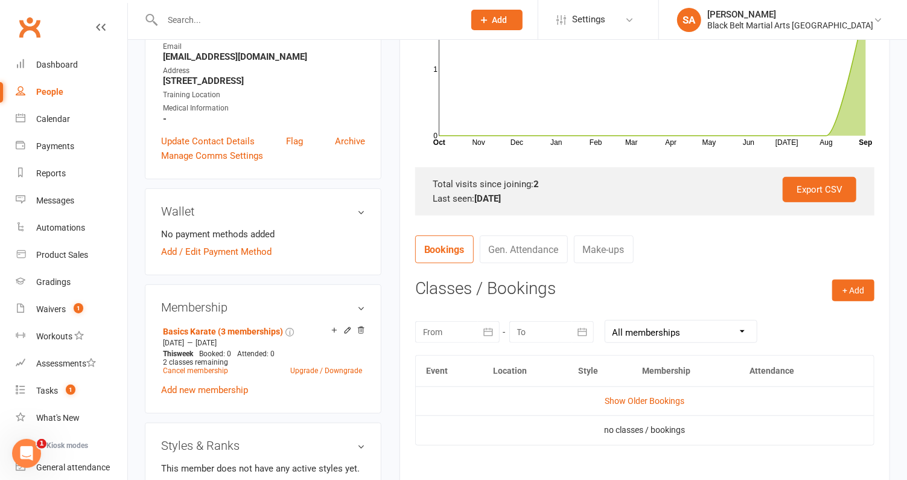
scroll to position [354, 0]
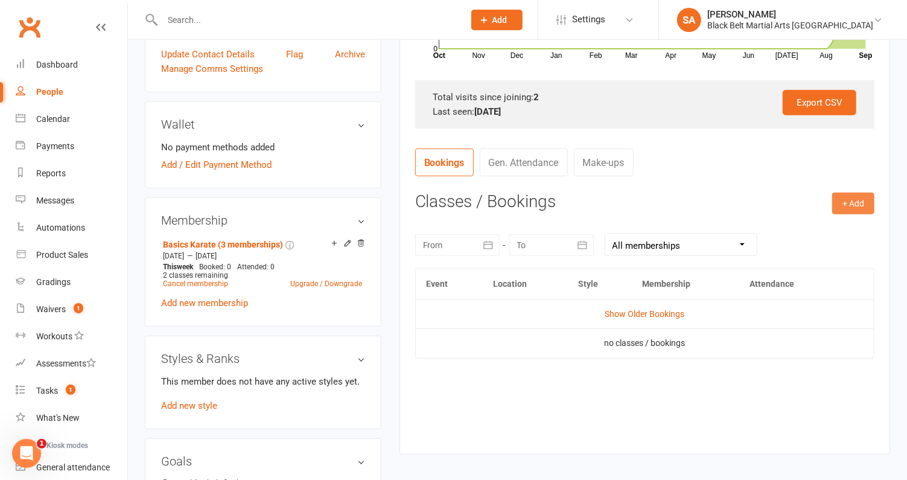
click at [851, 205] on button "+ Add" at bounding box center [854, 204] width 42 height 22
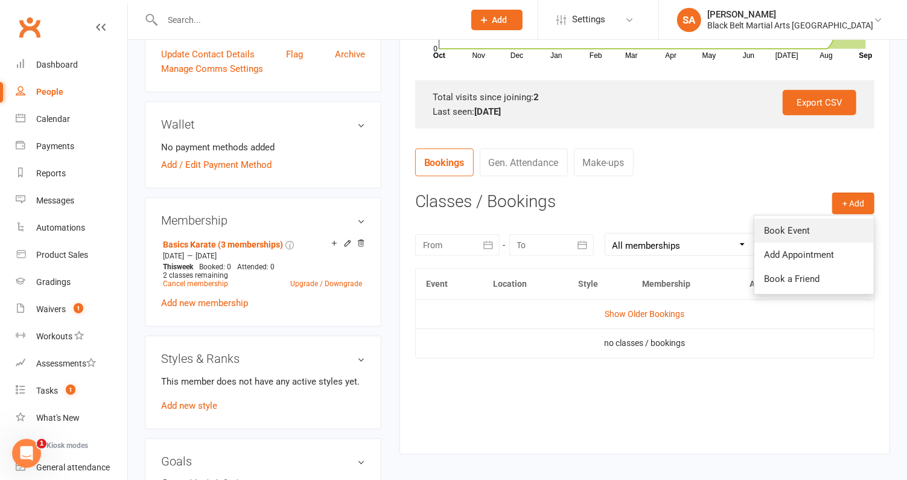
click at [789, 234] on link "Book Event" at bounding box center [815, 231] width 120 height 24
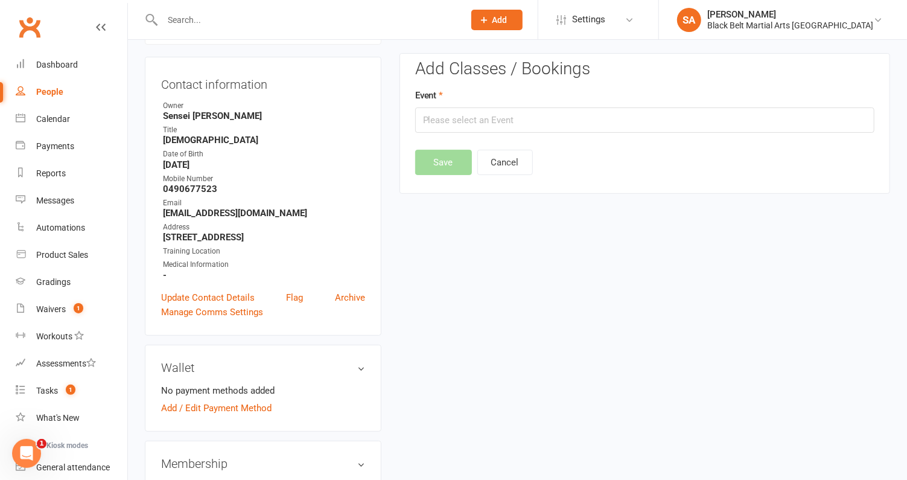
scroll to position [103, 0]
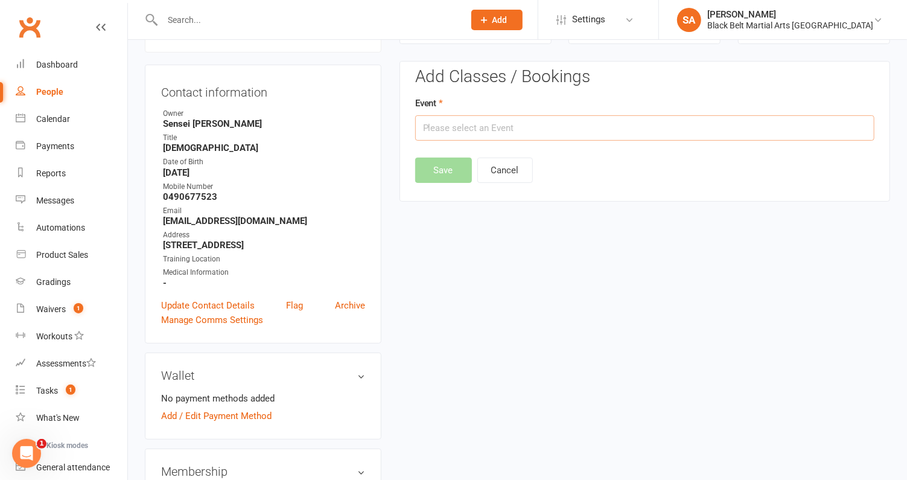
click at [493, 120] on input "text" at bounding box center [644, 127] width 459 height 25
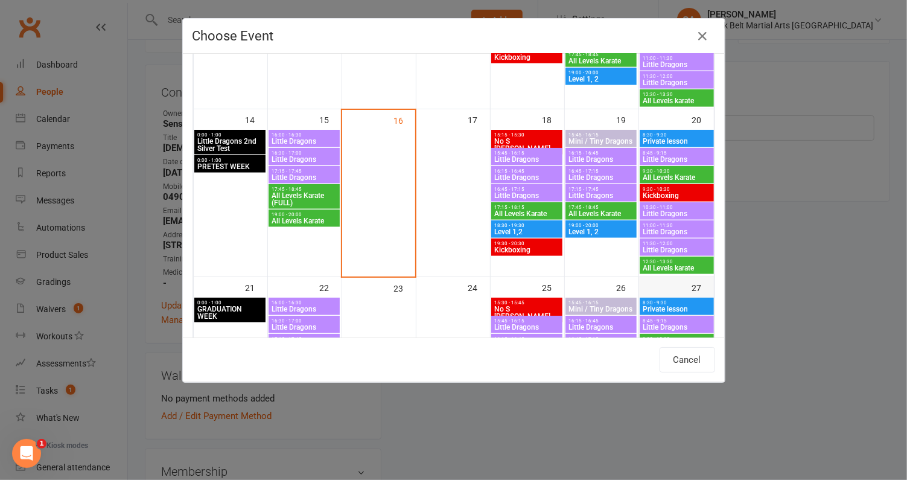
scroll to position [439, 0]
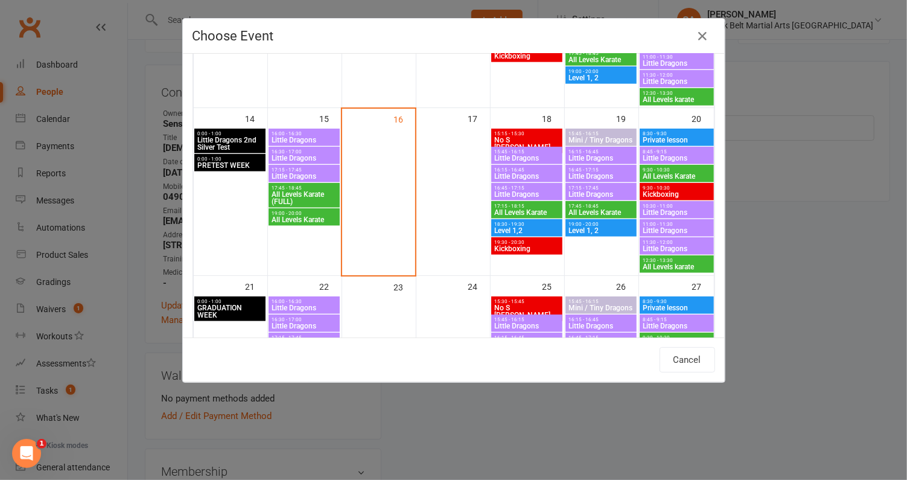
click at [670, 267] on span "All Levels karate" at bounding box center [676, 266] width 69 height 7
type input "All Levels karate - Sep 20, 2025 12:30:00 PM"
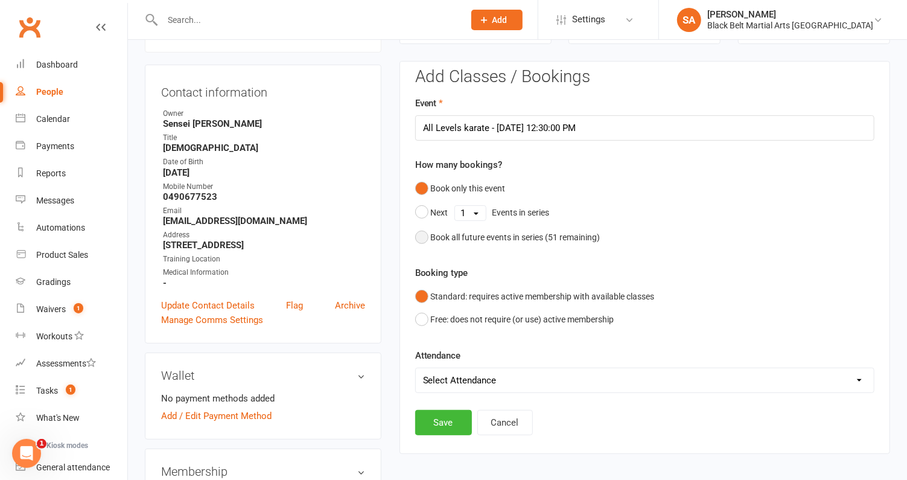
click at [500, 235] on div "Book all future events in series ( 51 remaining)" at bounding box center [516, 237] width 170 height 13
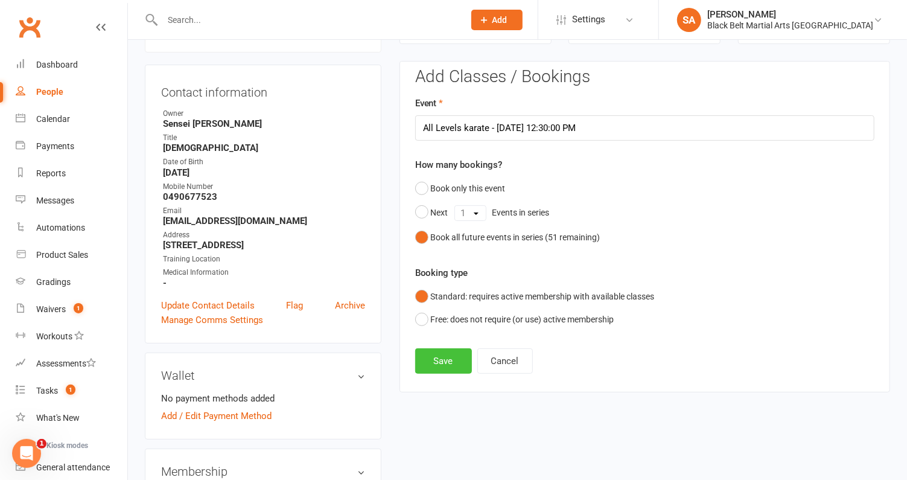
click at [421, 369] on button "Save" at bounding box center [443, 360] width 57 height 25
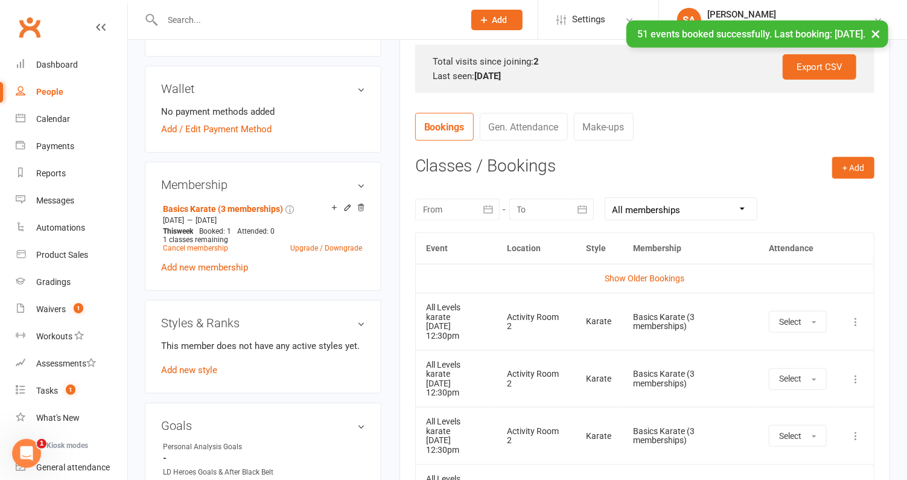
scroll to position [415, 0]
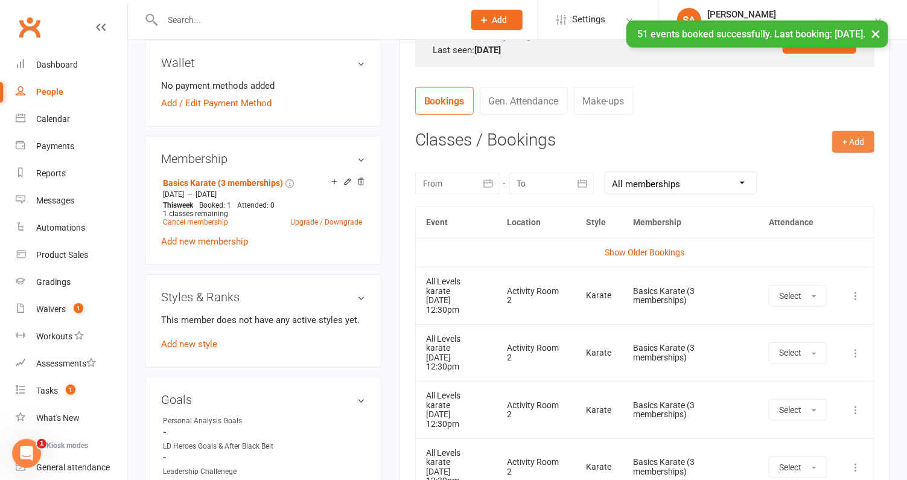
click at [856, 149] on button "+ Add" at bounding box center [854, 142] width 42 height 22
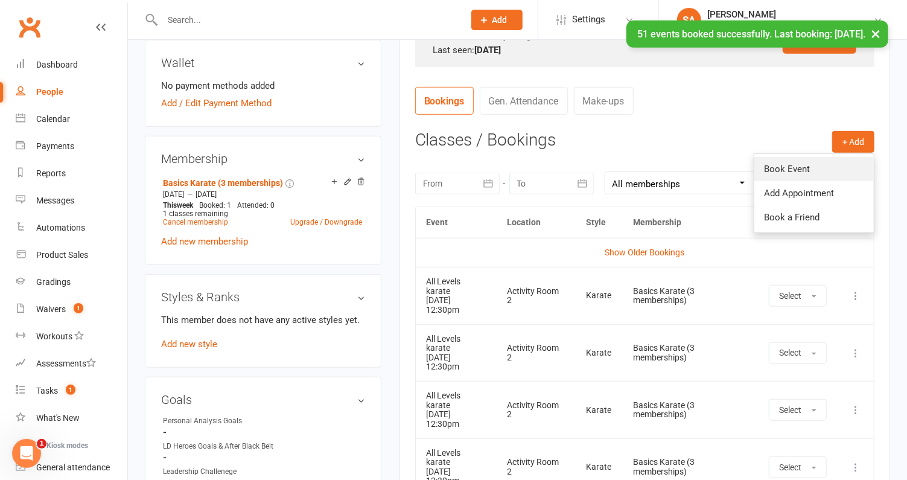
click at [806, 167] on link "Book Event" at bounding box center [815, 169] width 120 height 24
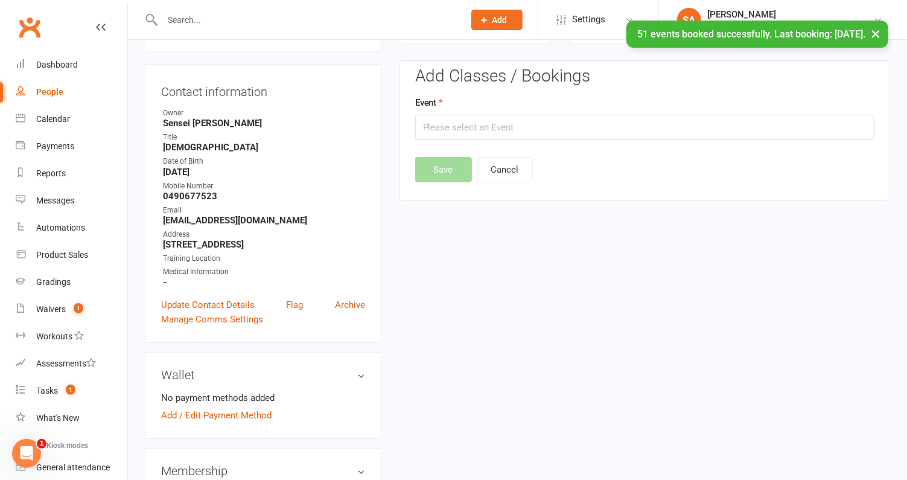
scroll to position [103, 0]
click at [513, 130] on input "text" at bounding box center [644, 127] width 459 height 25
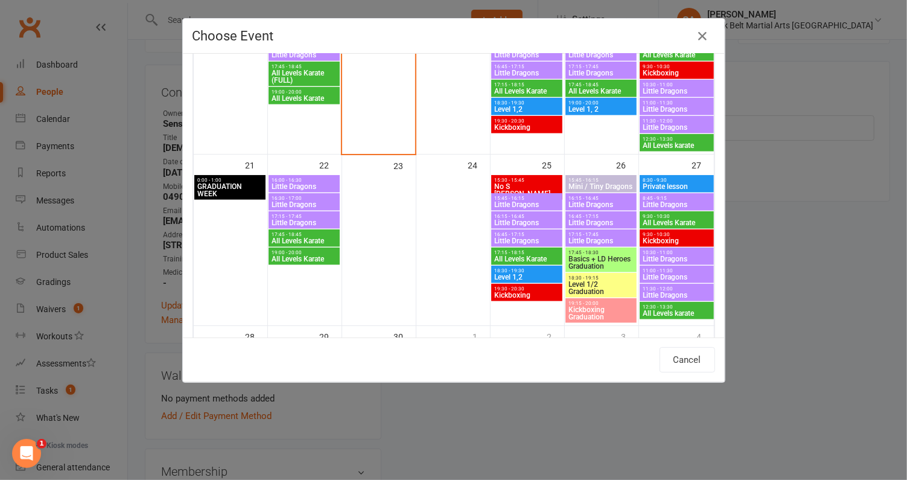
scroll to position [562, 0]
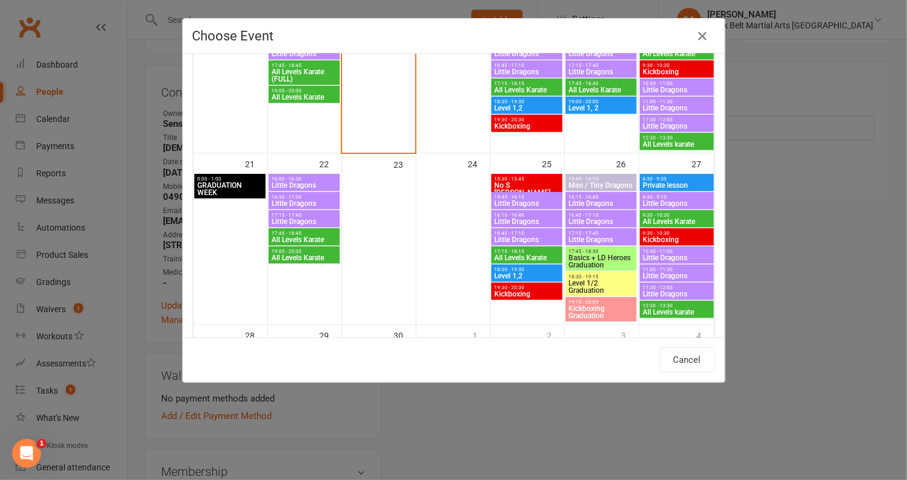
click at [288, 237] on span "All Levels Karate" at bounding box center [304, 239] width 66 height 7
type input "All Levels Karate - Sep 22, 2025 5:45:00 PM"
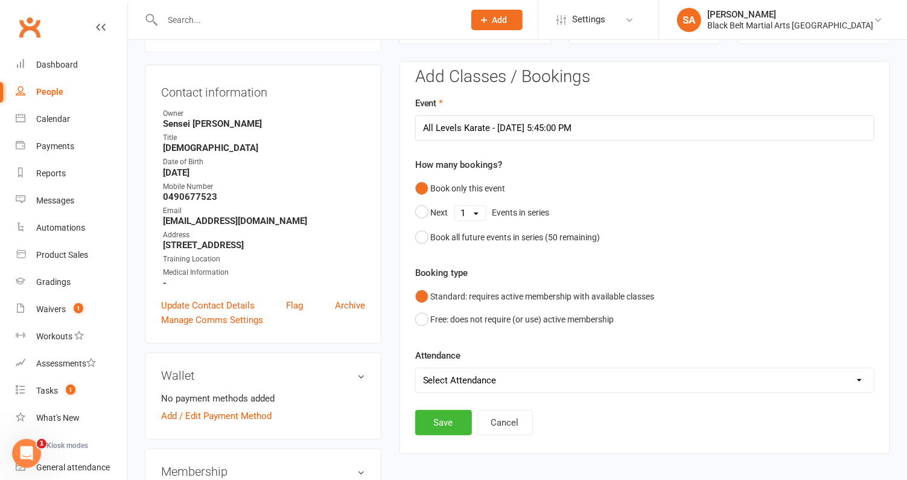
scroll to position [124, 0]
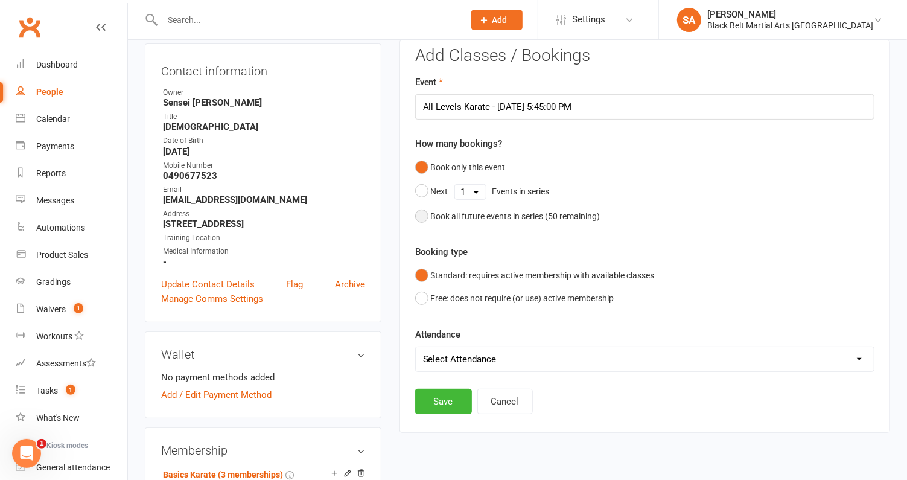
click at [464, 219] on div "Book all future events in series ( 50 remaining)" at bounding box center [516, 216] width 170 height 13
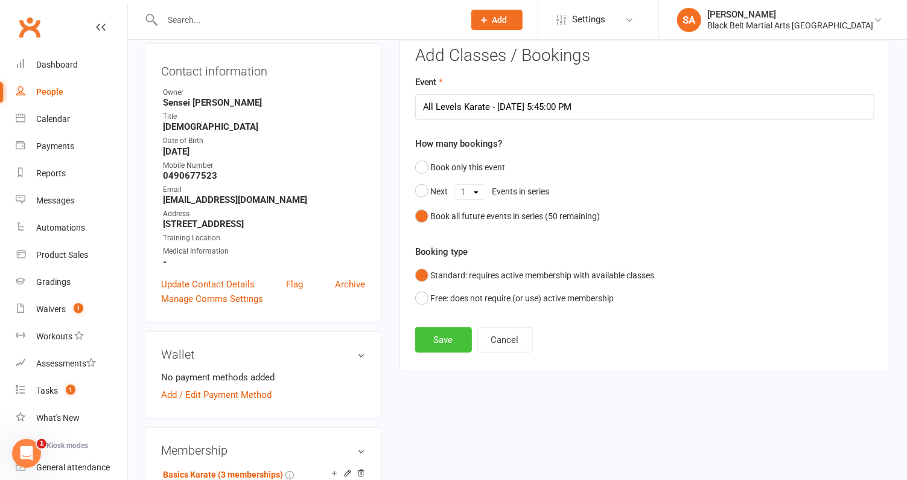
click at [437, 341] on button "Save" at bounding box center [443, 339] width 57 height 25
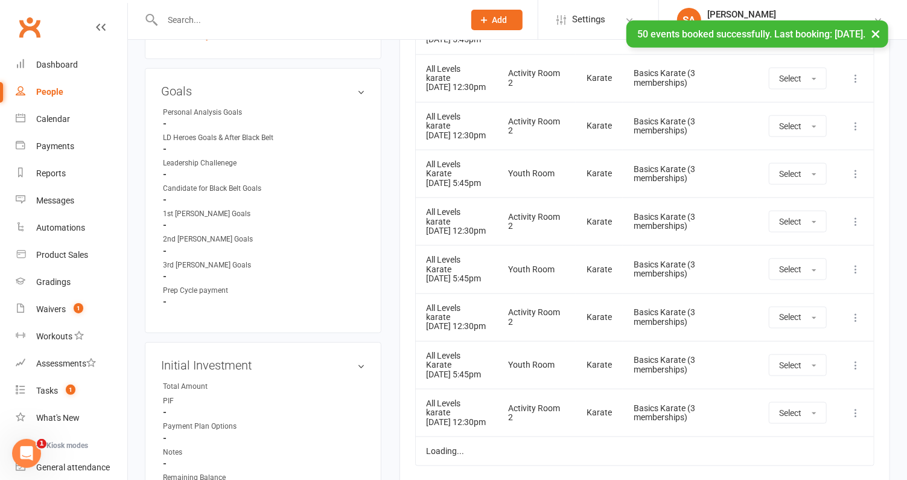
scroll to position [758, 0]
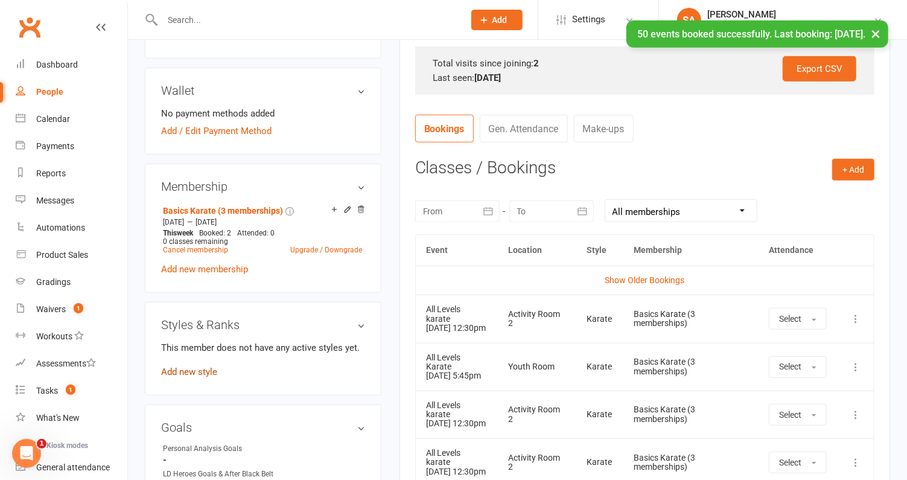
click at [166, 371] on link "Add new style" at bounding box center [189, 371] width 56 height 11
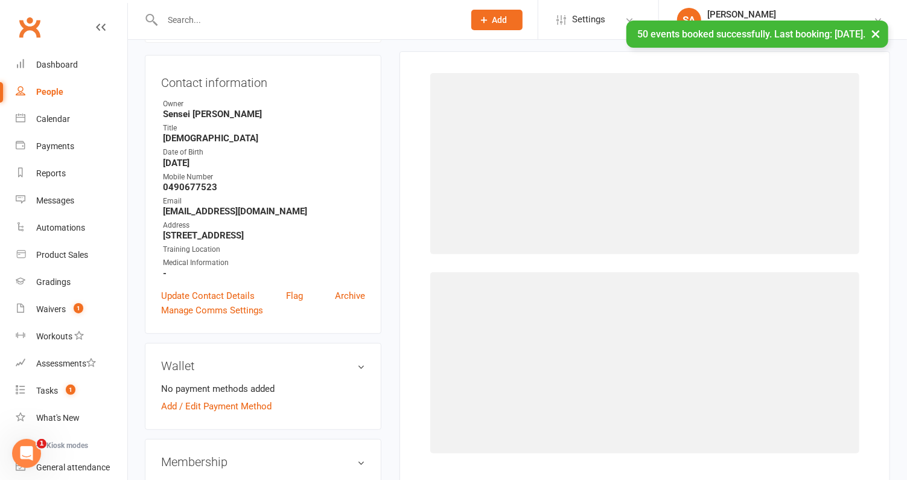
scroll to position [103, 0]
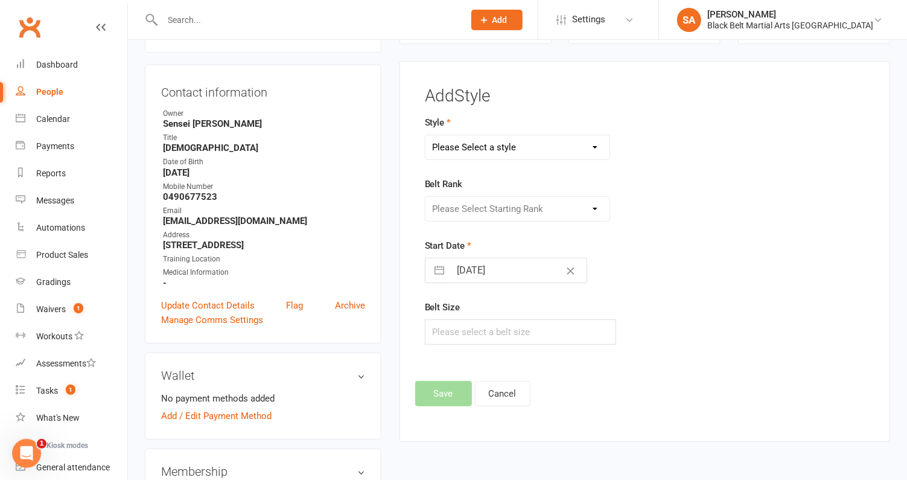
click at [484, 161] on form "Style Please Select a style Karate Kickboxing Little Dragons Mini Dragons Tiny …" at bounding box center [568, 229] width 287 height 229
click at [484, 153] on select "Please Select a style Karate Kickboxing Little Dragons Mini Dragons Tiny Dragons" at bounding box center [518, 147] width 184 height 24
select select "2915"
click at [426, 135] on select "Please Select a style Karate Kickboxing Little Dragons Mini Dragons Tiny Dragons" at bounding box center [518, 147] width 184 height 24
click at [482, 216] on select "Please Select Starting Rank White belt Green white belt Green belt Green advanc…" at bounding box center [518, 209] width 184 height 24
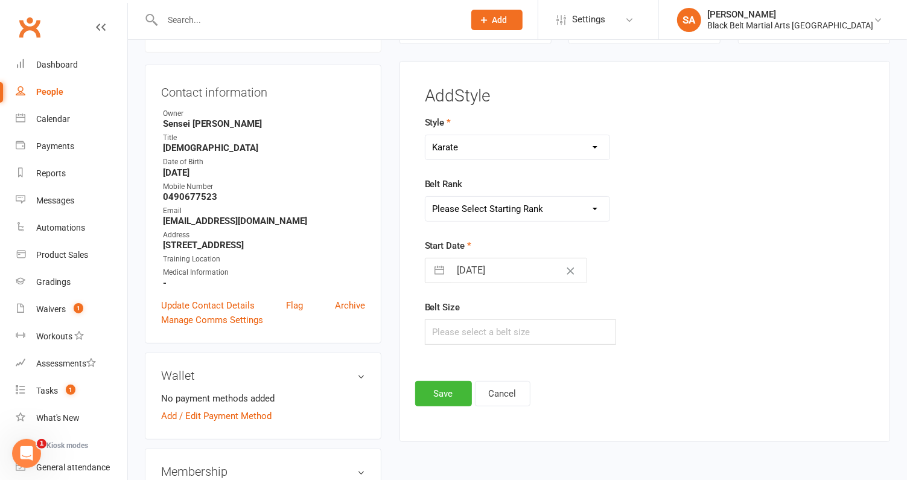
select select "31542"
click at [426, 197] on select "Please Select Starting Rank White belt Green white belt Green belt Green advanc…" at bounding box center [518, 209] width 184 height 24
click at [464, 321] on input "text" at bounding box center [520, 331] width 191 height 25
type input "3"
click at [438, 388] on button "Save" at bounding box center [443, 393] width 57 height 25
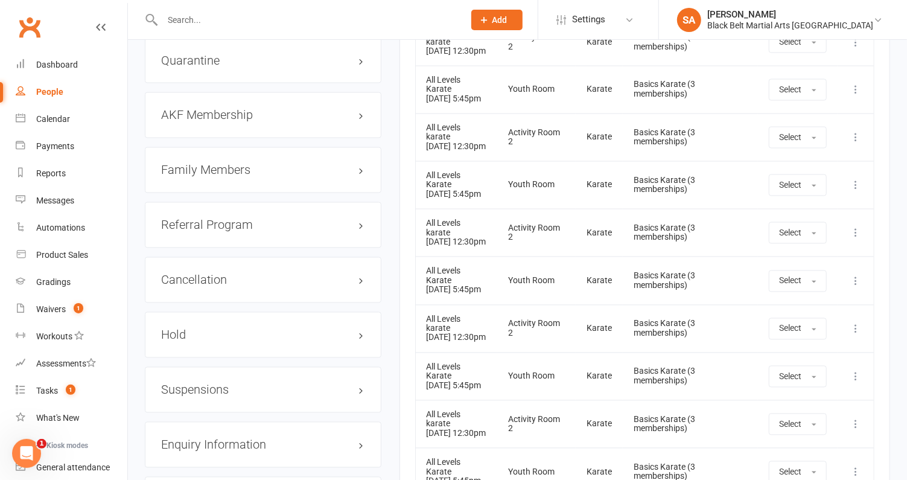
scroll to position [1288, 0]
click at [217, 162] on h3 "Family Members" at bounding box center [263, 168] width 204 height 13
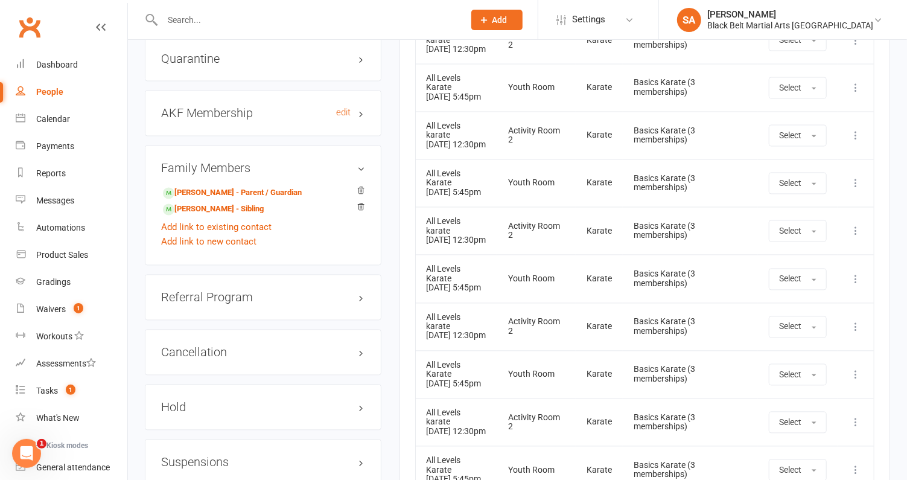
click at [222, 107] on h3 "AKF Membership edit" at bounding box center [263, 113] width 204 height 13
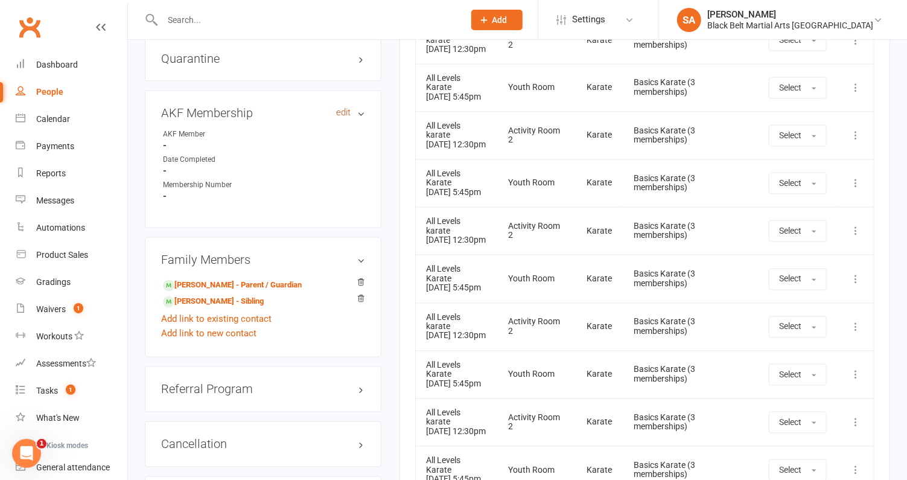
click at [345, 108] on link "edit" at bounding box center [343, 113] width 14 height 10
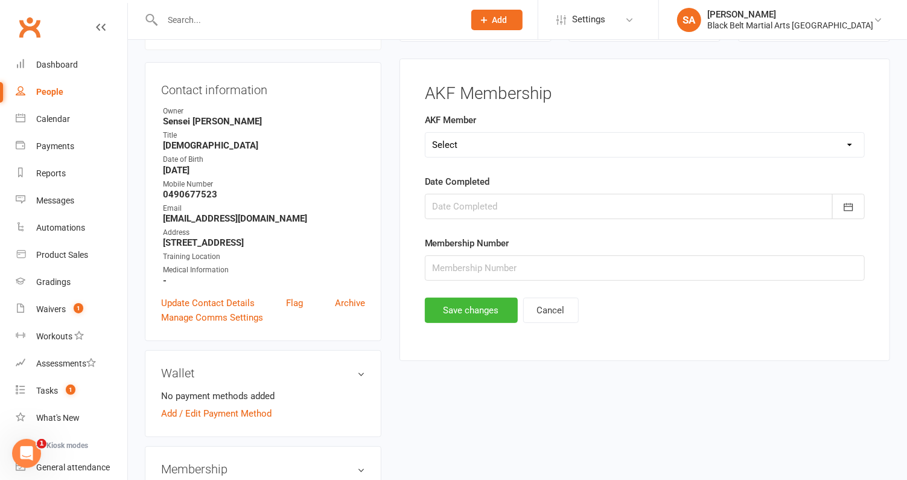
scroll to position [103, 0]
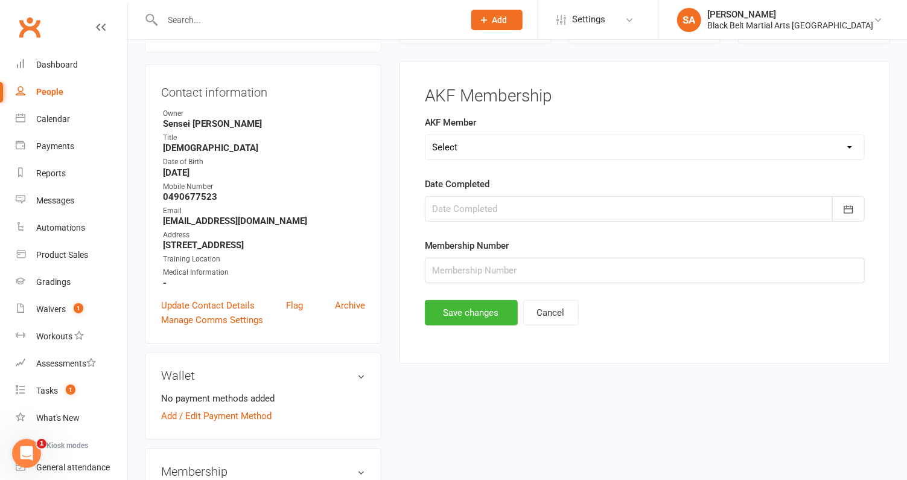
click at [495, 152] on select "Select Yes No Cancelled" at bounding box center [645, 147] width 439 height 24
select select "Yes"
click at [426, 135] on select "Select Yes No Cancelled" at bounding box center [645, 147] width 439 height 24
click at [473, 218] on div at bounding box center [645, 208] width 440 height 25
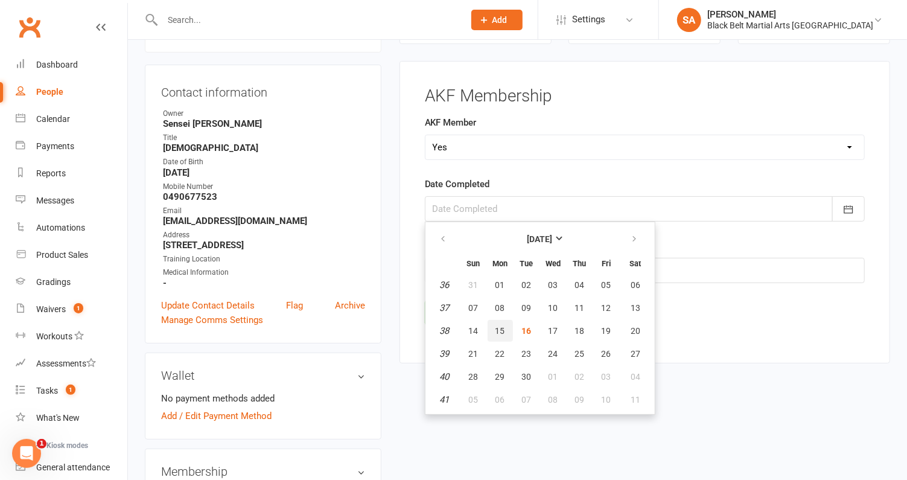
click at [497, 328] on span "15" at bounding box center [501, 331] width 10 height 10
type input "15 Sep 2025"
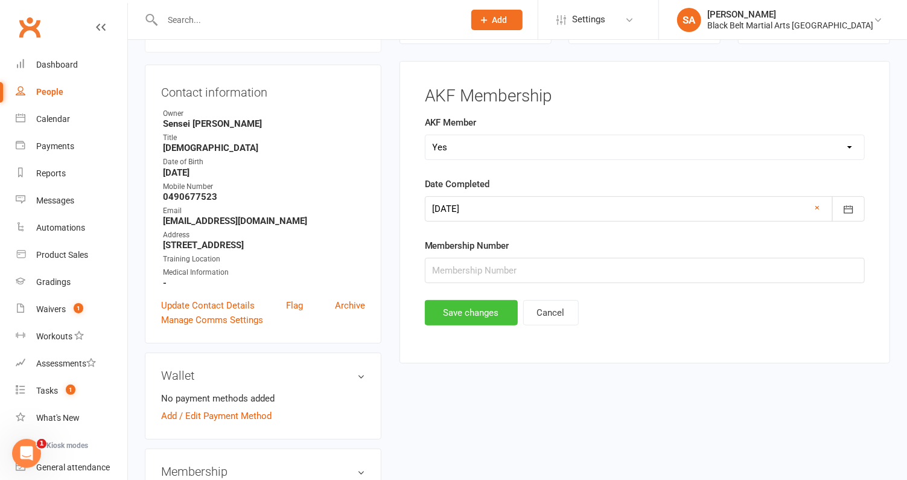
click at [468, 310] on button "Save changes" at bounding box center [471, 312] width 93 height 25
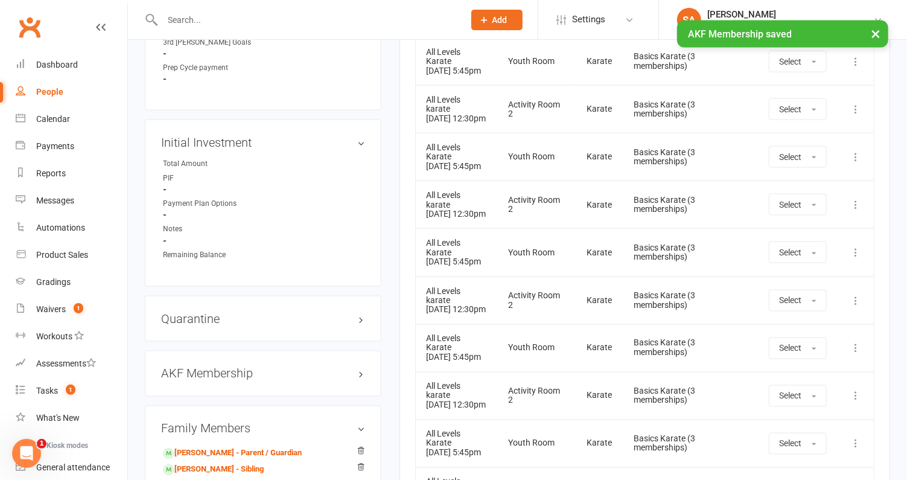
scroll to position [1189, 0]
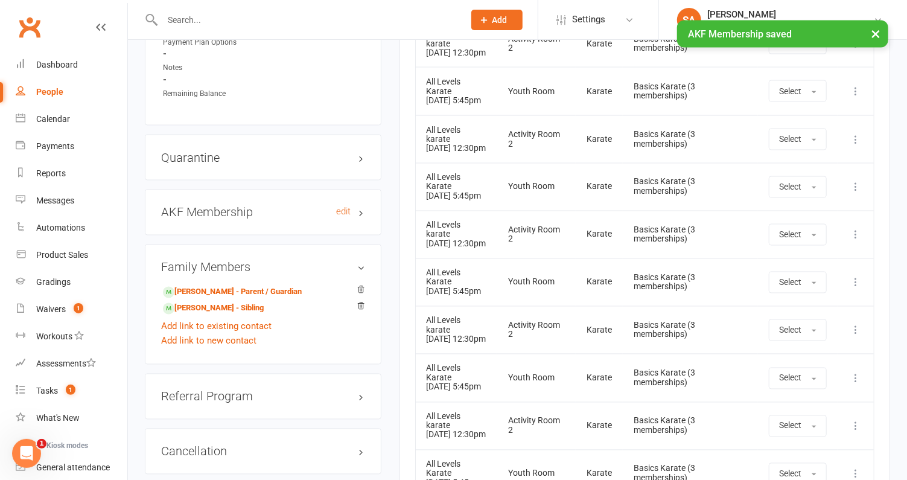
click at [258, 206] on h3 "AKF Membership edit" at bounding box center [263, 212] width 204 height 13
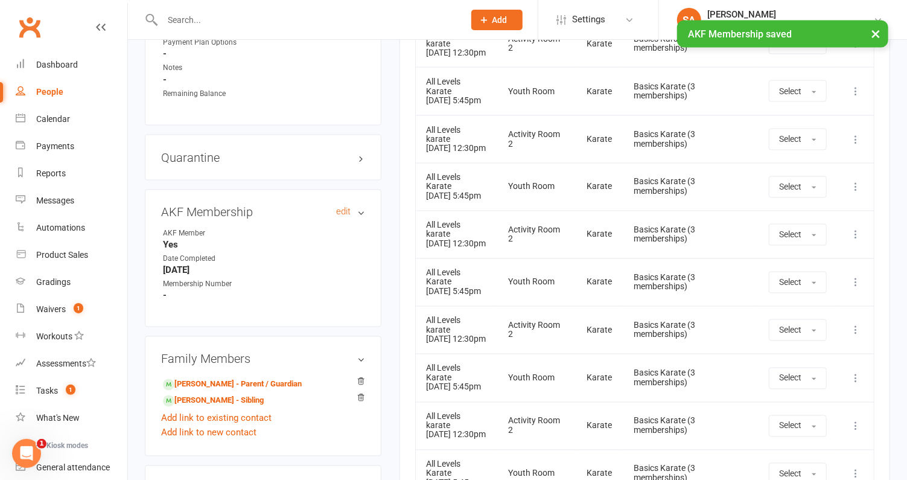
click at [258, 206] on h3 "AKF Membership edit" at bounding box center [263, 212] width 204 height 13
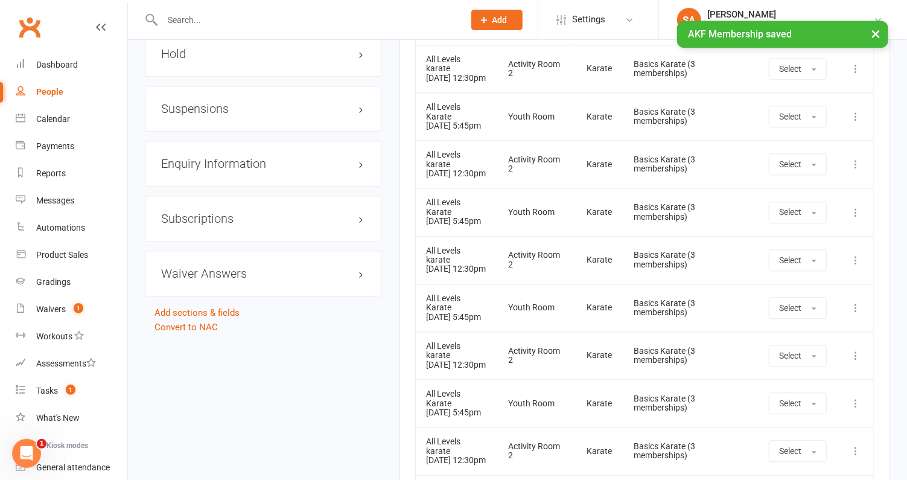
scroll to position [1649, 0]
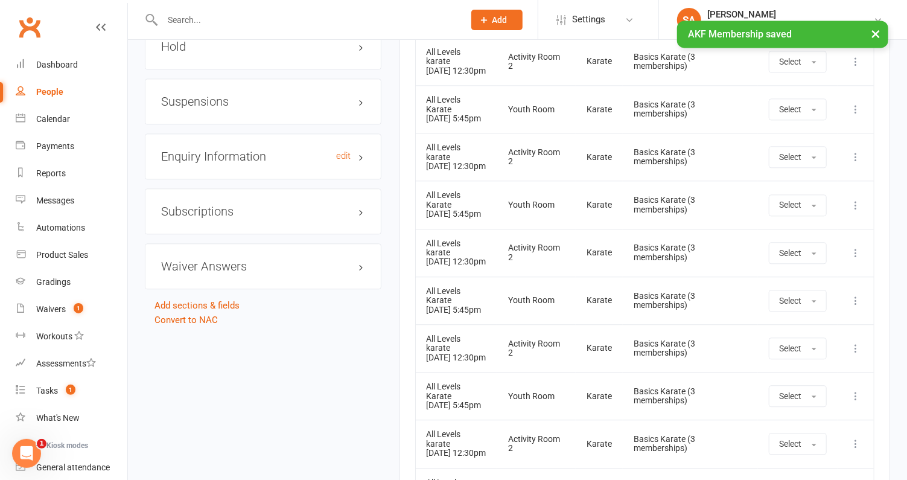
click at [232, 150] on h3 "Enquiry Information edit" at bounding box center [263, 156] width 204 height 13
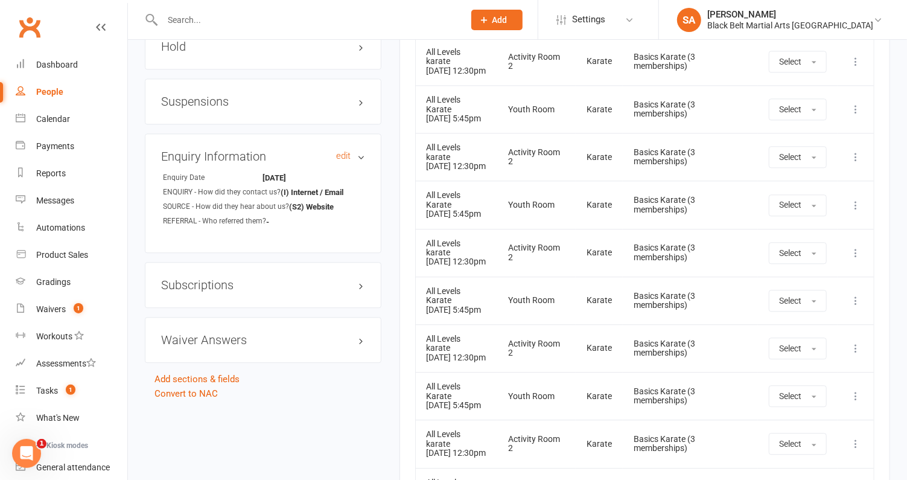
click at [232, 150] on h3 "Enquiry Information edit" at bounding box center [263, 156] width 204 height 13
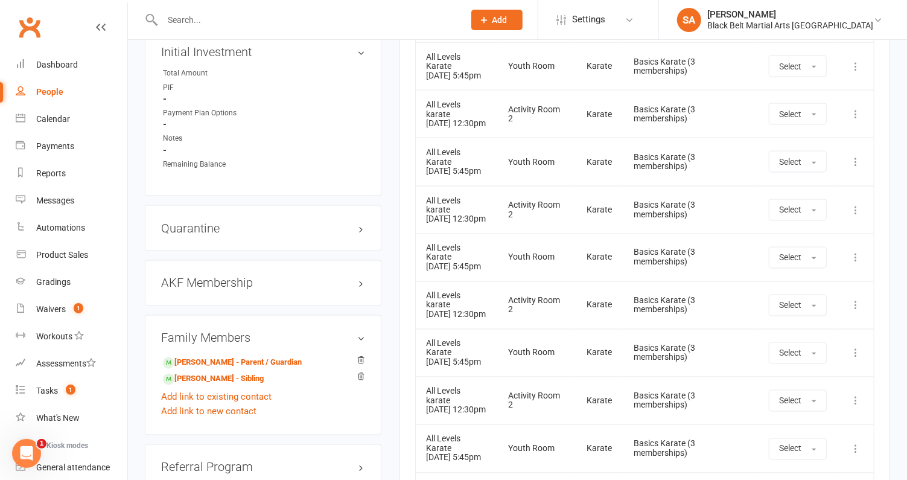
scroll to position [1117, 0]
click at [56, 65] on div "Dashboard" at bounding box center [57, 65] width 42 height 10
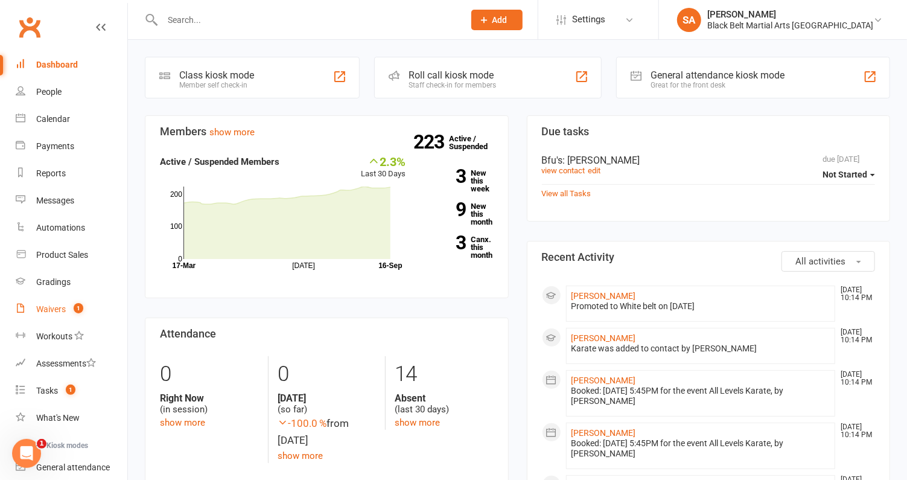
click at [54, 315] on link "Waivers 1" at bounding box center [72, 309] width 112 height 27
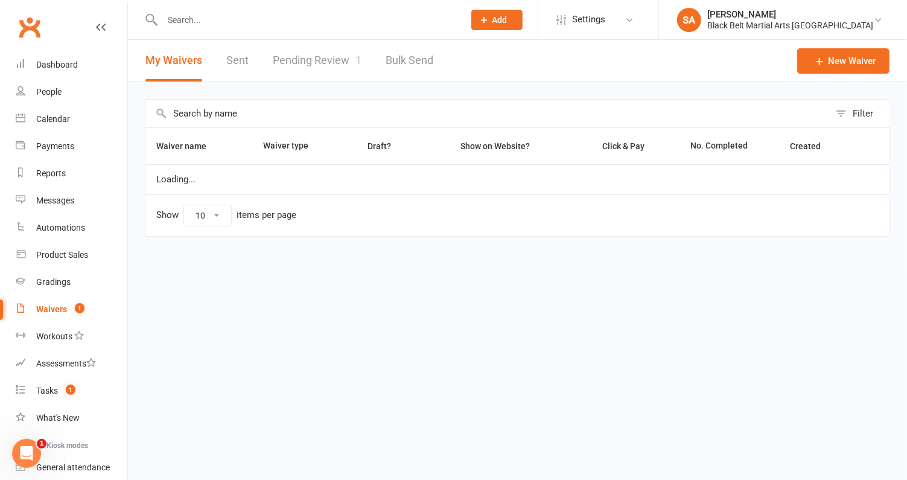
select select "100"
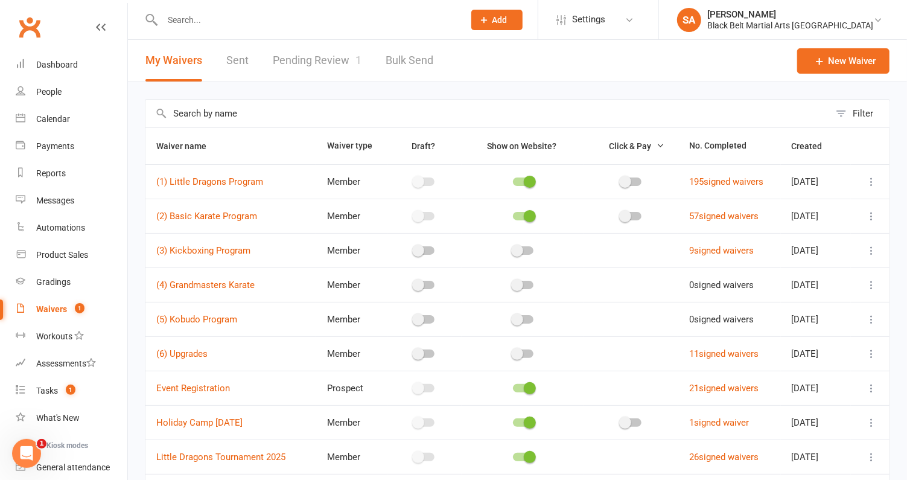
click at [324, 69] on link "Pending Review 1" at bounding box center [317, 61] width 89 height 42
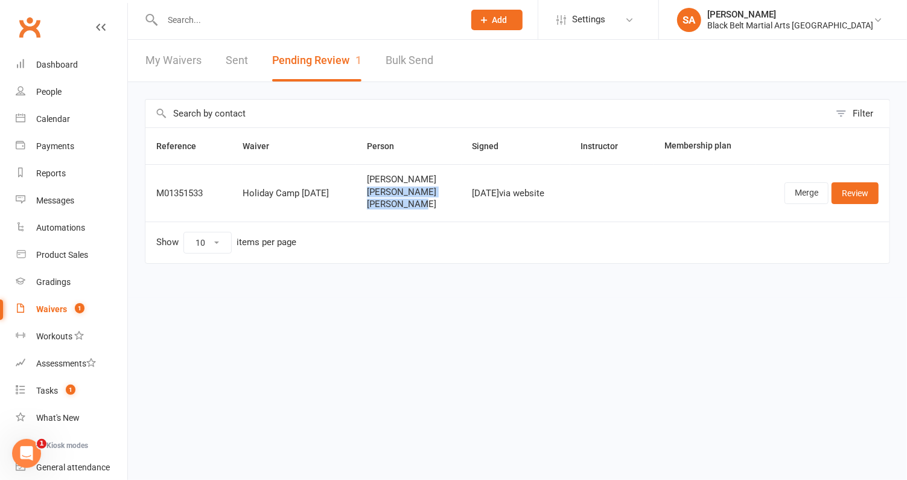
drag, startPoint x: 414, startPoint y: 205, endPoint x: 360, endPoint y: 191, distance: 54.9
click at [360, 191] on td "Melissa Davies Kyle Davies Isla Davies" at bounding box center [408, 192] width 105 height 57
click at [857, 197] on link "Review" at bounding box center [855, 193] width 47 height 22
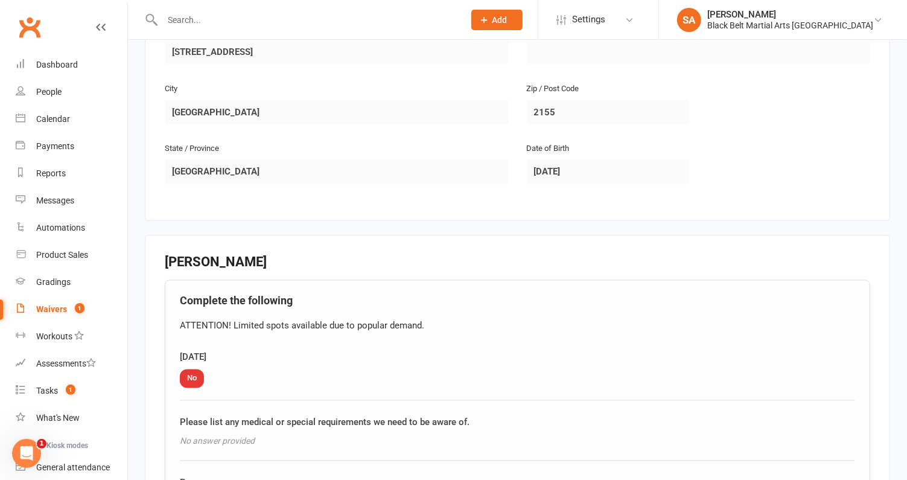
scroll to position [871, 0]
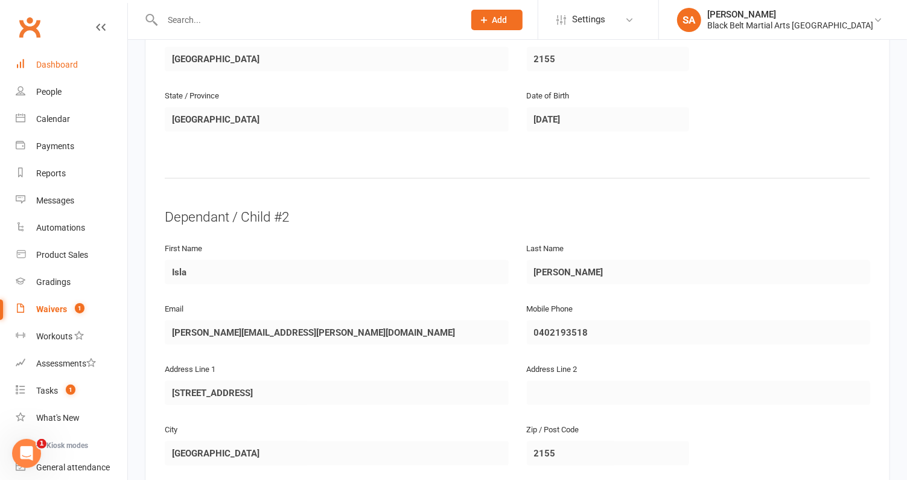
click at [61, 62] on div "Dashboard" at bounding box center [57, 65] width 42 height 10
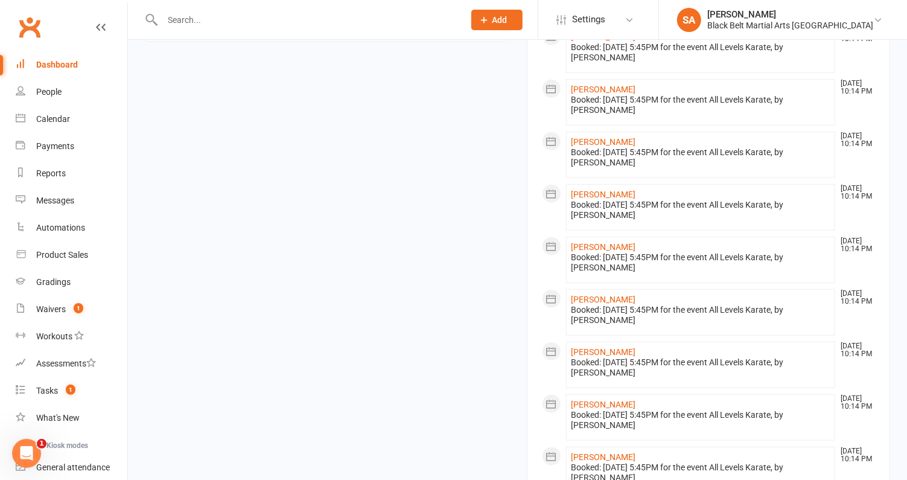
scroll to position [913, 0]
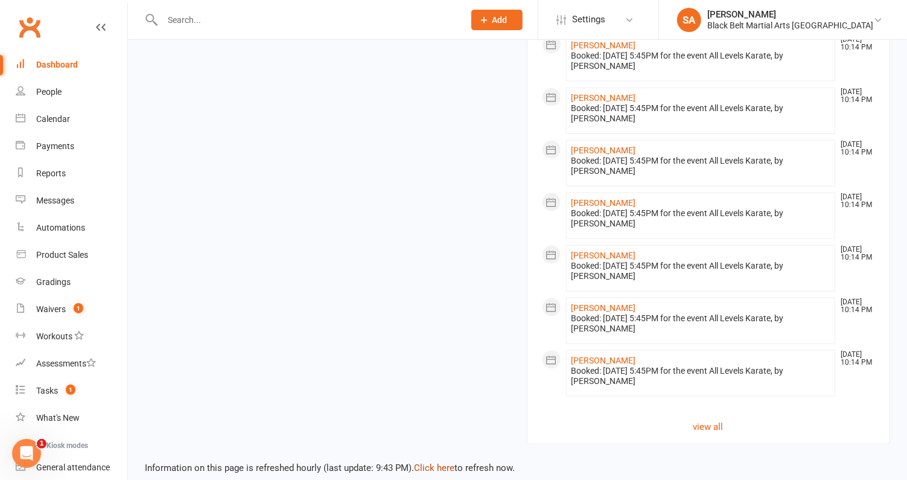
click at [426, 463] on link "Click here" at bounding box center [434, 468] width 40 height 11
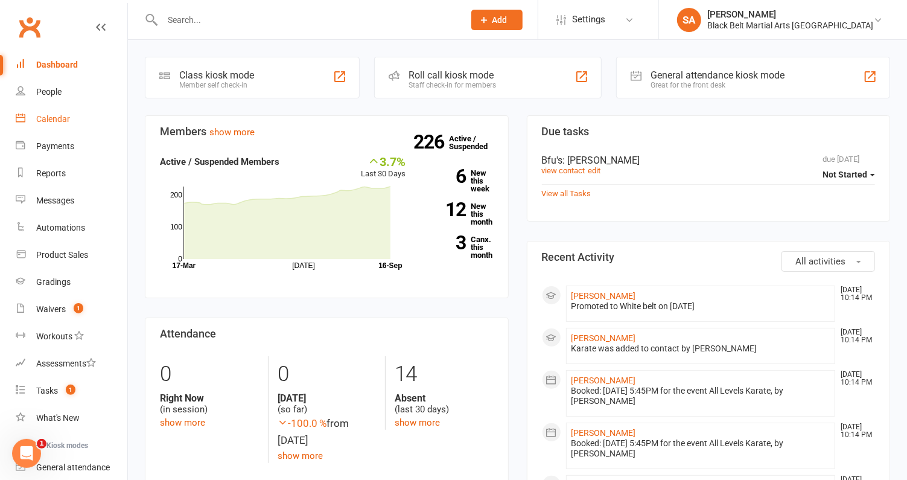
click at [47, 122] on div "Calendar" at bounding box center [53, 119] width 34 height 10
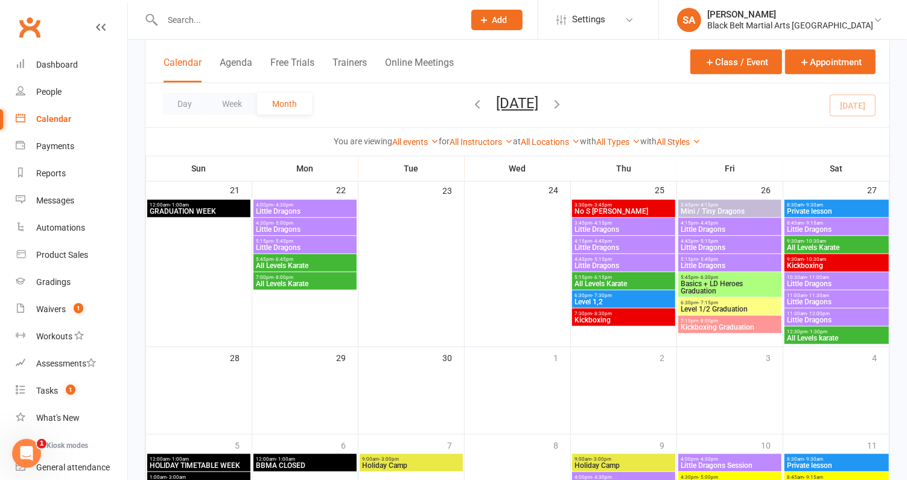
scroll to position [802, 0]
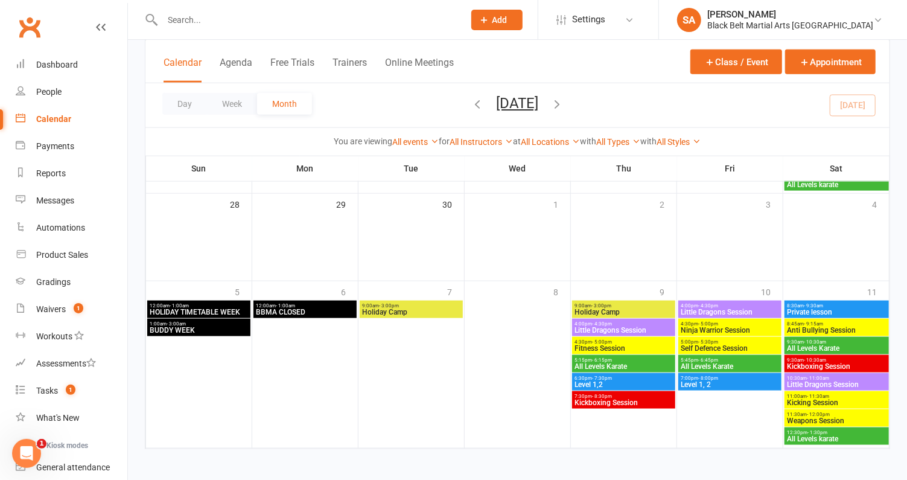
click at [408, 309] on span "Holiday Camp" at bounding box center [411, 312] width 98 height 7
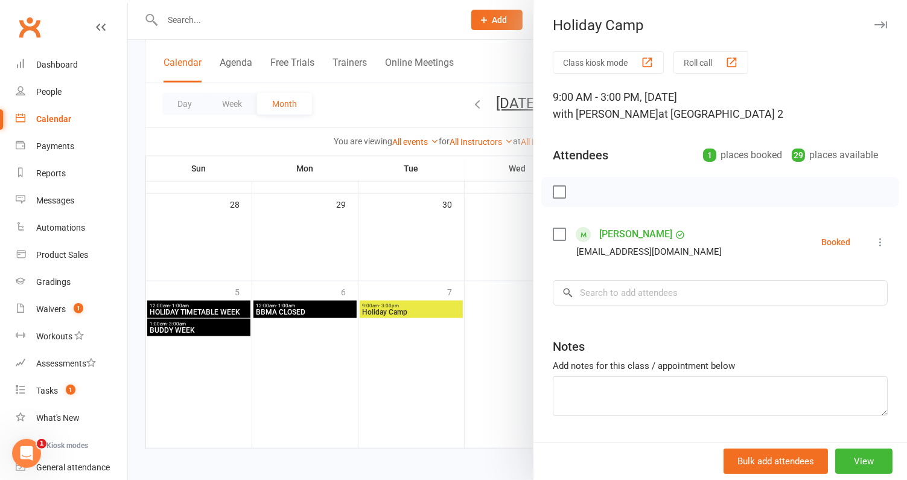
click at [408, 309] on div at bounding box center [517, 240] width 779 height 480
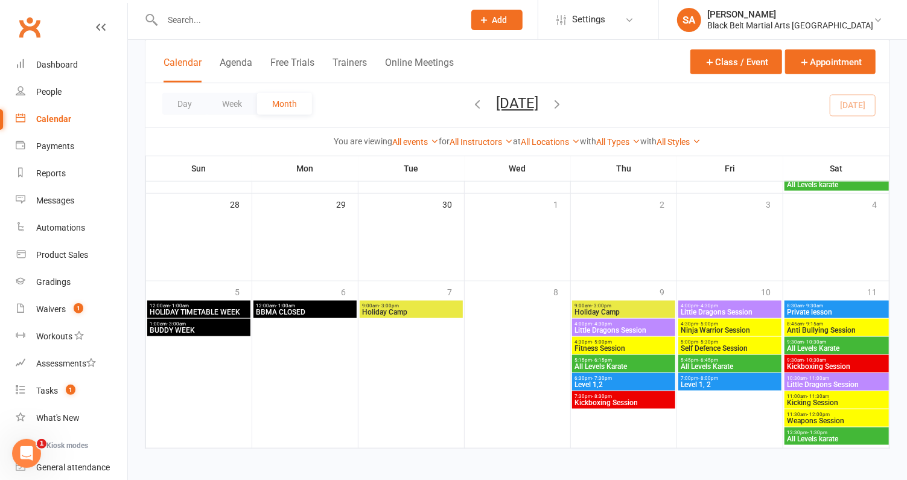
click at [619, 309] on span "Holiday Camp" at bounding box center [624, 312] width 98 height 7
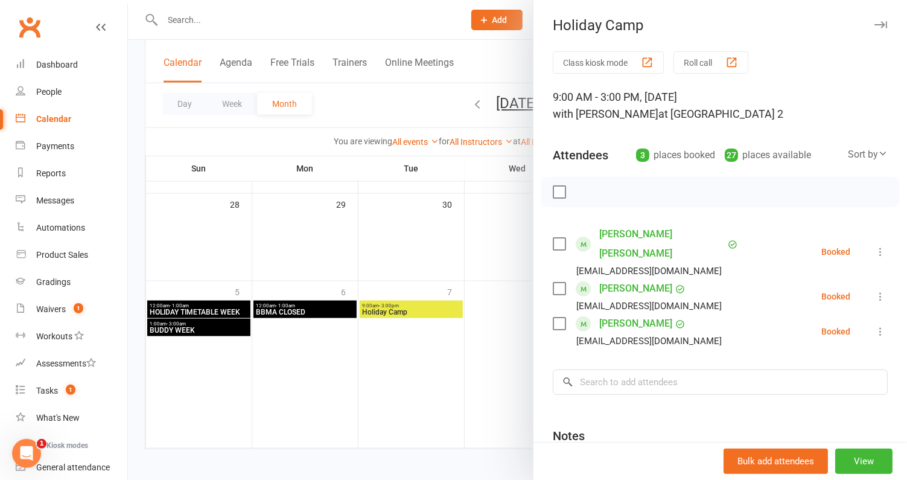
click at [619, 314] on link "Dewi Tjiu" at bounding box center [636, 323] width 73 height 19
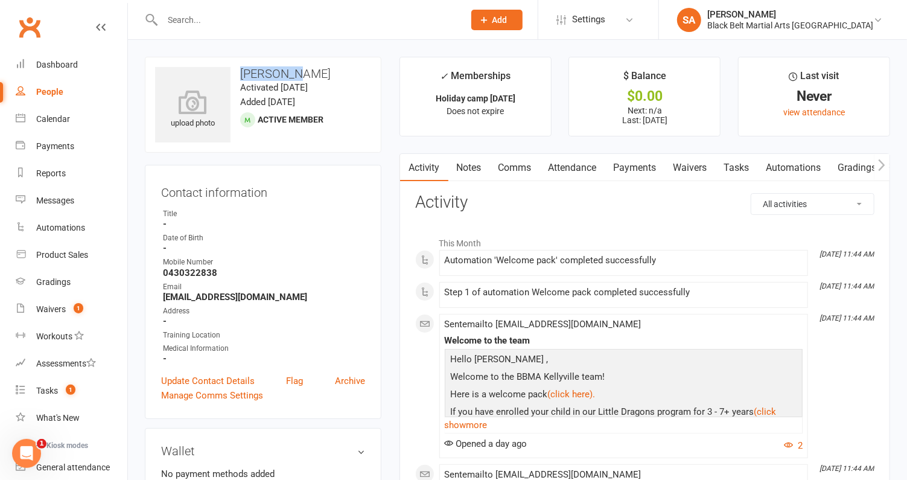
drag, startPoint x: 310, startPoint y: 77, endPoint x: 232, endPoint y: 76, distance: 77.9
click at [232, 76] on h3 "Dewi Tjiu" at bounding box center [263, 73] width 216 height 13
copy h3 "Dewi Tjiu"
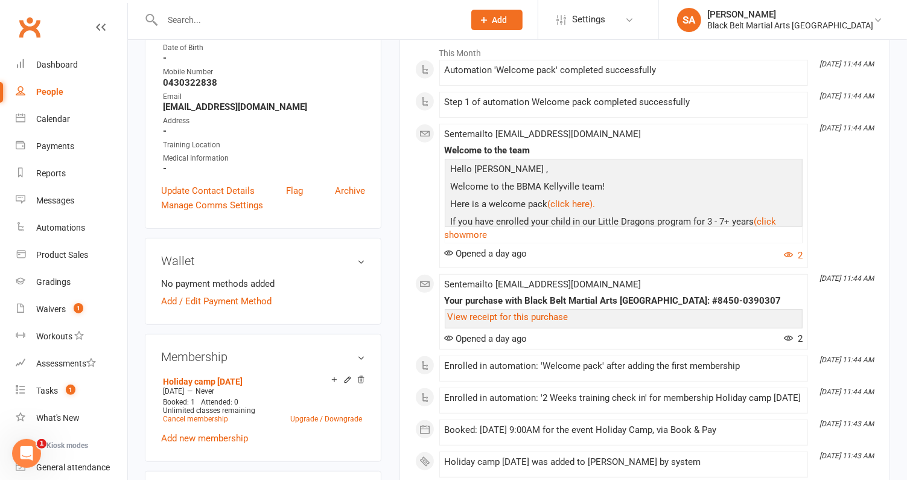
scroll to position [191, 0]
click at [75, 65] on div "Dashboard" at bounding box center [57, 65] width 42 height 10
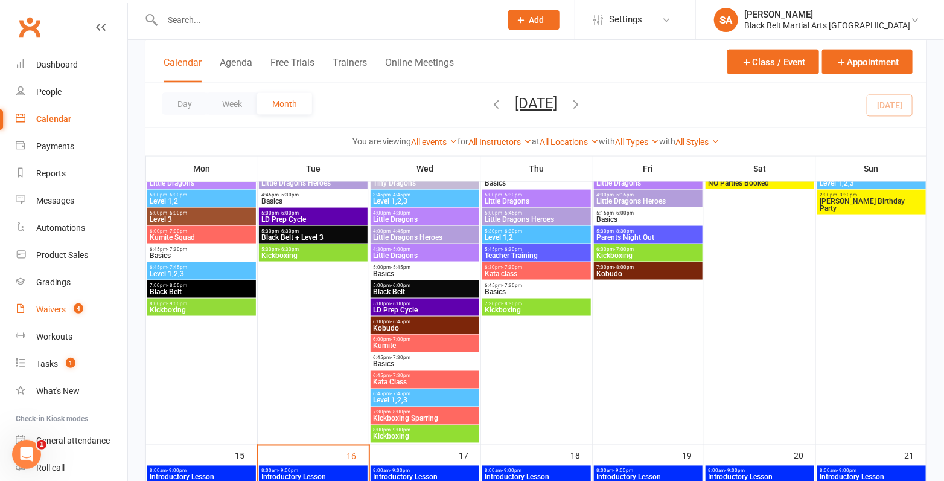
click at [46, 307] on div "Waivers" at bounding box center [51, 309] width 30 height 10
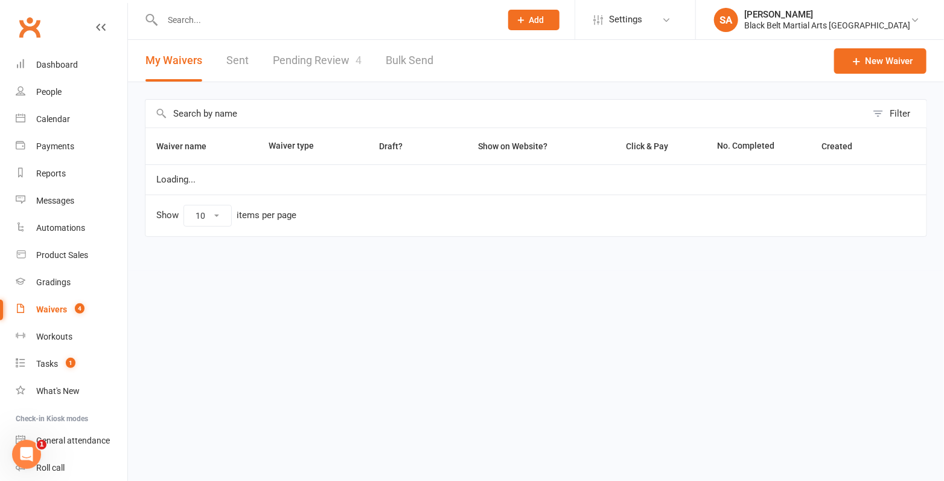
select select "100"
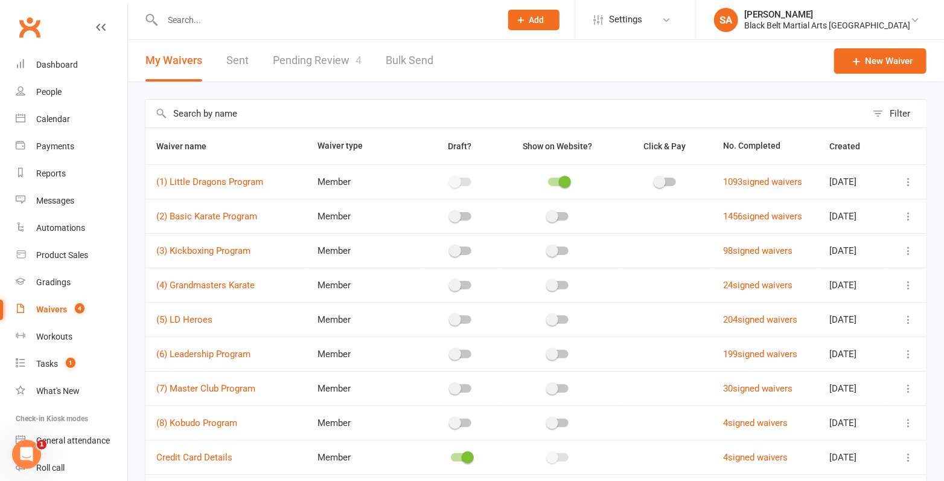
click at [310, 64] on link "Pending Review 4" at bounding box center [317, 61] width 89 height 42
select select "50"
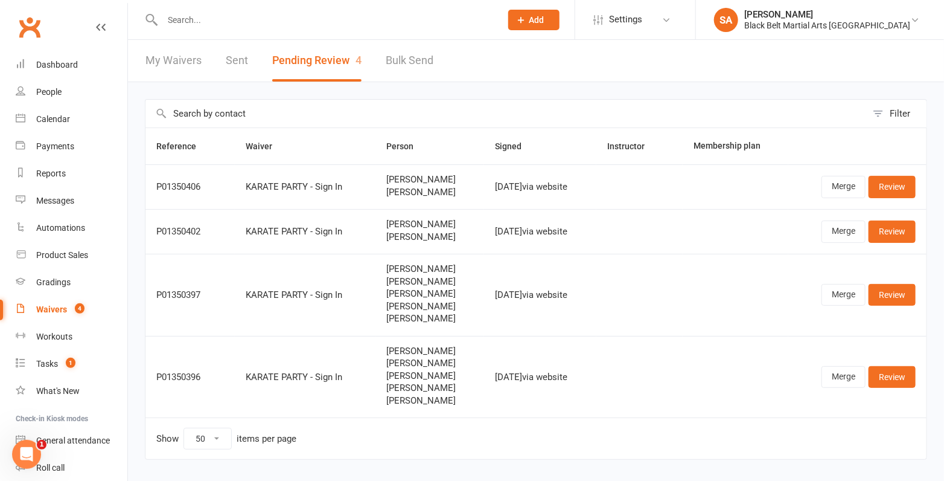
click at [171, 68] on link "My Waivers" at bounding box center [174, 61] width 56 height 42
select select "100"
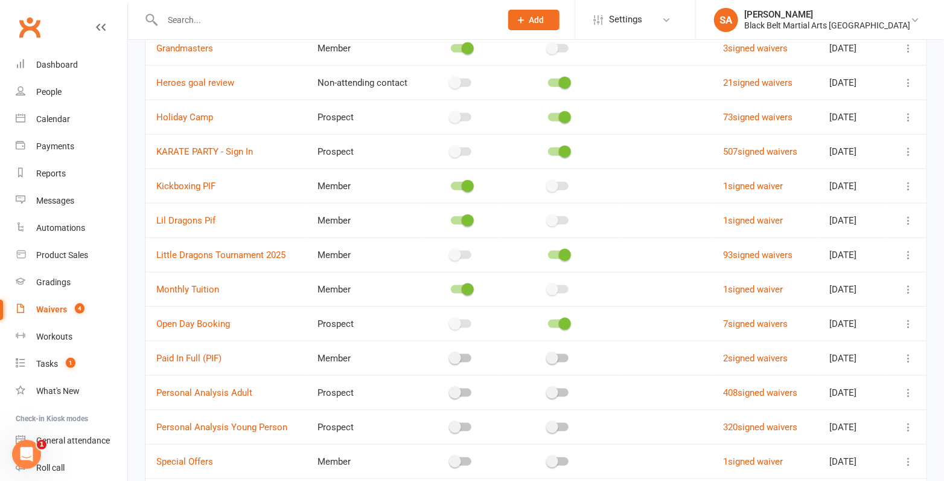
scroll to position [571, 0]
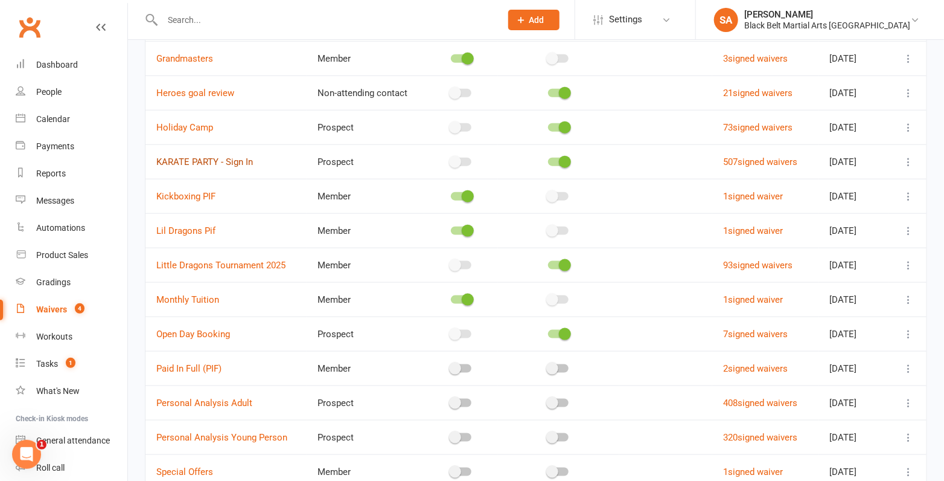
click at [220, 158] on link "KARATE PARTY - Sign In" at bounding box center [204, 161] width 97 height 11
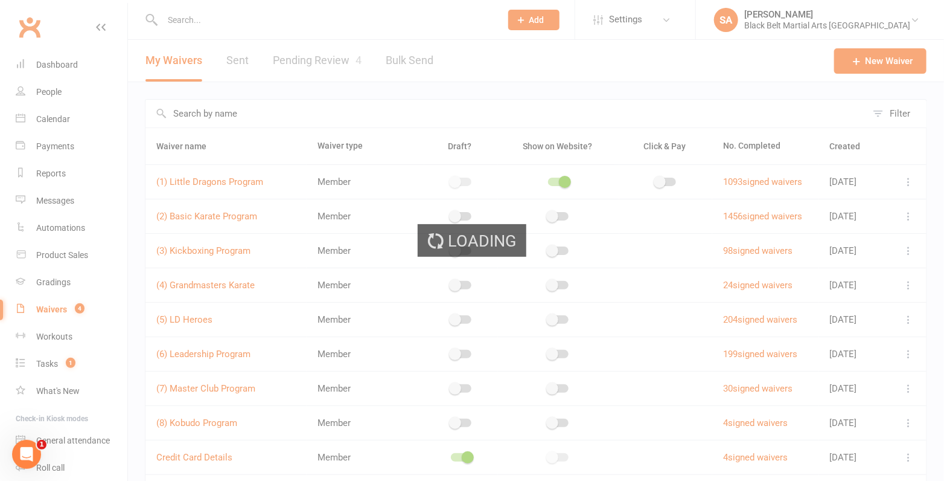
select select "applies_to_all_signees"
select select "checkbox"
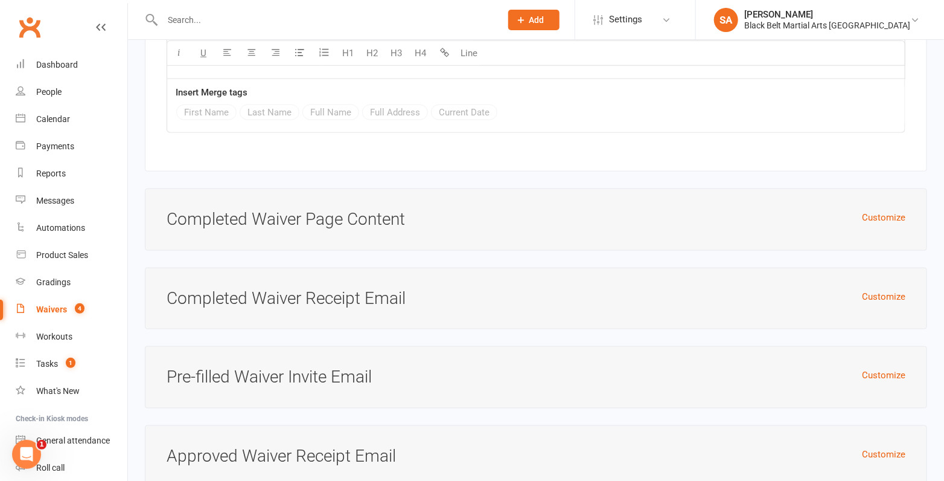
scroll to position [2764, 0]
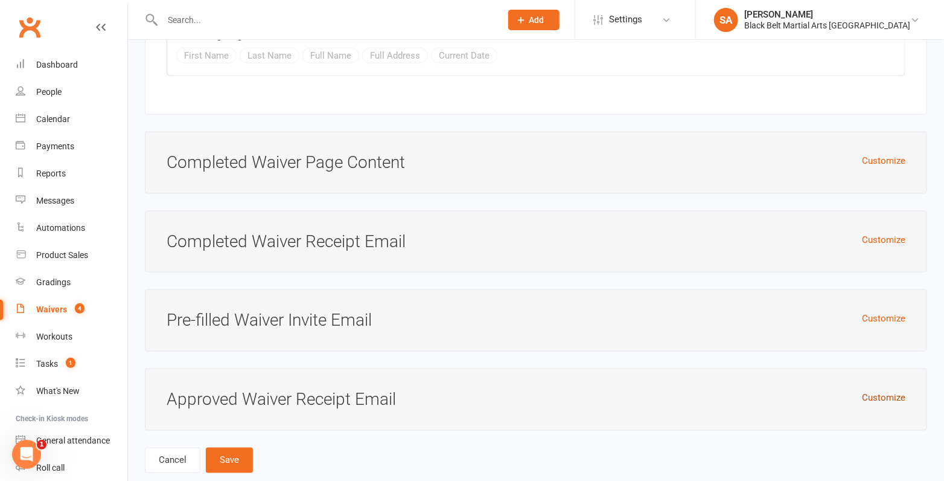
click at [881, 390] on button "Customize" at bounding box center [883, 397] width 43 height 14
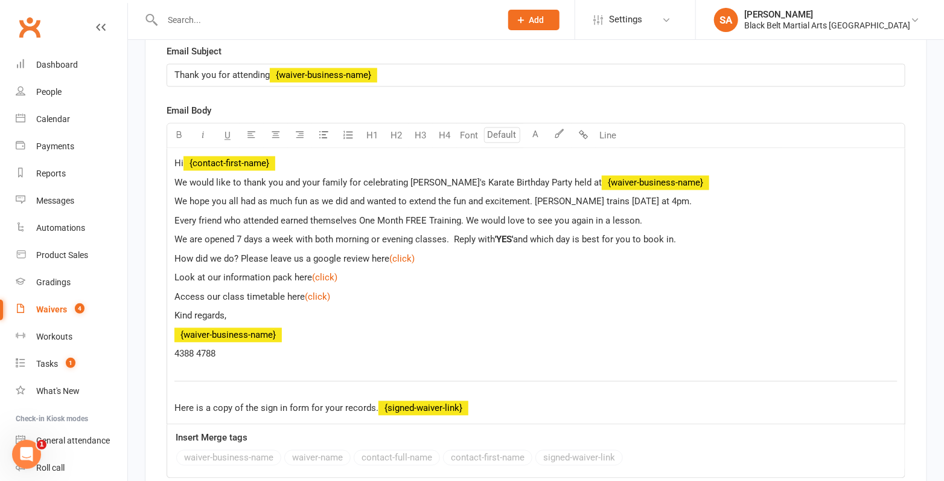
scroll to position [3185, 0]
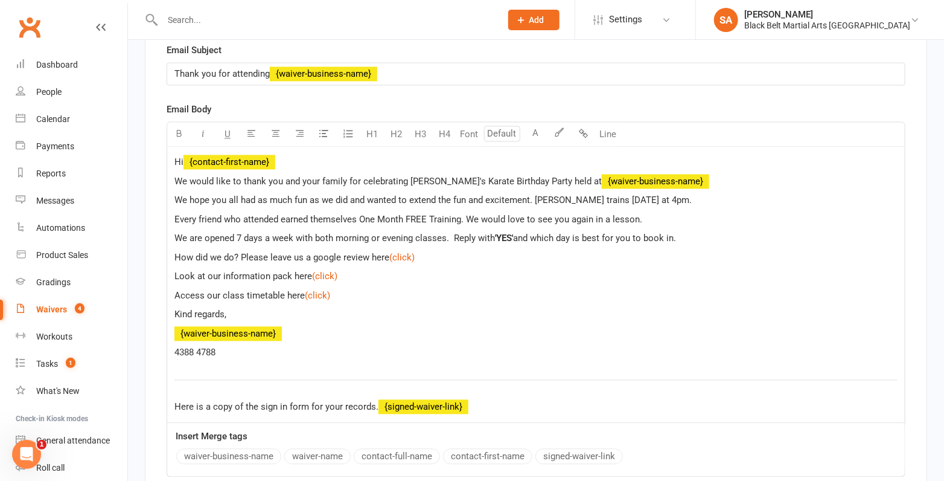
click at [533, 233] on span "and which day is best for you to book in." at bounding box center [594, 238] width 163 height 11
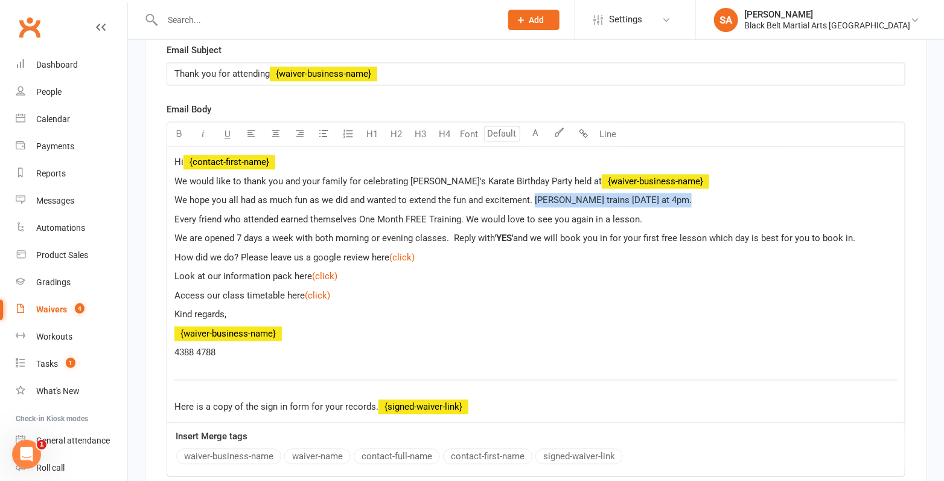
drag, startPoint x: 680, startPoint y: 170, endPoint x: 537, endPoint y: 178, distance: 143.9
click at [537, 193] on p "We hope you all had as much fun as we did and wanted to extend the fun and exci…" at bounding box center [535, 200] width 723 height 14
copy span "[PERSON_NAME] trains [DATE] at 4pm."
click at [448, 233] on span "We are opened 7 days a week with both morning or evening classes. Reply with" at bounding box center [334, 238] width 321 height 11
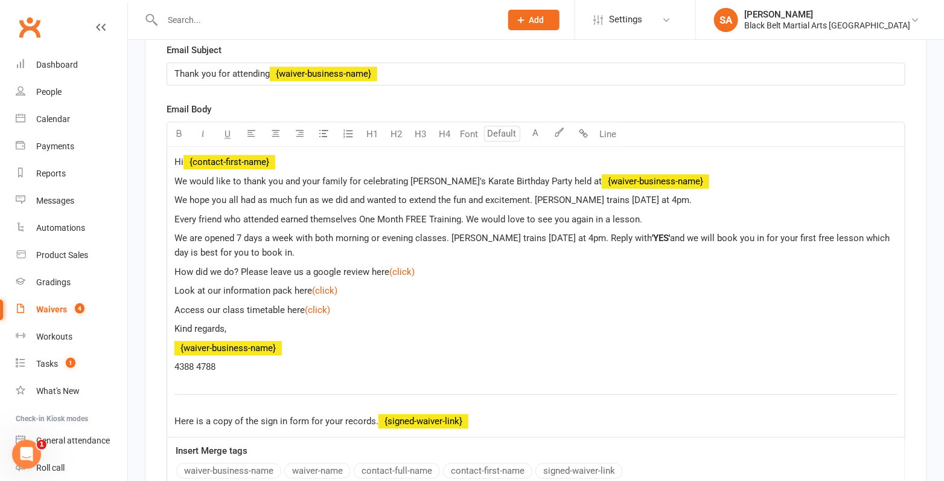
click at [448, 233] on span "We are opened 7 days a week with both morning or evening classes. [PERSON_NAME]…" at bounding box center [413, 238] width 478 height 11
drag, startPoint x: 684, startPoint y: 173, endPoint x: 535, endPoint y: 173, distance: 149.1
click at [535, 193] on p "We hope you all had as much fun as we did and wanted to extend the fun and exci…" at bounding box center [535, 200] width 723 height 14
click at [857, 233] on span "and we will book you in for your first free lesson which day is best for you to…" at bounding box center [533, 245] width 718 height 25
drag, startPoint x: 402, startPoint y: 395, endPoint x: 376, endPoint y: 395, distance: 26.0
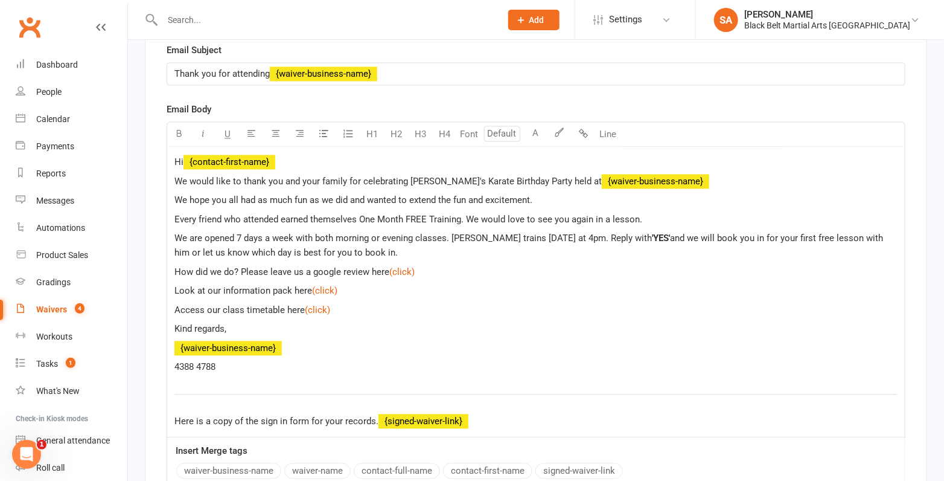
click at [376, 416] on span "Here is a copy of the sign in form for your records." at bounding box center [276, 421] width 204 height 11
drag, startPoint x: 346, startPoint y: 290, endPoint x: 305, endPoint y: 284, distance: 41.5
click at [304, 303] on p "Access our class timetable here $ (click) $" at bounding box center [535, 310] width 723 height 14
click at [179, 129] on icon "button" at bounding box center [179, 133] width 9 height 9
click at [358, 322] on p "Kind regards," at bounding box center [535, 329] width 723 height 14
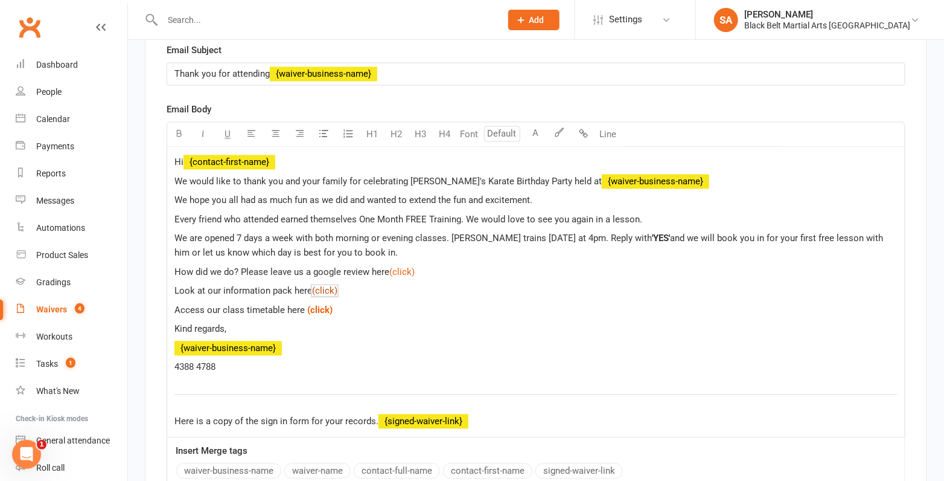
drag, startPoint x: 354, startPoint y: 263, endPoint x: 312, endPoint y: 264, distance: 42.3
click at [312, 284] on p "Look at our information pack here $ (click) $" at bounding box center [535, 291] width 723 height 14
click at [176, 129] on icon "button" at bounding box center [179, 133] width 9 height 9
click at [429, 254] on div "Hi ﻿ {contact-first-name} We would like to thank you and your family for celebr…" at bounding box center [536, 292] width 738 height 290
drag, startPoint x: 428, startPoint y: 250, endPoint x: 389, endPoint y: 251, distance: 38.6
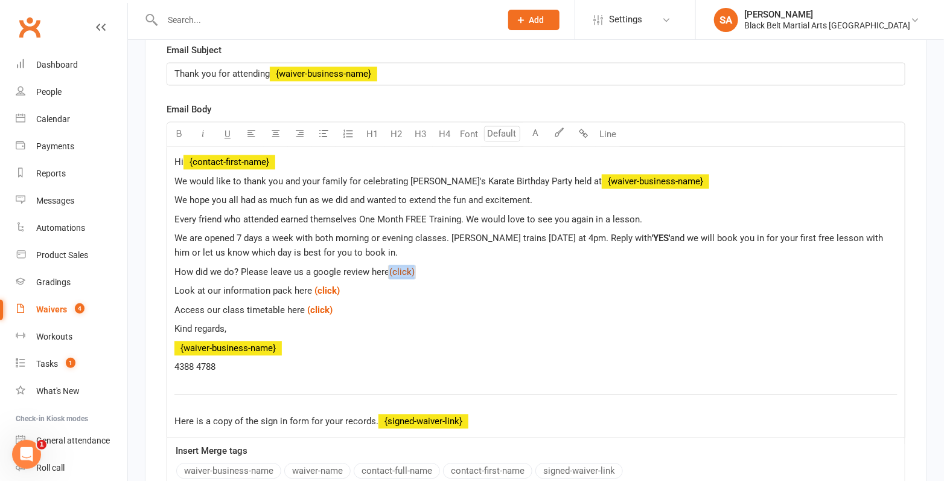
click at [389, 265] on p "How did we do? Please leave us a google review here $ (click) $" at bounding box center [535, 272] width 723 height 14
click at [183, 123] on button "button" at bounding box center [179, 135] width 24 height 24
click at [456, 332] on div "Hi ﻿ {contact-first-name} We would like to thank you and your family for celebr…" at bounding box center [536, 292] width 738 height 290
click at [172, 212] on div "Hi ﻿ {contact-first-name} We would like to thank you and your family for celebr…" at bounding box center [536, 292] width 738 height 290
click at [449, 233] on span "We are opened 7 days a week with both morning or evening classes. [PERSON_NAME]…" at bounding box center [413, 238] width 478 height 11
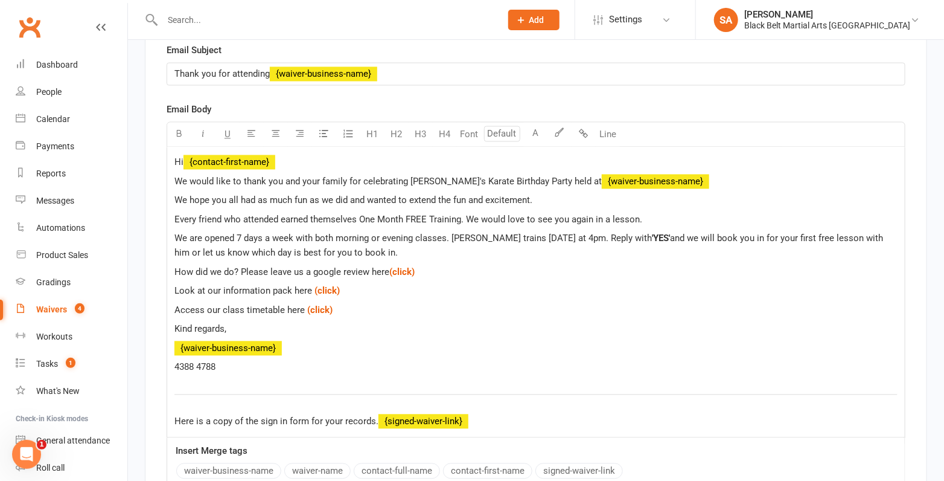
click at [597, 233] on span "We are opened 7 days a week with both morning or evening classes. [PERSON_NAME]…" at bounding box center [413, 238] width 478 height 11
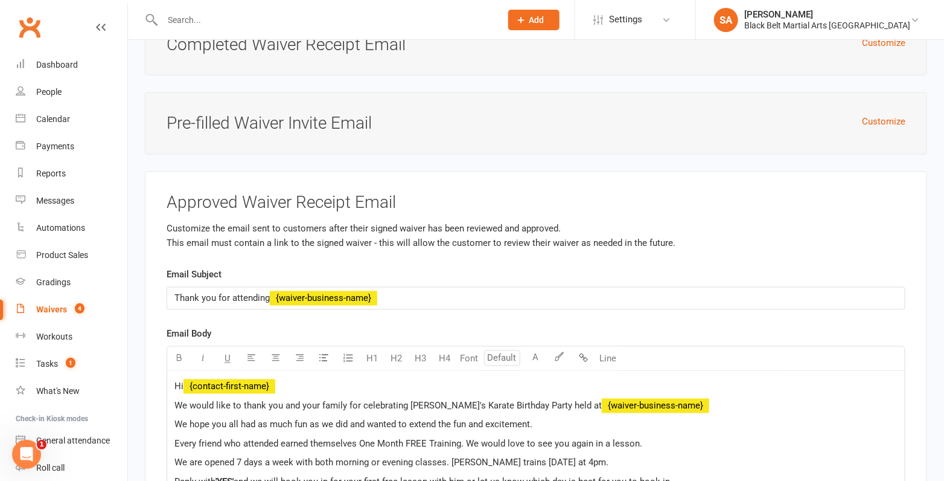
scroll to position [3287, 0]
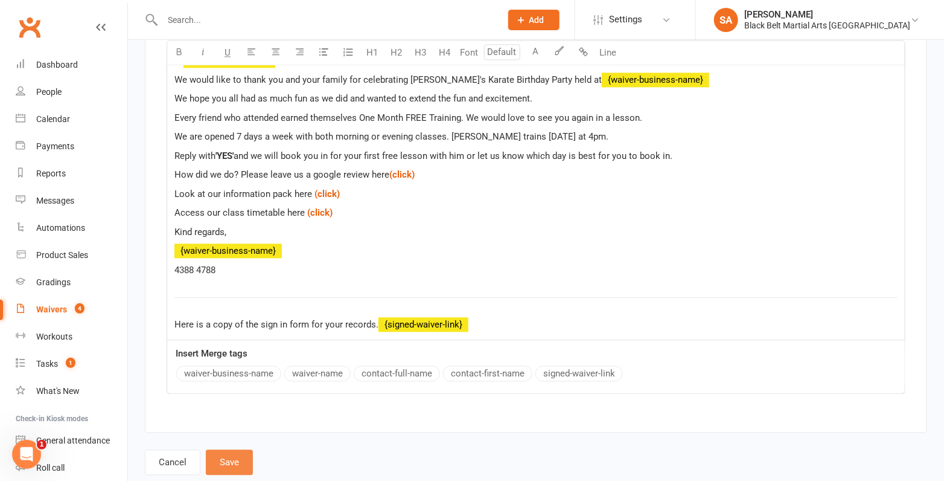
click at [234, 449] on button "Save" at bounding box center [229, 461] width 47 height 25
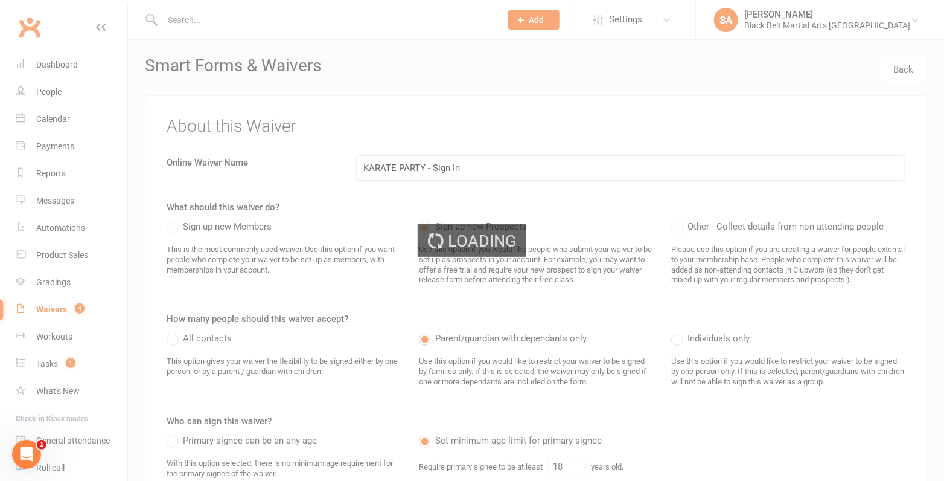
select select "100"
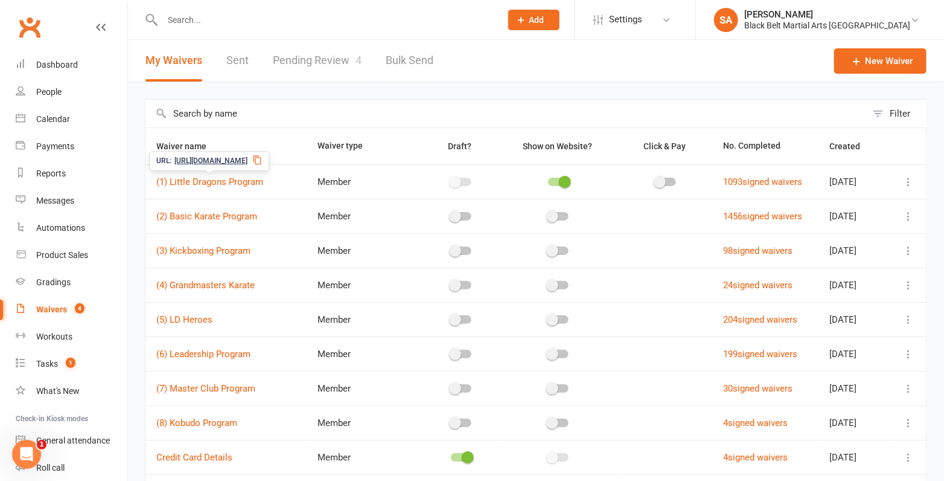
click at [308, 57] on link "Pending Review 4" at bounding box center [317, 61] width 89 height 42
select select "50"
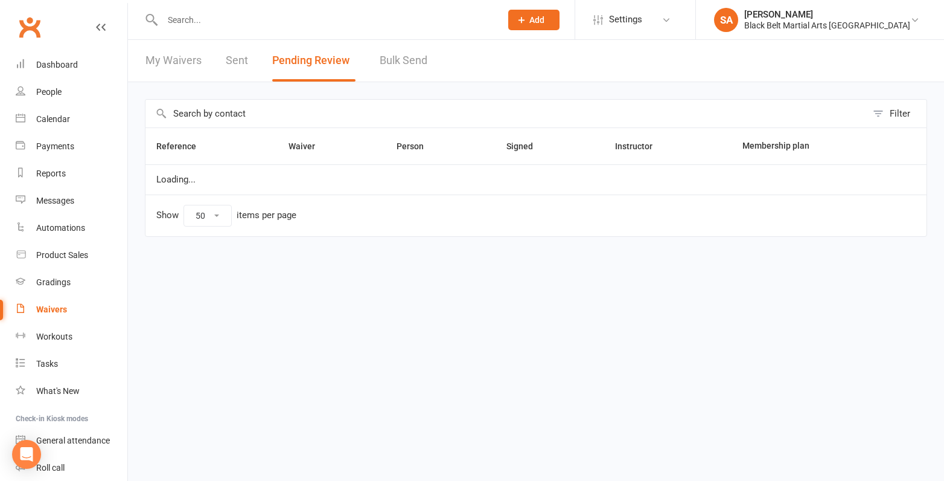
select select "50"
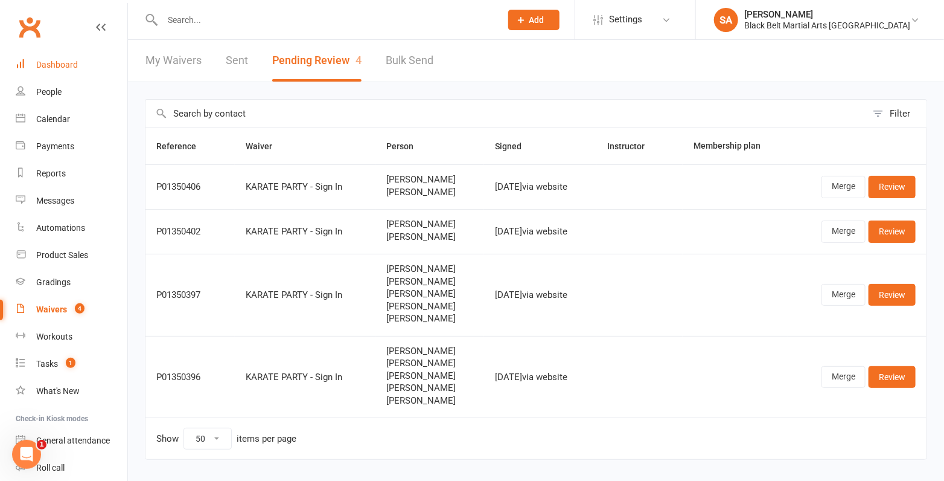
click at [42, 59] on link "Dashboard" at bounding box center [72, 64] width 112 height 27
